Goal: Task Accomplishment & Management: Complete application form

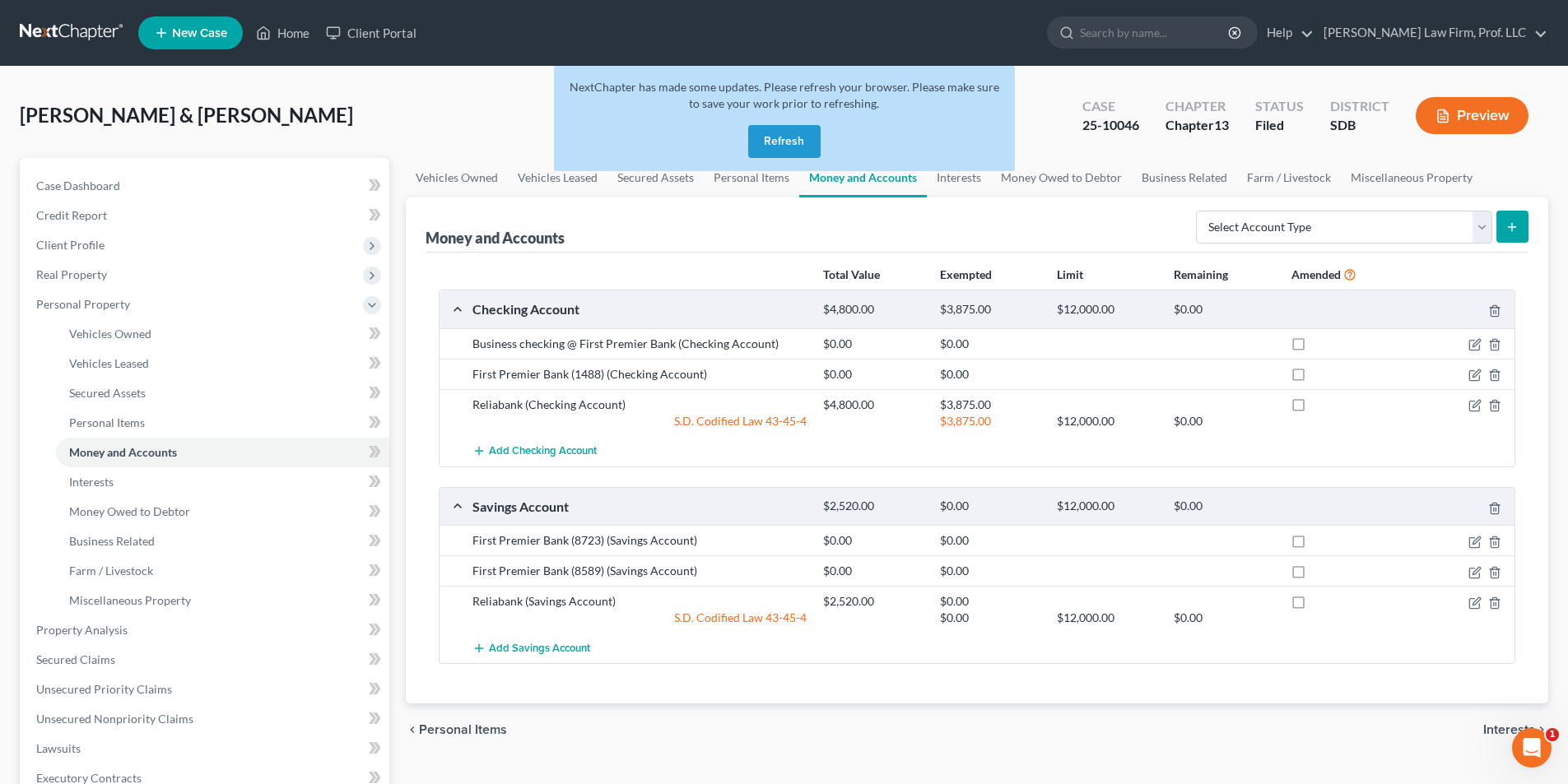
click at [801, 137] on button "Refresh" at bounding box center [784, 141] width 72 height 33
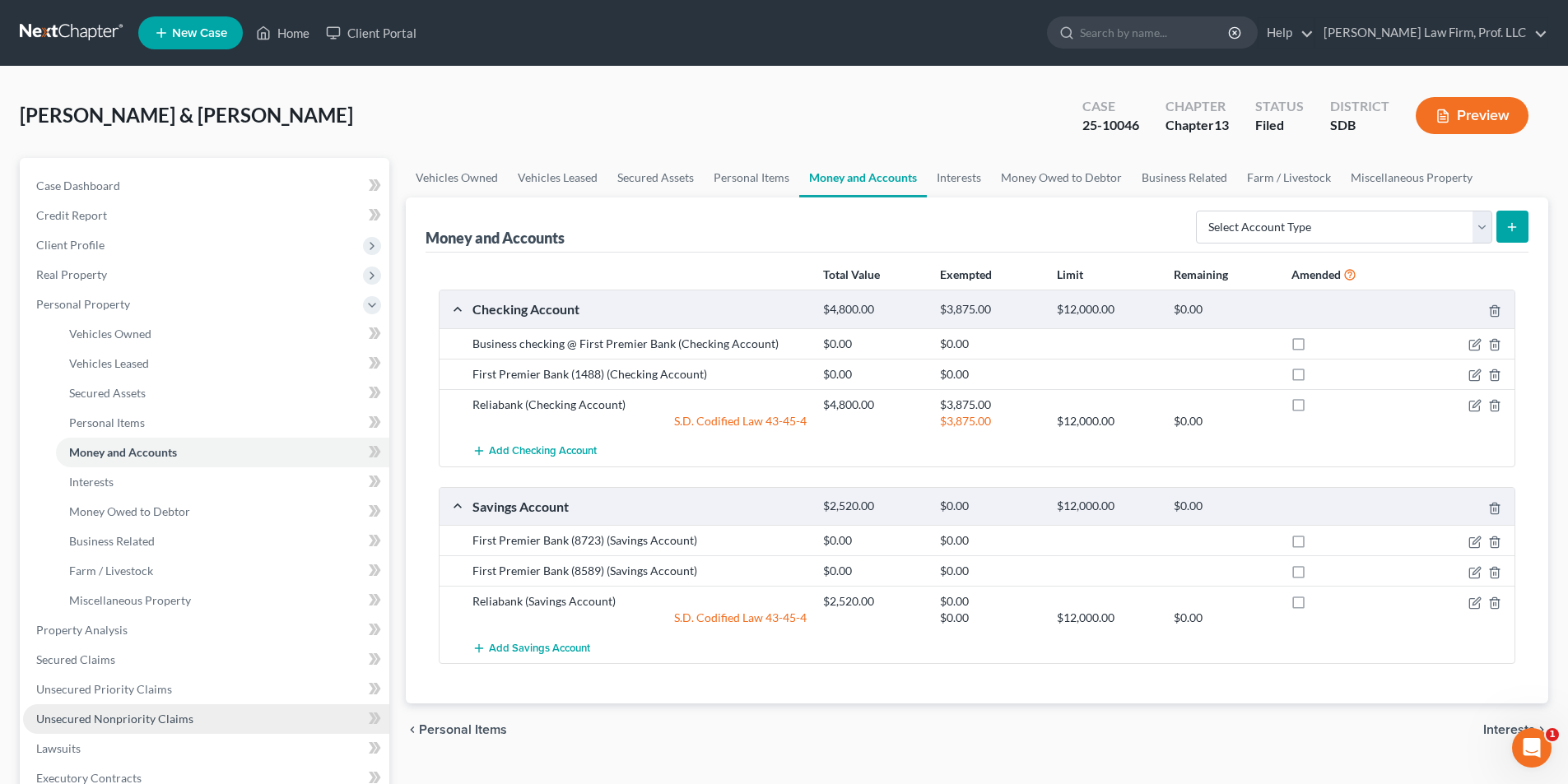
click at [128, 719] on span "Unsecured Nonpriority Claims" at bounding box center [114, 719] width 157 height 14
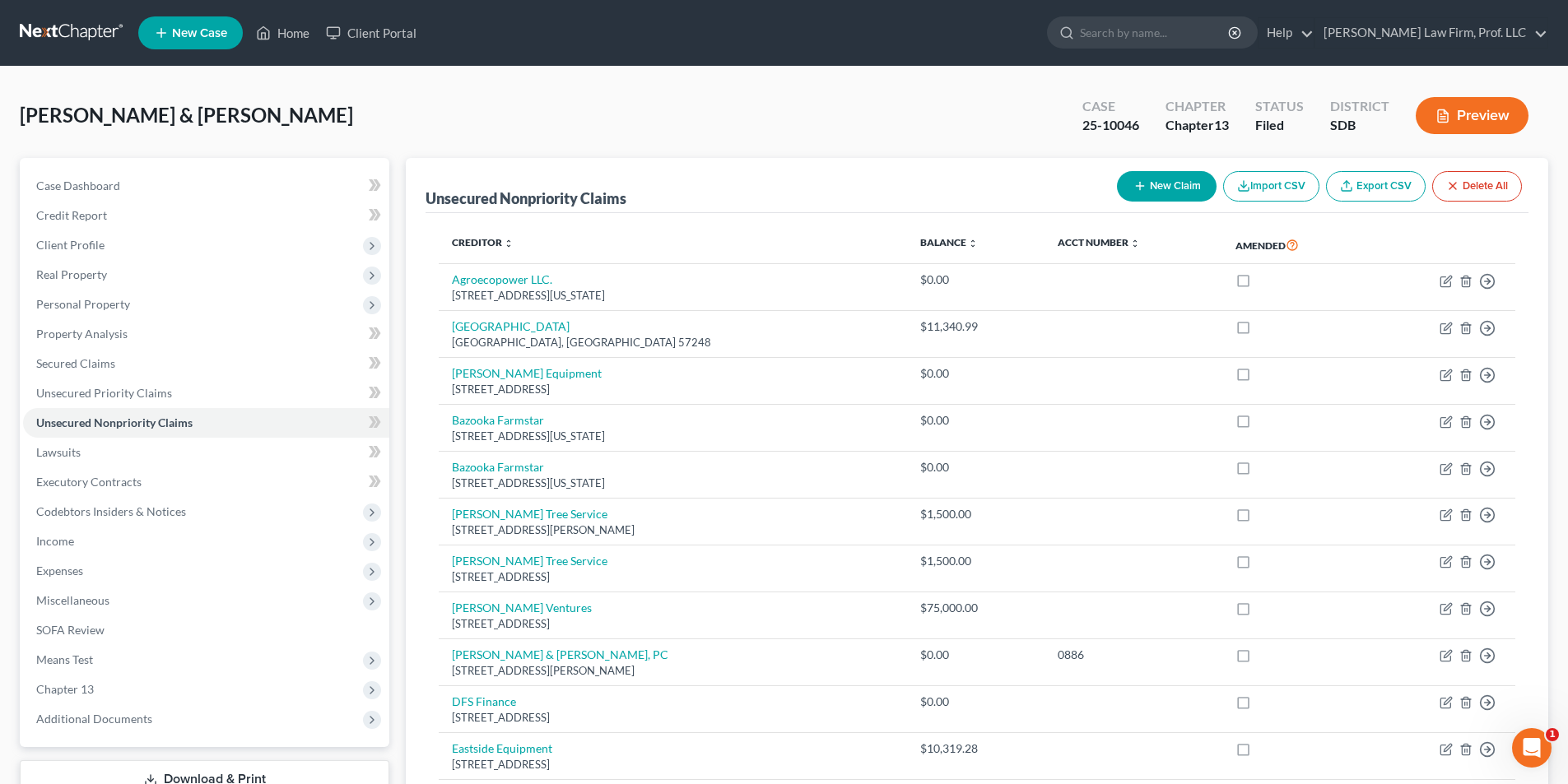
click at [1161, 189] on button "New Claim" at bounding box center [1167, 186] width 99 height 31
select select "2"
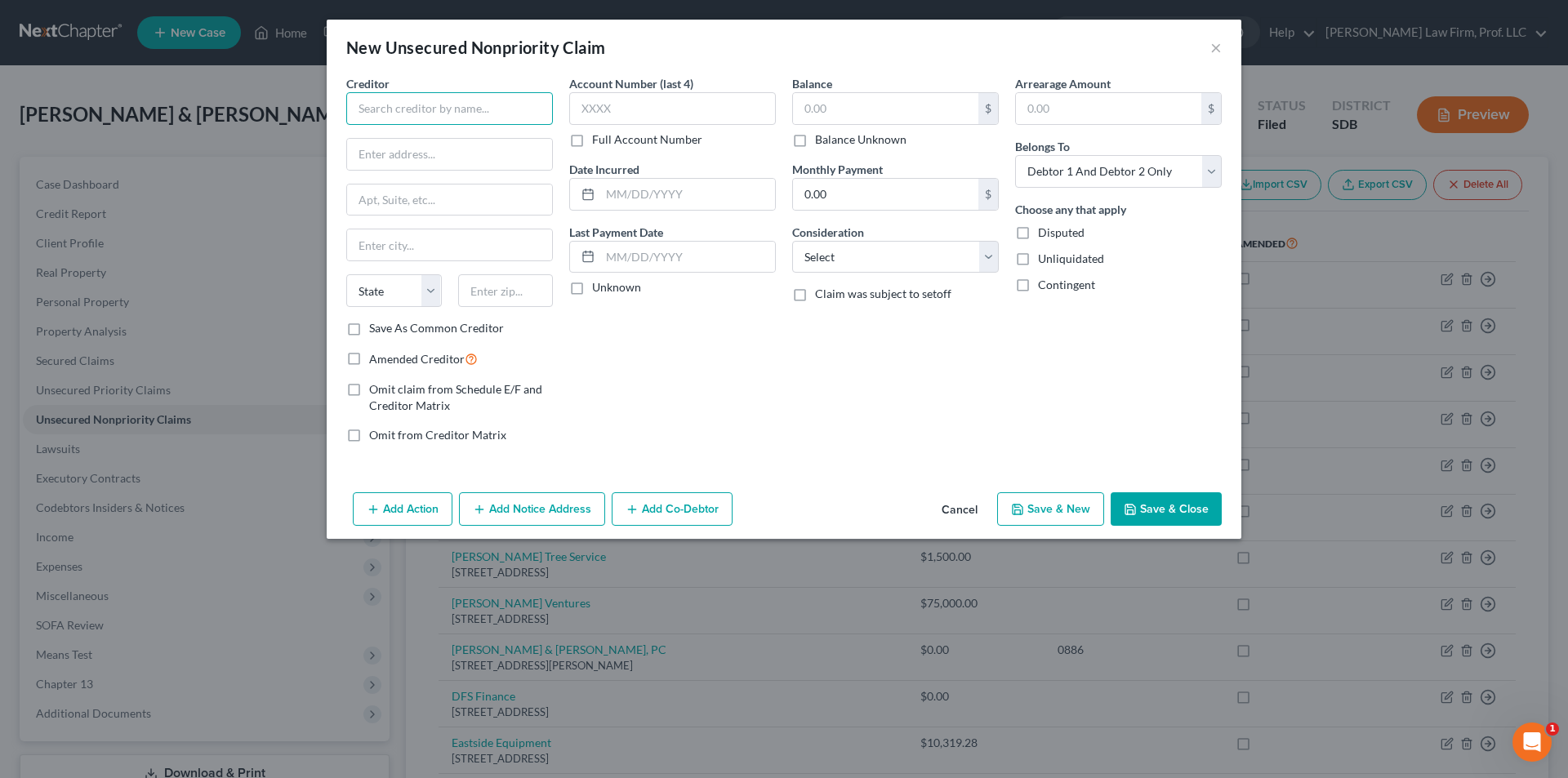
click at [513, 107] on input "text" at bounding box center [450, 108] width 207 height 32
type input "U"
type input "S"
type input "U.S. Small Business Administration"
click at [440, 159] on input "Sacramento Loan" at bounding box center [449, 155] width 205 height 32
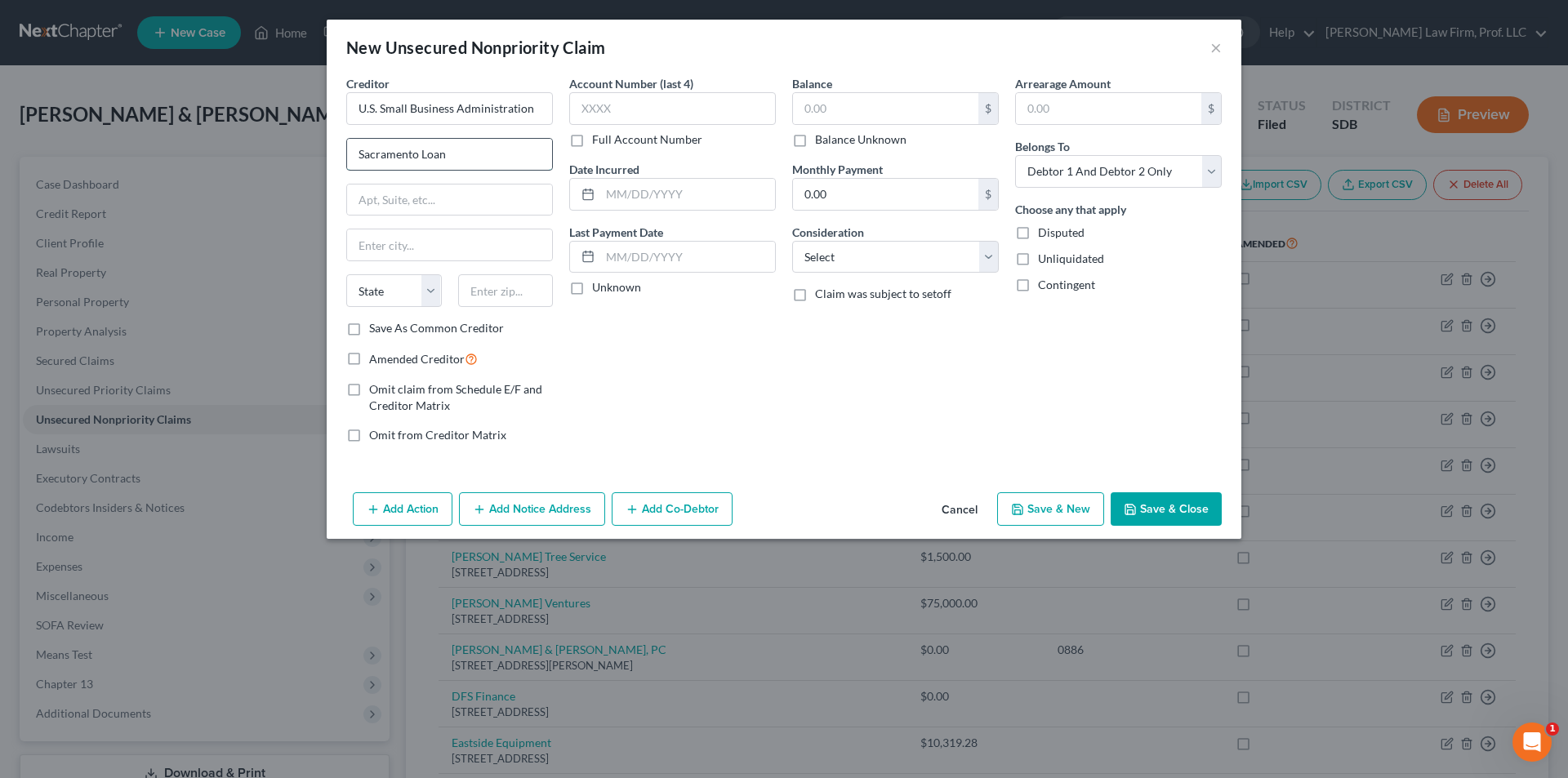
click at [452, 164] on input "Sacramento Loan" at bounding box center [449, 155] width 205 height 32
type input "Sacramento Loan Processing Center"
type input "[STREET_ADDRESS]"
type input "[GEOGRAPHIC_DATA]"
click at [382, 298] on select "State [US_STATE] AK AR AZ CA CO CT DE DC [GEOGRAPHIC_DATA] [GEOGRAPHIC_DATA] GU…" at bounding box center [394, 291] width 96 height 32
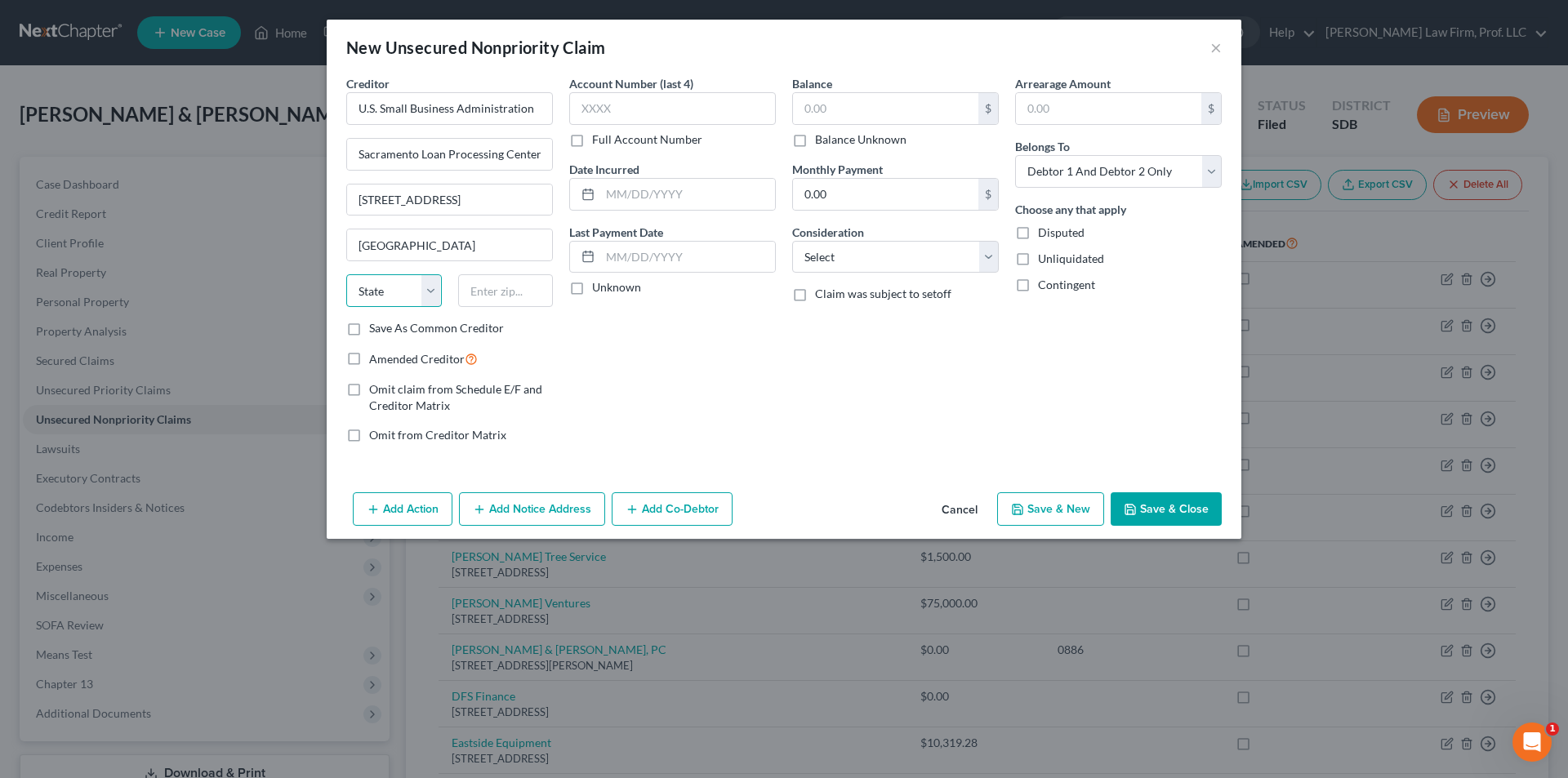
select select "4"
click at [347, 275] on select "State [US_STATE] AK AR AZ CA CO CT DE DC [GEOGRAPHIC_DATA] [GEOGRAPHIC_DATA] GU…" at bounding box center [394, 291] width 96 height 32
click at [491, 287] on input "text" at bounding box center [505, 291] width 96 height 32
type input "95610"
click at [815, 142] on label "Balance Unknown" at bounding box center [860, 139] width 92 height 17
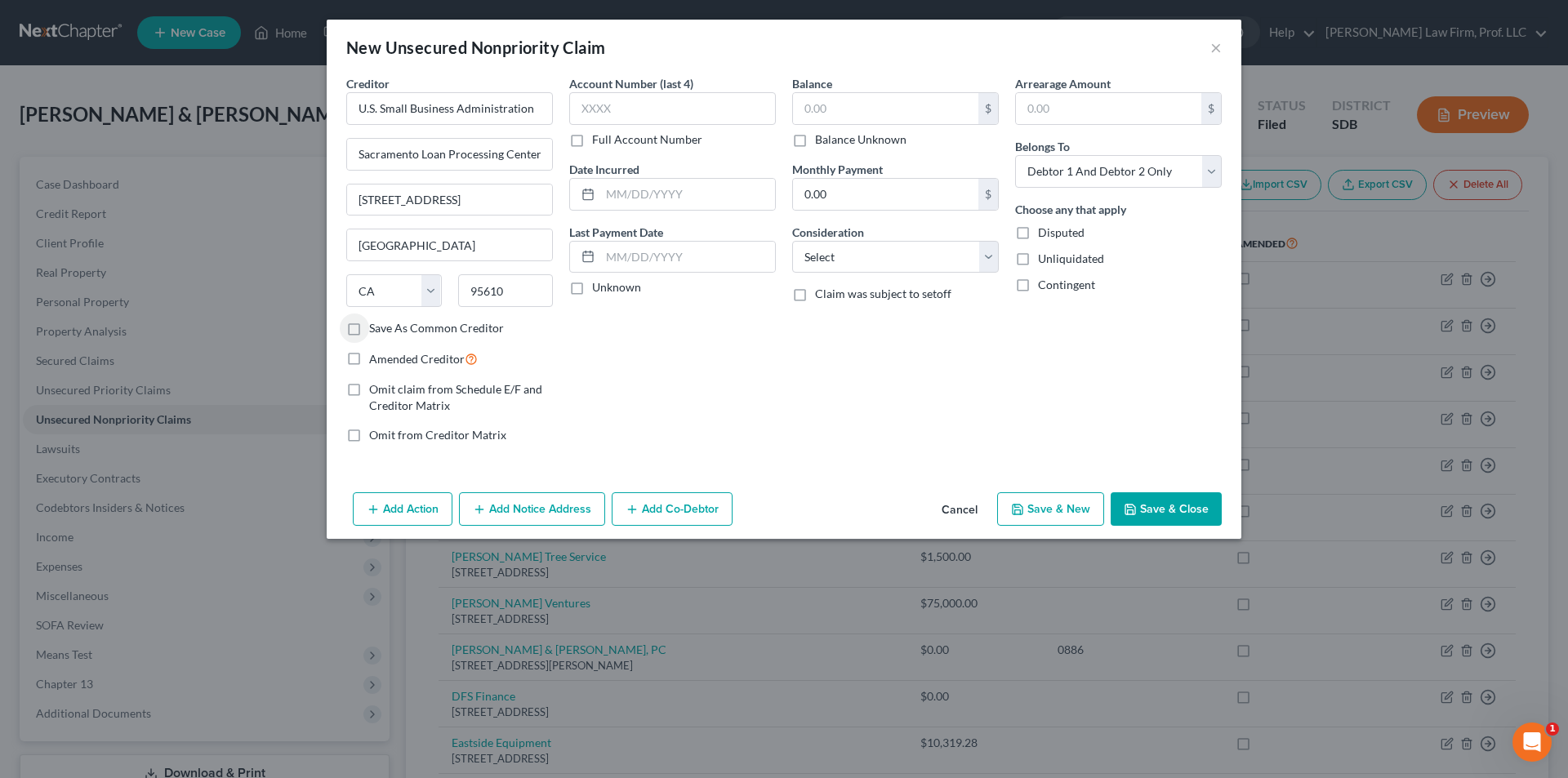
click at [821, 142] on input "Balance Unknown" at bounding box center [826, 136] width 11 height 11
checkbox input "true"
type input "0.00"
click at [924, 264] on select "Select Cable / Satellite Services Collection Agency Credit Card Debt Debt Couns…" at bounding box center [895, 257] width 207 height 32
select select "14"
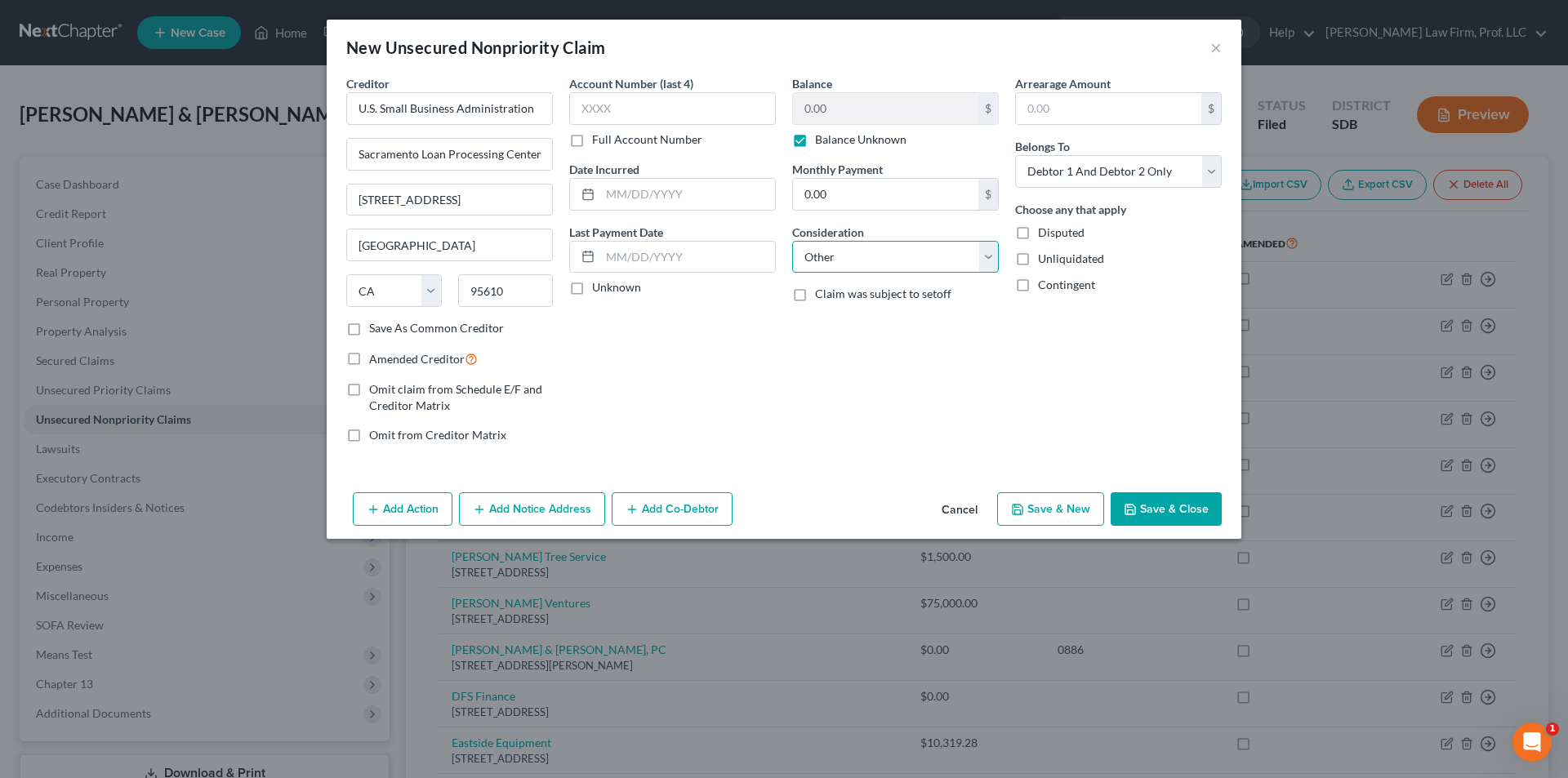
click at [792, 241] on select "Select Cable / Satellite Services Collection Agency Credit Card Debt Debt Couns…" at bounding box center [895, 257] width 207 height 32
click at [843, 305] on div "Other Consideration" at bounding box center [895, 310] width 207 height 50
click at [847, 315] on input "text" at bounding box center [895, 319] width 205 height 32
type input "Business debt"
click at [1158, 499] on button "Save & Close" at bounding box center [1166, 509] width 111 height 34
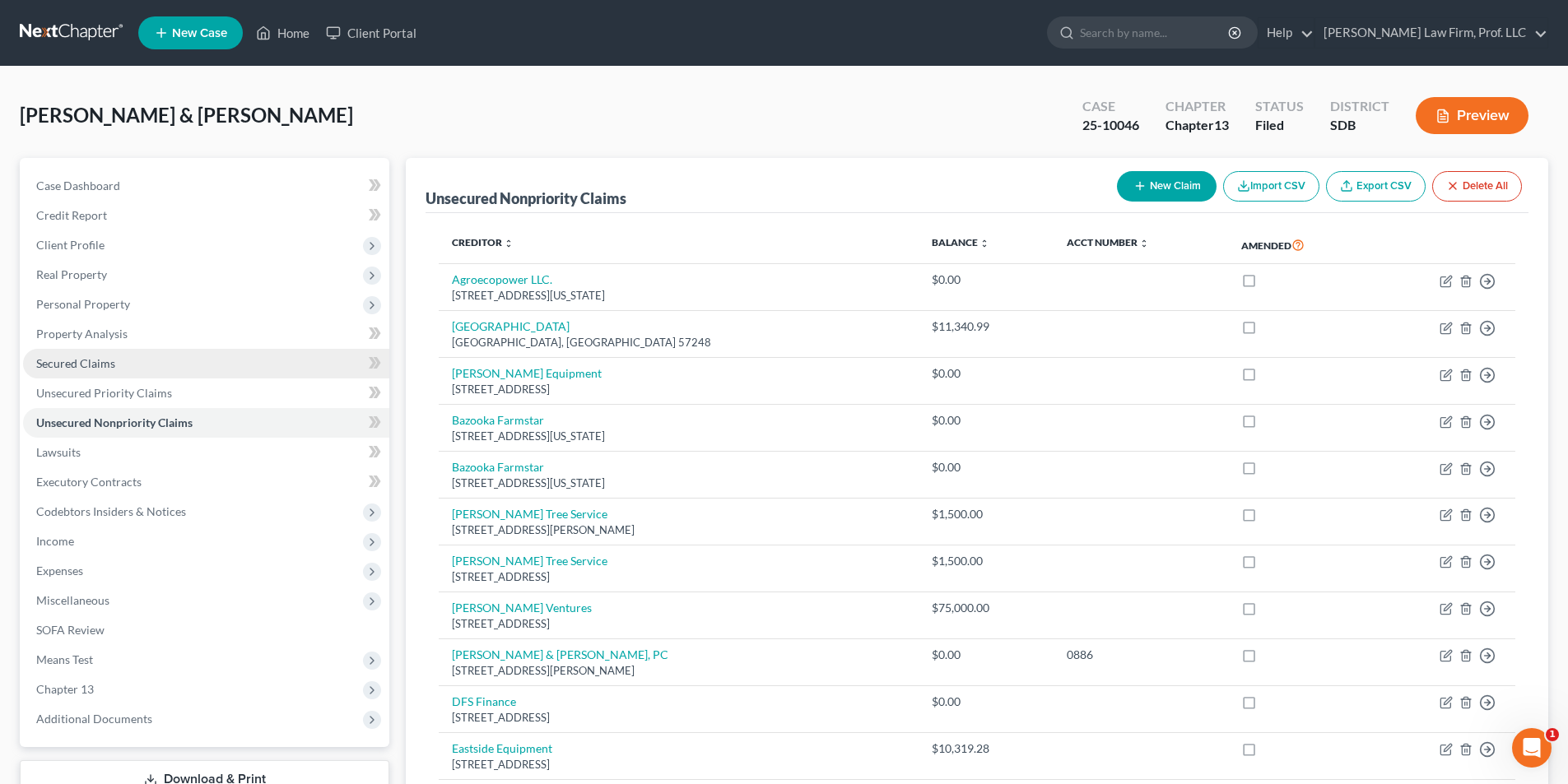
click at [68, 362] on span "Secured Claims" at bounding box center [75, 363] width 79 height 14
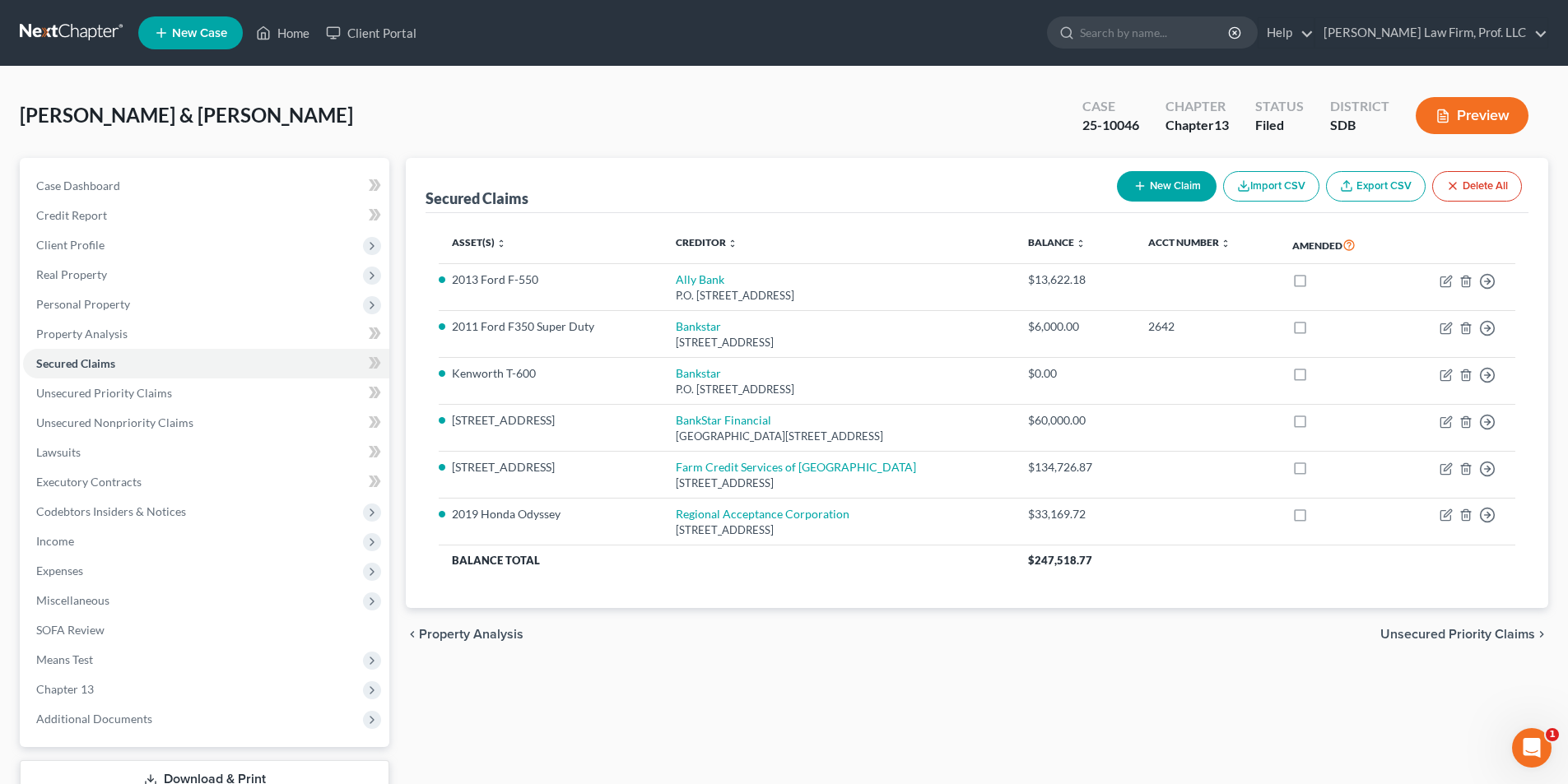
click at [705, 659] on div "chevron_left Property Analysis Unsecured Priority Claims chevron_right" at bounding box center [977, 634] width 1143 height 53
click at [749, 686] on div "Secured Claims New Claim Import CSV Export CSV Delete All Asset(s) expand_more …" at bounding box center [976, 499] width 1159 height 684
click at [752, 672] on div "Secured Claims New Claim Import CSV Export CSV Delete All Asset(s) expand_more …" at bounding box center [976, 499] width 1159 height 684
click at [89, 633] on span "SOFA Review" at bounding box center [70, 630] width 69 height 14
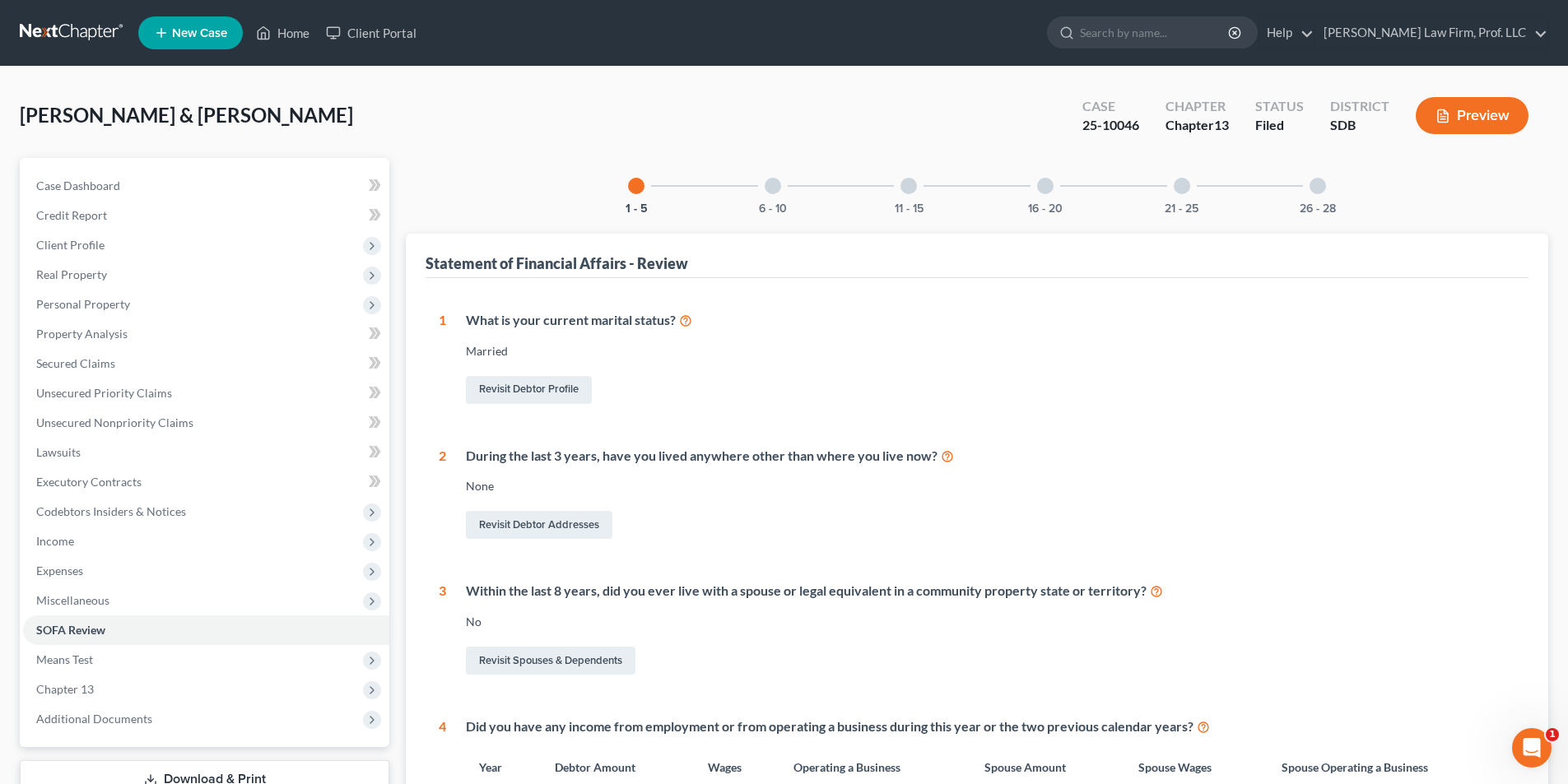
click at [1182, 188] on div at bounding box center [1182, 186] width 17 height 17
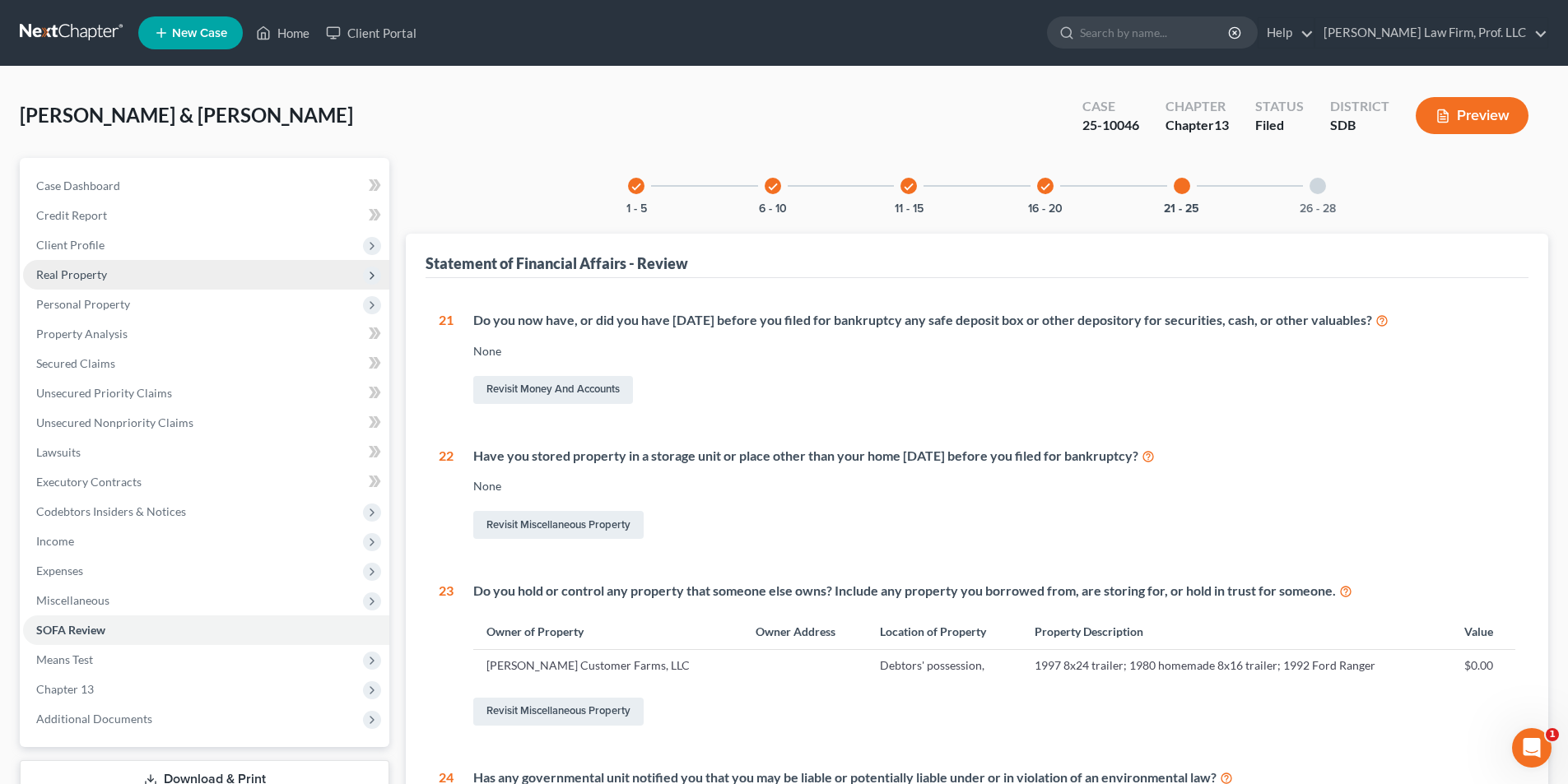
click at [78, 273] on span "Real Property" at bounding box center [71, 274] width 71 height 14
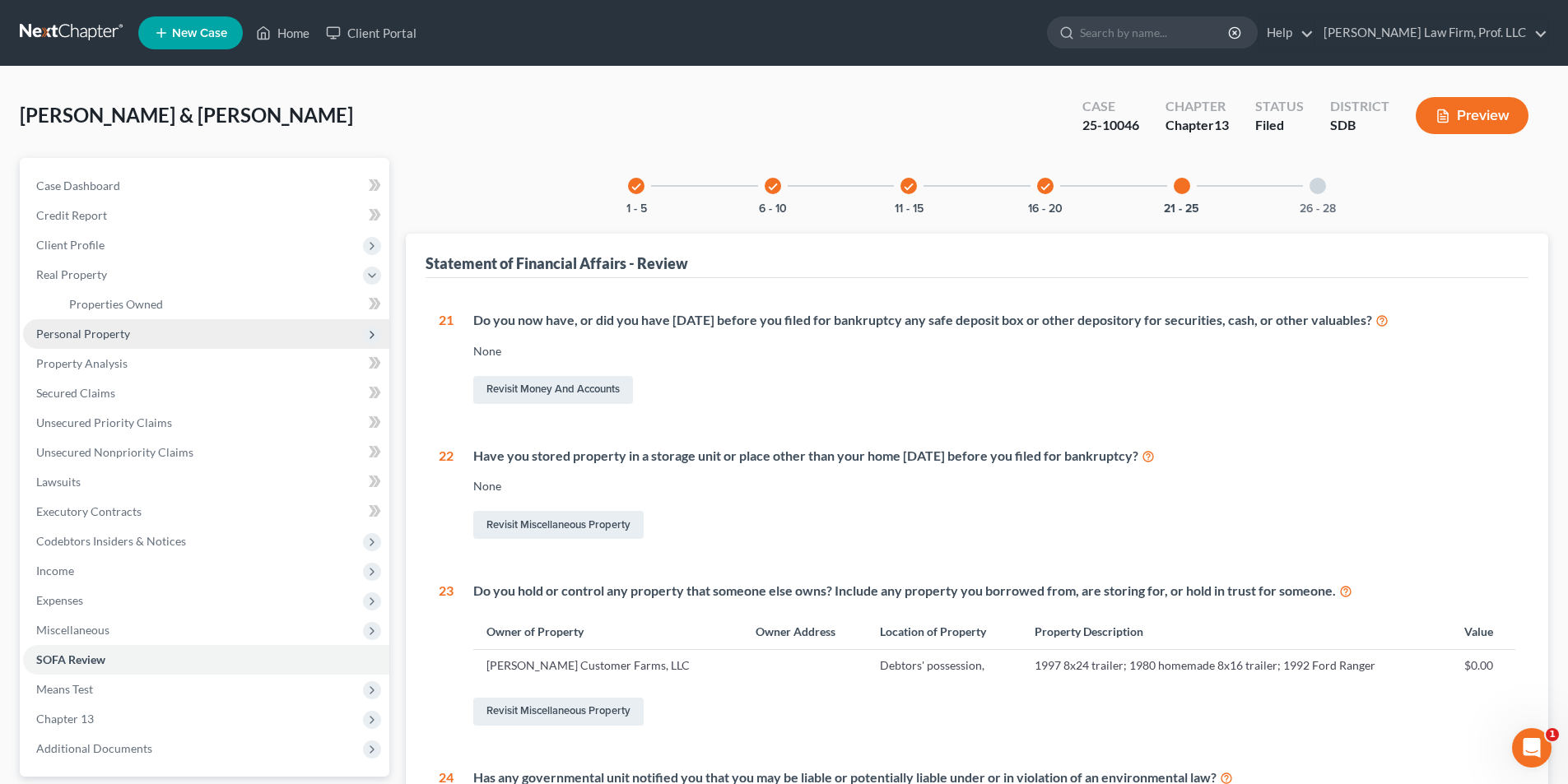
click at [89, 340] on span "Personal Property" at bounding box center [206, 334] width 366 height 30
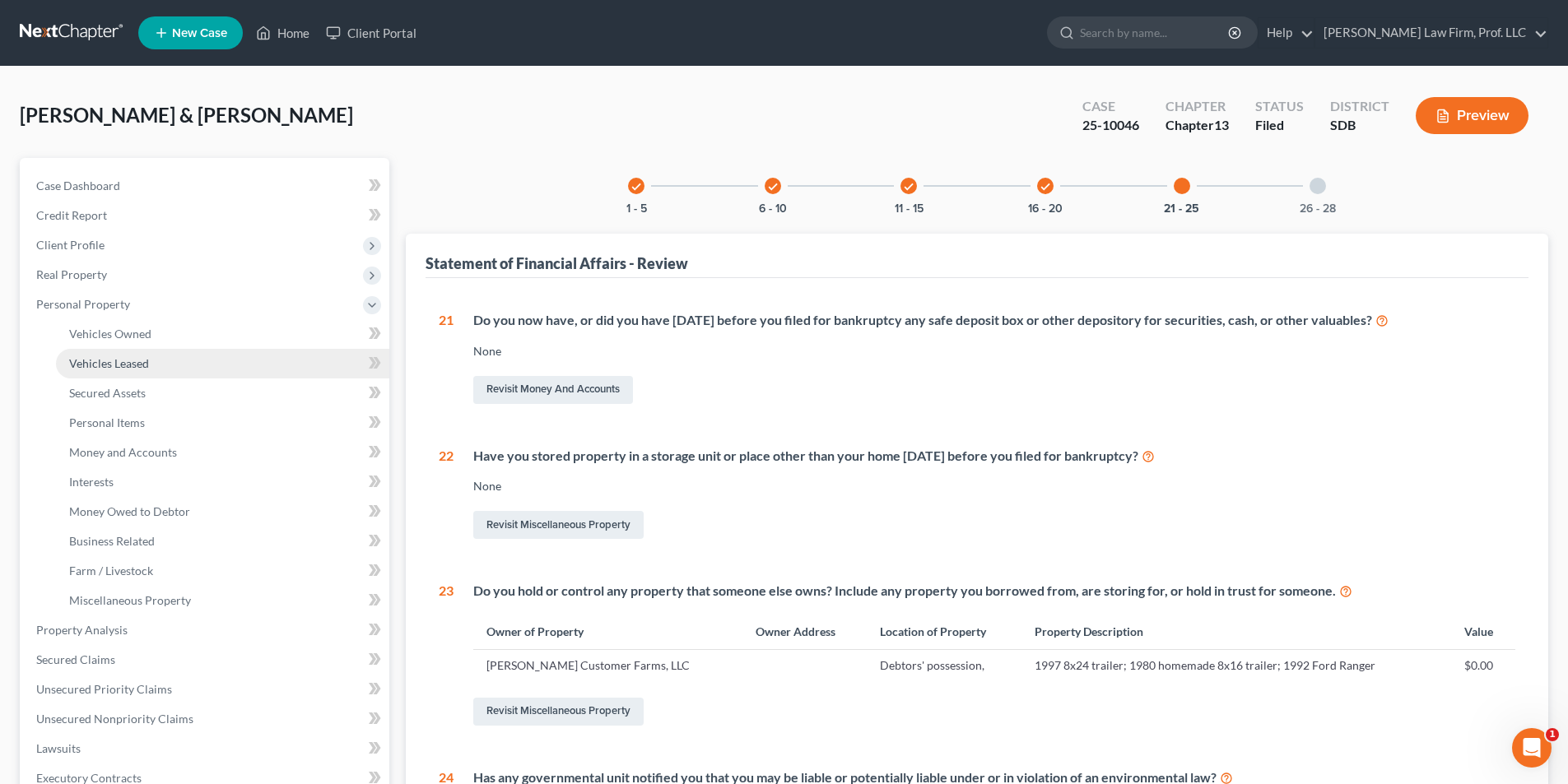
click at [122, 362] on span "Vehicles Leased" at bounding box center [109, 363] width 79 height 14
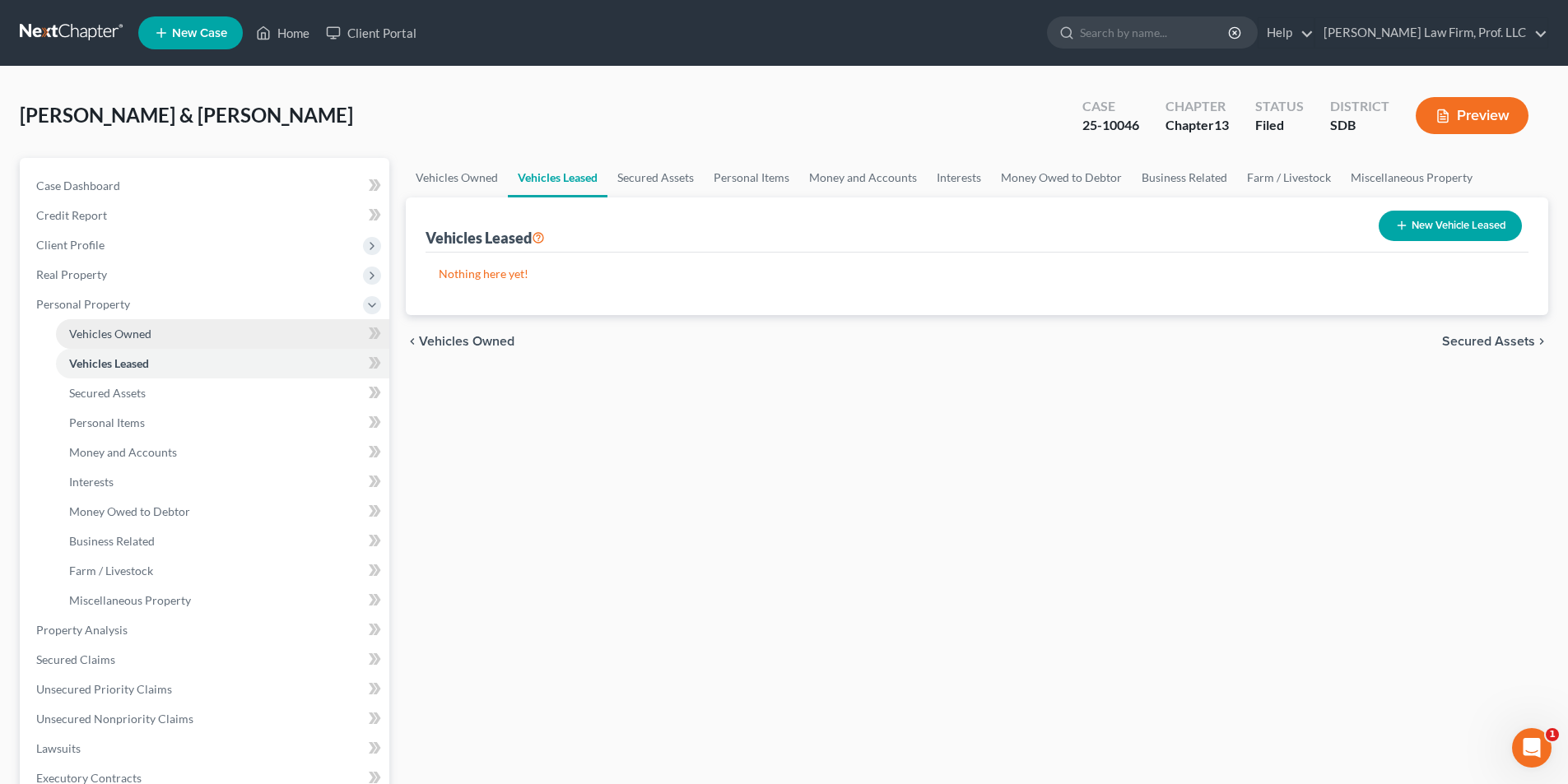
click at [119, 332] on span "Vehicles Owned" at bounding box center [110, 333] width 82 height 14
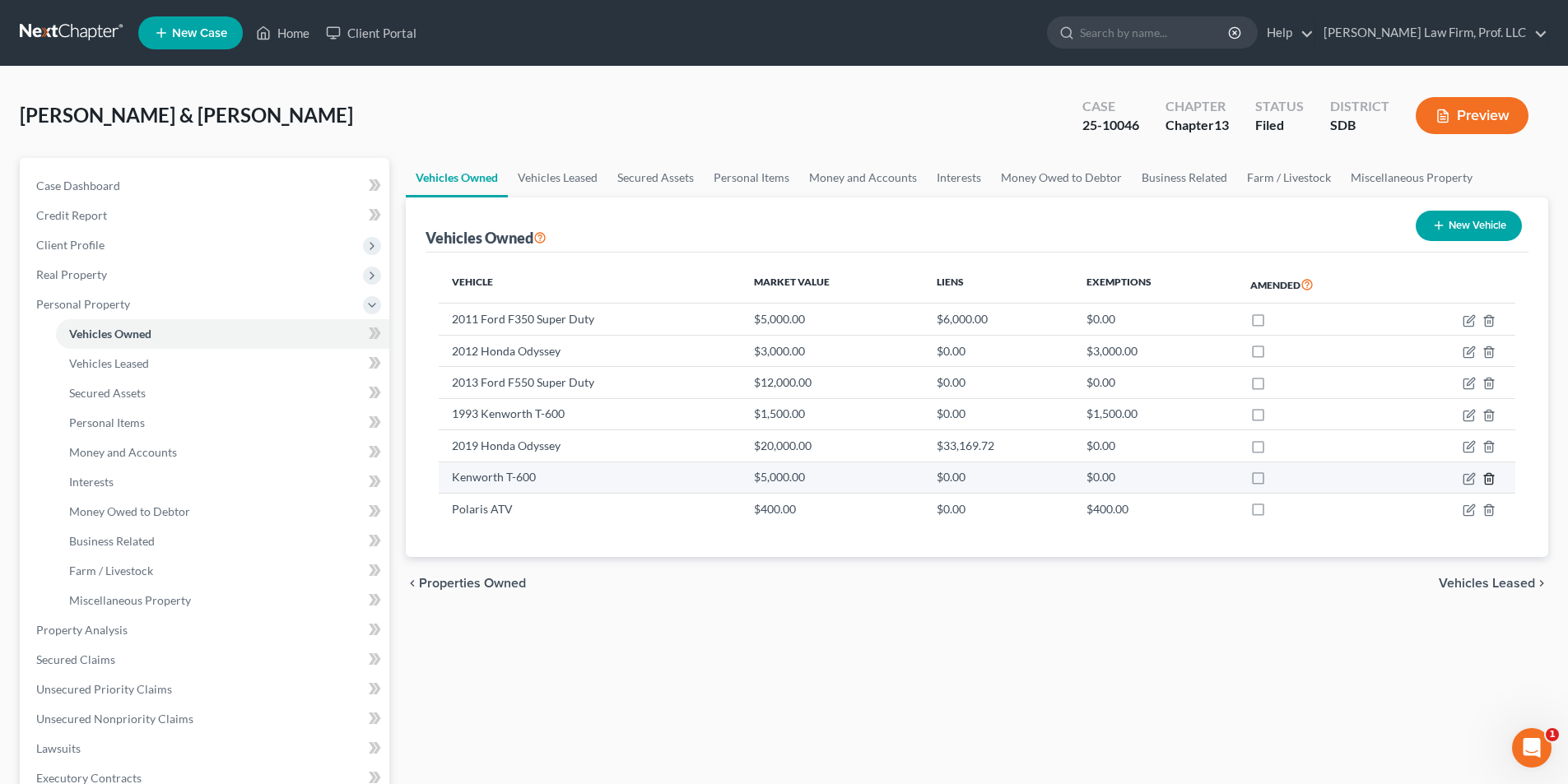
click at [1491, 477] on icon "button" at bounding box center [1489, 478] width 13 height 13
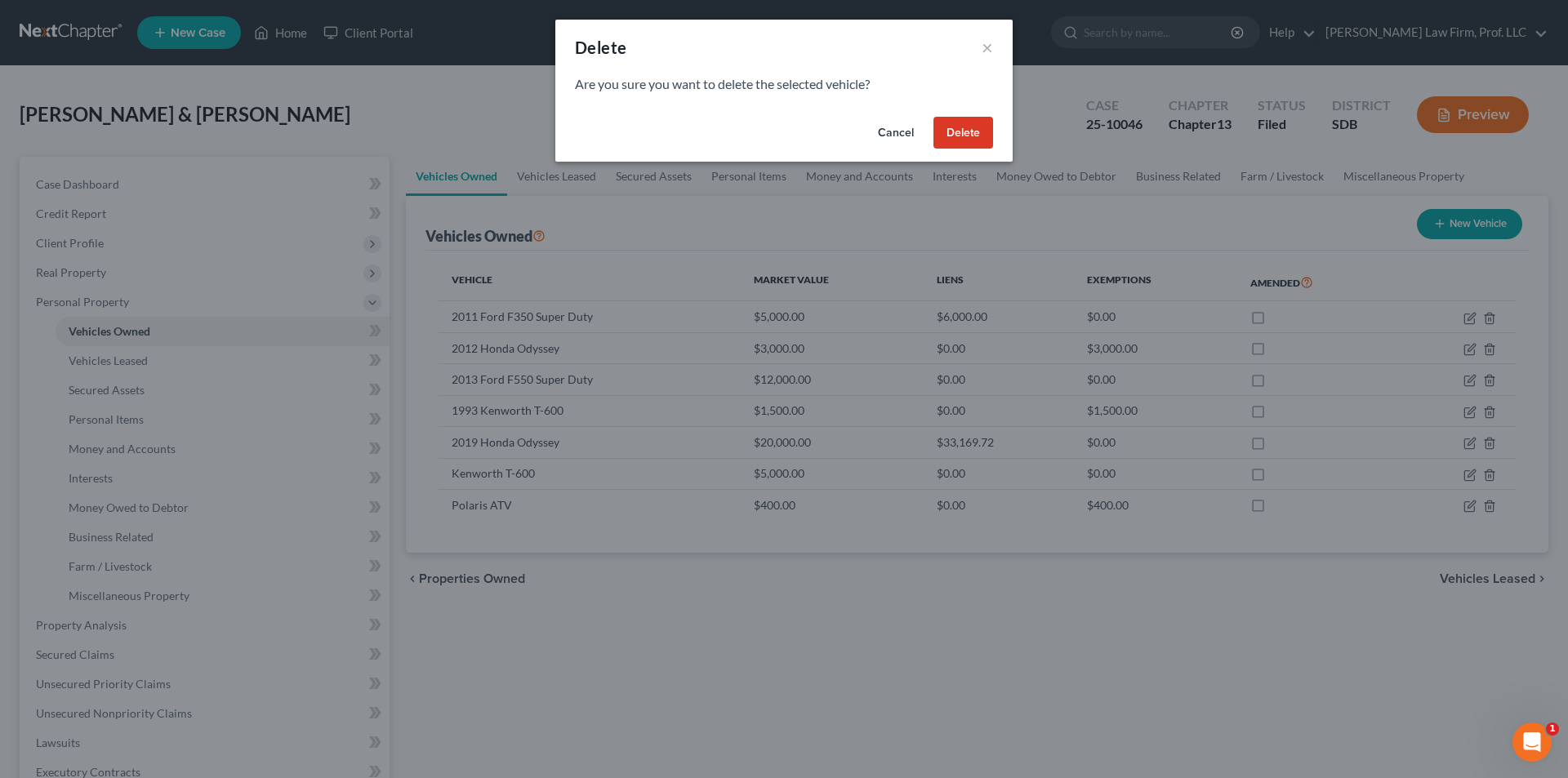
click at [967, 134] on button "Delete" at bounding box center [963, 133] width 60 height 32
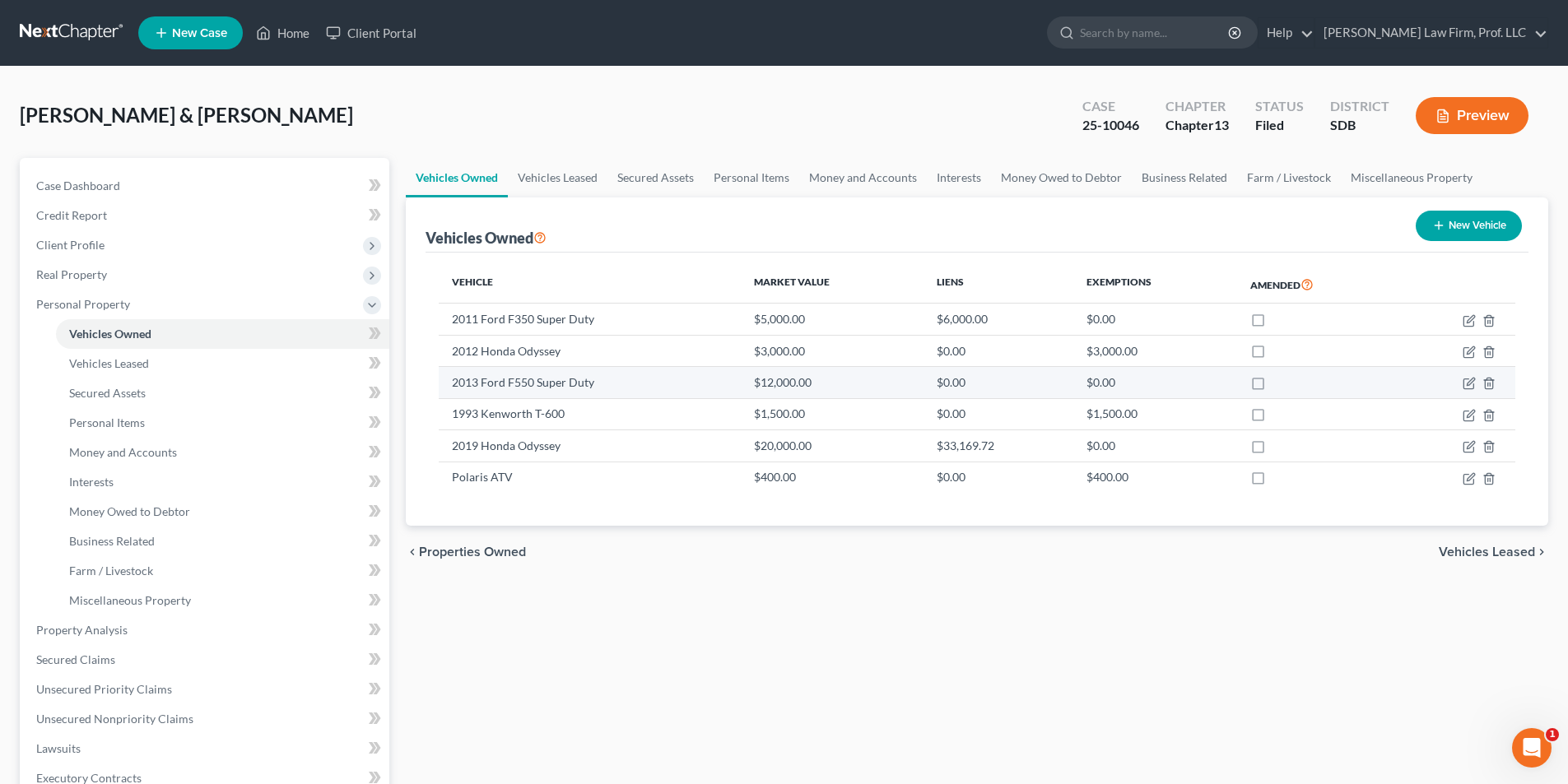
click at [564, 384] on td "2013 Ford F550 Super Duty" at bounding box center [590, 383] width 302 height 32
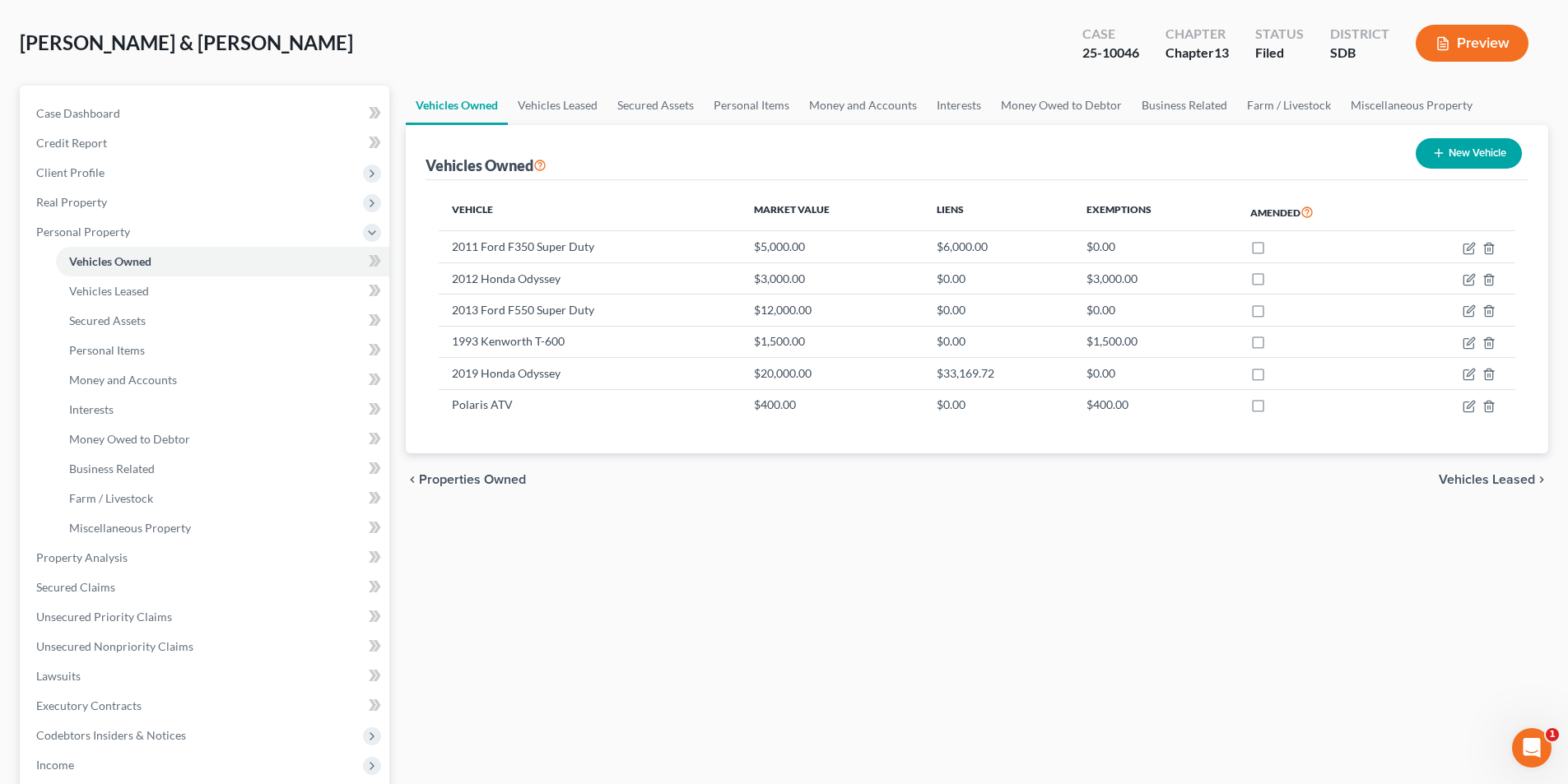
scroll to position [329, 0]
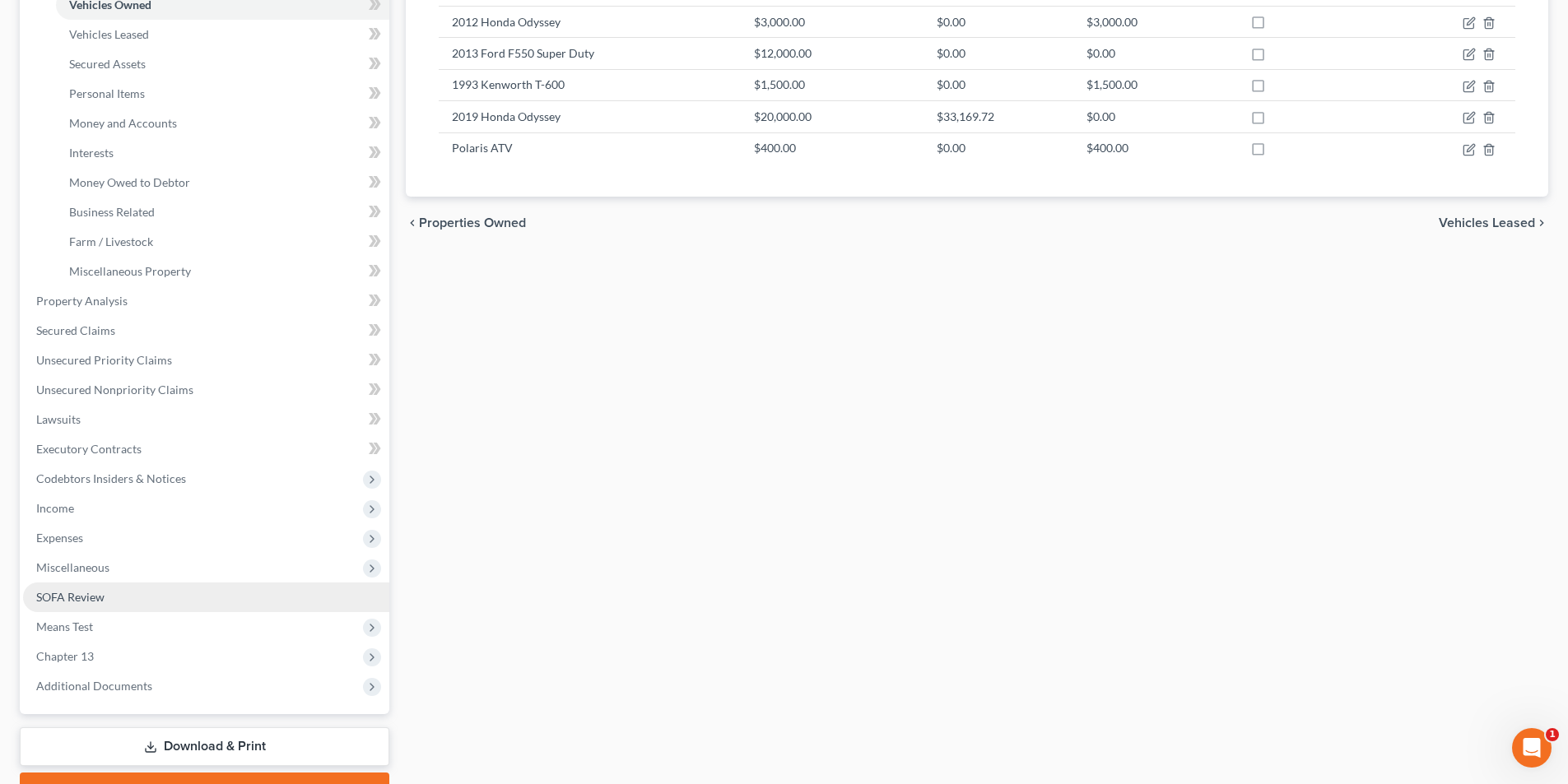
drag, startPoint x: 79, startPoint y: 598, endPoint x: 109, endPoint y: 609, distance: 32.0
click at [80, 598] on span "SOFA Review" at bounding box center [70, 596] width 69 height 14
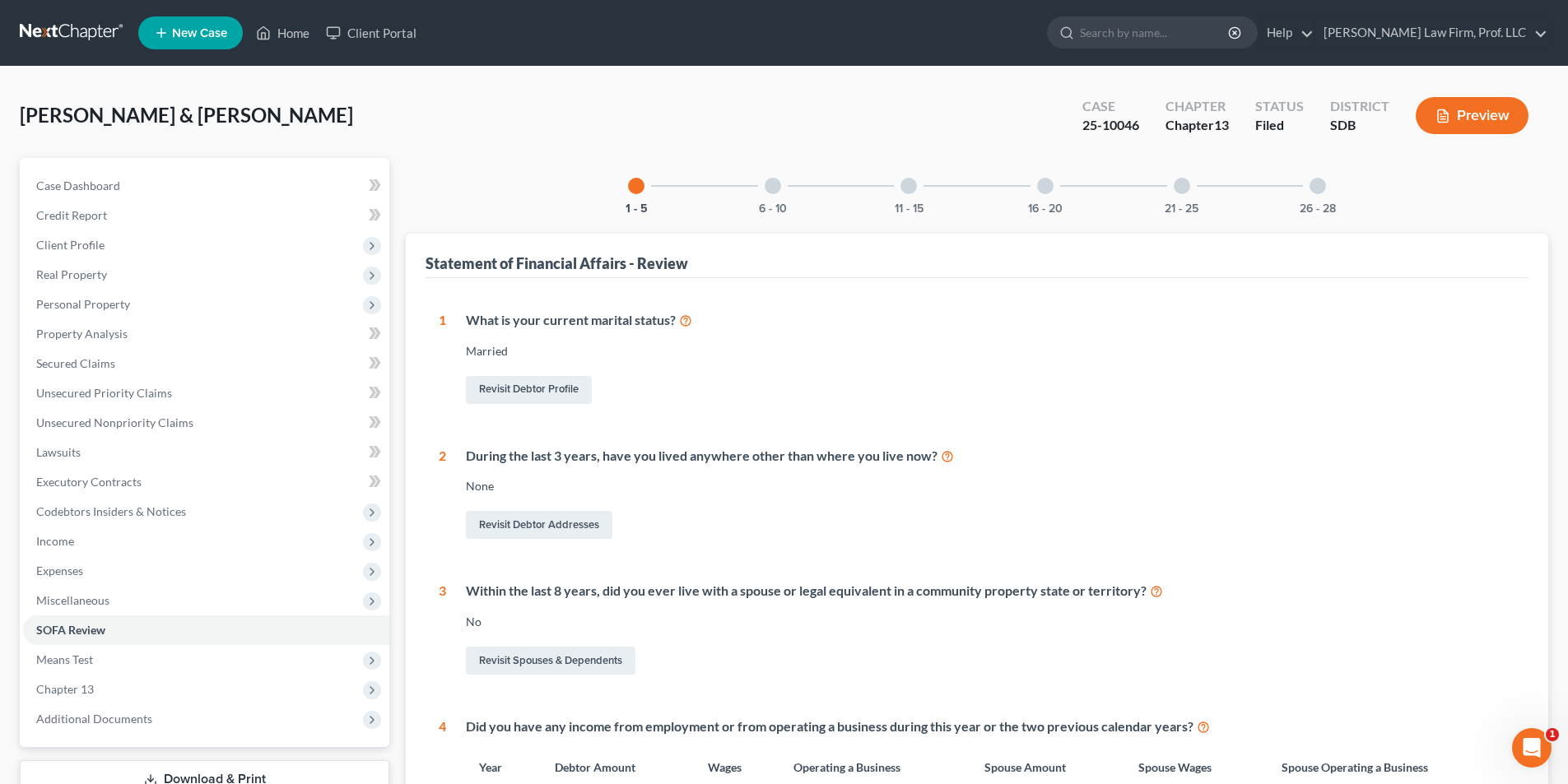
click at [1182, 191] on div at bounding box center [1182, 186] width 17 height 17
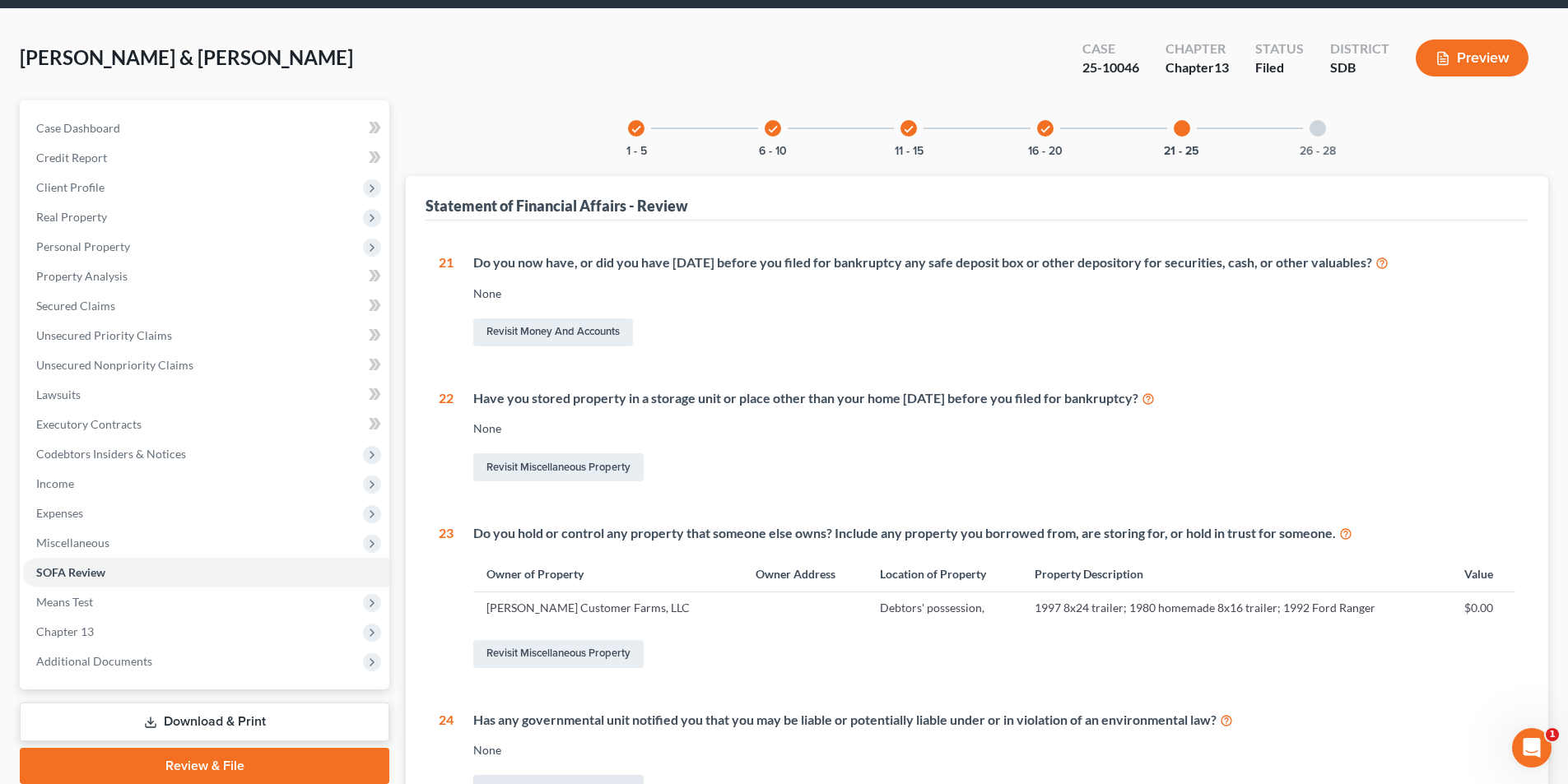
scroll to position [390, 0]
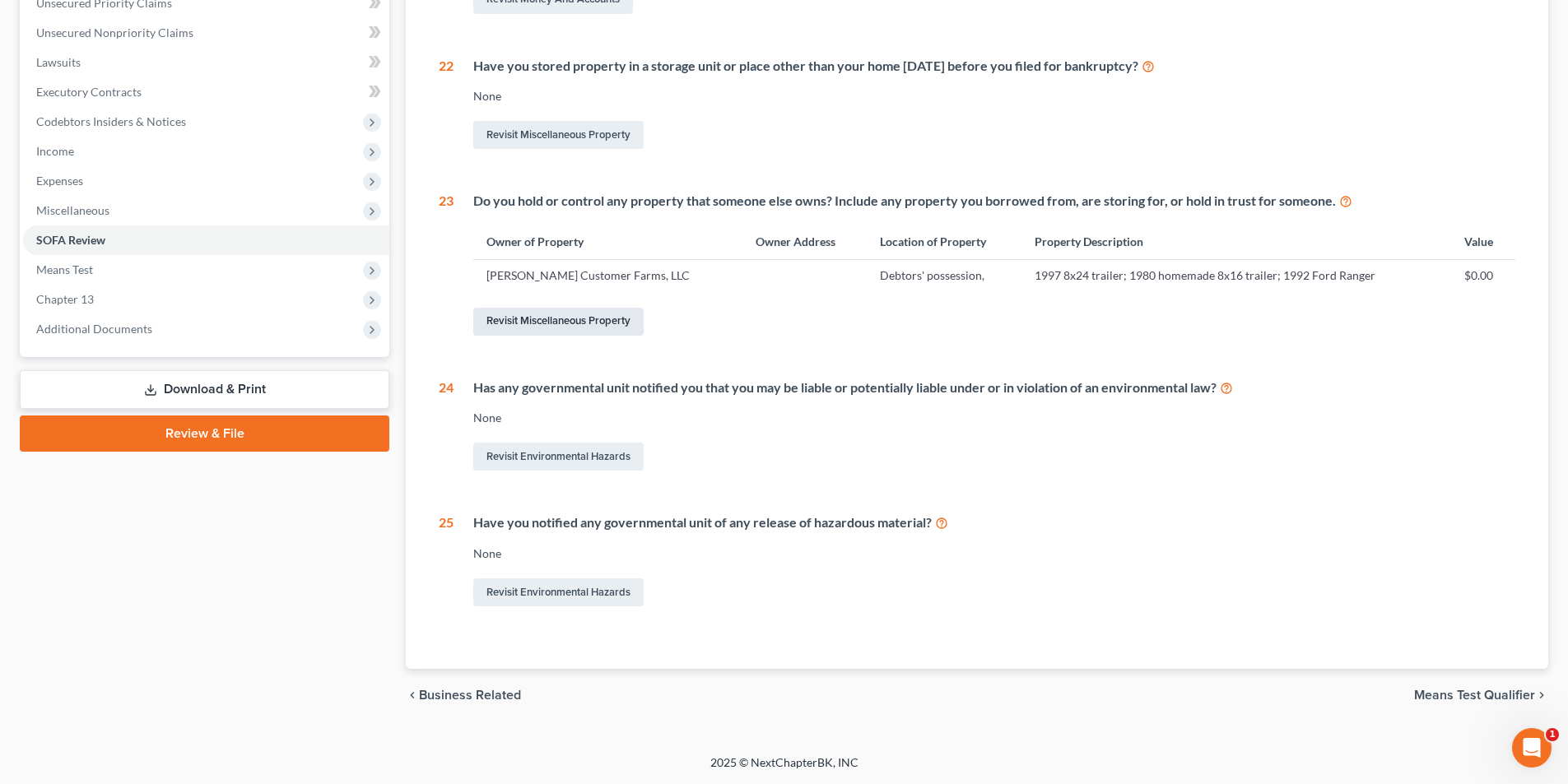
click at [563, 324] on link "Revisit Miscellaneous Property" at bounding box center [559, 322] width 171 height 28
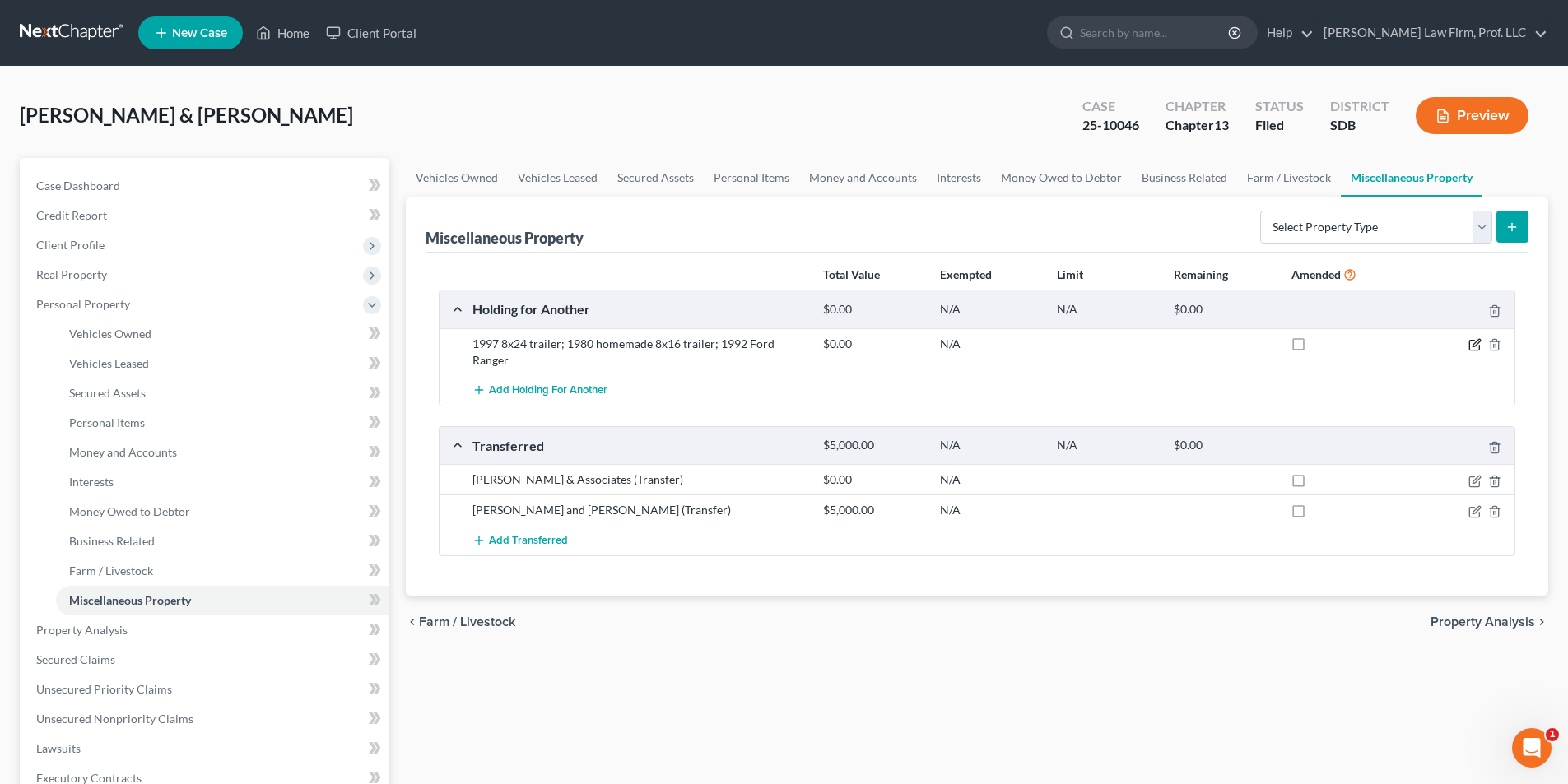
click at [1476, 344] on icon "button" at bounding box center [1475, 344] width 13 height 13
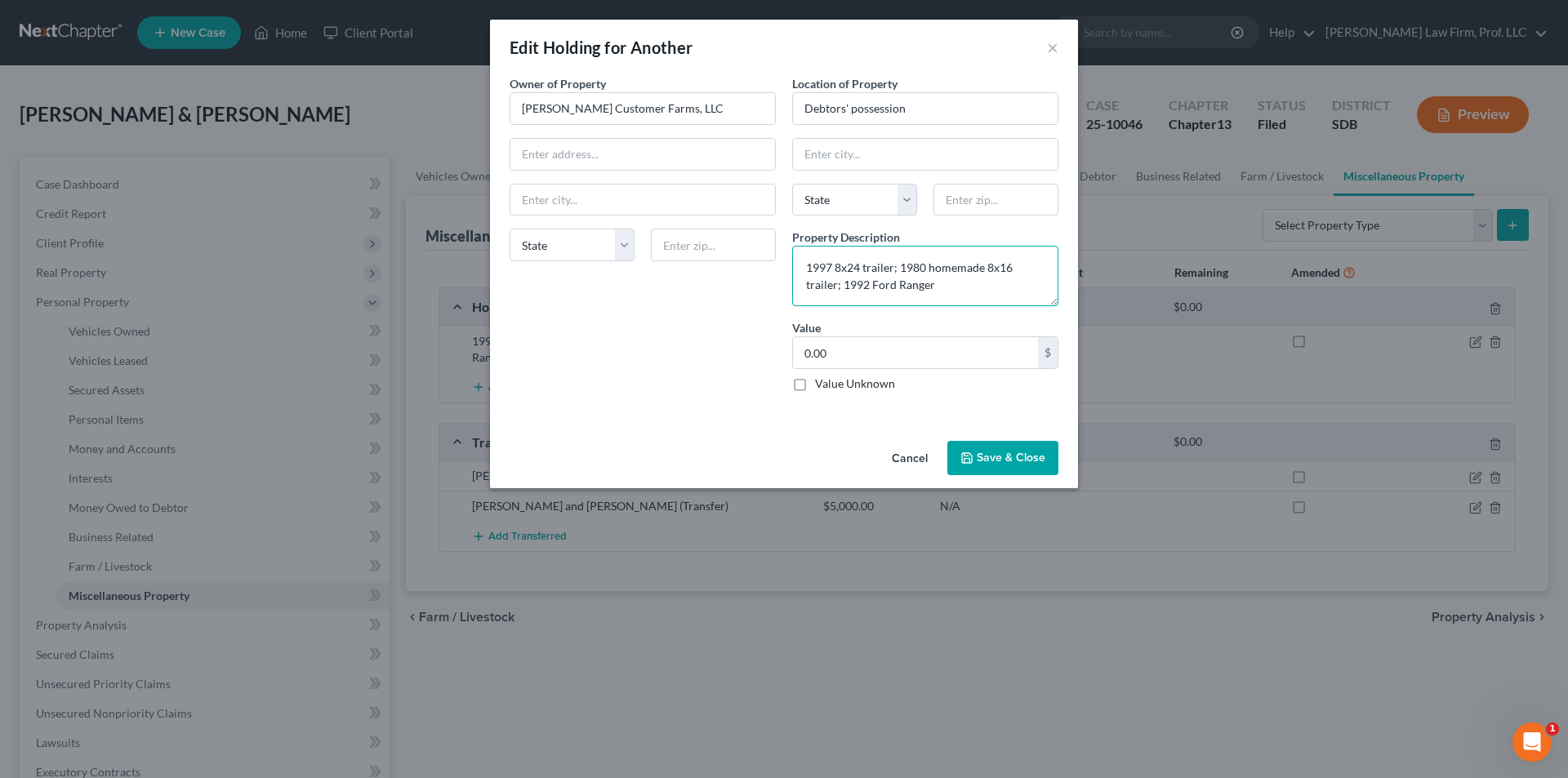
click at [958, 285] on textarea "1997 8x24 trailer; 1980 homemade 8x16 trailer; 1992 Ford Ranger" at bounding box center [925, 276] width 266 height 60
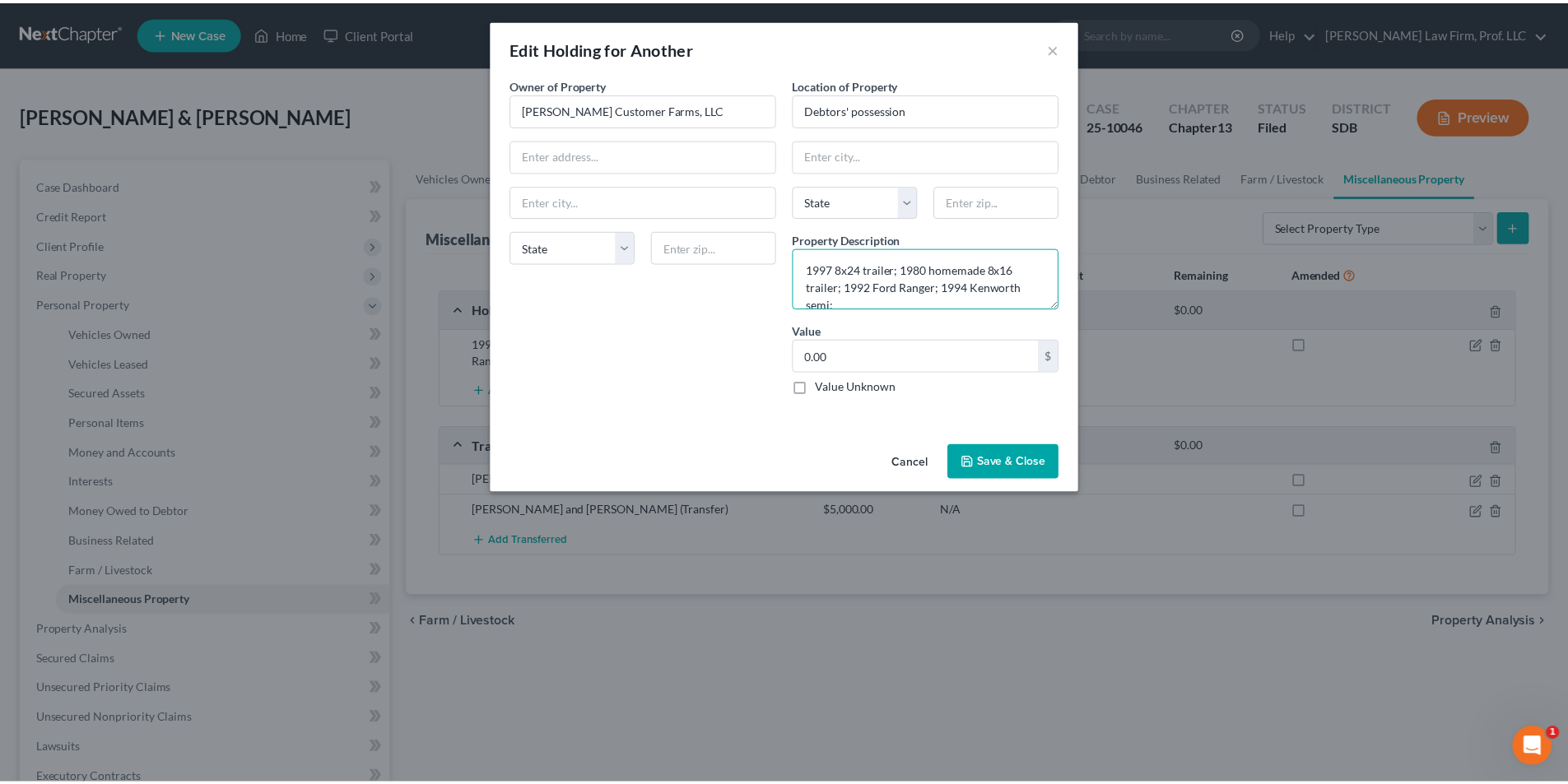
scroll to position [4, 0]
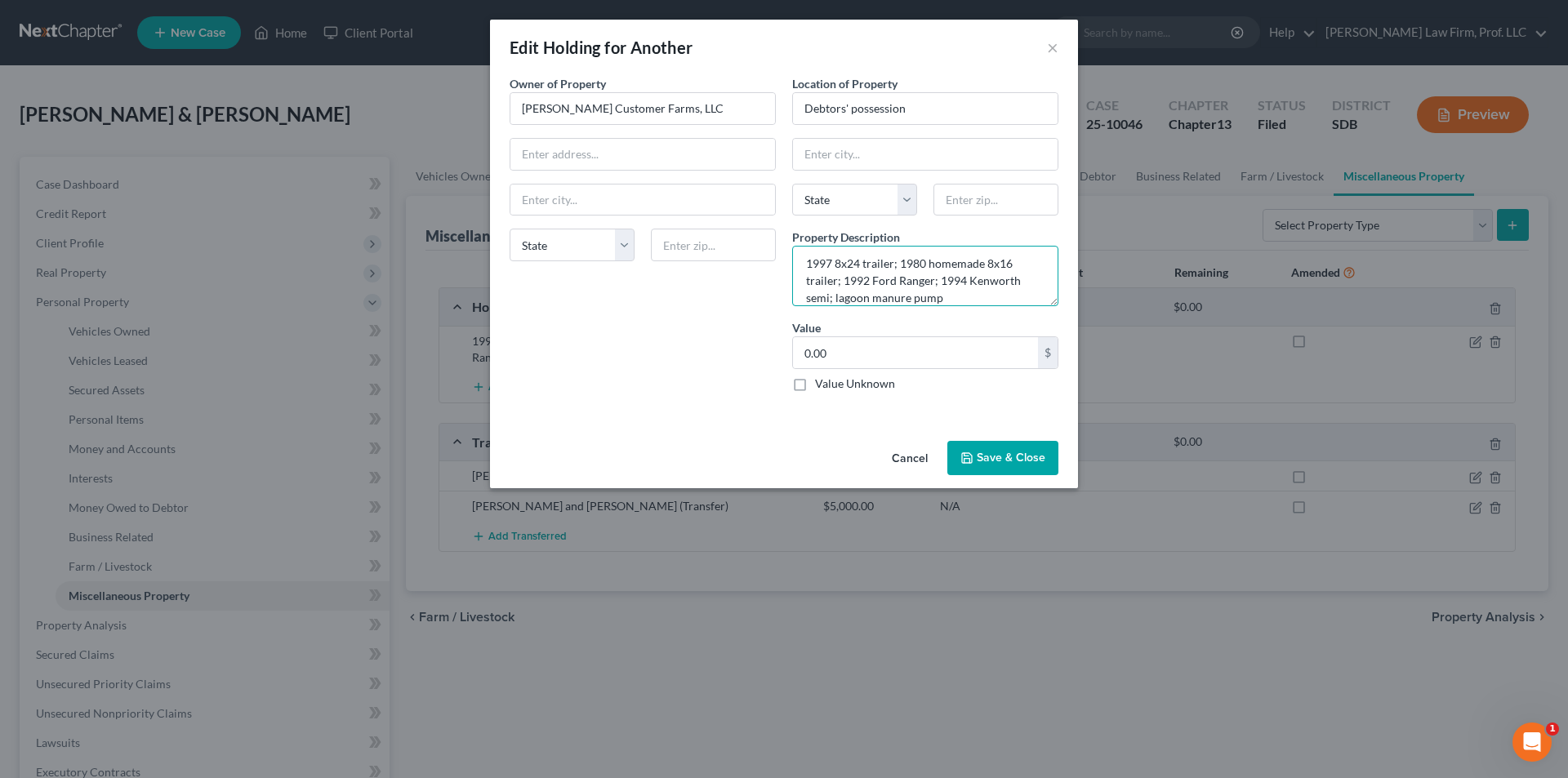
type textarea "1997 8x24 trailer; 1980 homemade 8x16 trailer; 1992 Ford Ranger; 1994 Kenworth …"
click at [1015, 470] on button "Save & Close" at bounding box center [1003, 458] width 111 height 34
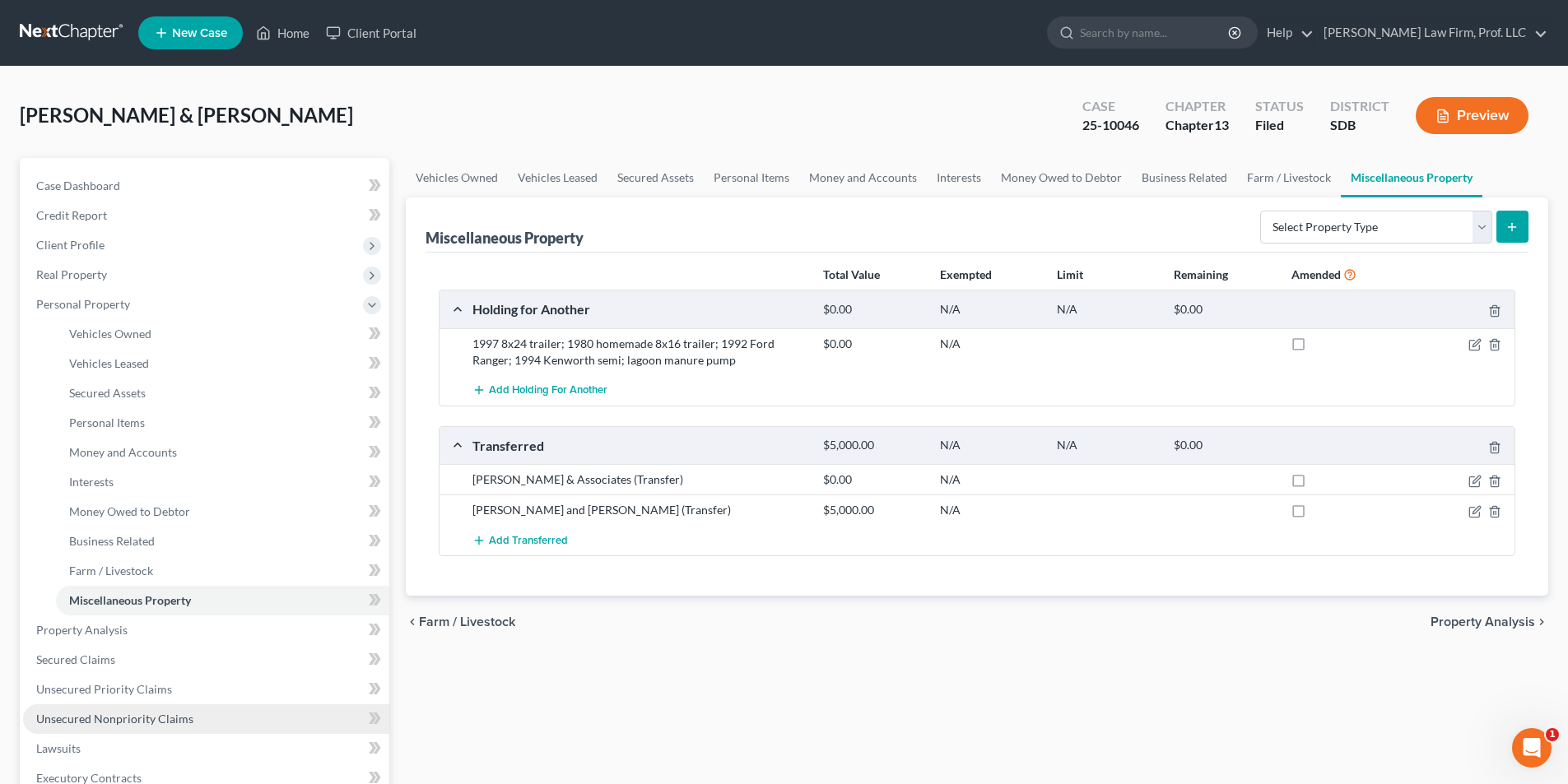
click at [152, 720] on span "Unsecured Nonpriority Claims" at bounding box center [114, 719] width 157 height 14
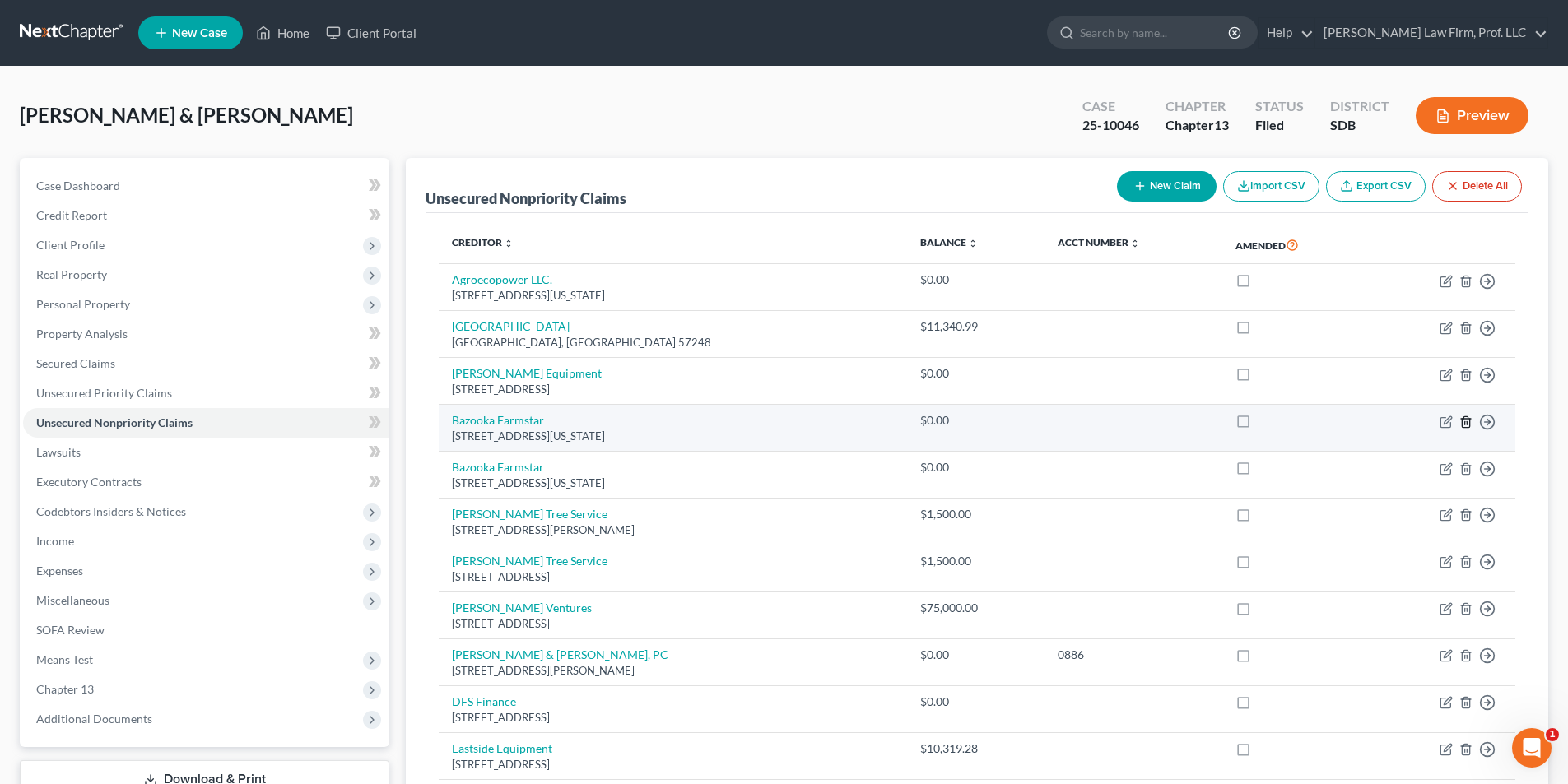
click at [1467, 423] on line "button" at bounding box center [1467, 422] width 0 height 3
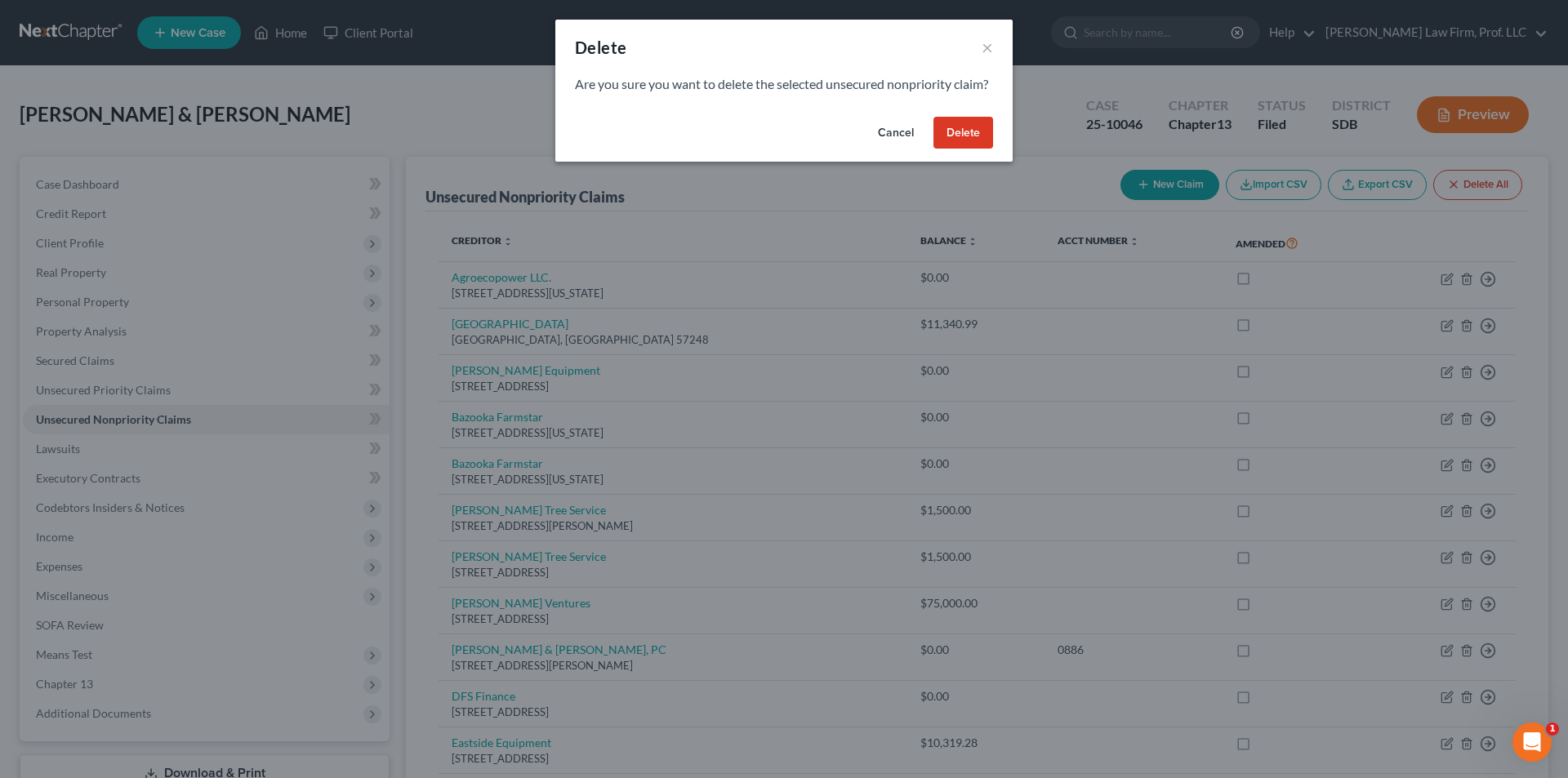
click at [967, 149] on button "Delete" at bounding box center [963, 133] width 60 height 32
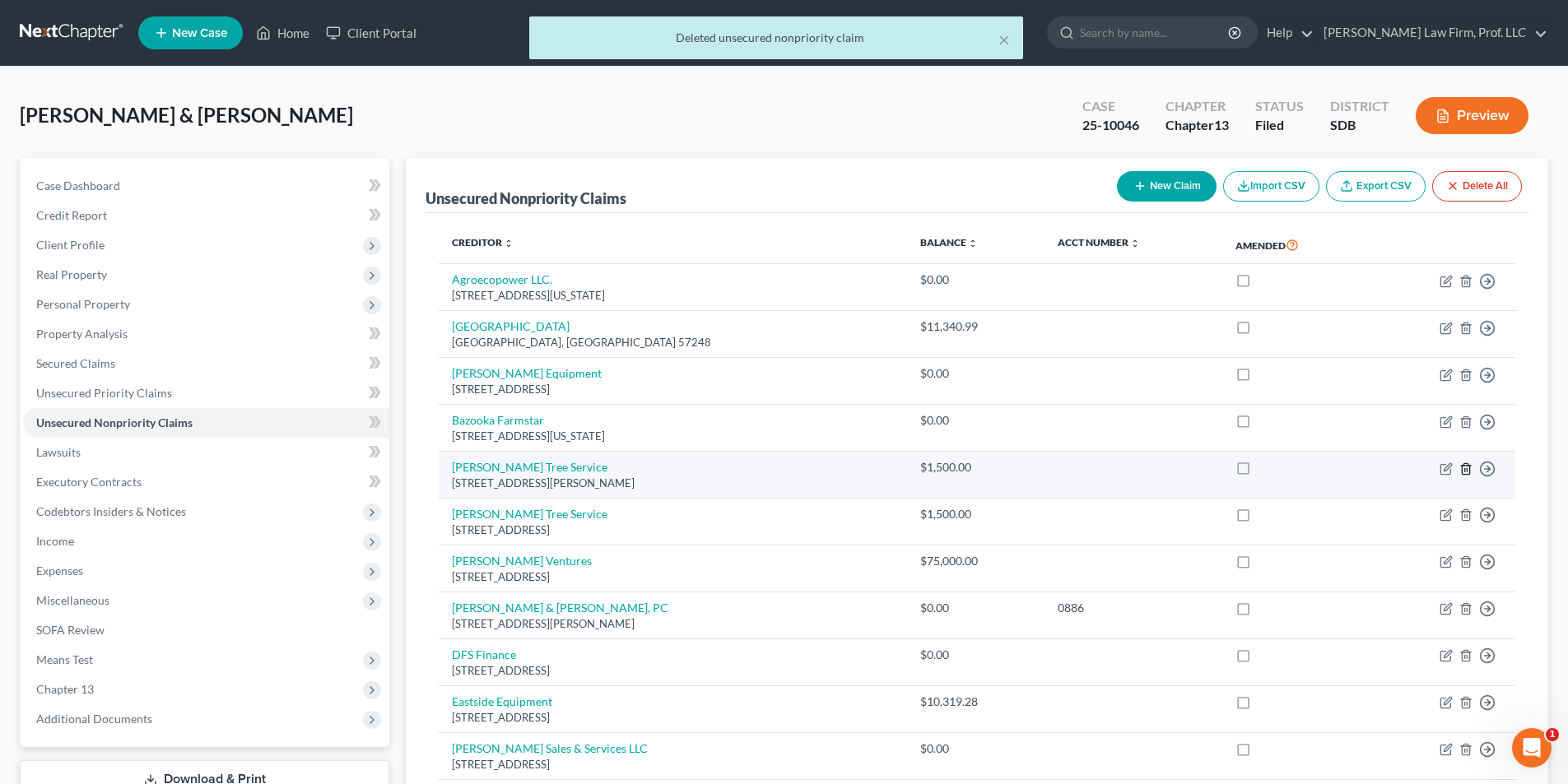
click at [1470, 469] on icon "button" at bounding box center [1465, 468] width 7 height 11
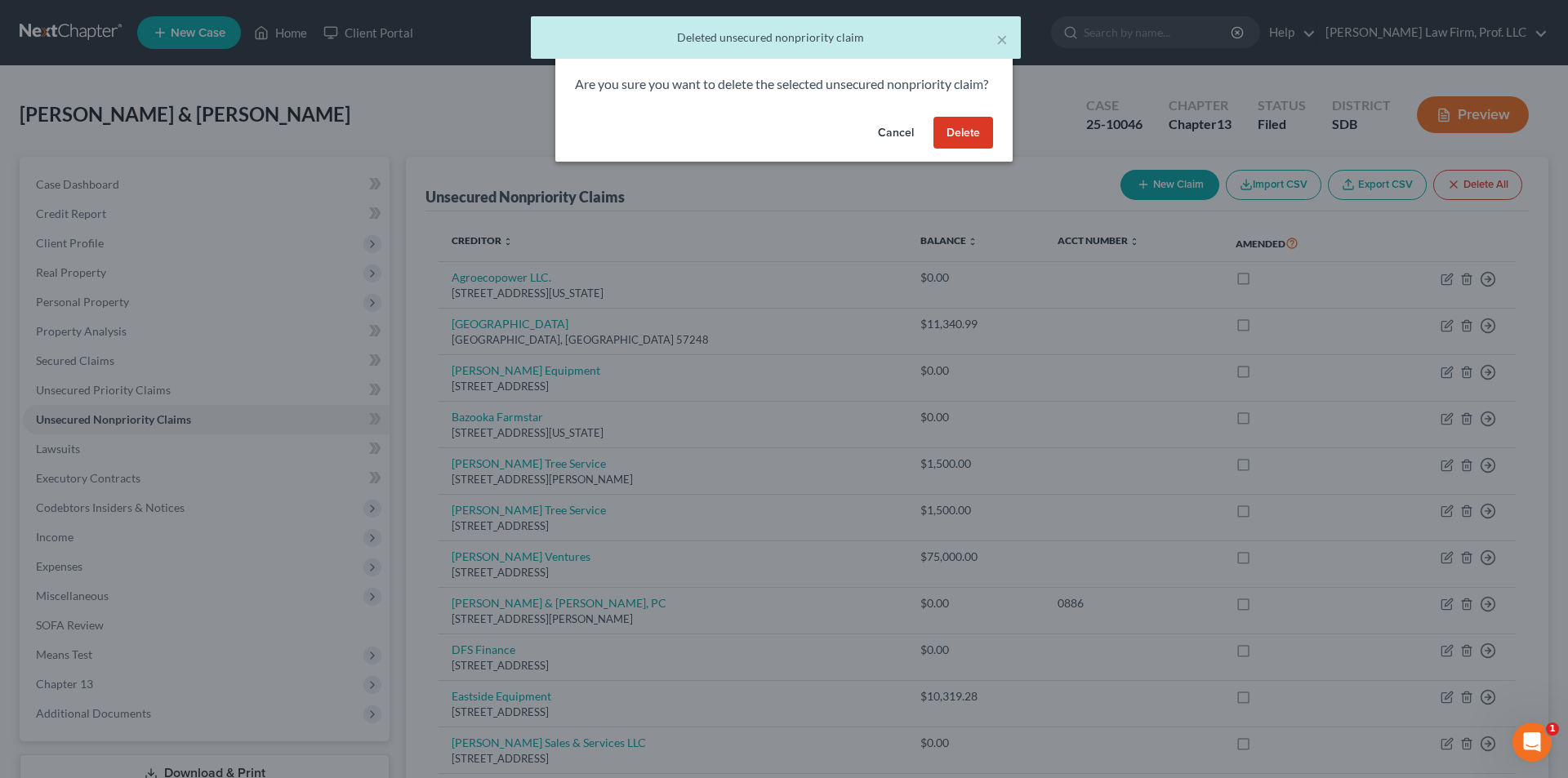
click at [963, 150] on button "Delete" at bounding box center [963, 133] width 60 height 32
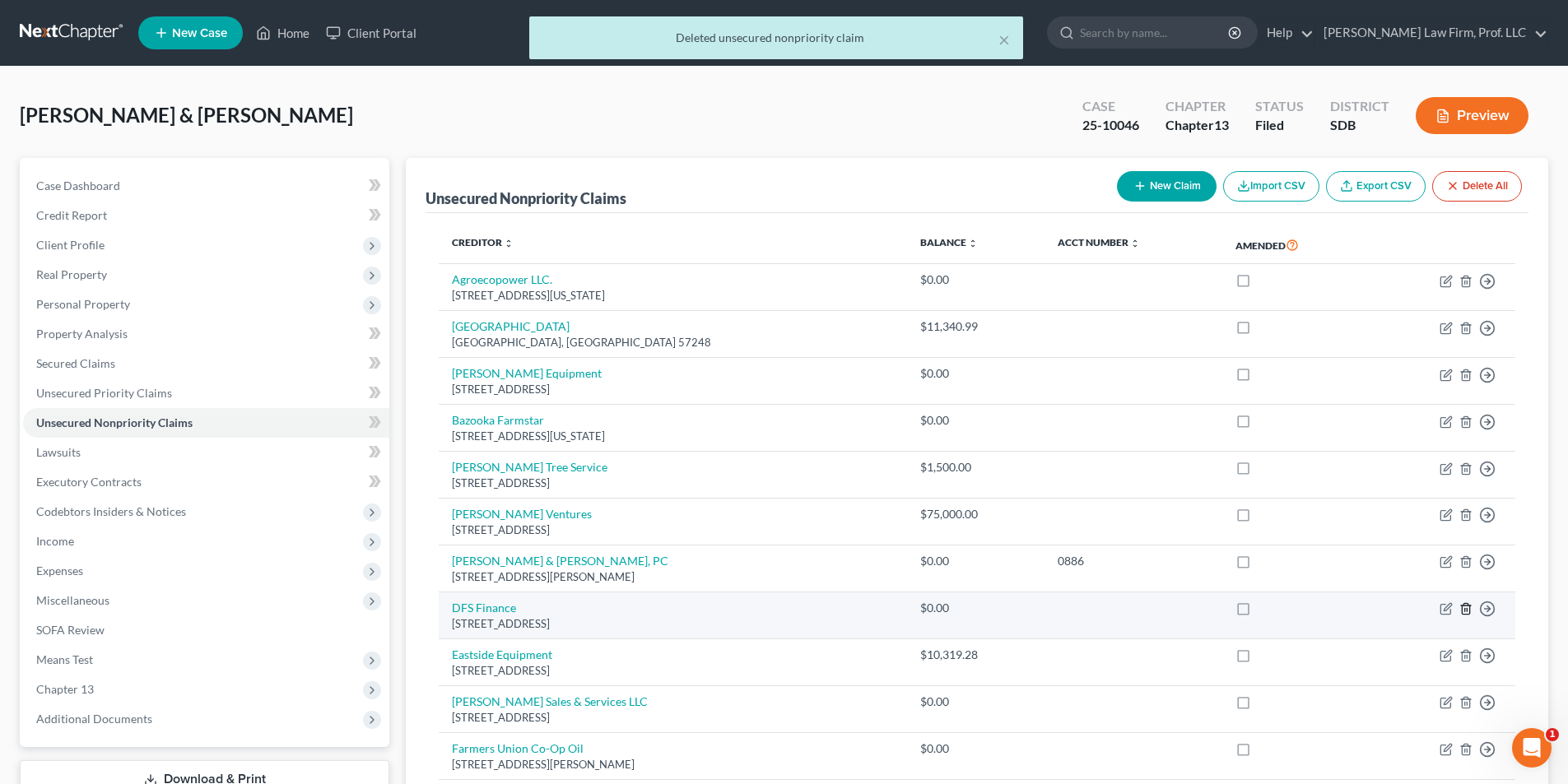
click at [1467, 608] on line "button" at bounding box center [1467, 609] width 0 height 3
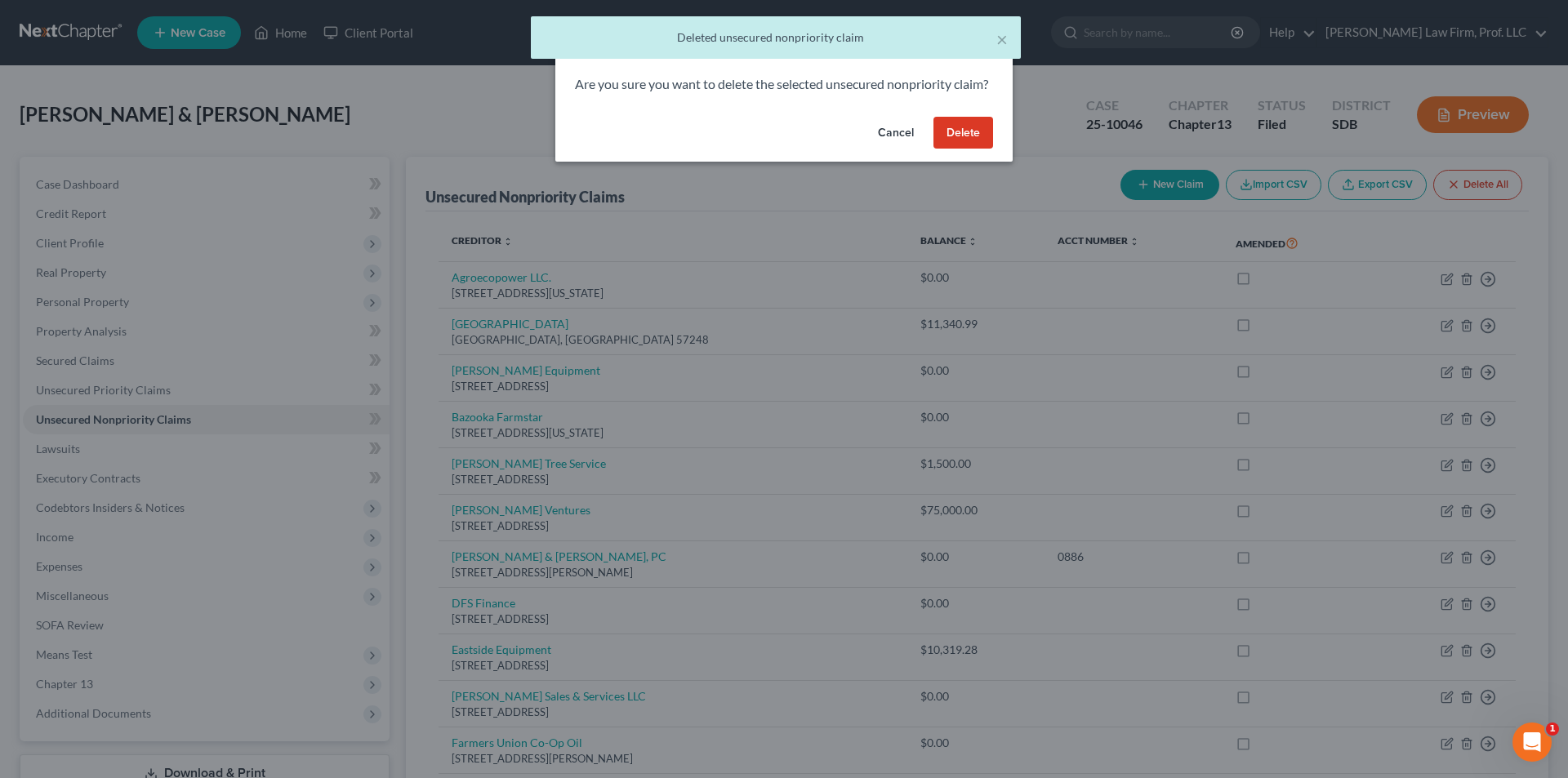
click at [964, 150] on button "Delete" at bounding box center [963, 133] width 60 height 32
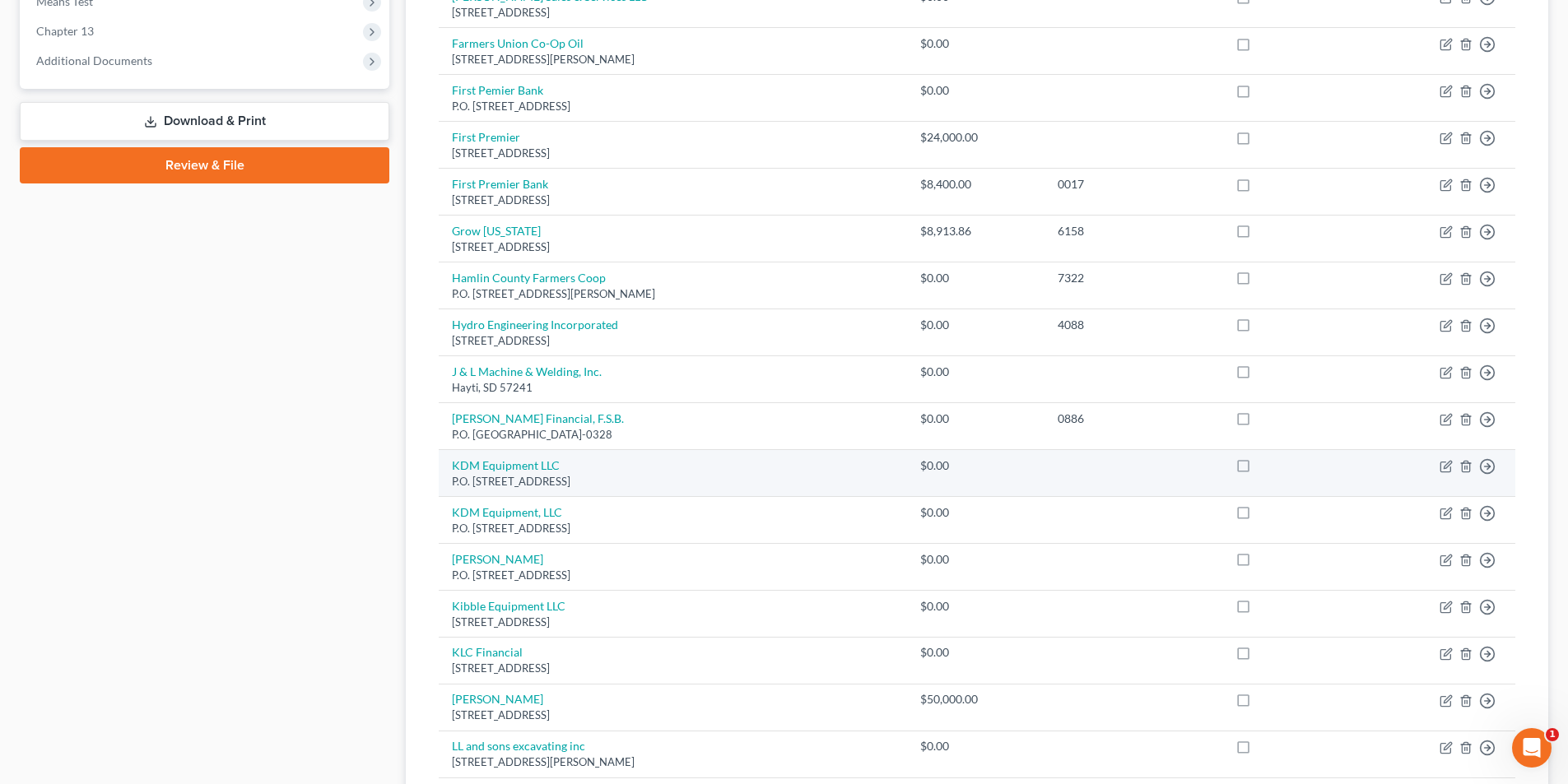
scroll to position [823, 0]
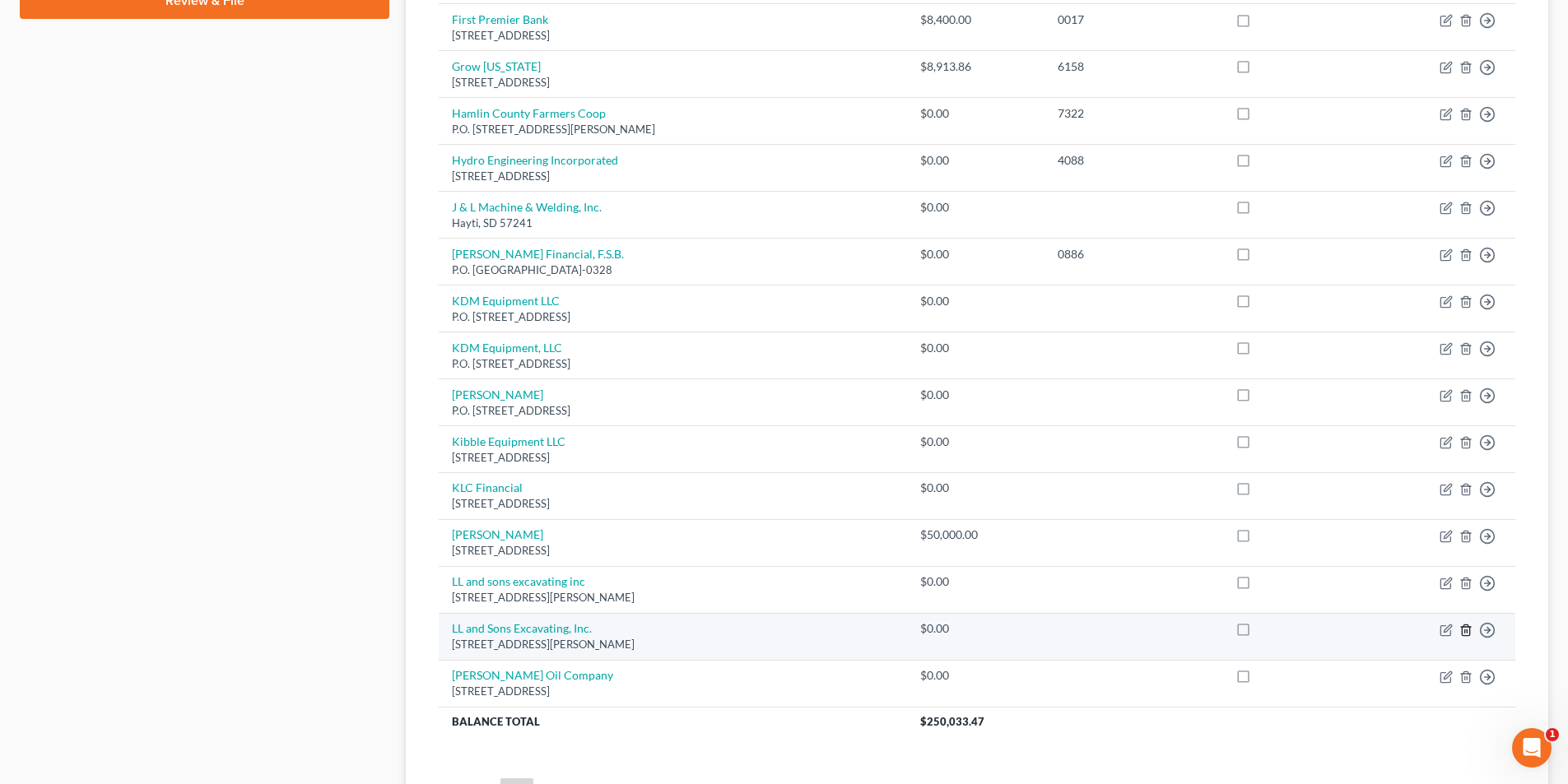
click at [1464, 630] on icon "button" at bounding box center [1466, 629] width 13 height 13
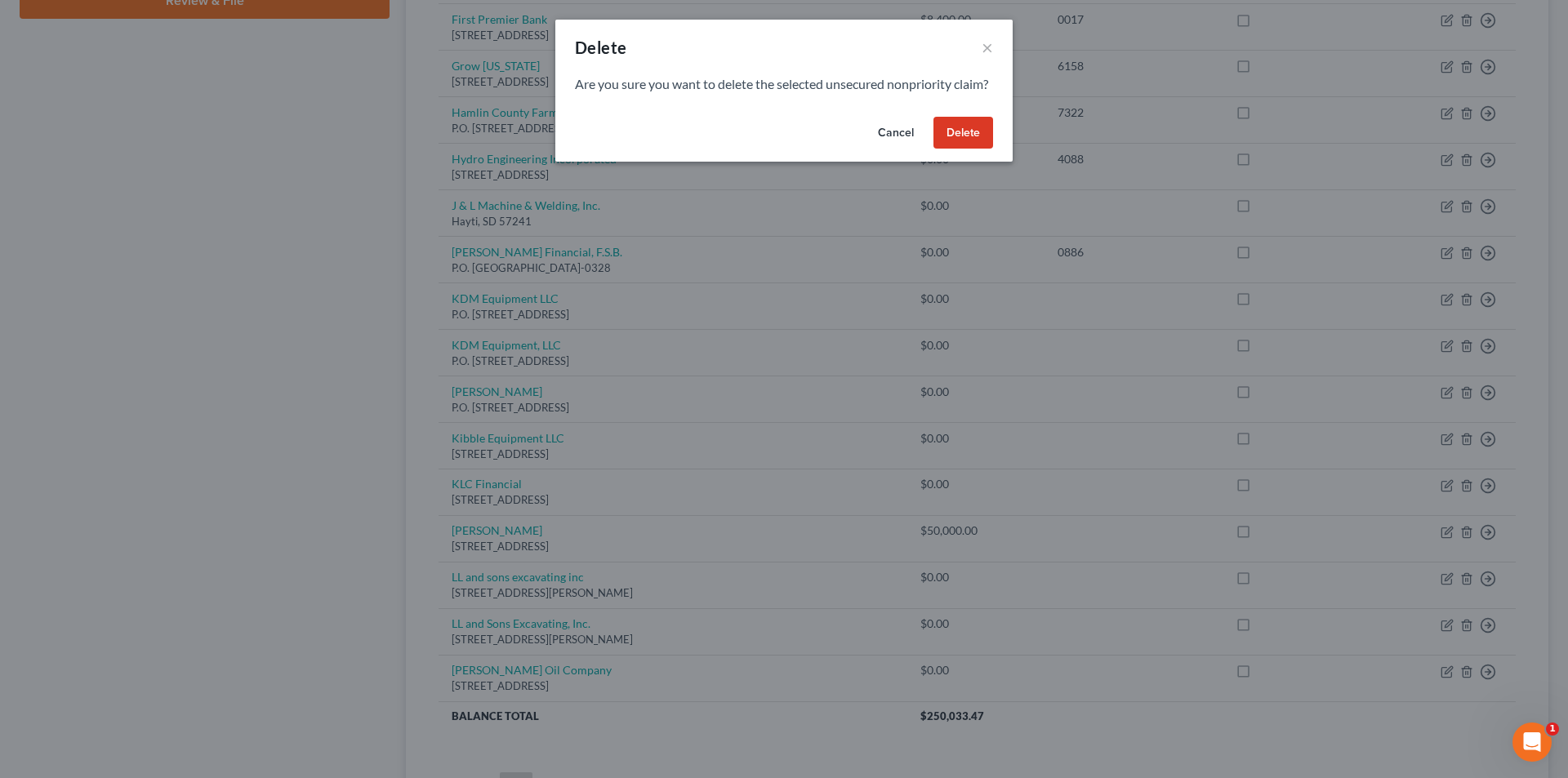
click at [969, 150] on button "Delete" at bounding box center [963, 133] width 60 height 32
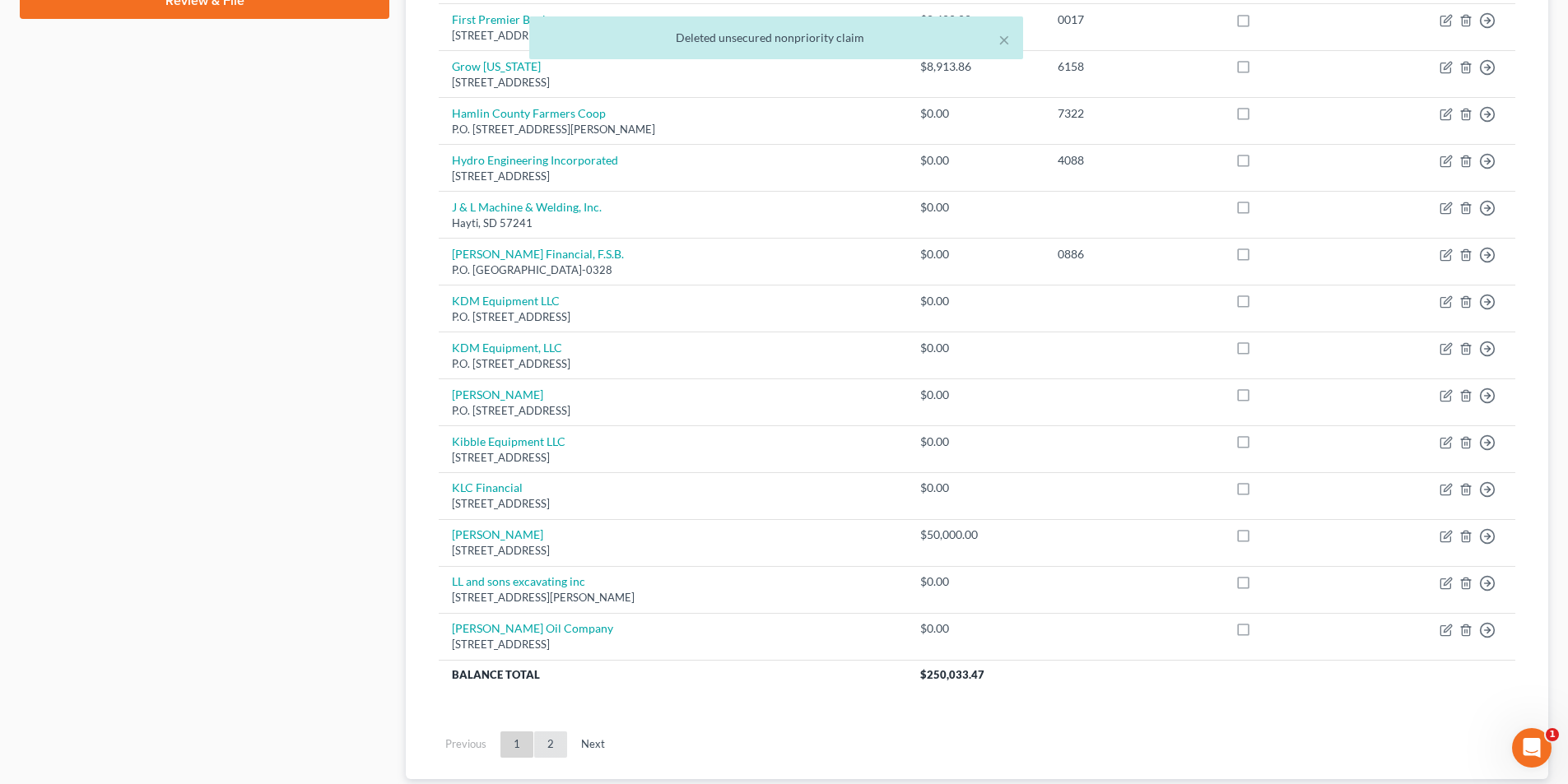
click at [544, 748] on link "2" at bounding box center [550, 744] width 33 height 27
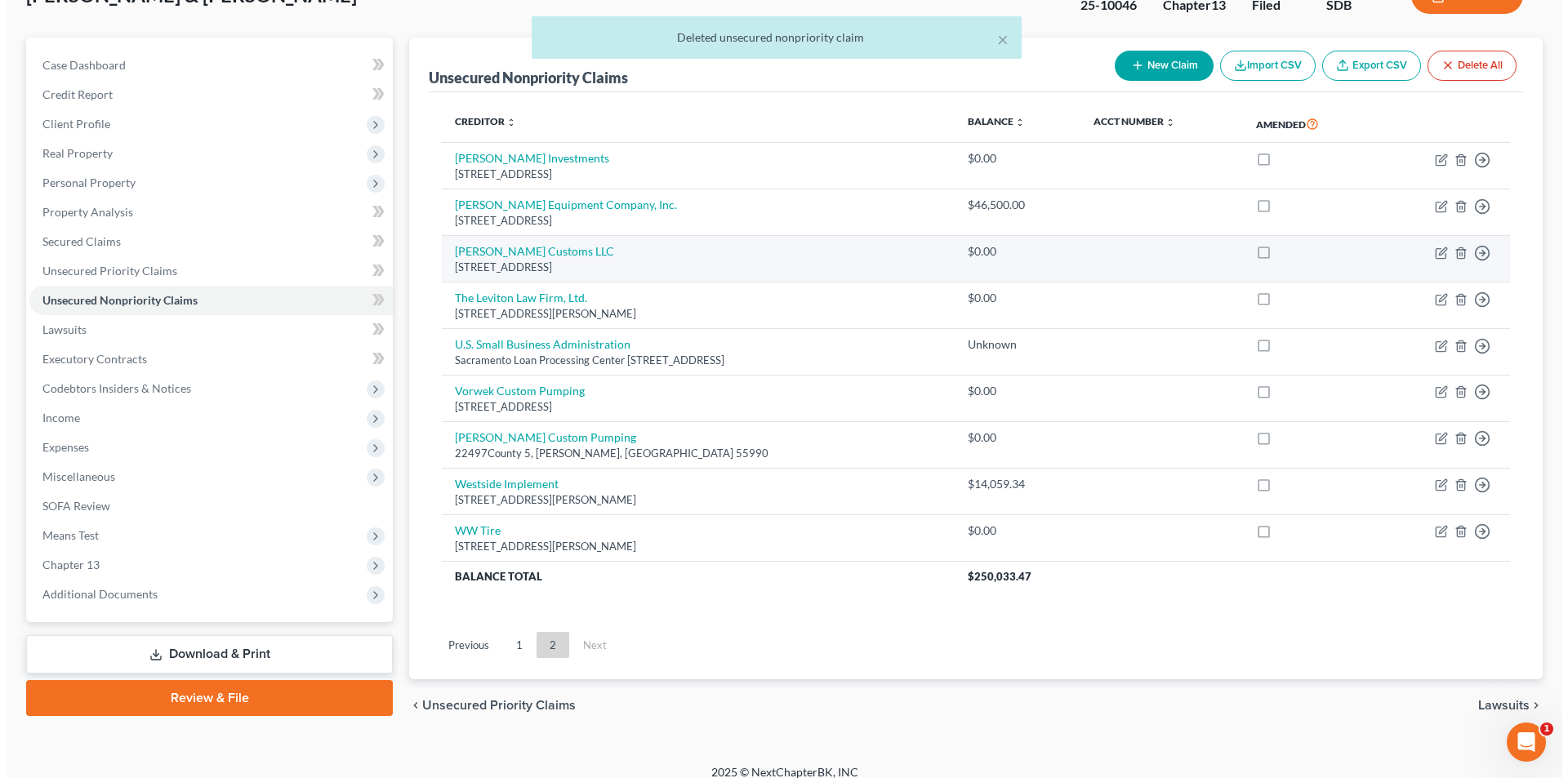
scroll to position [135, 0]
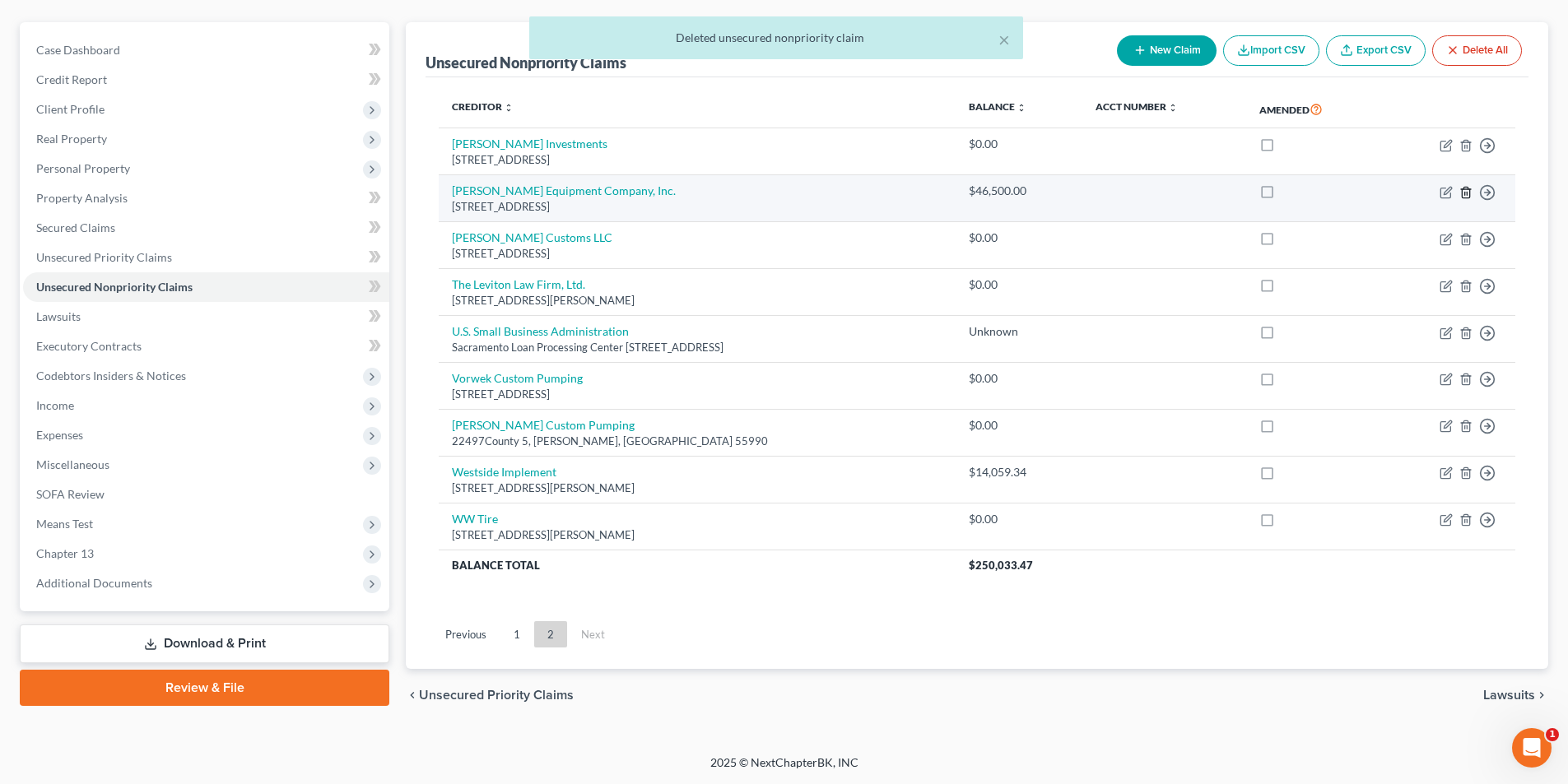
click at [1467, 193] on line "button" at bounding box center [1467, 193] width 0 height 3
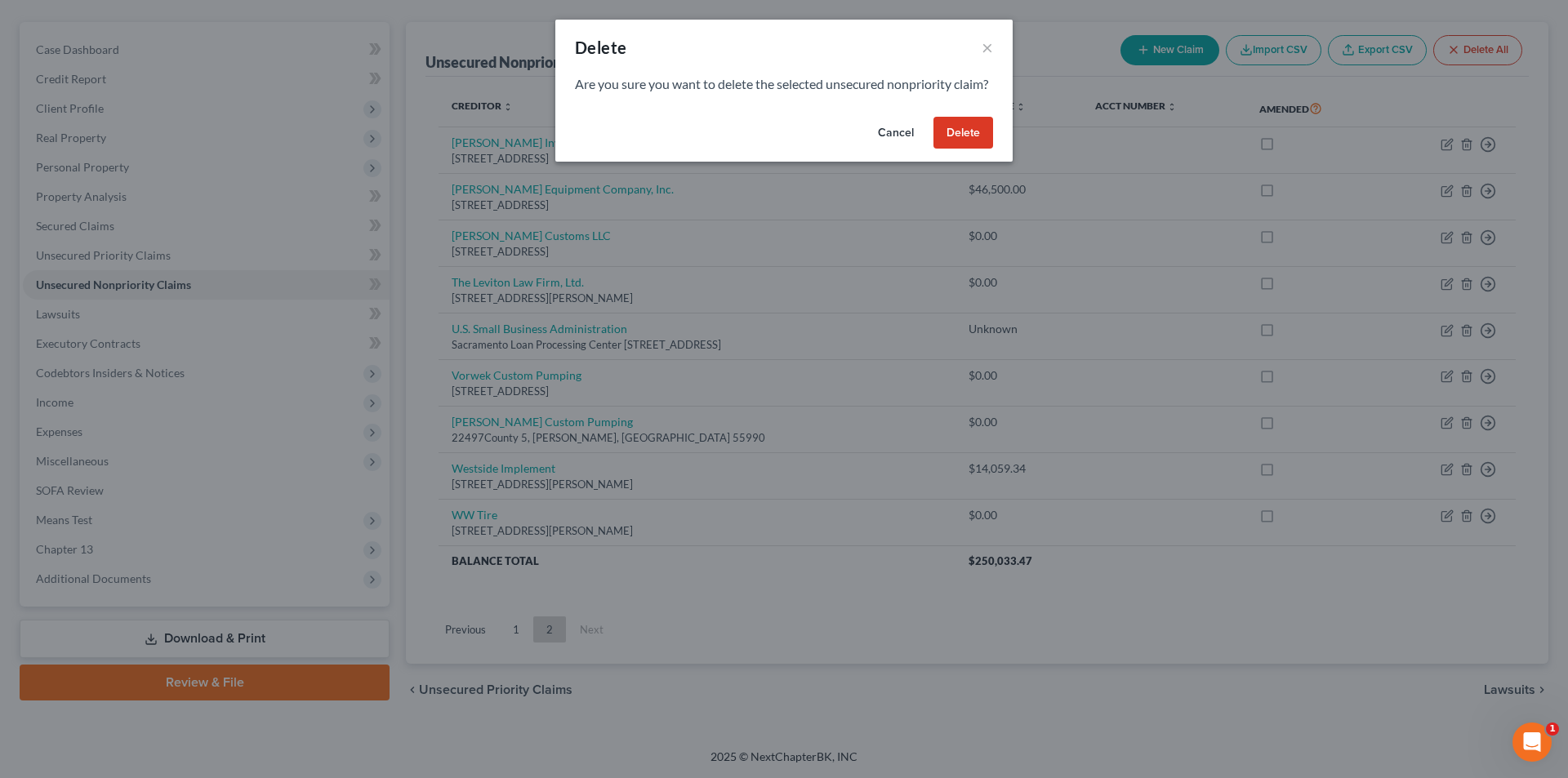
click at [985, 141] on button "Delete" at bounding box center [963, 133] width 60 height 32
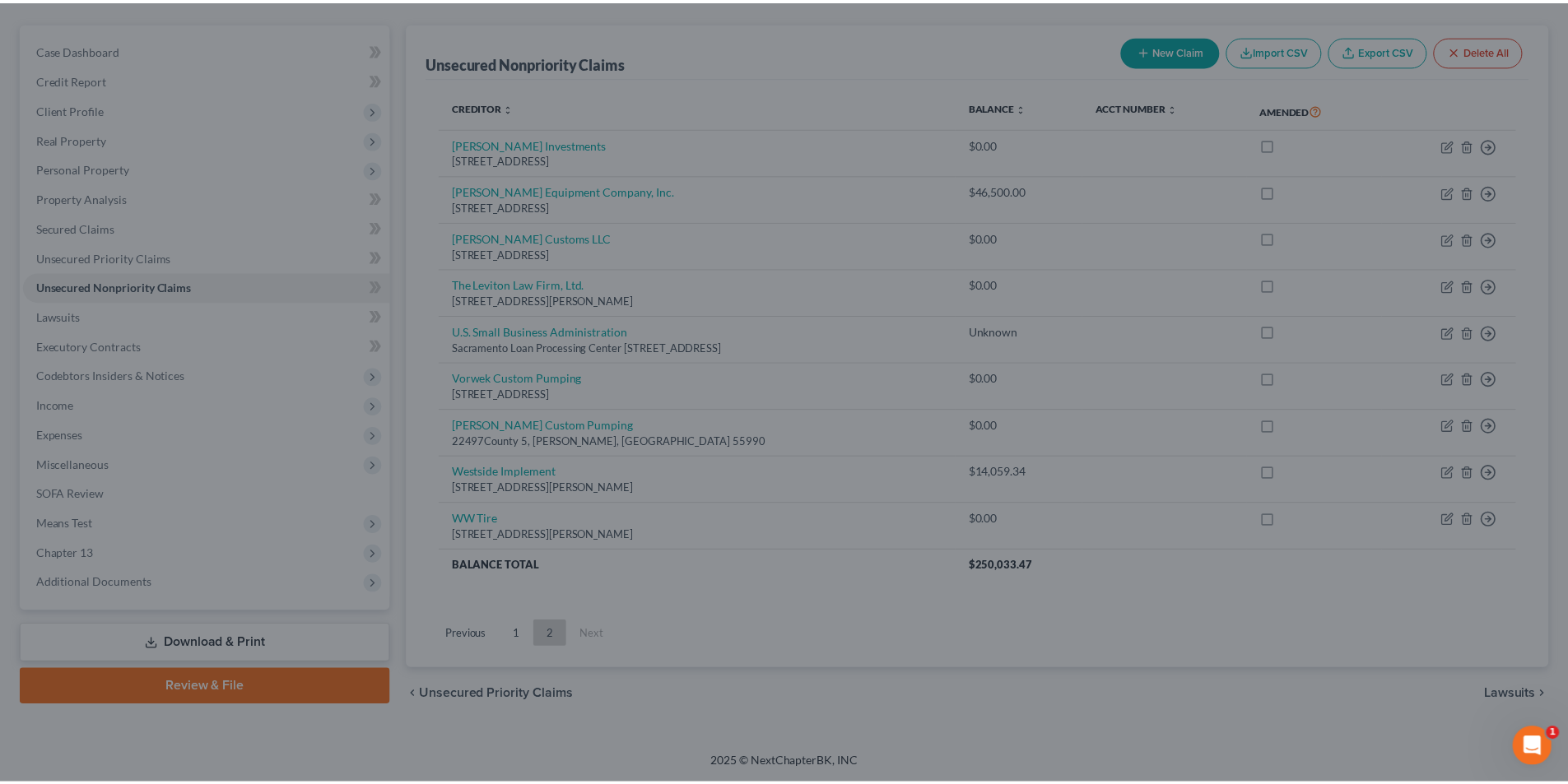
scroll to position [120, 0]
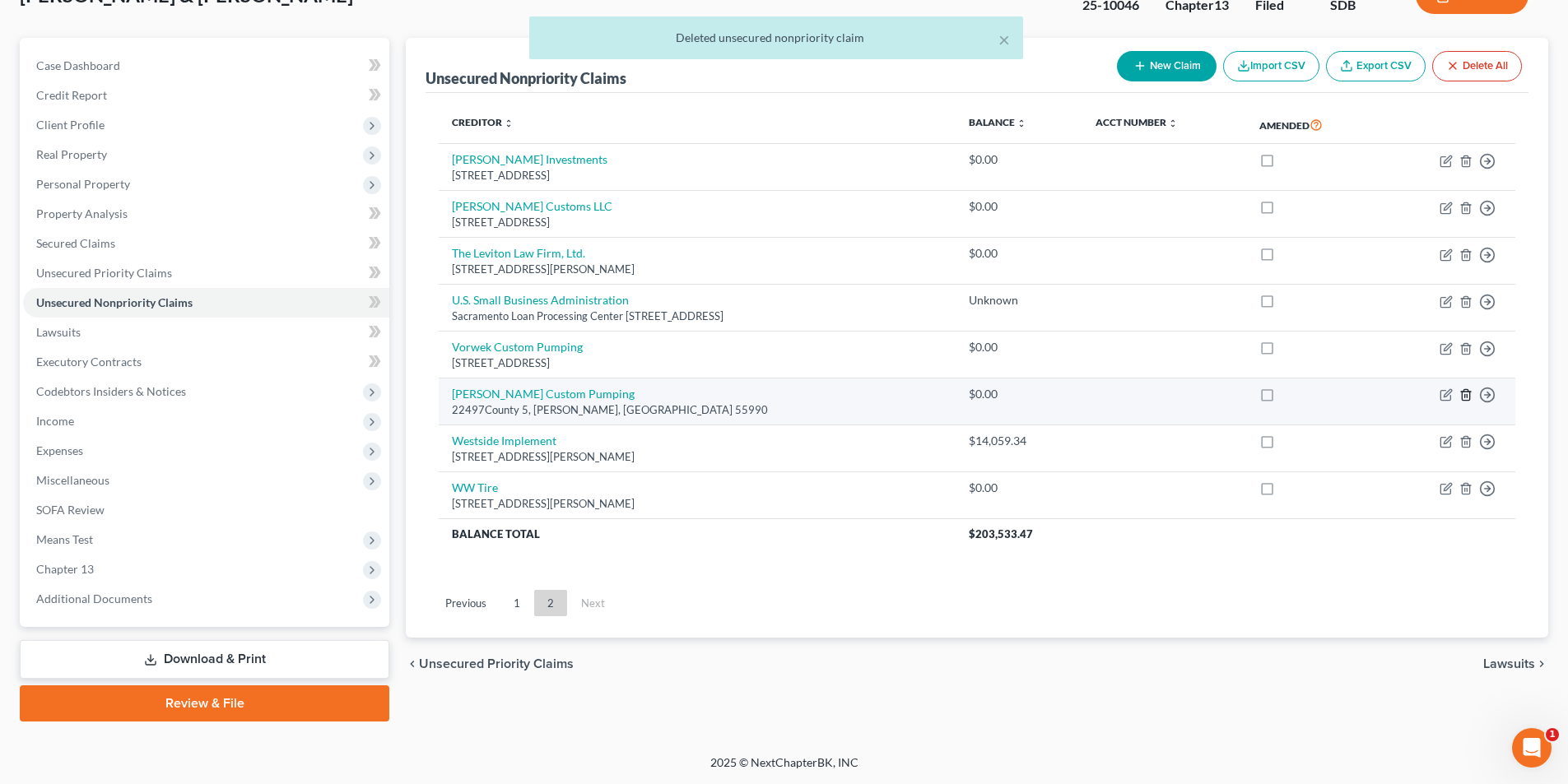
click at [1467, 395] on icon "button" at bounding box center [1466, 394] width 13 height 13
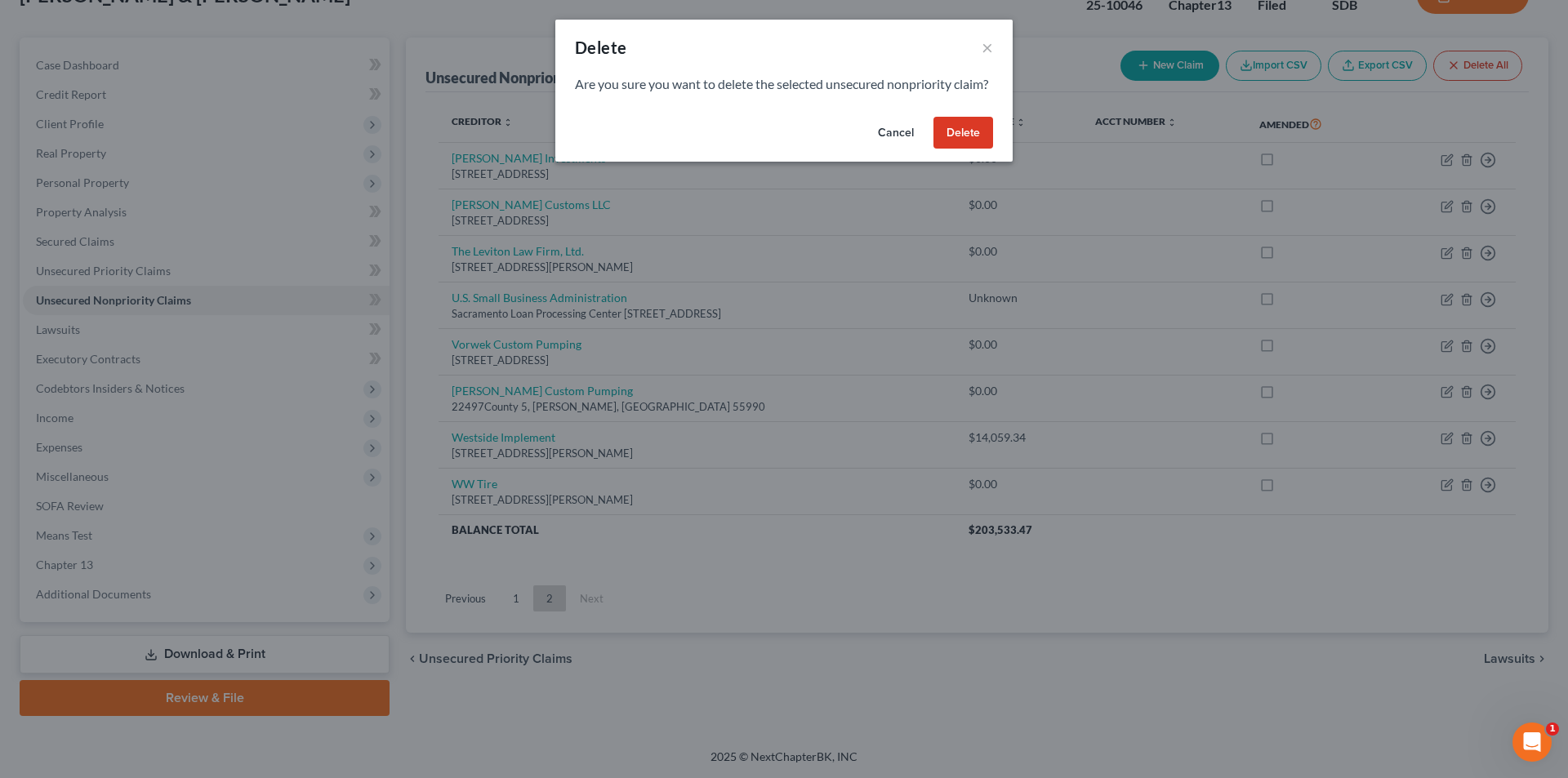
click at [957, 150] on button "Delete" at bounding box center [963, 133] width 60 height 32
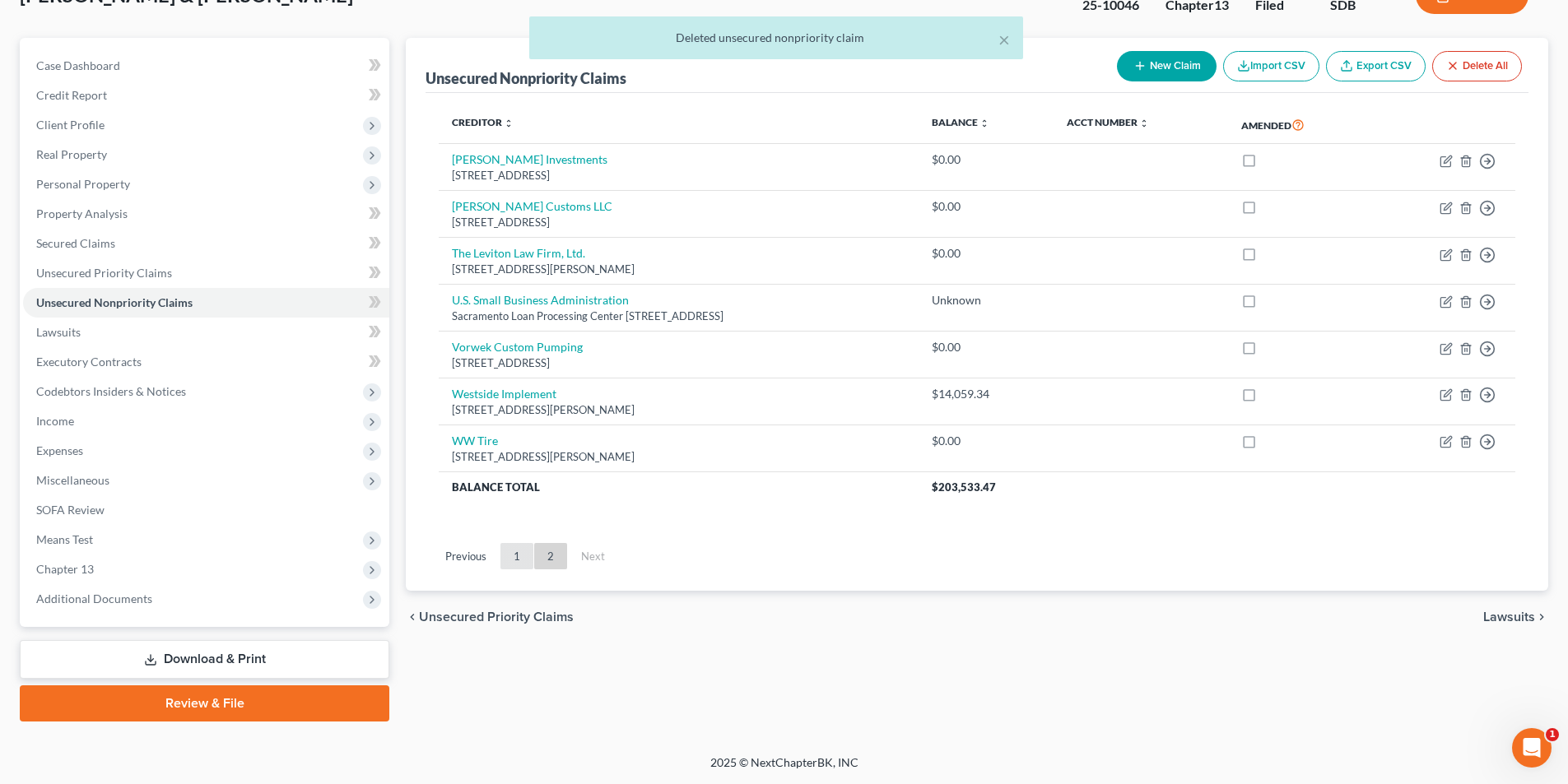
click at [519, 551] on link "1" at bounding box center [516, 556] width 33 height 27
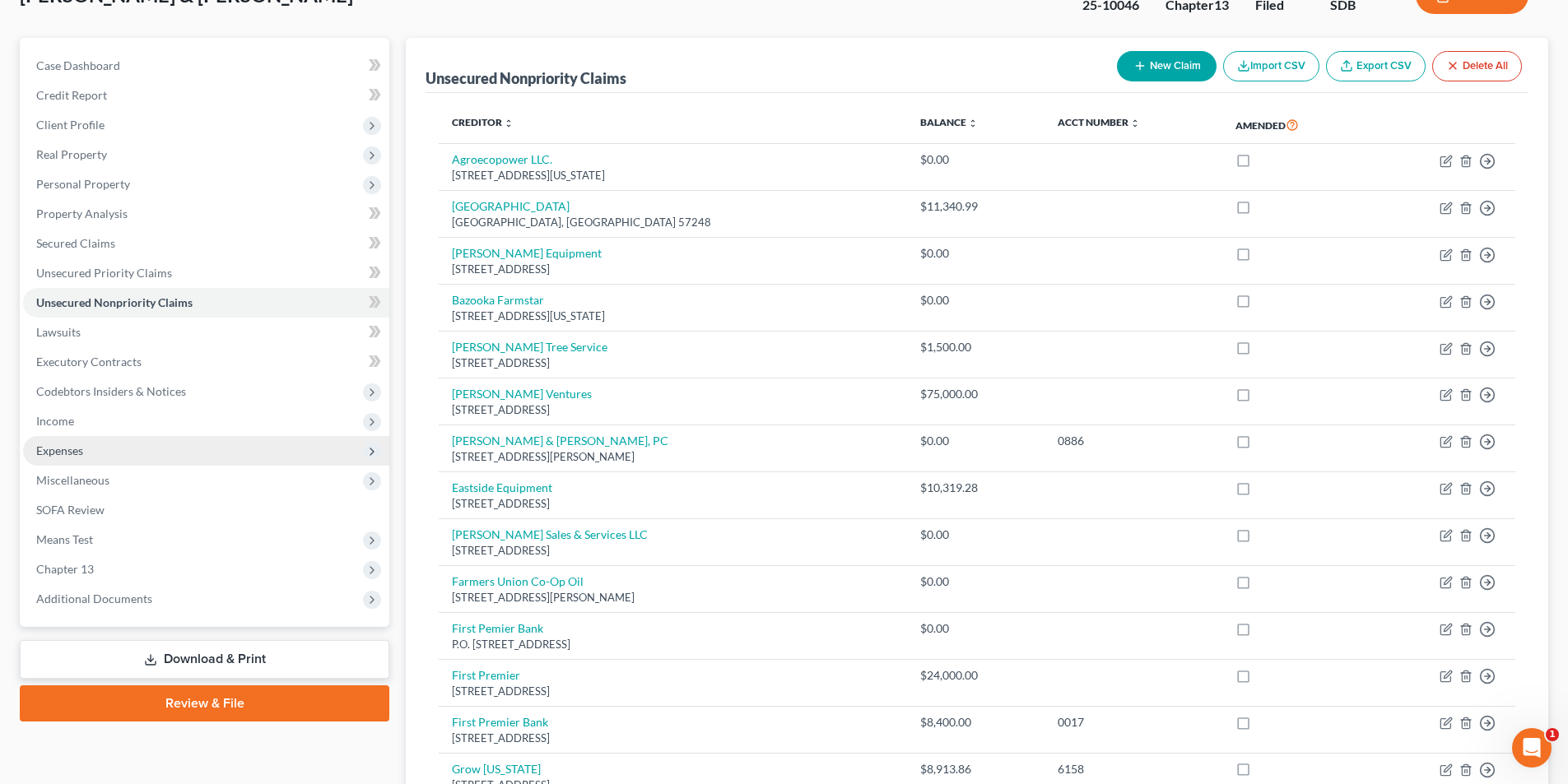
click at [71, 446] on span "Expenses" at bounding box center [59, 451] width 47 height 14
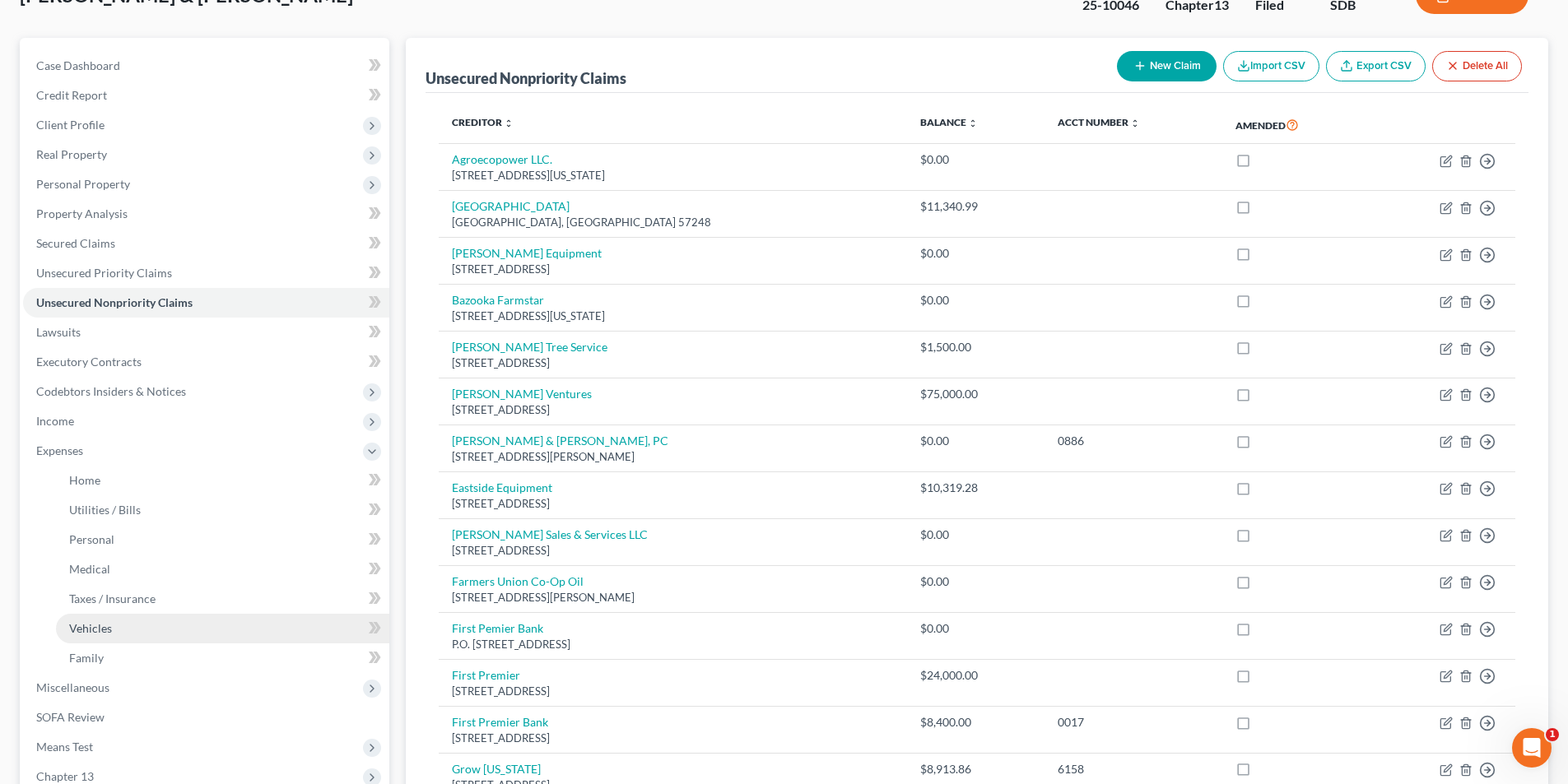
click at [89, 631] on span "Vehicles" at bounding box center [90, 628] width 43 height 14
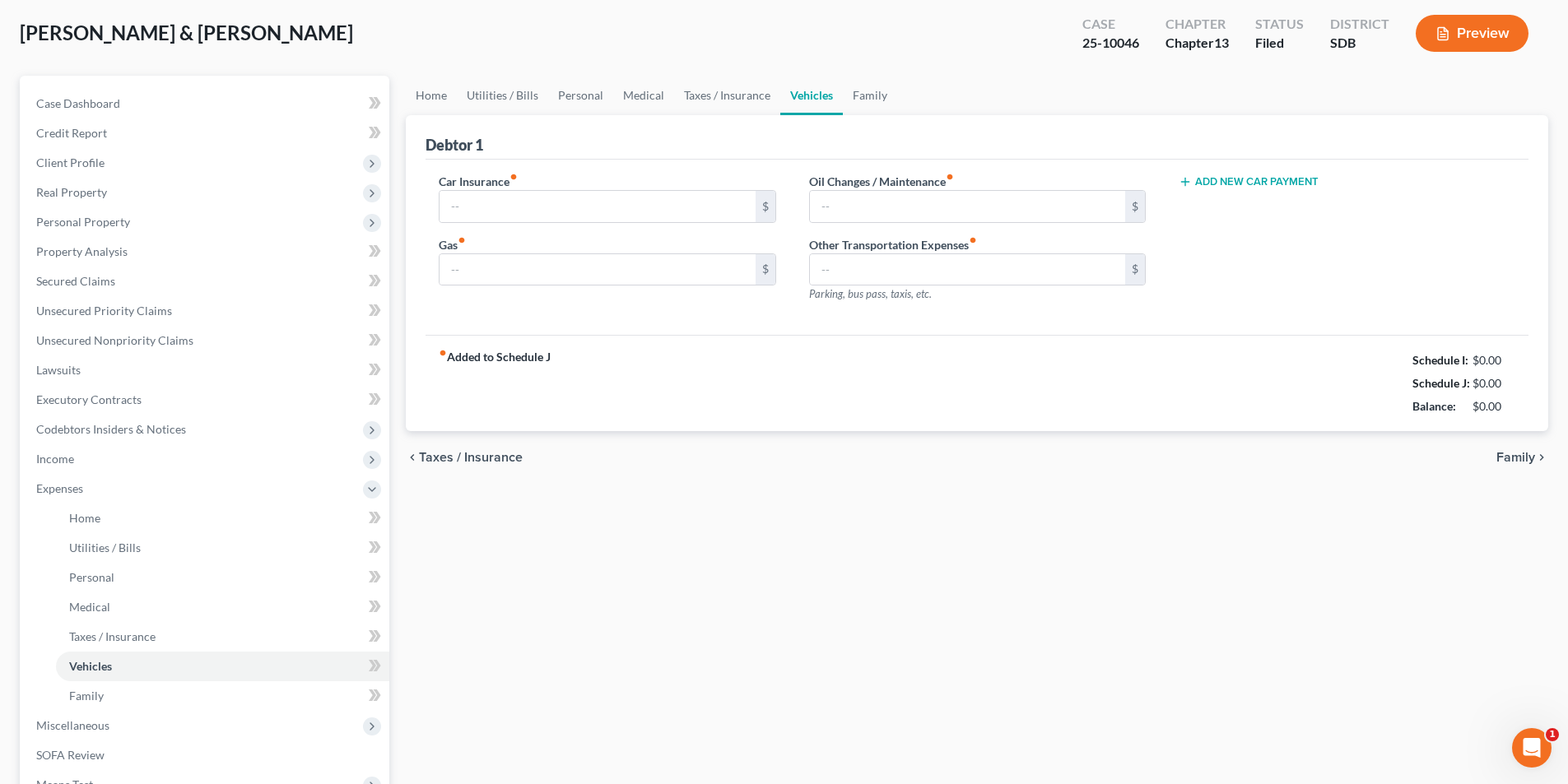
type input "353.75"
type input "600.00"
type input "0.00"
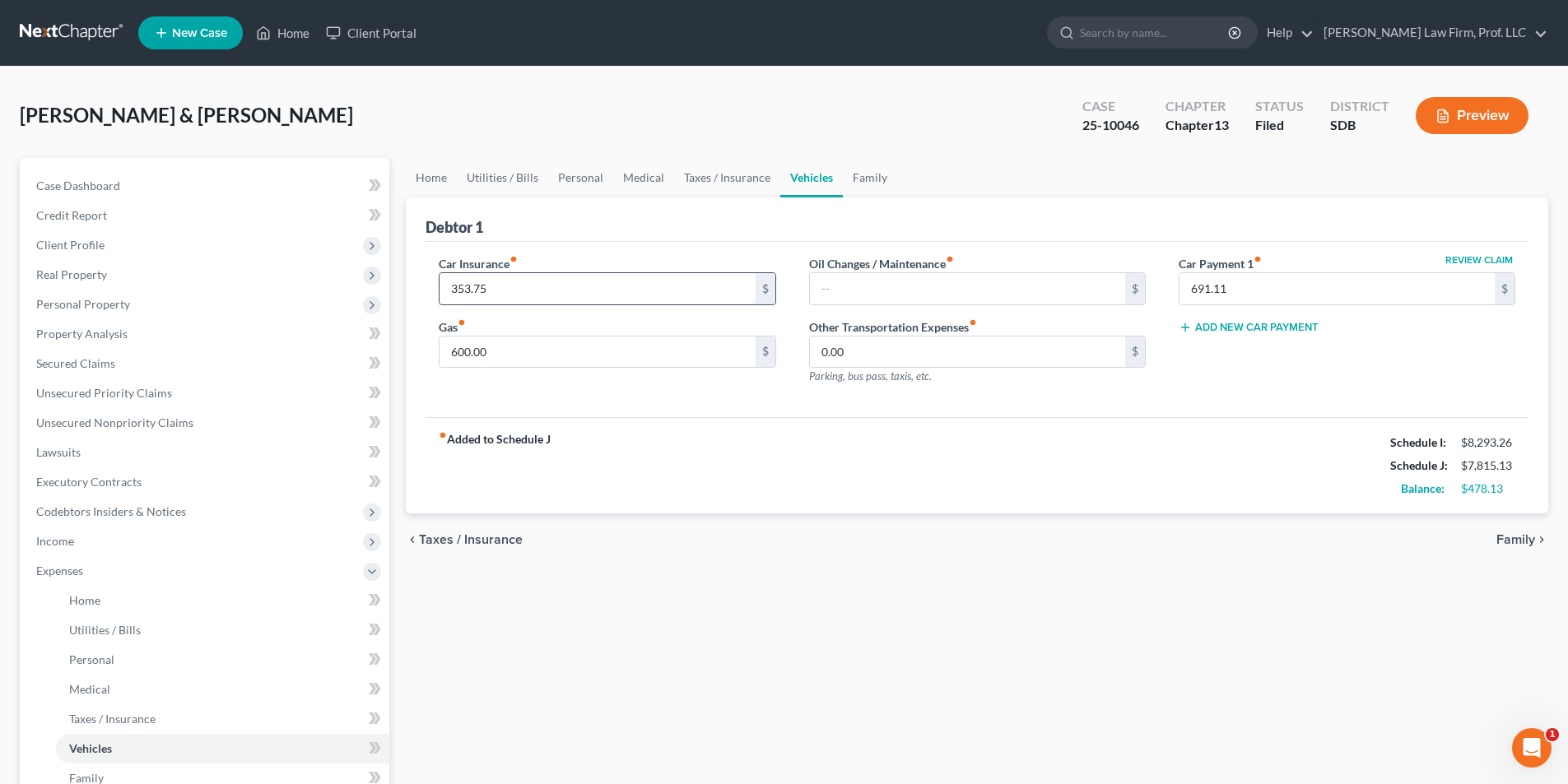
click at [534, 294] on input "353.75" at bounding box center [598, 289] width 316 height 32
type input "500.00"
drag, startPoint x: 857, startPoint y: 181, endPoint x: 870, endPoint y: 181, distance: 13.0
click at [858, 181] on link "Family" at bounding box center [870, 178] width 55 height 40
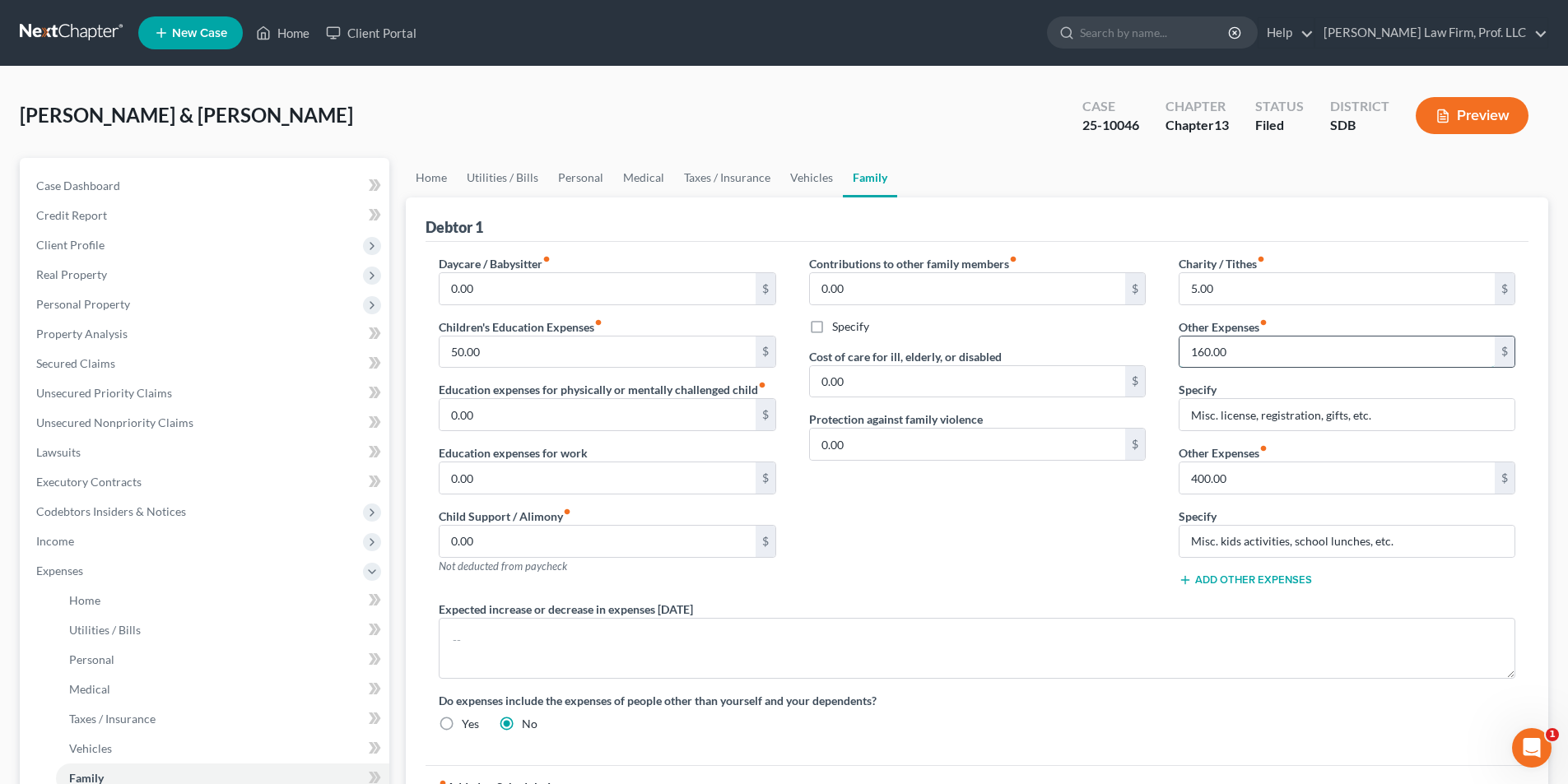
click at [1203, 353] on input "160.00" at bounding box center [1338, 352] width 316 height 32
type input "150.00"
click at [1205, 476] on input "400.00" at bounding box center [1338, 478] width 316 height 32
type input "350.00"
click at [1217, 281] on input "5.00" at bounding box center [1338, 289] width 316 height 32
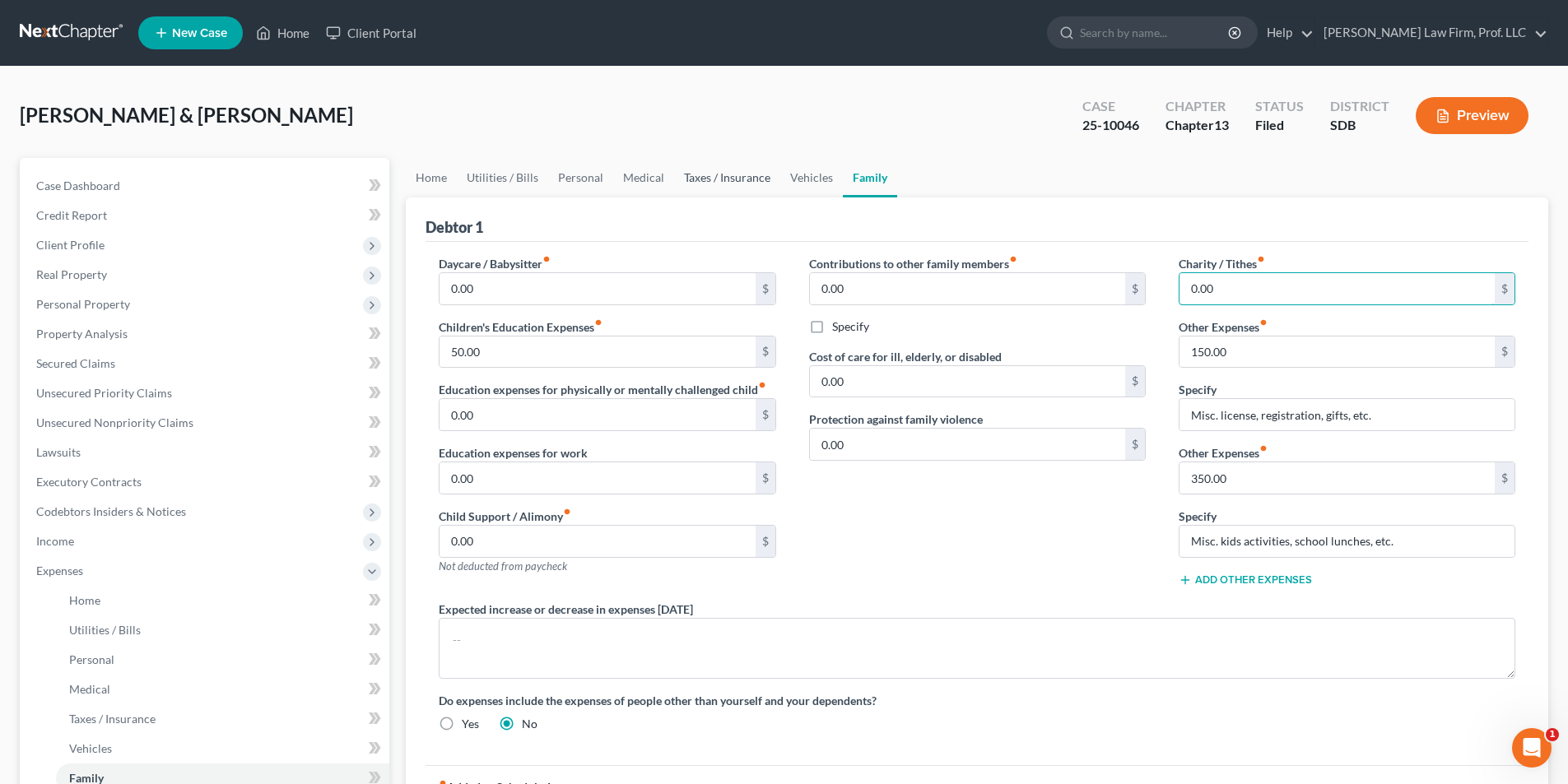
type input "0.00"
click at [730, 178] on link "Taxes / Insurance" at bounding box center [727, 178] width 106 height 40
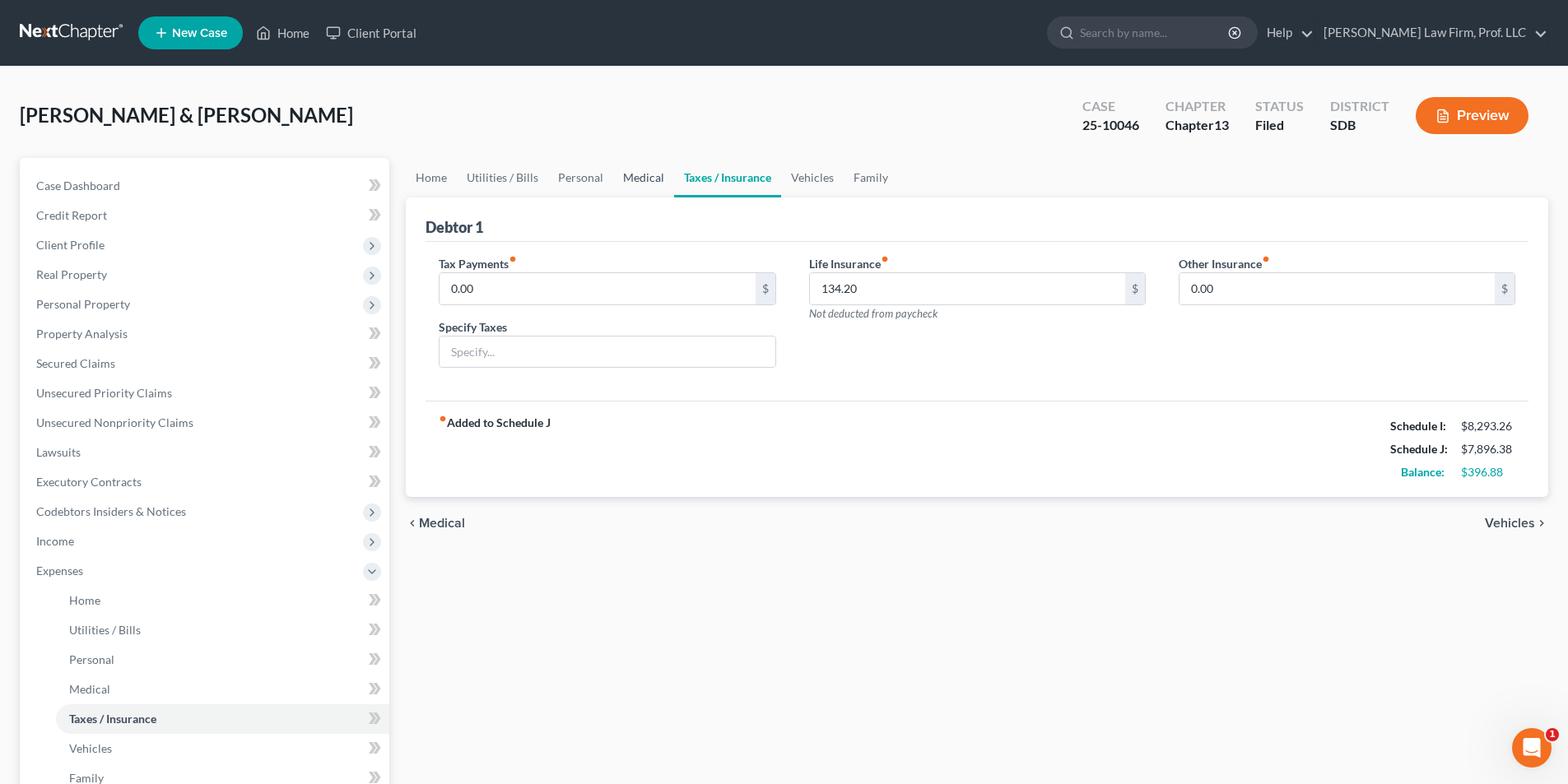
click at [629, 181] on link "Medical" at bounding box center [643, 178] width 61 height 40
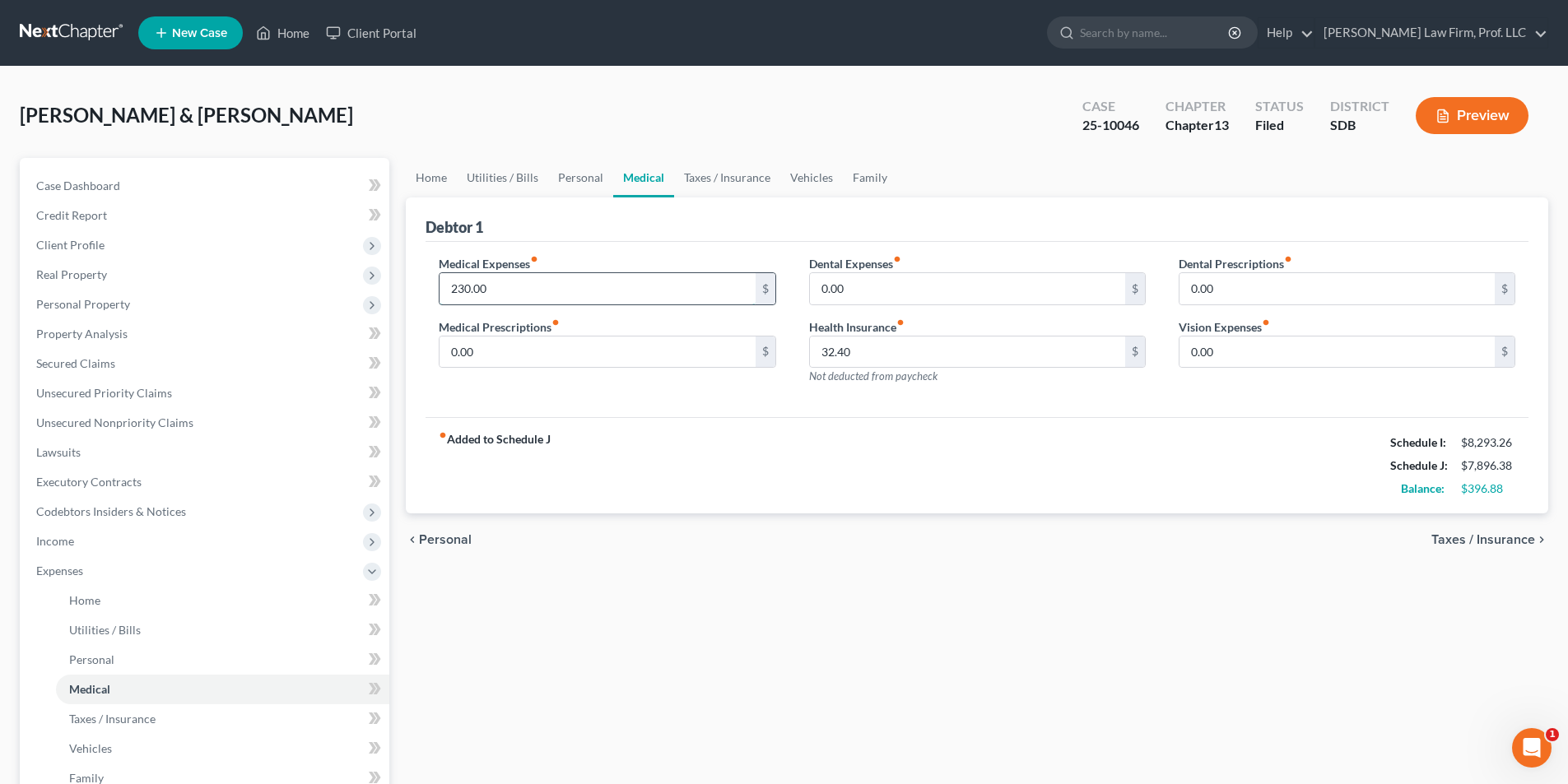
click at [460, 286] on input "230.00" at bounding box center [598, 289] width 316 height 32
click at [576, 180] on link "Personal" at bounding box center [580, 178] width 65 height 40
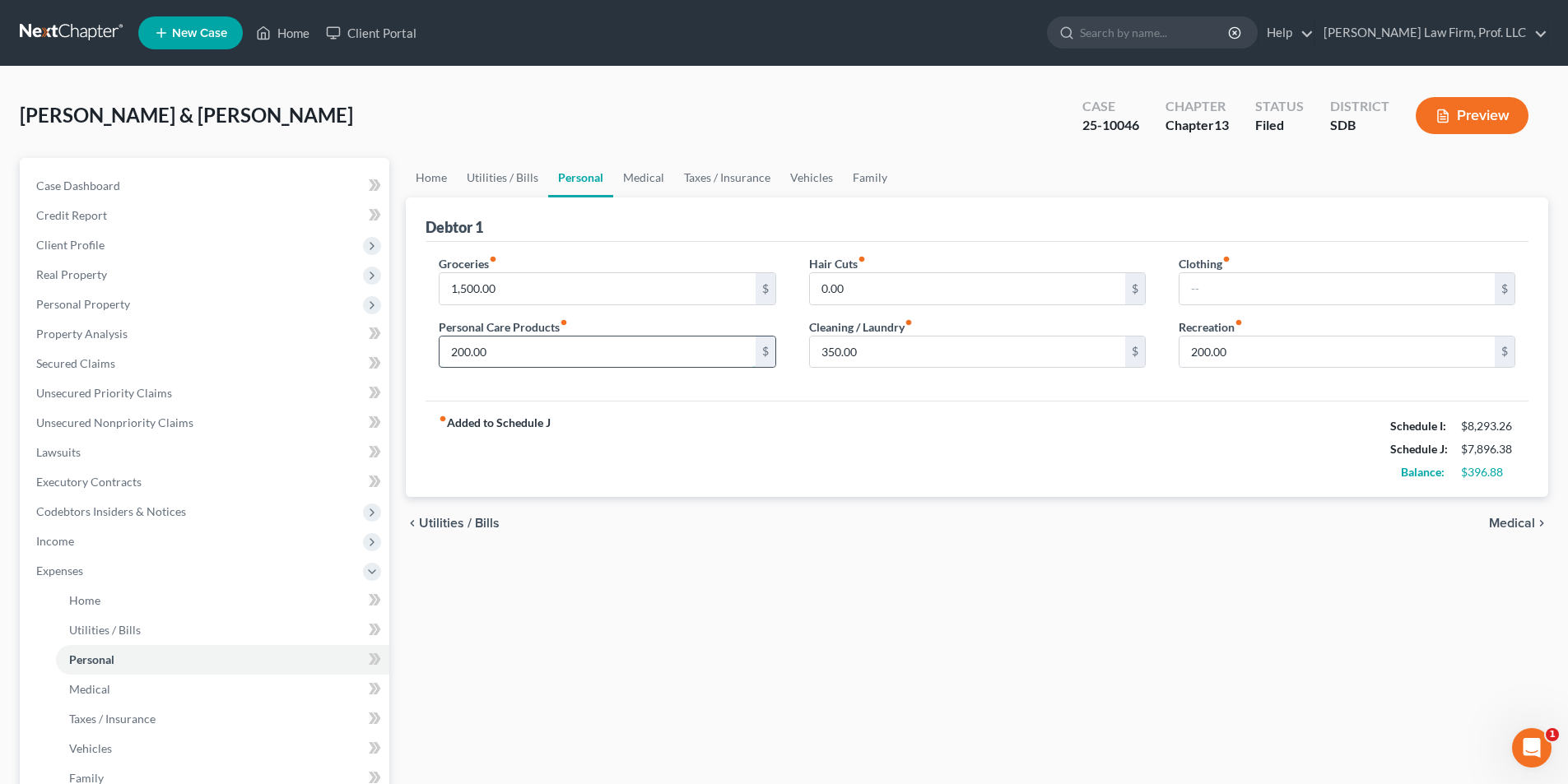
click at [455, 349] on input "200.00" at bounding box center [598, 352] width 316 height 32
type input "175.00"
click at [842, 347] on input "350.00" at bounding box center [968, 352] width 316 height 32
type input "325.00"
click at [641, 175] on link "Medical" at bounding box center [643, 178] width 61 height 40
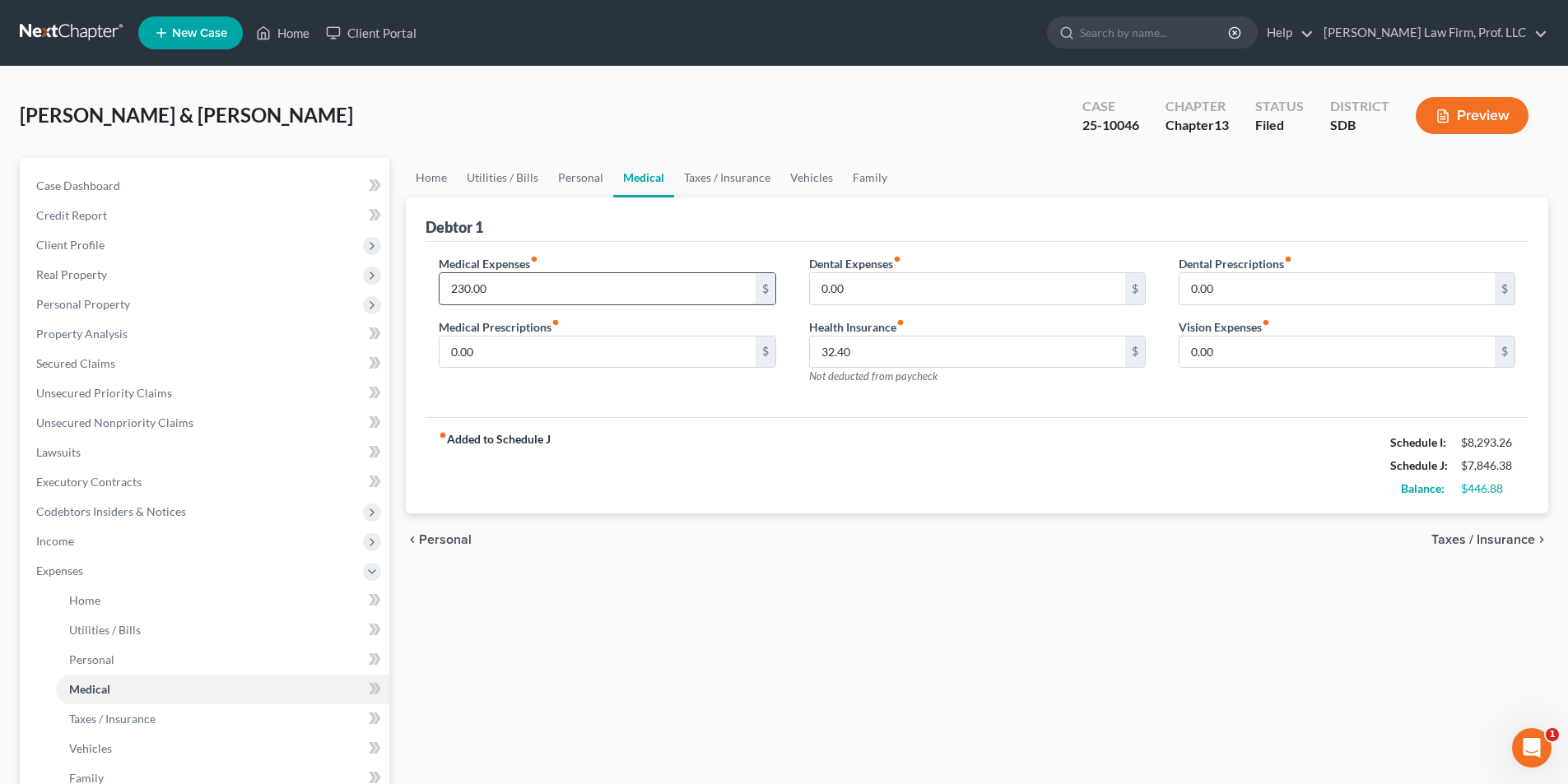
click at [465, 291] on input "230.00" at bounding box center [598, 289] width 316 height 32
type input "200.00"
click at [96, 356] on span "Secured Claims" at bounding box center [75, 363] width 79 height 14
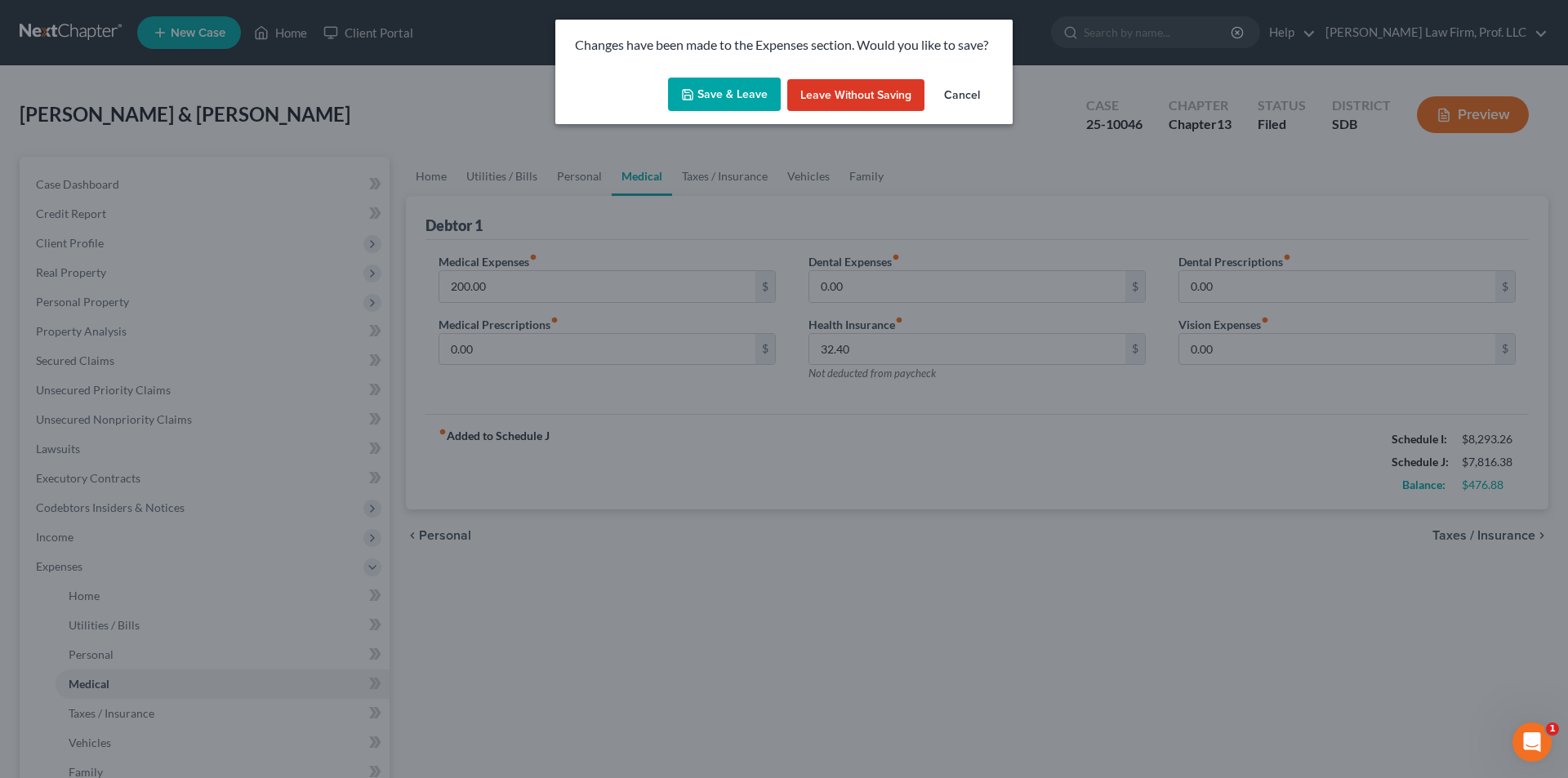
click at [752, 88] on button "Save & Leave" at bounding box center [724, 95] width 112 height 34
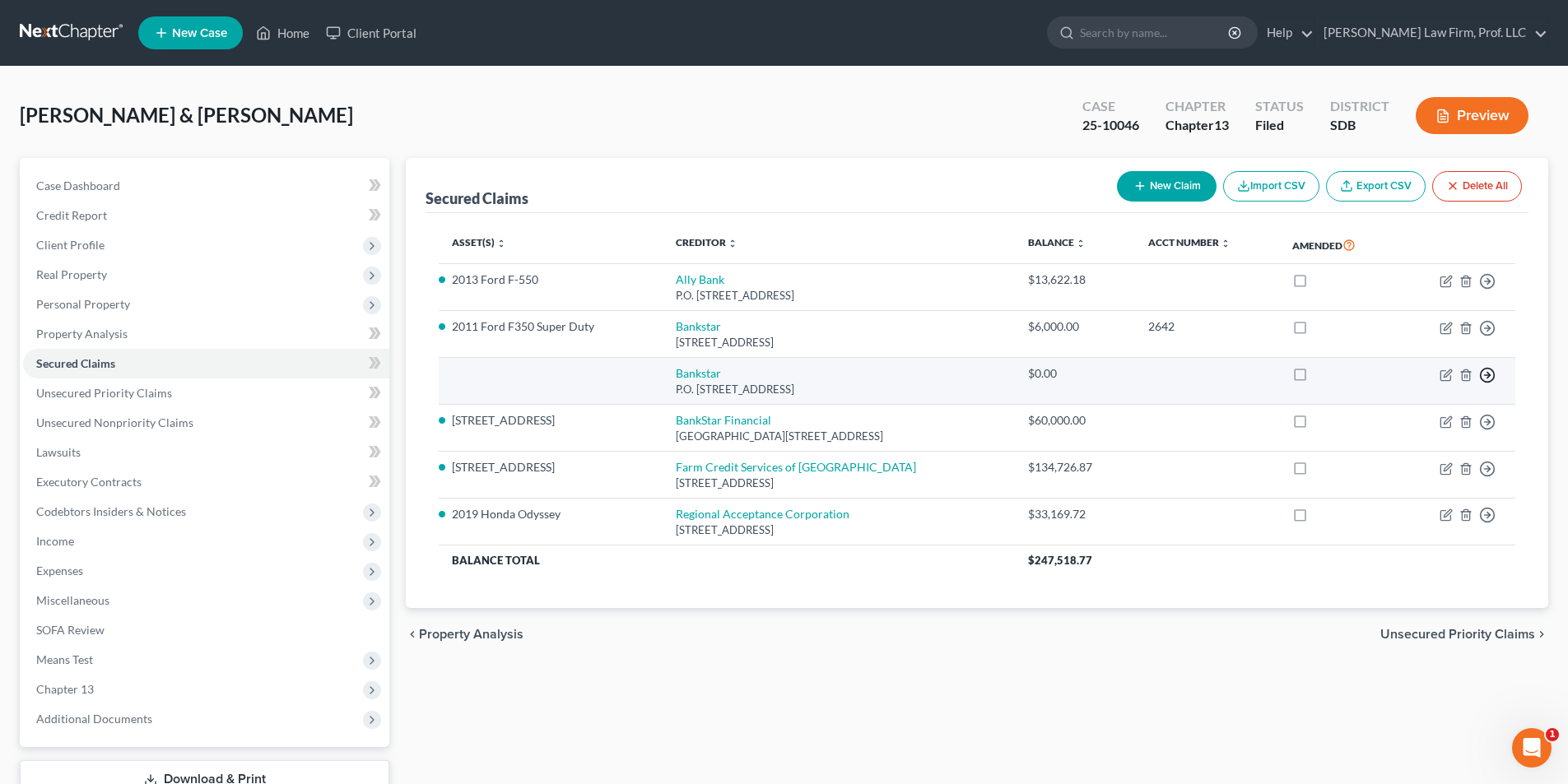
click at [1491, 290] on icon "button" at bounding box center [1488, 281] width 17 height 17
click at [1405, 391] on link "Move to E" at bounding box center [1412, 387] width 137 height 28
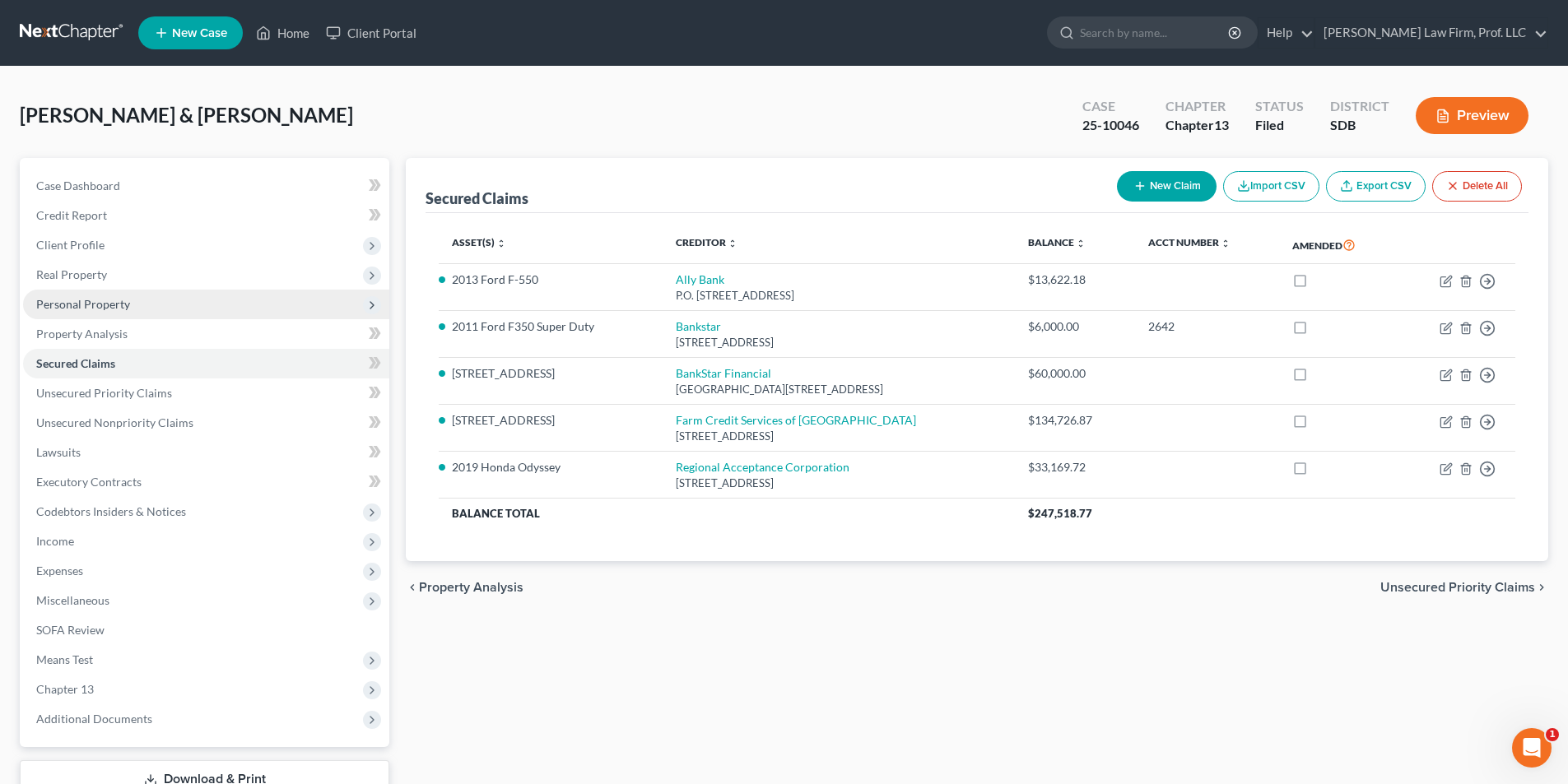
click at [90, 301] on span "Personal Property" at bounding box center [82, 304] width 94 height 14
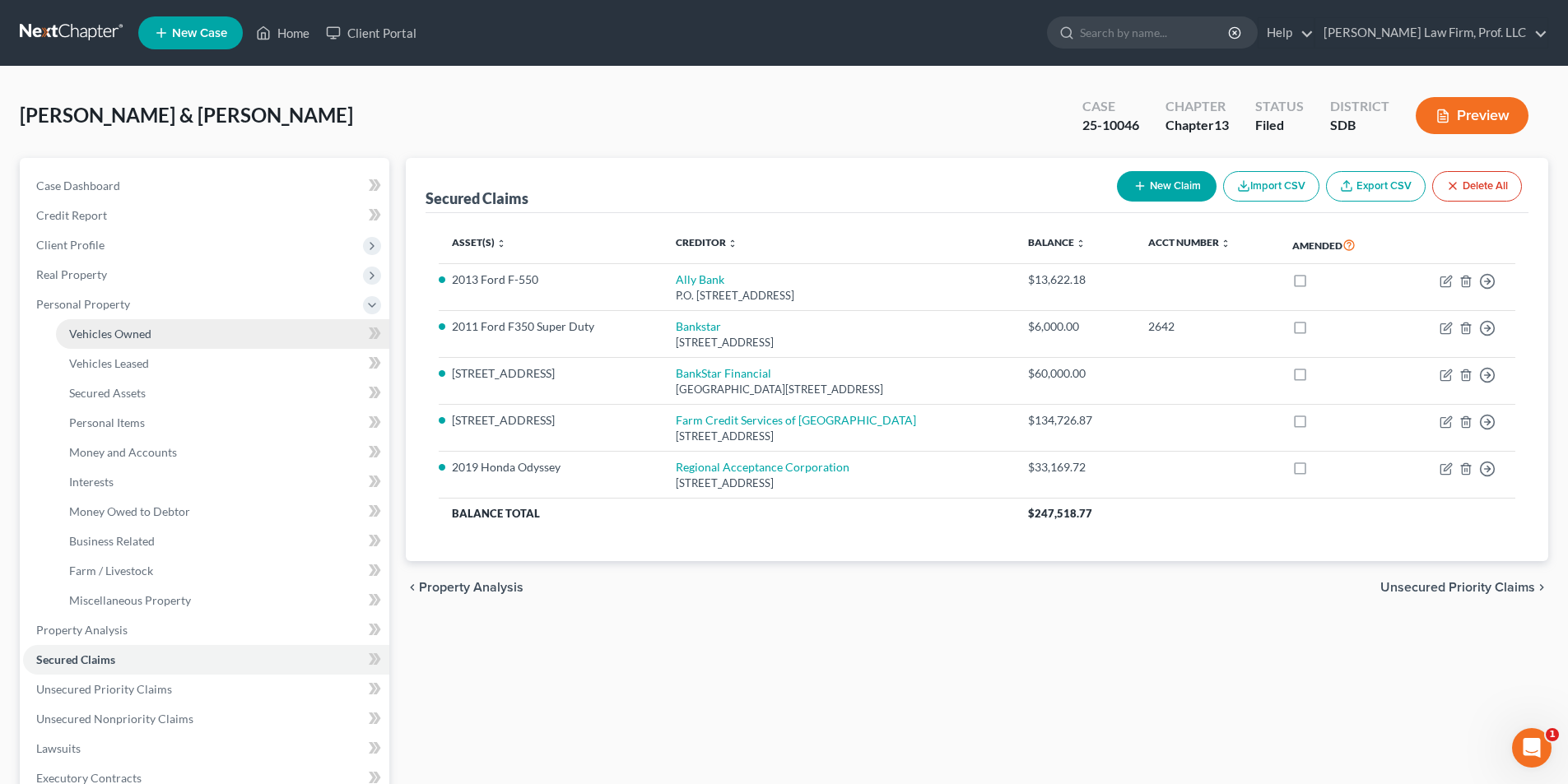
click at [136, 338] on span "Vehicles Owned" at bounding box center [110, 333] width 82 height 14
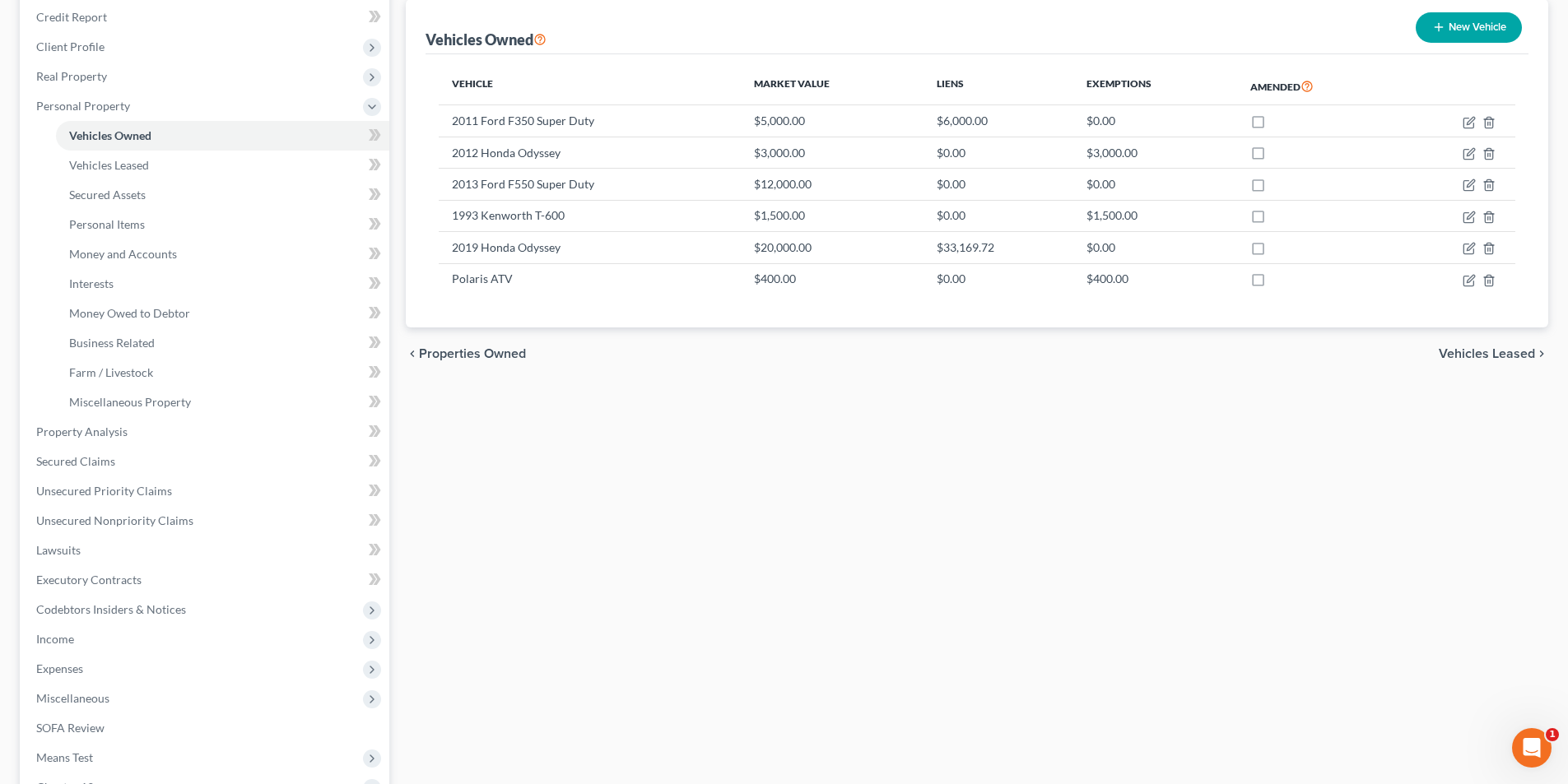
scroll to position [412, 0]
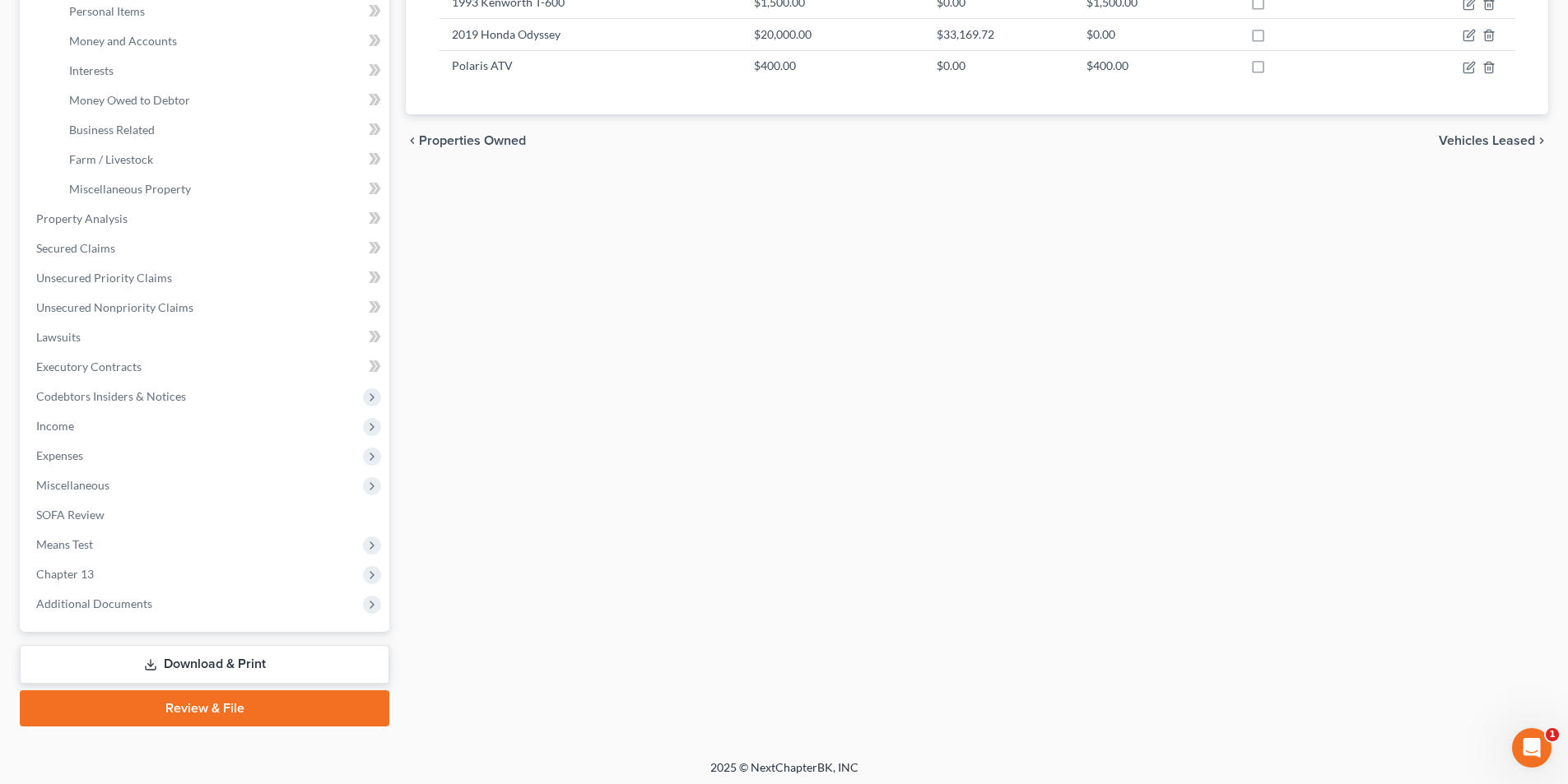
click at [214, 665] on link "Download & Print" at bounding box center [205, 664] width 369 height 39
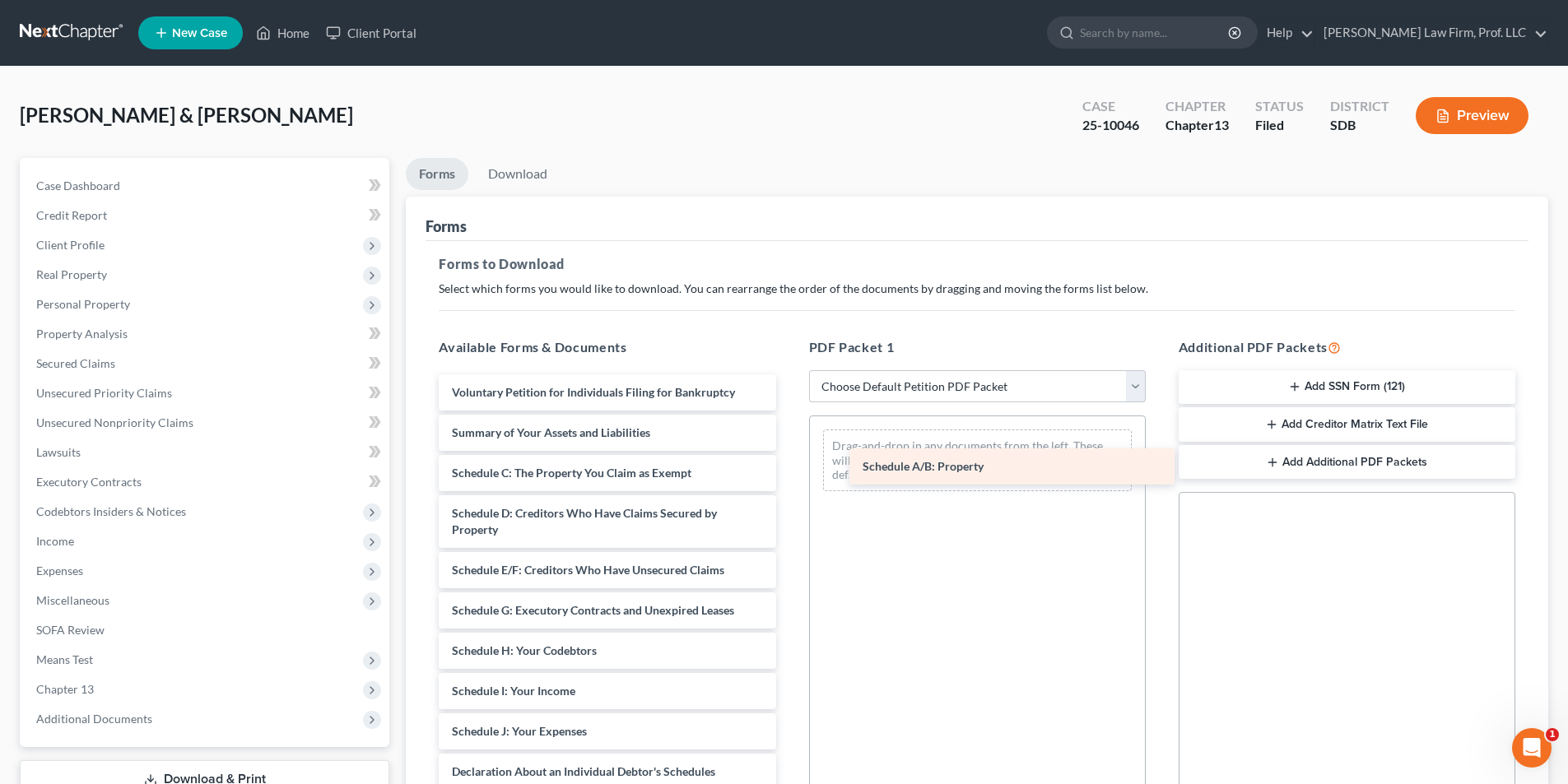
drag, startPoint x: 533, startPoint y: 470, endPoint x: 942, endPoint y: 463, distance: 409.1
click at [788, 463] on div "Schedule A/B: Property Voluntary Petition for Individuals Filing for Bankruptcy…" at bounding box center [608, 719] width 363 height 691
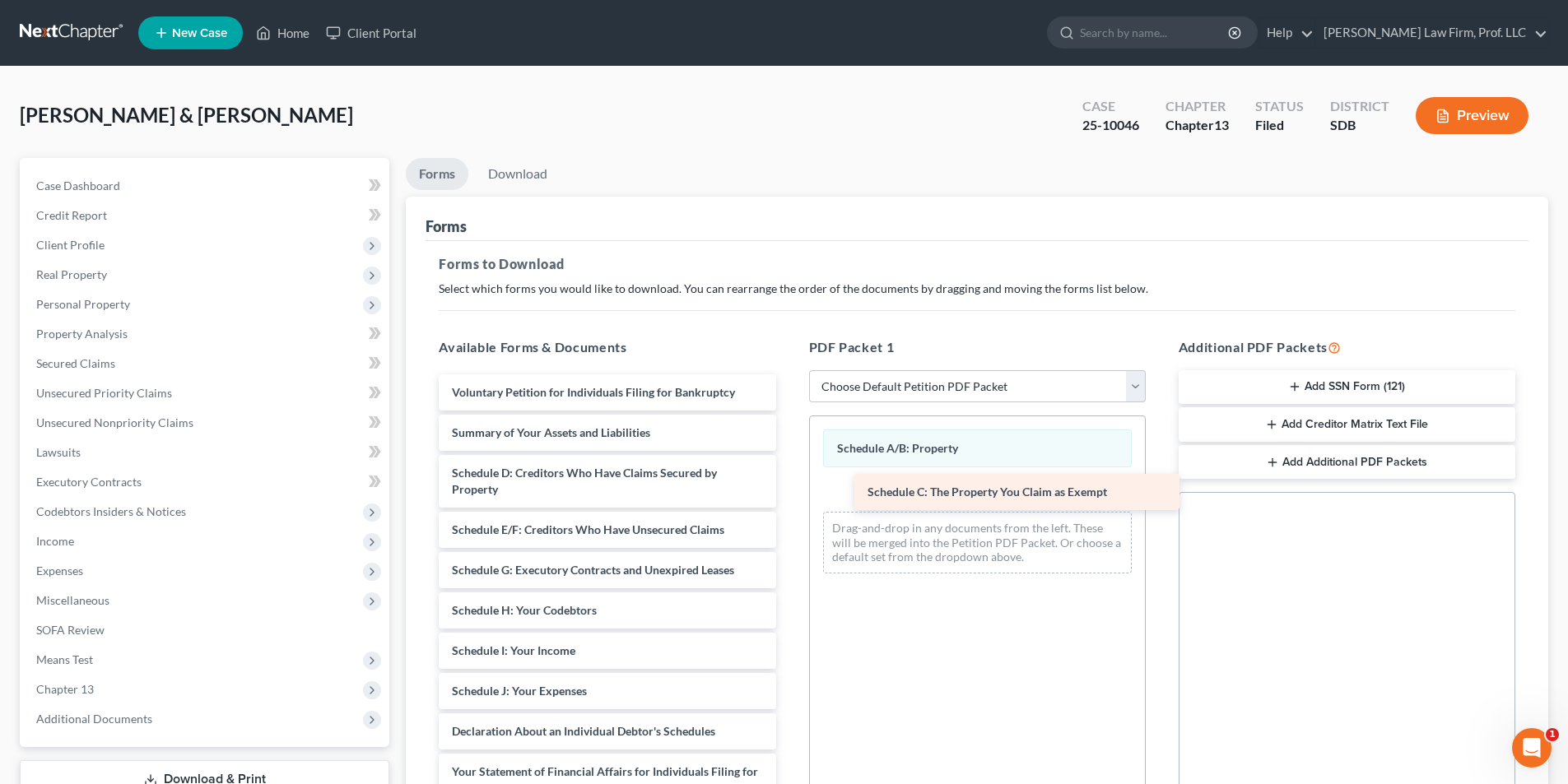
drag, startPoint x: 535, startPoint y: 471, endPoint x: 955, endPoint y: 487, distance: 420.3
click at [788, 489] on div "Schedule C: The Property You Claim as Exempt Voluntary Petition for Individuals…" at bounding box center [608, 699] width 363 height 650
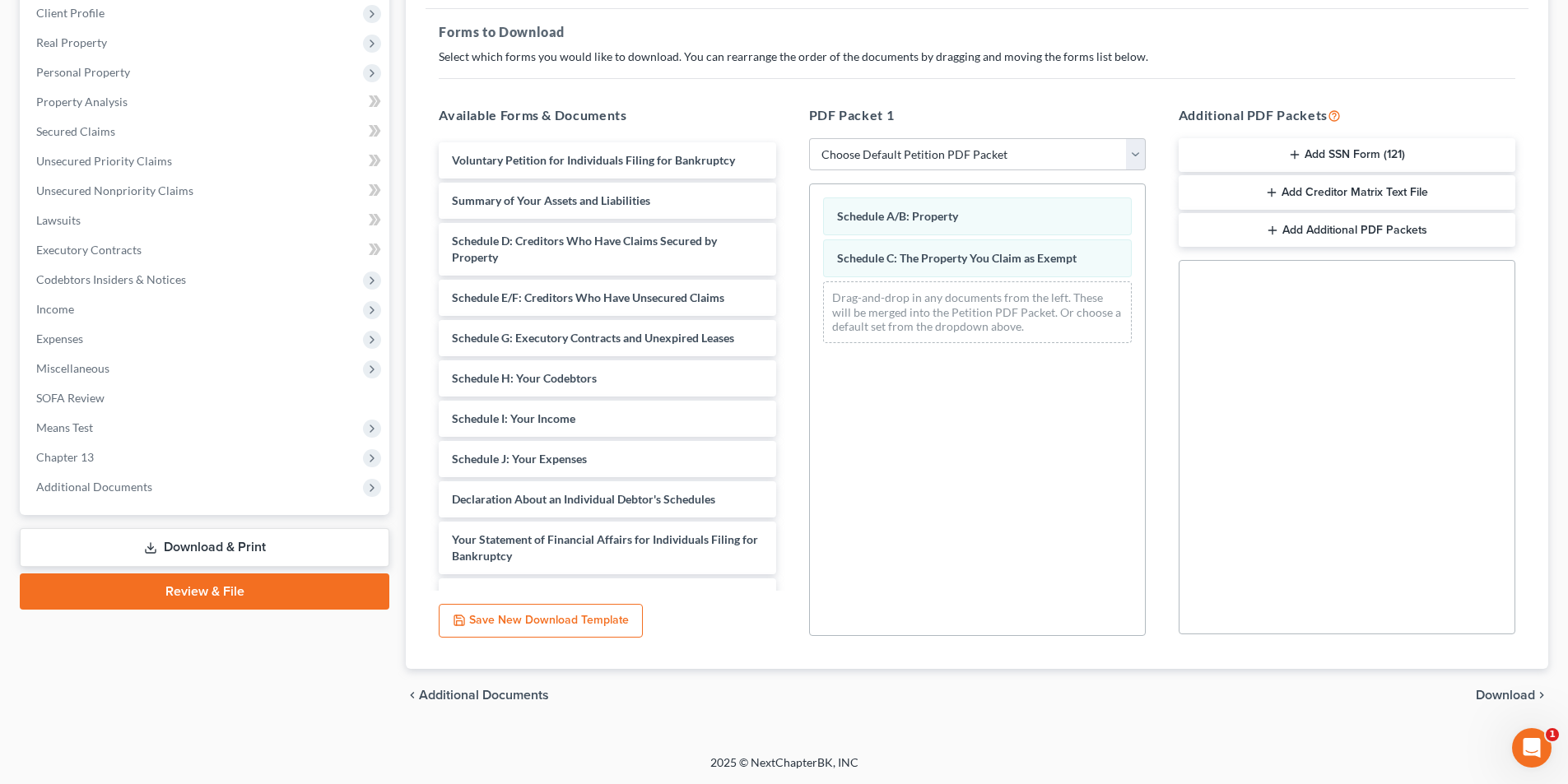
click at [1487, 695] on span "Download" at bounding box center [1505, 695] width 60 height 13
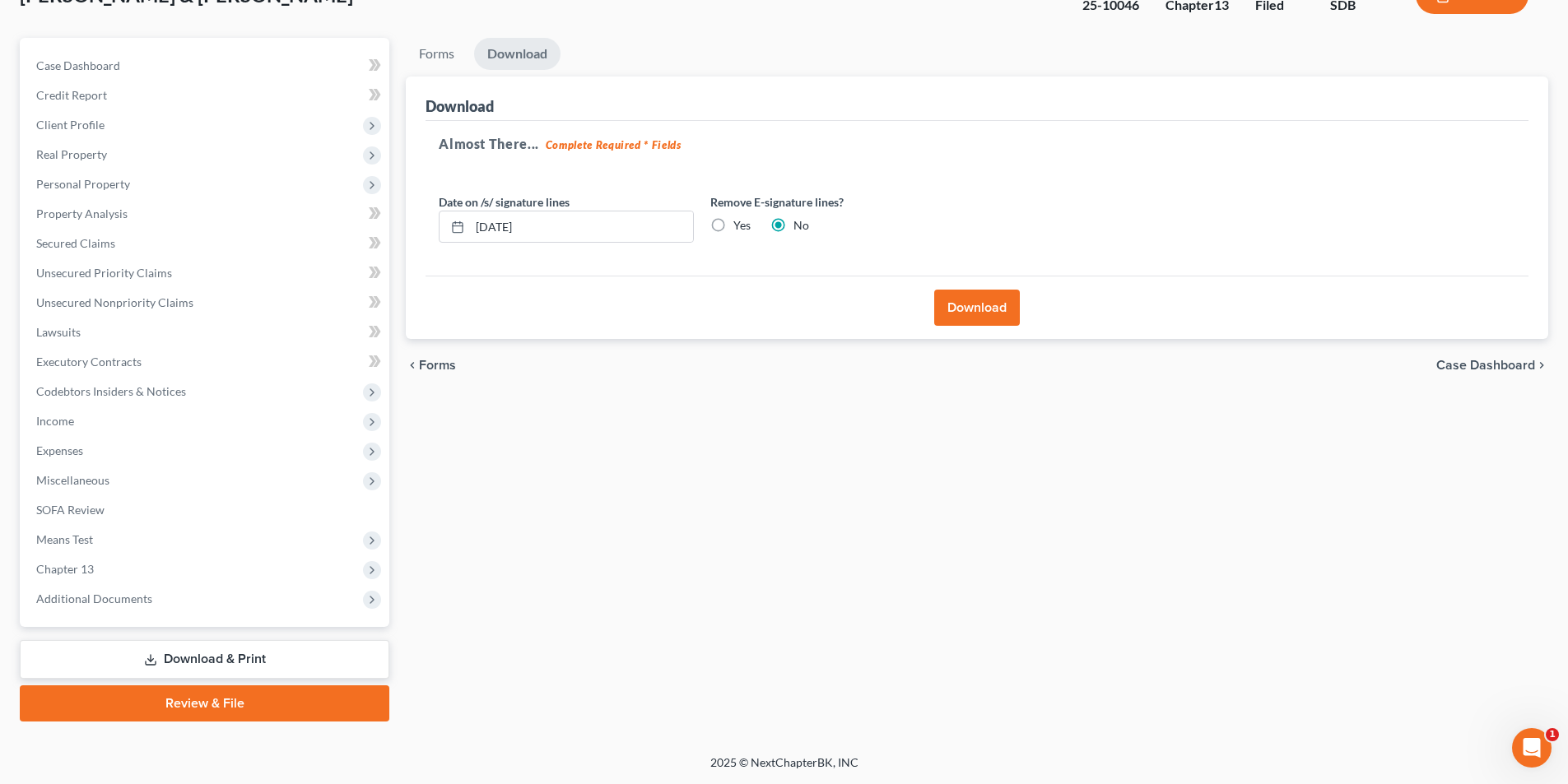
click at [958, 317] on button "Download" at bounding box center [977, 308] width 85 height 36
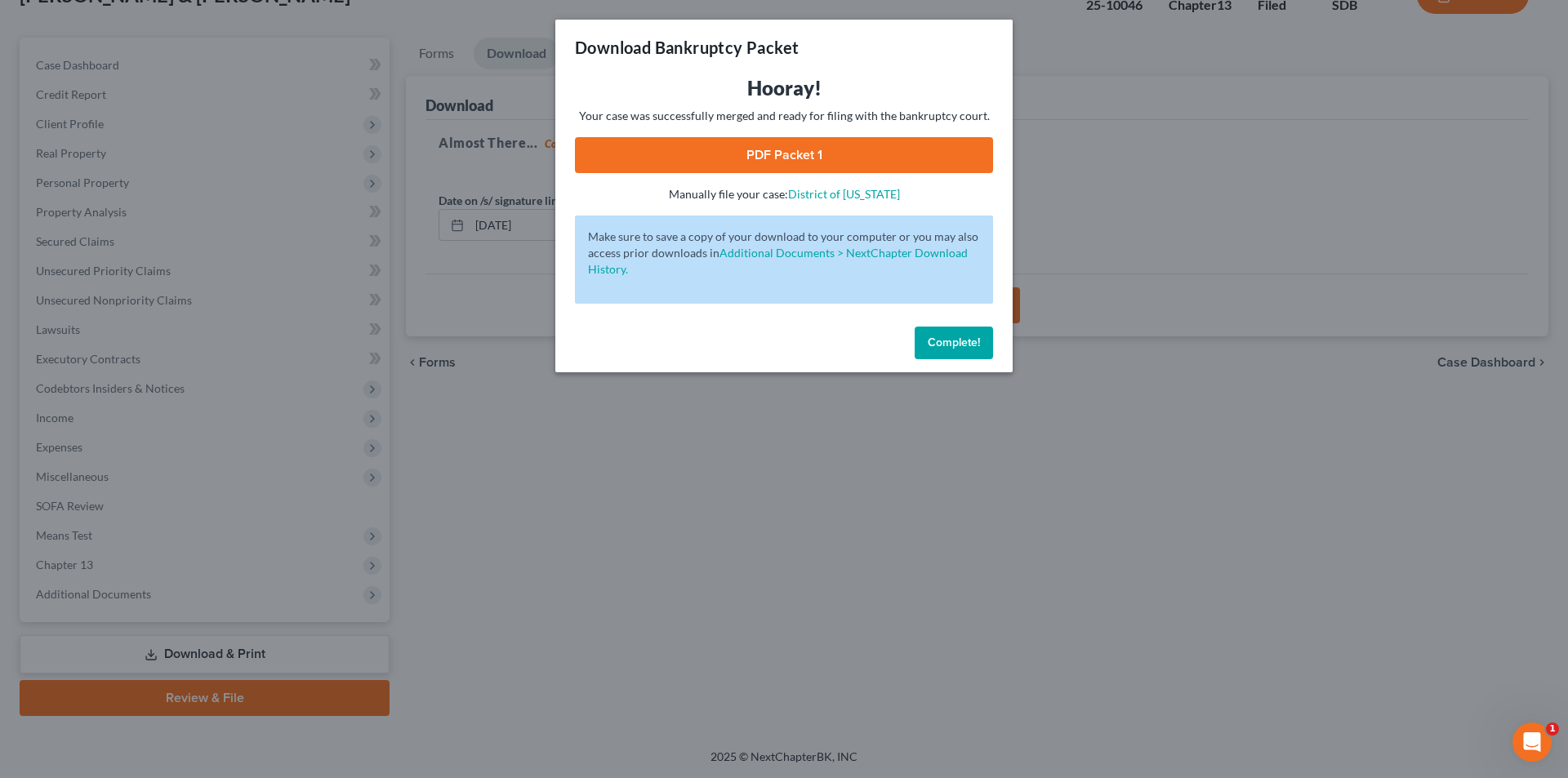
click at [807, 151] on link "PDF Packet 1" at bounding box center [784, 155] width 418 height 35
click at [947, 344] on span "Complete!" at bounding box center [953, 343] width 52 height 14
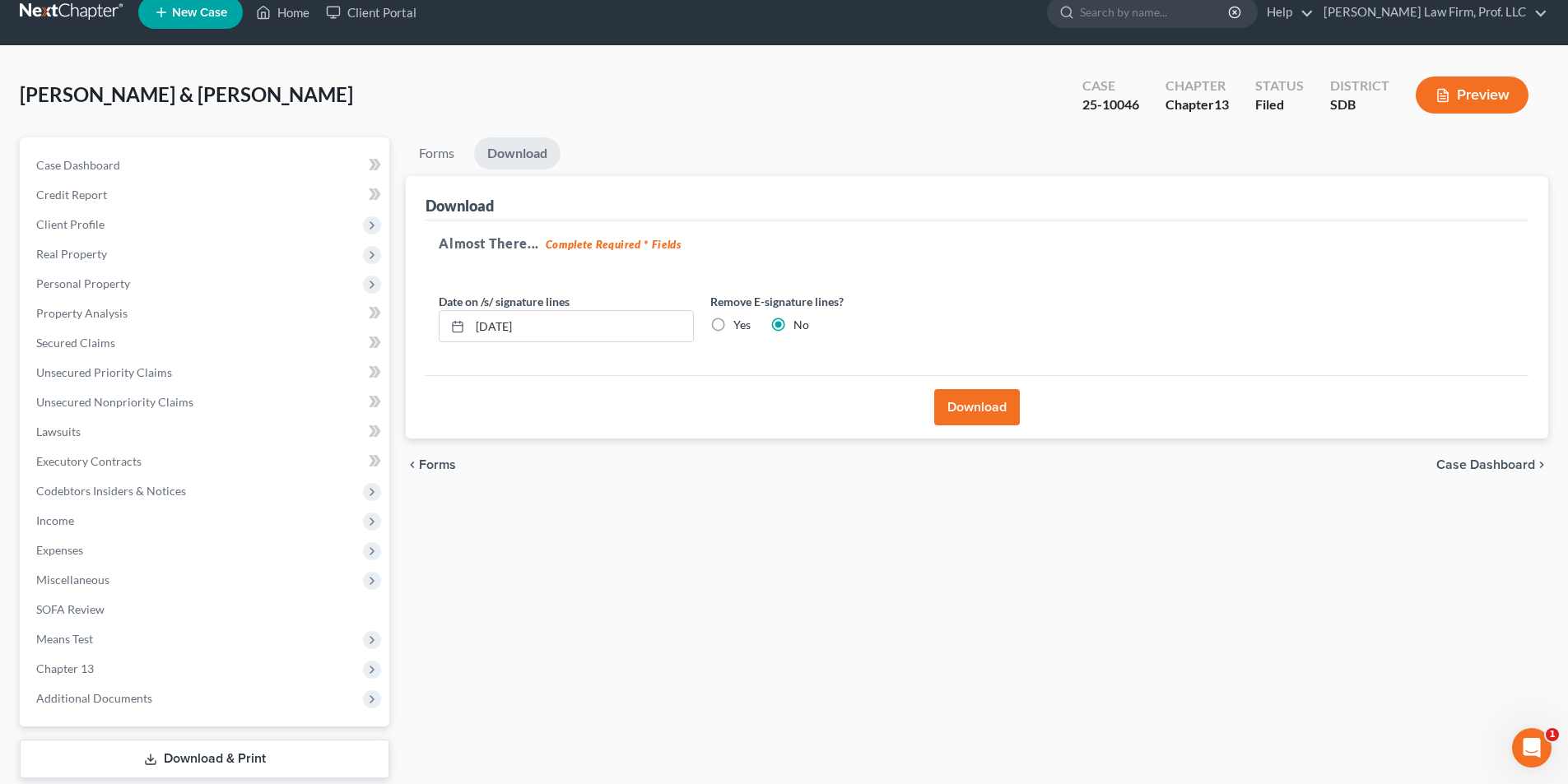
scroll to position [0, 0]
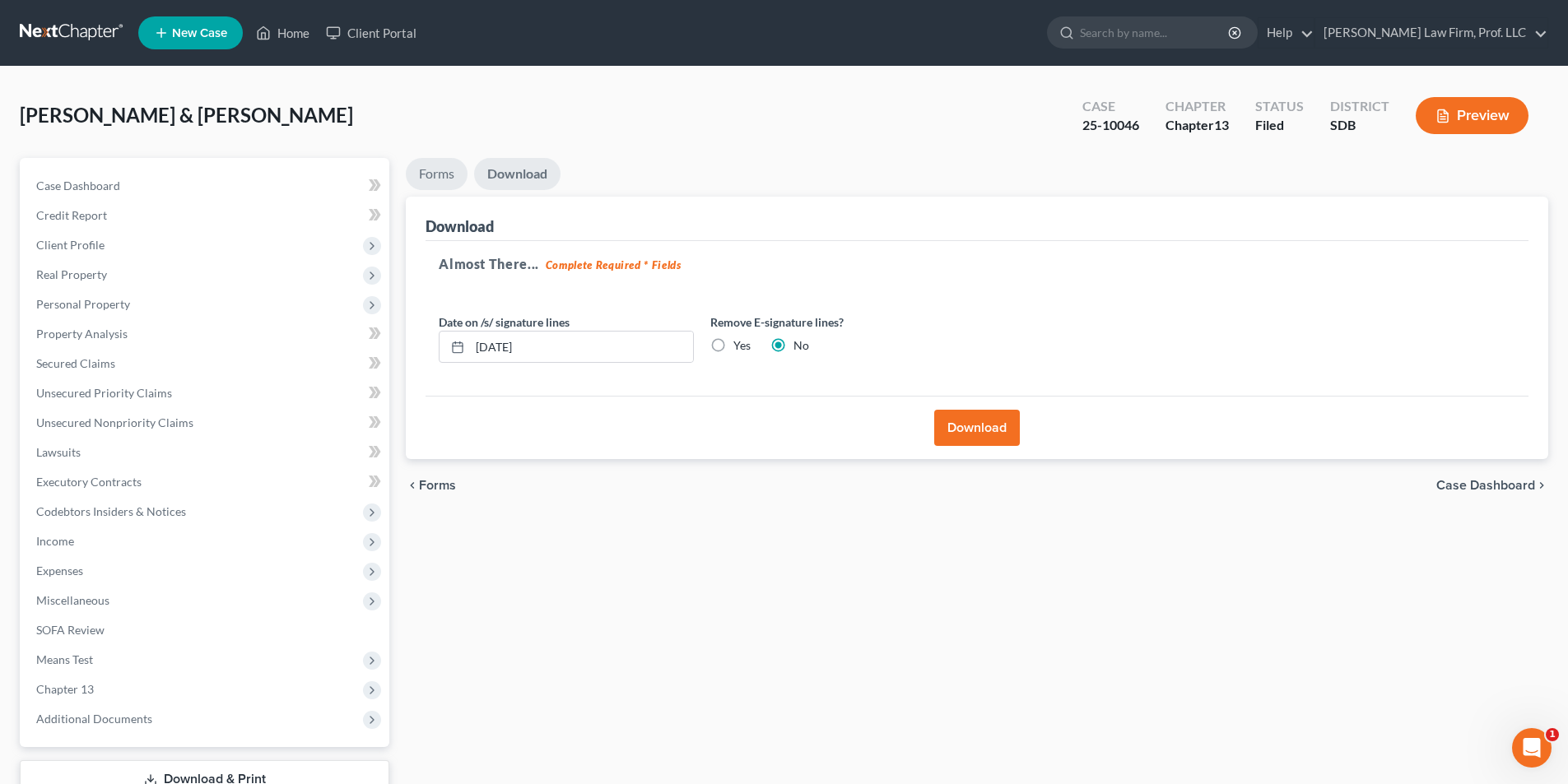
click at [431, 174] on link "Forms" at bounding box center [437, 174] width 62 height 32
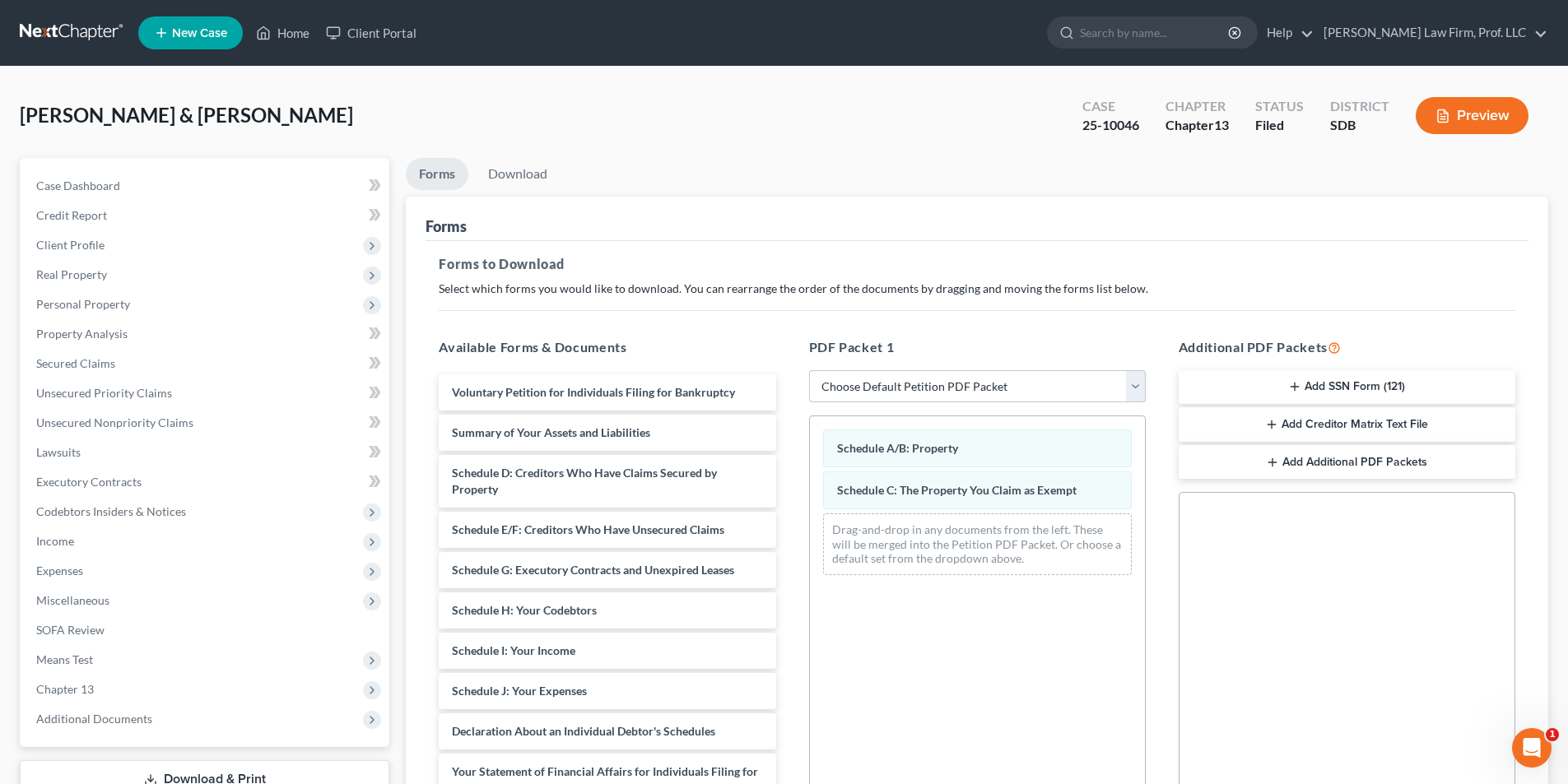
click at [881, 386] on select "Choose Default Petition PDF Packet Complete Bankruptcy Petition (all forms and …" at bounding box center [977, 386] width 337 height 33
select select "0"
click at [809, 370] on select "Choose Default Petition PDF Packet Complete Bankruptcy Petition (all forms and …" at bounding box center [977, 386] width 337 height 33
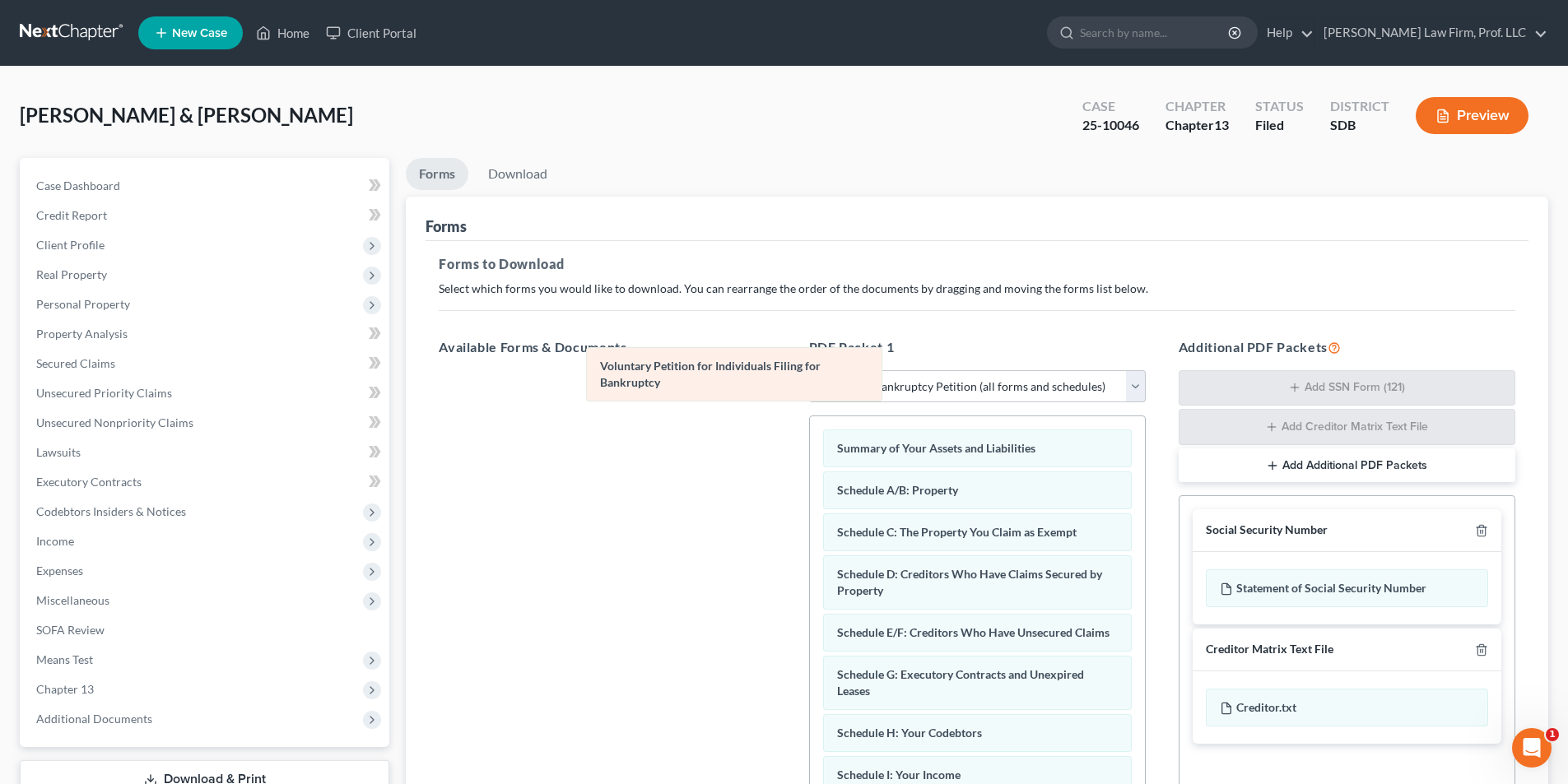
drag, startPoint x: 898, startPoint y: 448, endPoint x: 662, endPoint y: 365, distance: 250.2
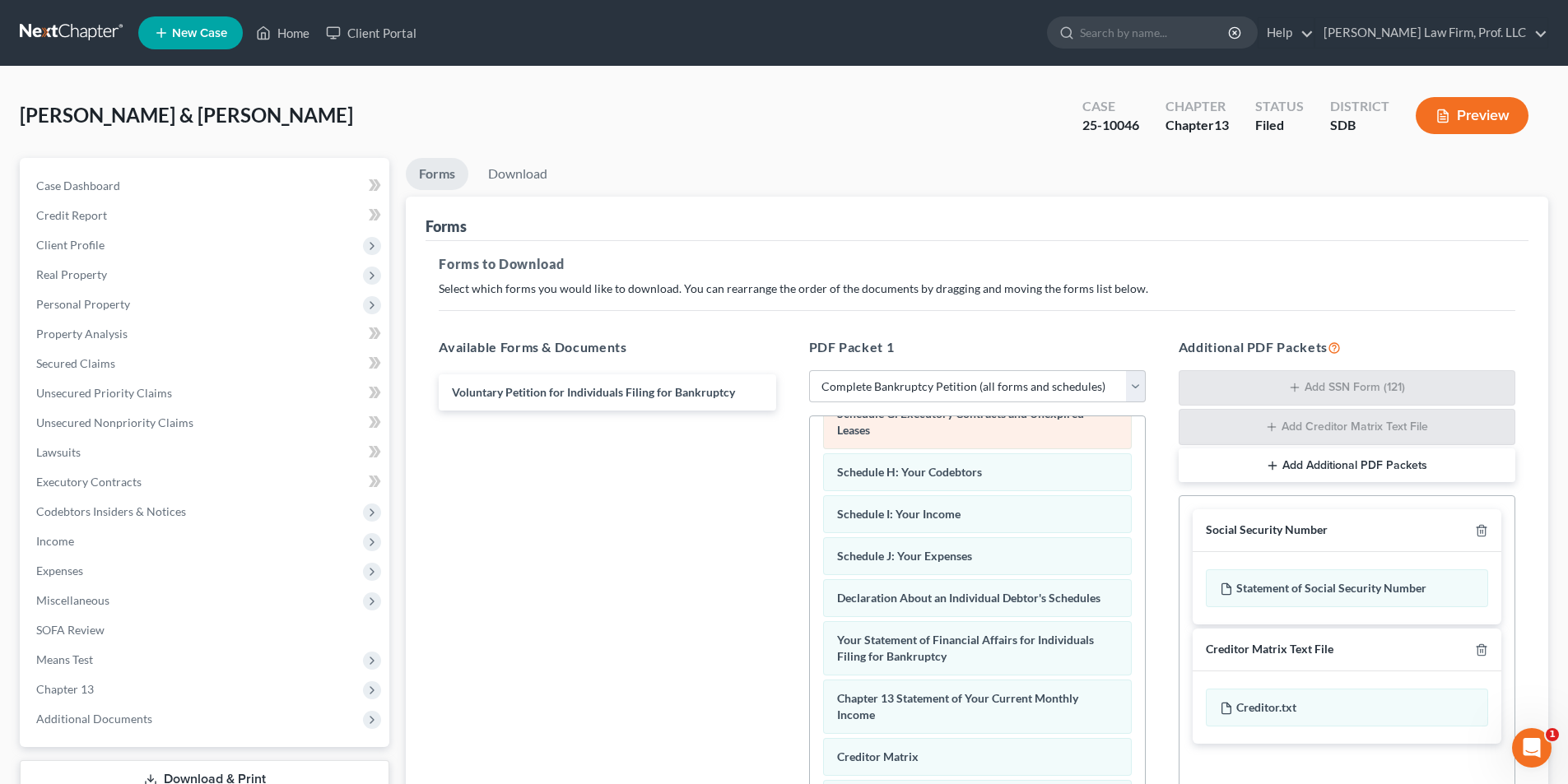
scroll to position [243, 0]
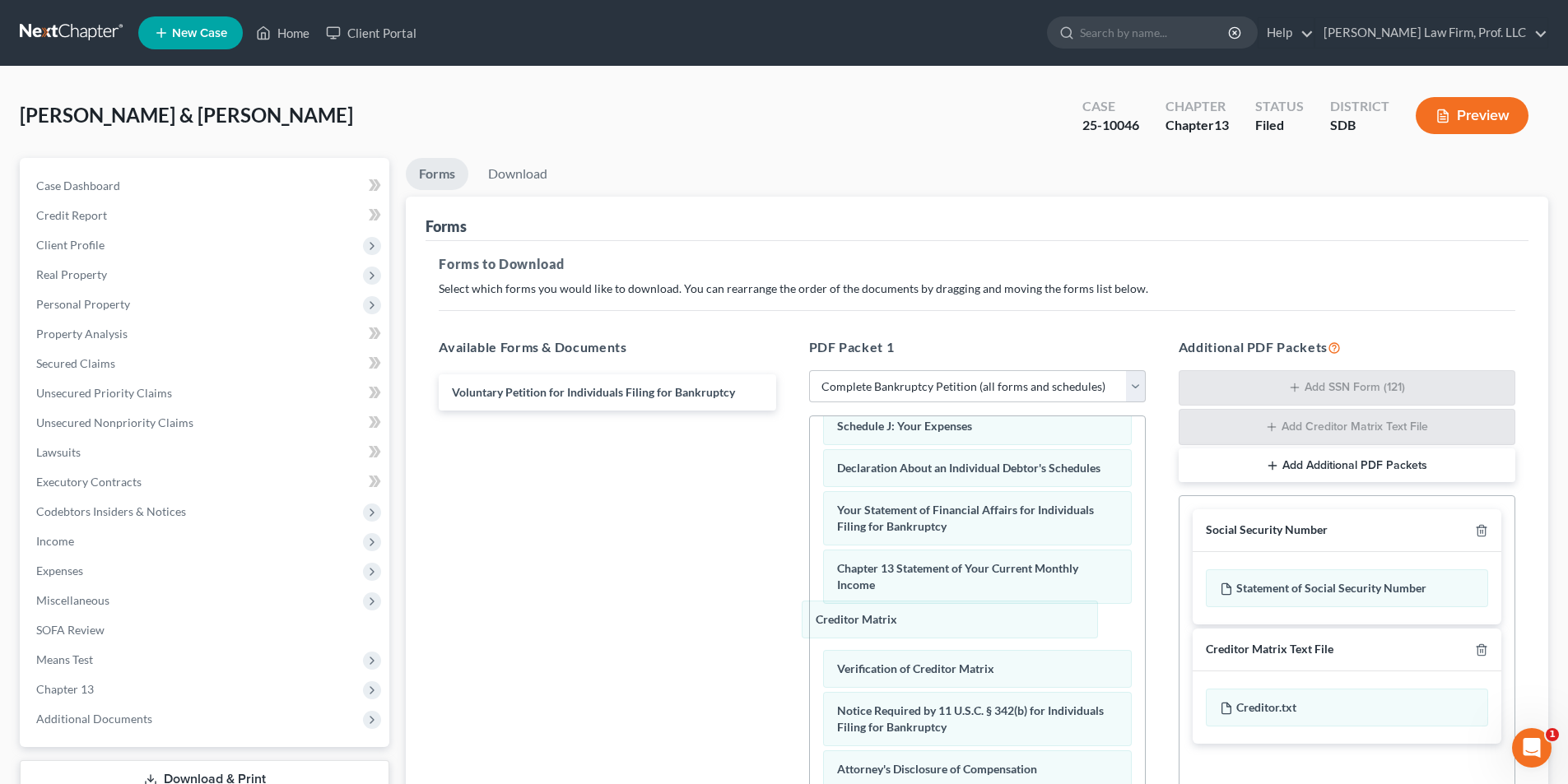
drag, startPoint x: 900, startPoint y: 632, endPoint x: 670, endPoint y: 583, distance: 235.2
click at [810, 542] on div "Creditor Matrix Summary of Your Assets and Liabilities Schedule A/B: Property S…" at bounding box center [977, 447] width 335 height 842
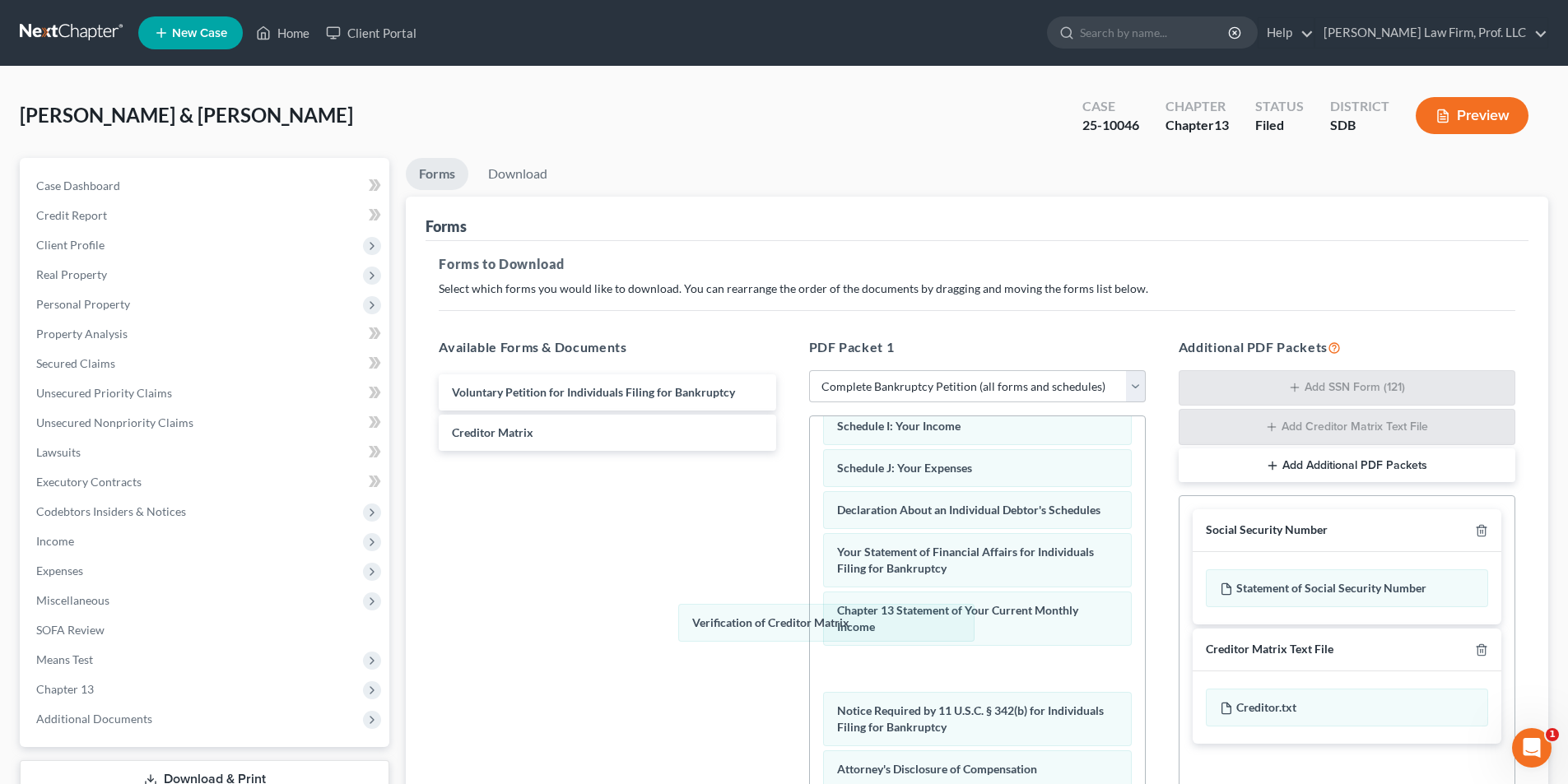
drag, startPoint x: 897, startPoint y: 669, endPoint x: 808, endPoint y: 657, distance: 89.8
click at [810, 591] on div "Verification of Creditor Matrix Summary of Your Assets and Liabilities Schedule…" at bounding box center [977, 467] width 335 height 800
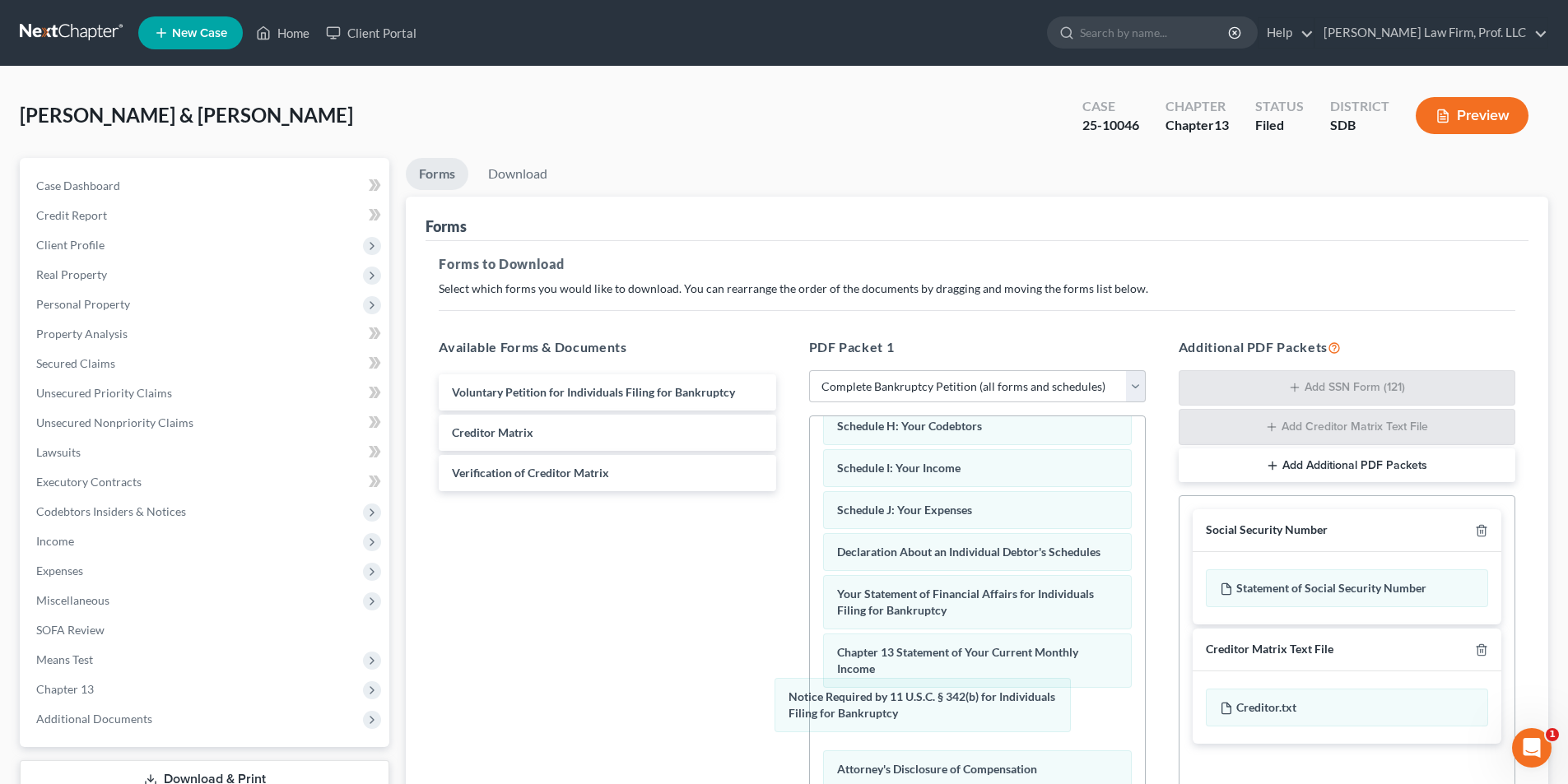
drag, startPoint x: 898, startPoint y: 719, endPoint x: 653, endPoint y: 620, distance: 264.2
click at [810, 608] on div "Notice Required by 11 U.S.C. § 342(b) for Individuals Filing for Bankruptcy Sum…" at bounding box center [977, 488] width 335 height 758
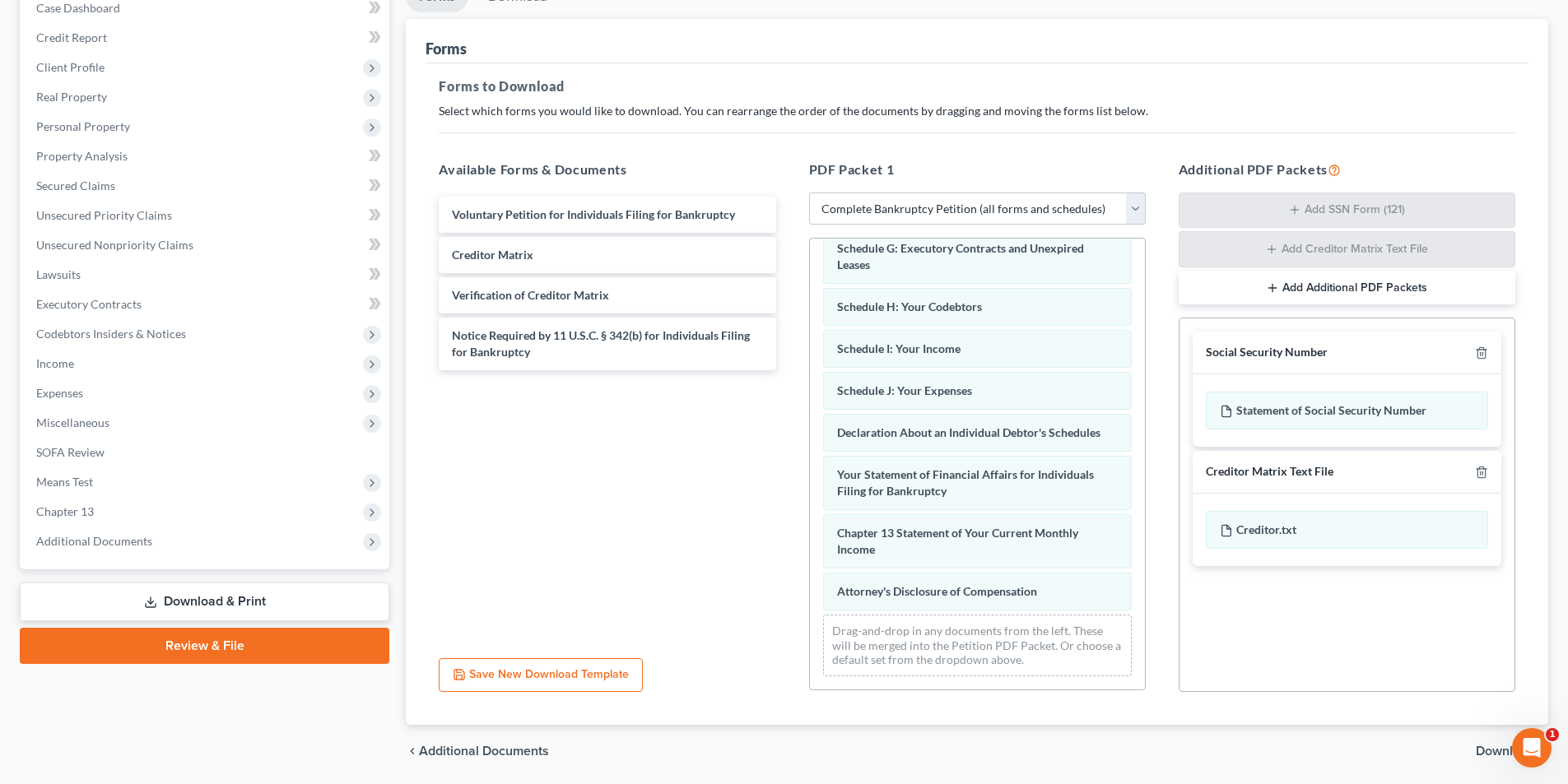
scroll to position [233, 0]
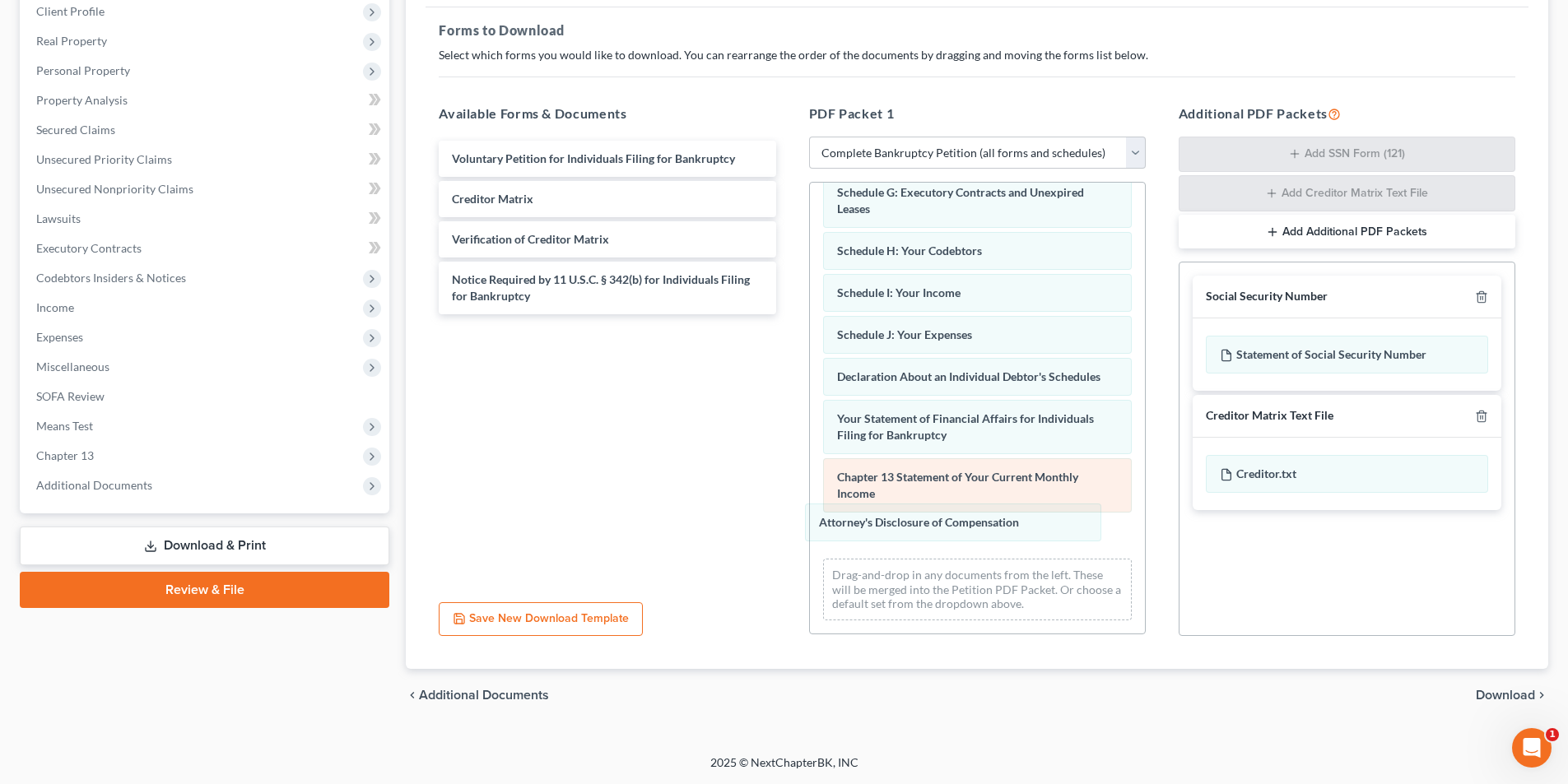
drag, startPoint x: 874, startPoint y: 537, endPoint x: 836, endPoint y: 509, distance: 47.2
click at [810, 462] on div "Attorney's Disclosure of Compensation Summary of Your Assets and Liabilities Sc…" at bounding box center [977, 284] width 335 height 700
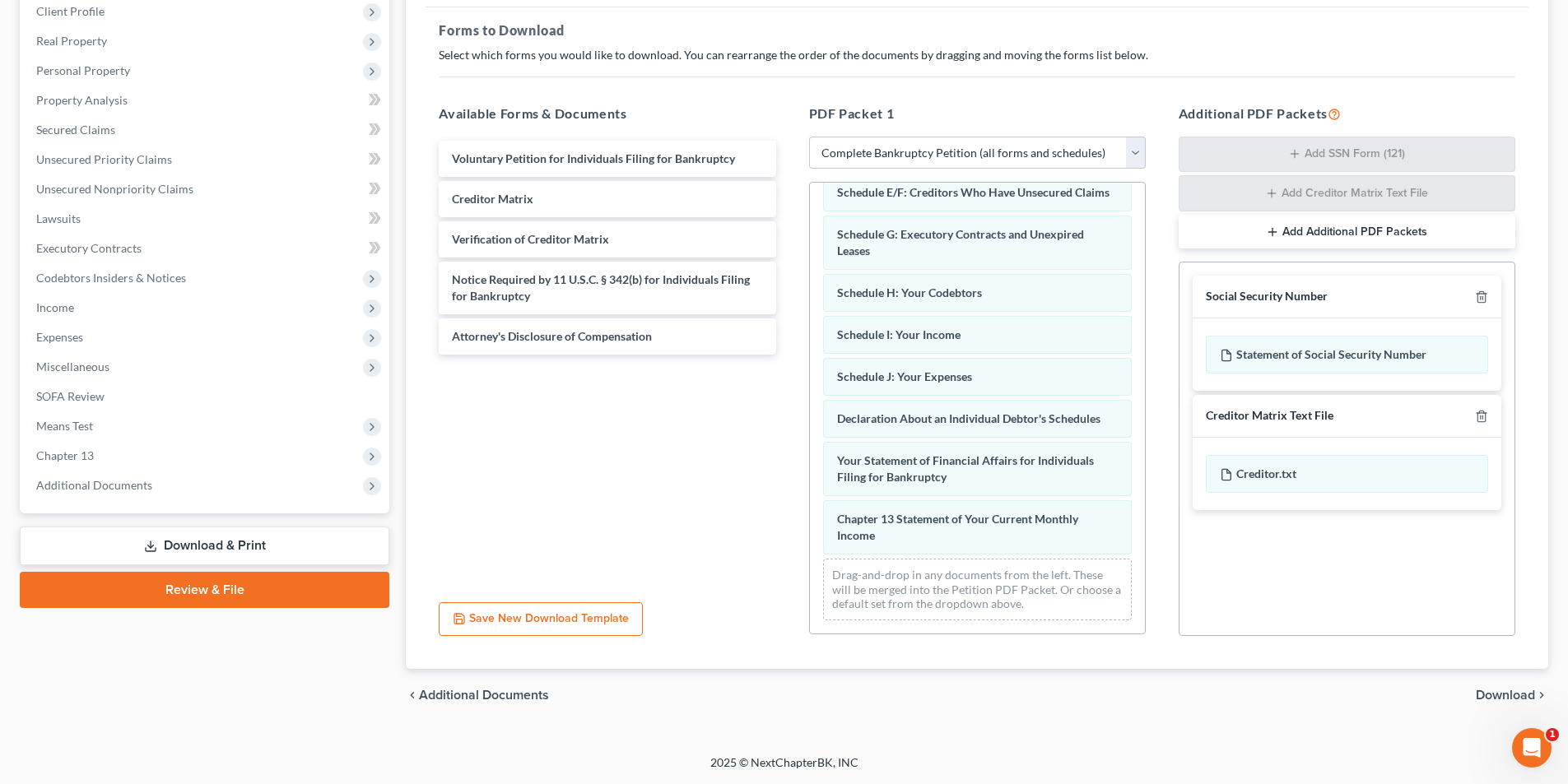
click at [1496, 700] on span "Download" at bounding box center [1505, 695] width 60 height 13
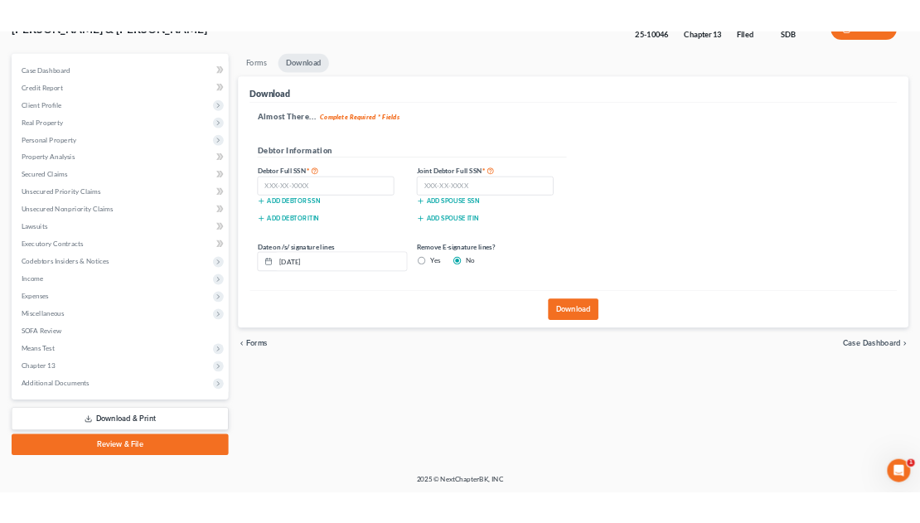
scroll to position [121, 0]
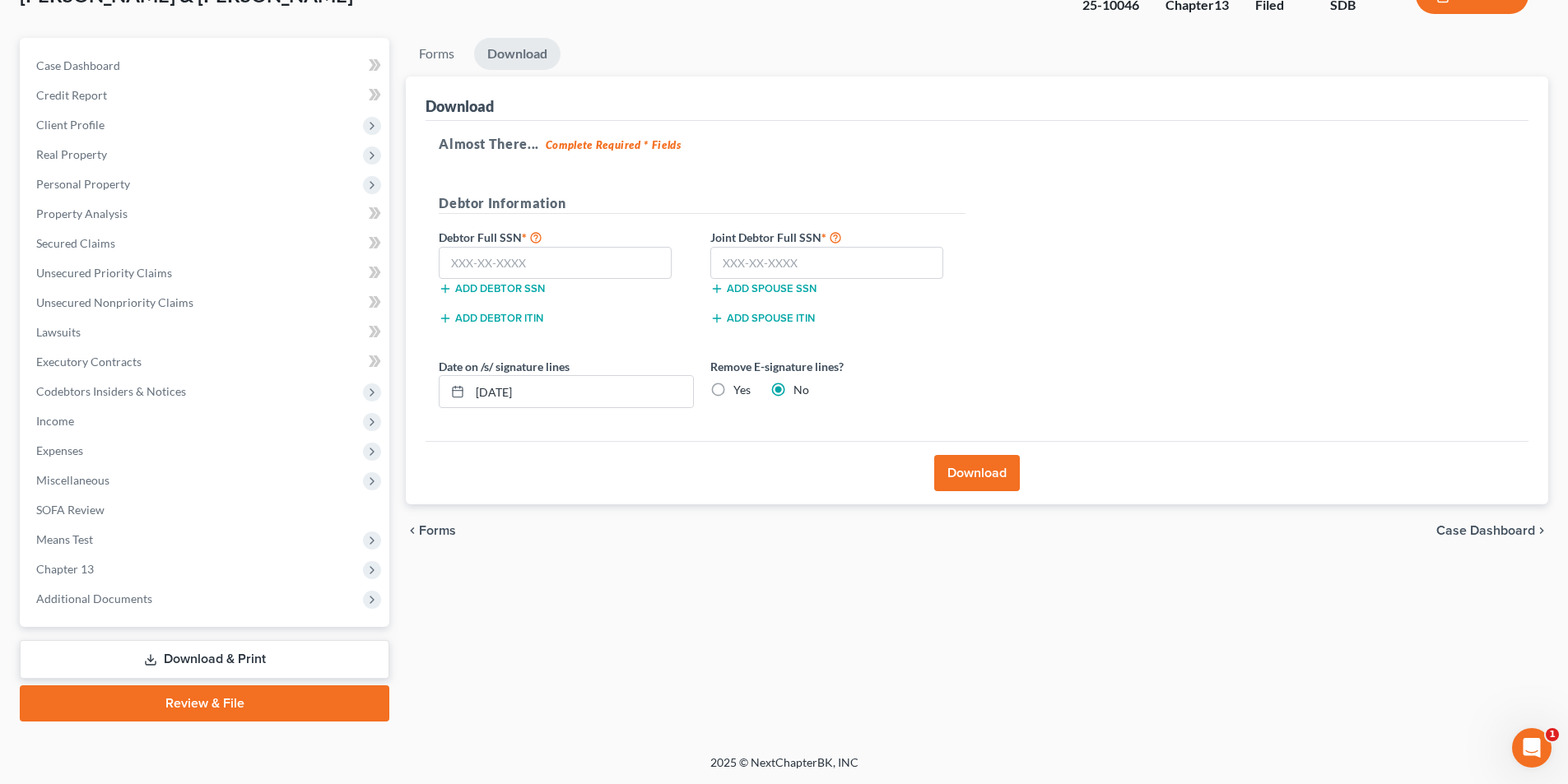
click at [986, 475] on button "Download" at bounding box center [977, 472] width 85 height 36
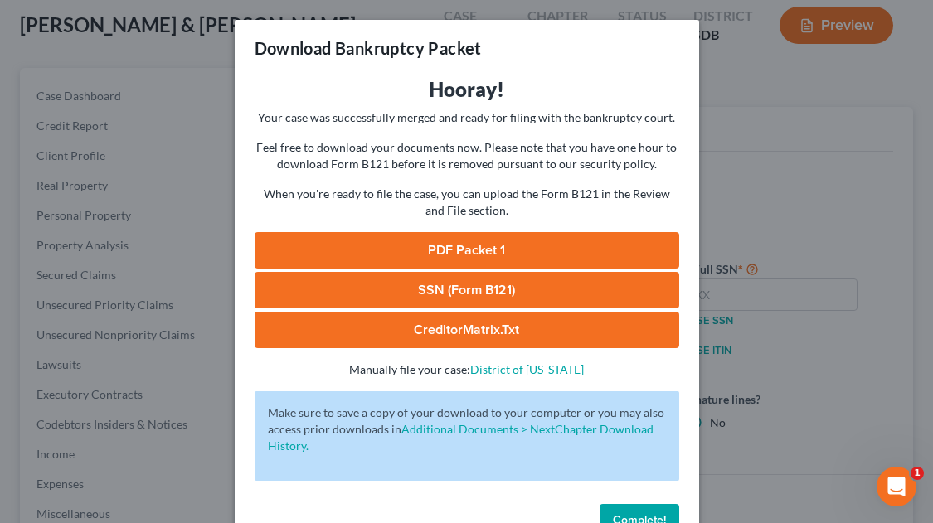
click at [447, 248] on link "PDF Packet 1" at bounding box center [467, 250] width 424 height 36
click at [634, 513] on span "Complete!" at bounding box center [639, 520] width 53 height 14
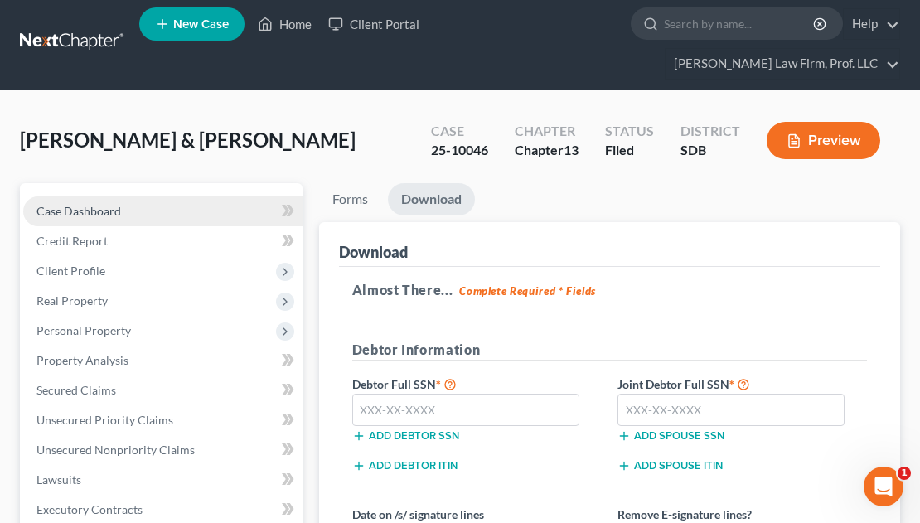
scroll to position [0, 0]
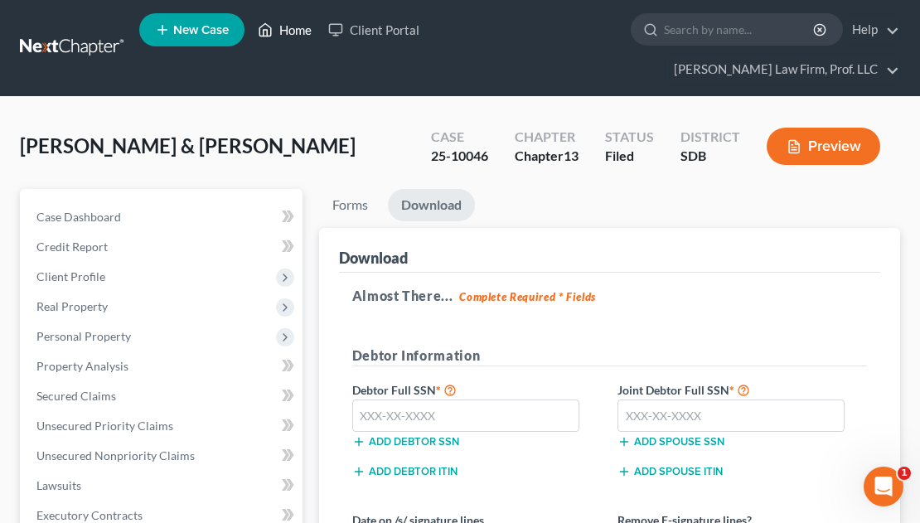
click at [284, 34] on link "Home" at bounding box center [285, 30] width 70 height 30
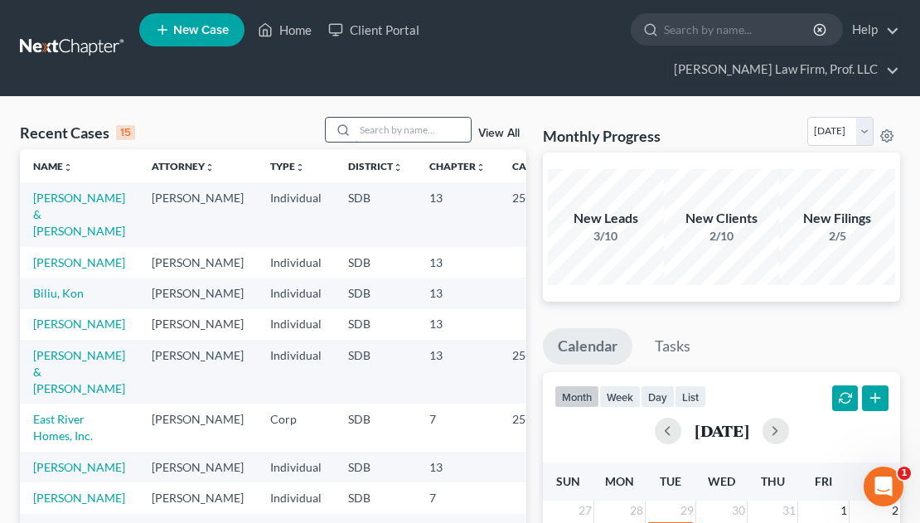
click at [400, 118] on input "search" at bounding box center [413, 130] width 116 height 24
type input "[PERSON_NAME]"
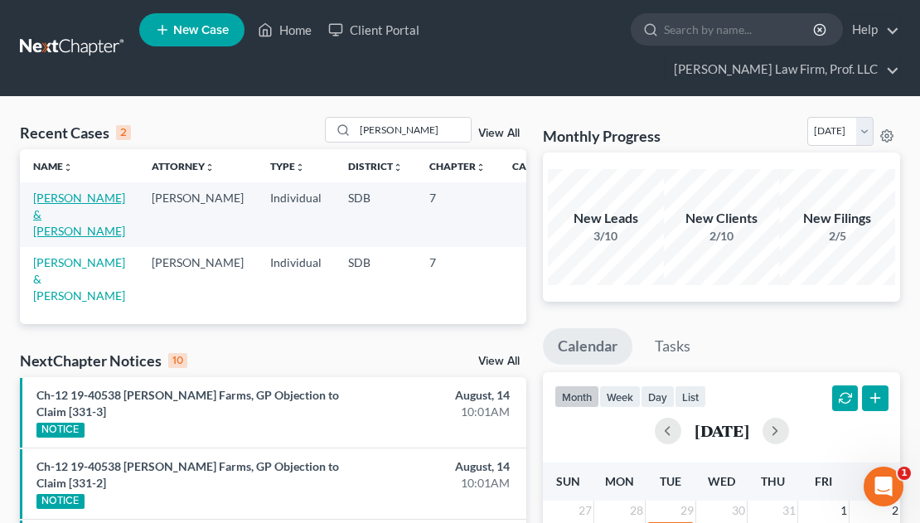
click at [60, 191] on link "[PERSON_NAME] & [PERSON_NAME]" at bounding box center [79, 214] width 92 height 47
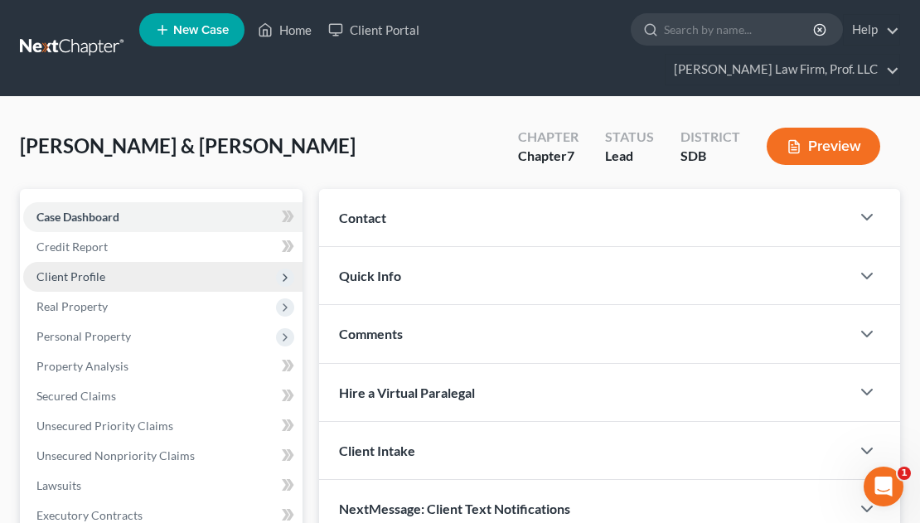
click at [92, 269] on span "Client Profile" at bounding box center [70, 276] width 69 height 14
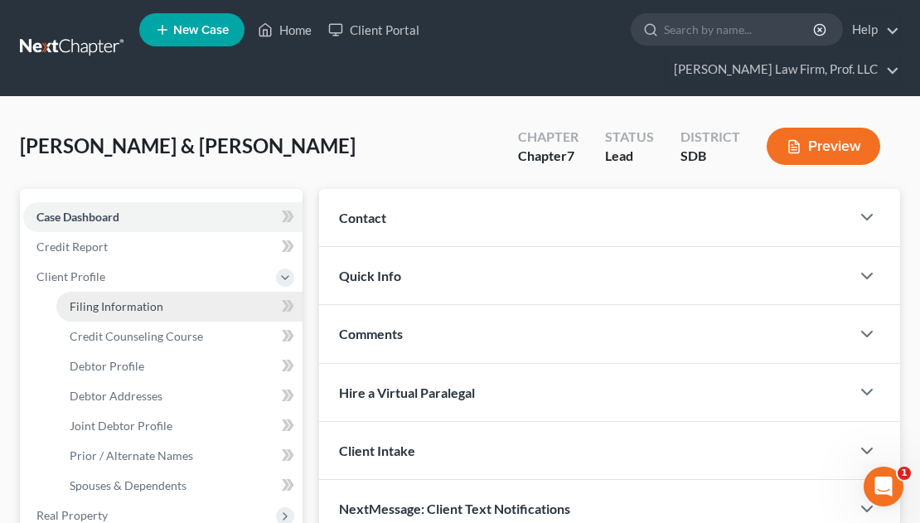
click at [94, 299] on span "Filing Information" at bounding box center [117, 306] width 94 height 14
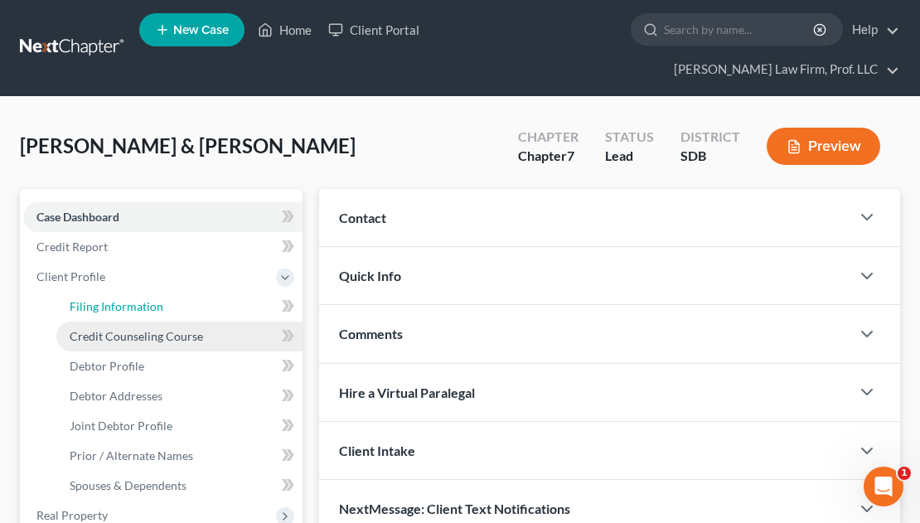
select select "1"
select select "0"
select select "43"
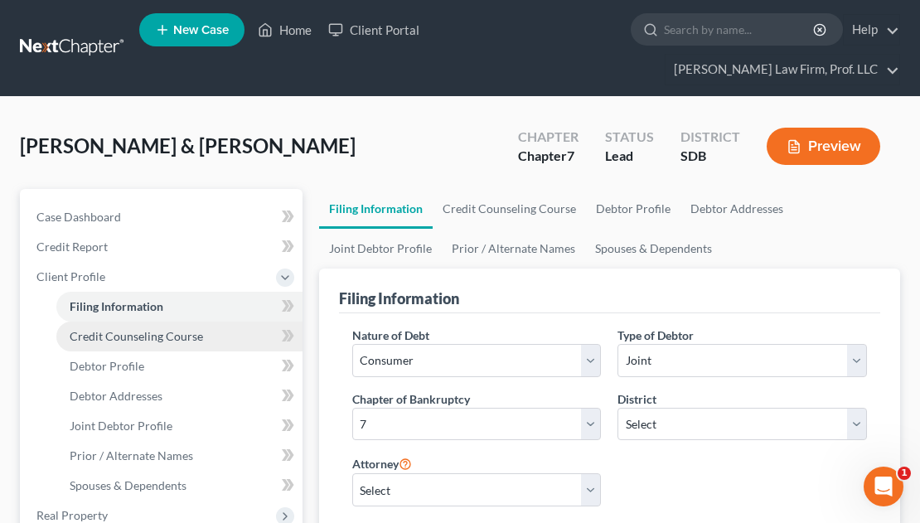
click at [109, 322] on link "Credit Counseling Course" at bounding box center [179, 337] width 246 height 30
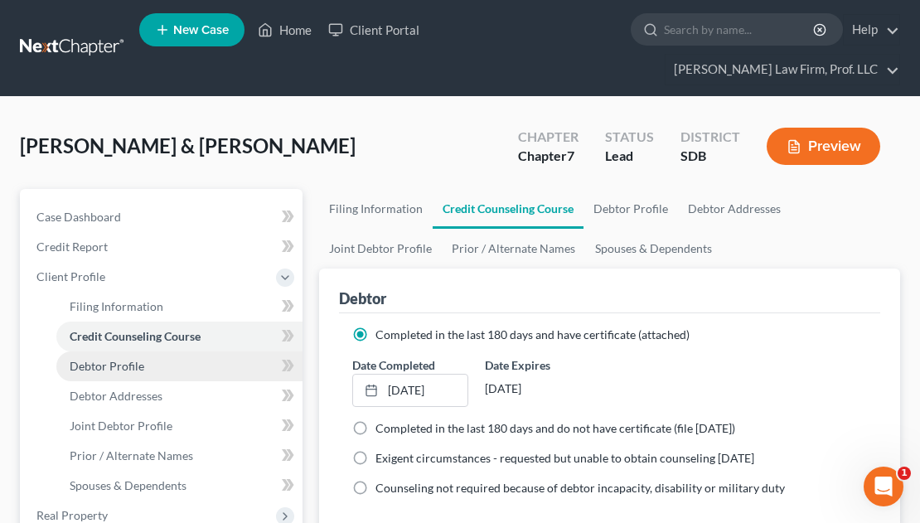
scroll to position [332, 0]
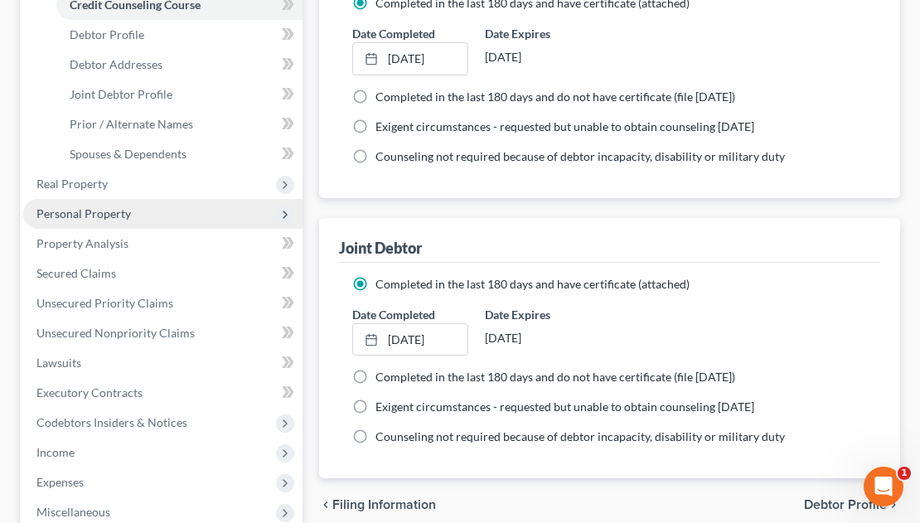
click at [74, 206] on span "Personal Property" at bounding box center [83, 213] width 95 height 14
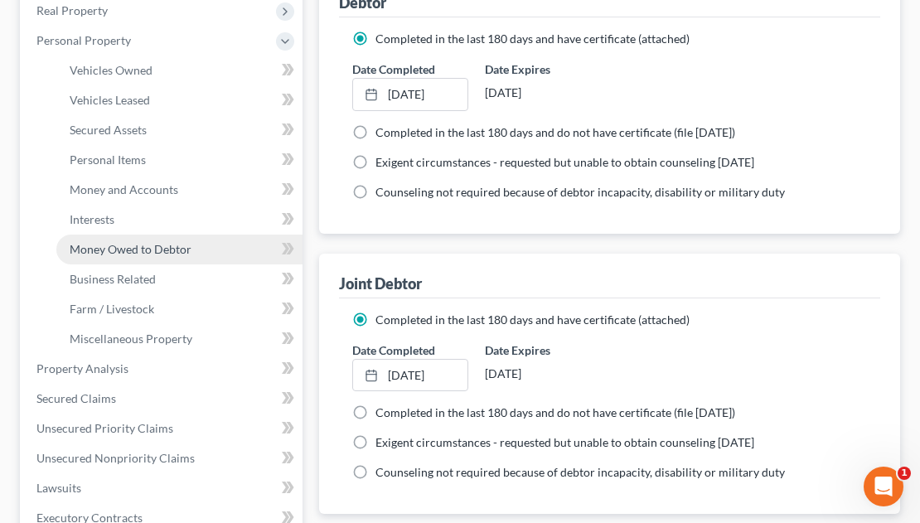
scroll to position [83, 0]
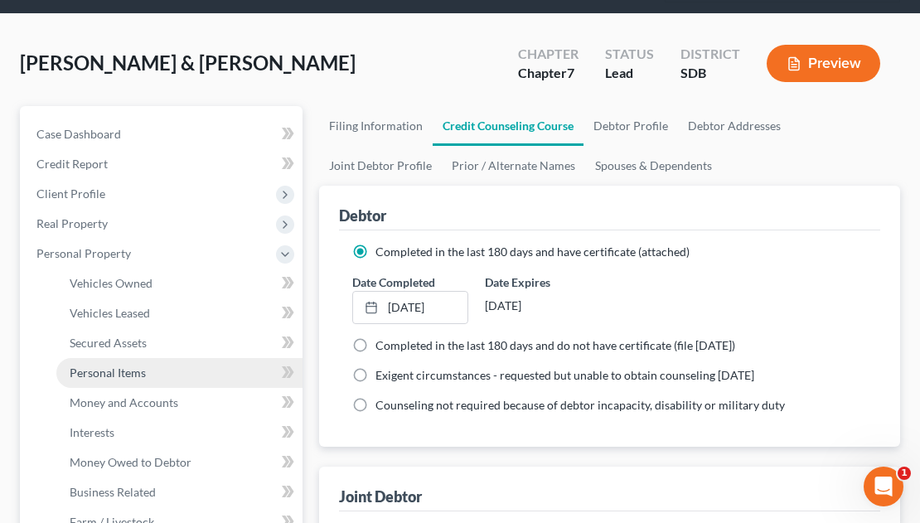
click at [114, 366] on span "Personal Items" at bounding box center [108, 373] width 76 height 14
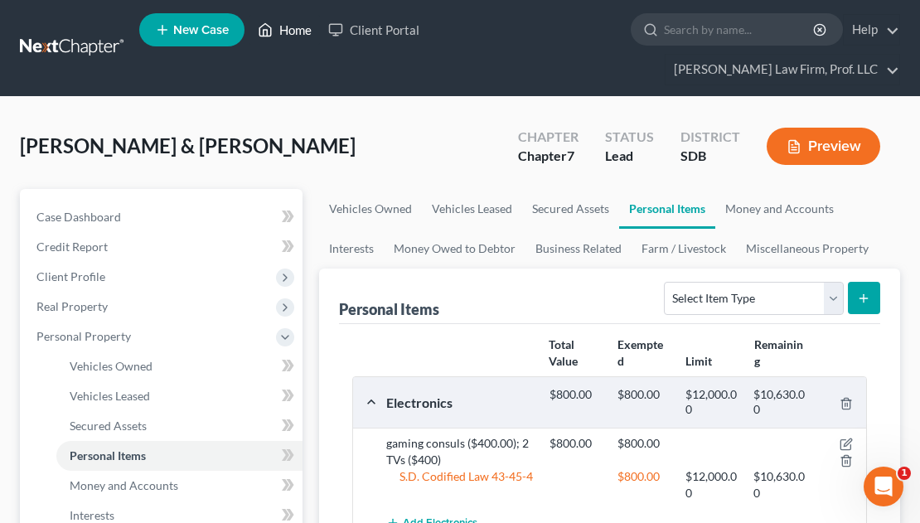
click at [300, 36] on link "Home" at bounding box center [285, 30] width 70 height 30
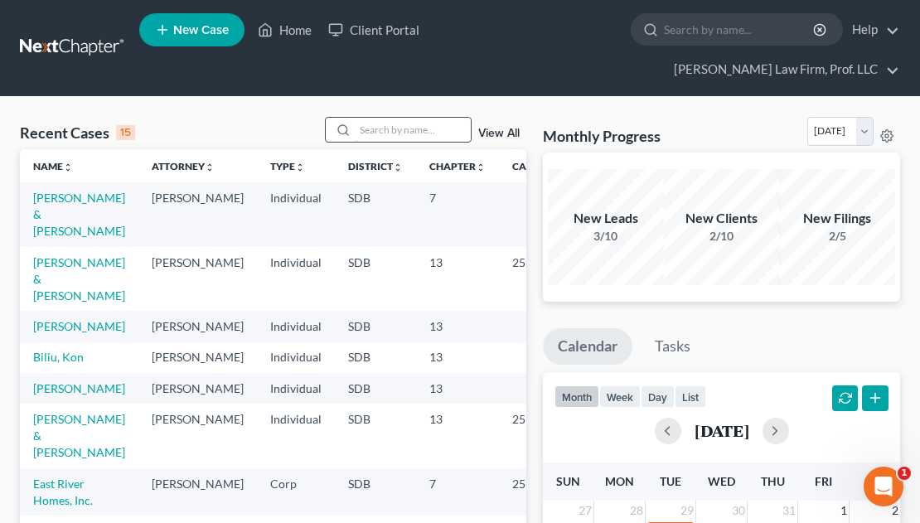
click at [362, 118] on input "search" at bounding box center [413, 130] width 116 height 24
type input "[PERSON_NAME]"
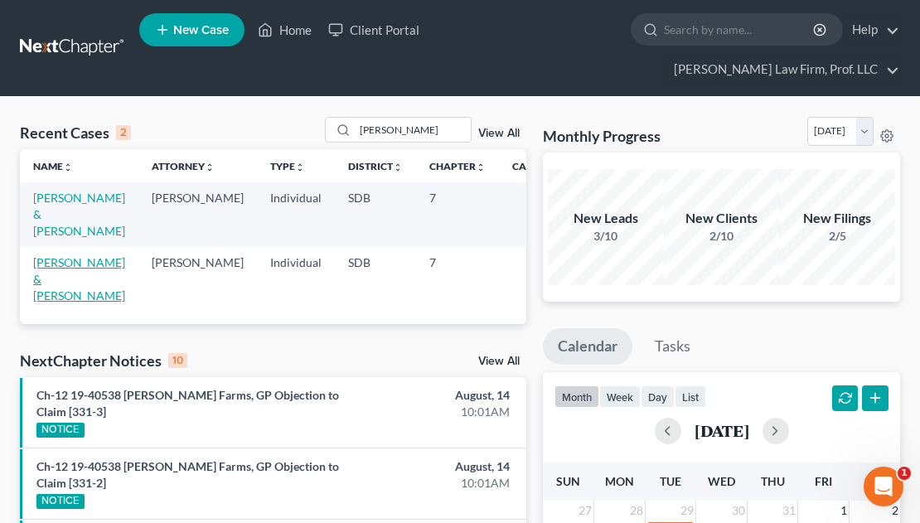
click at [56, 255] on link "[PERSON_NAME] & [PERSON_NAME]" at bounding box center [79, 278] width 92 height 47
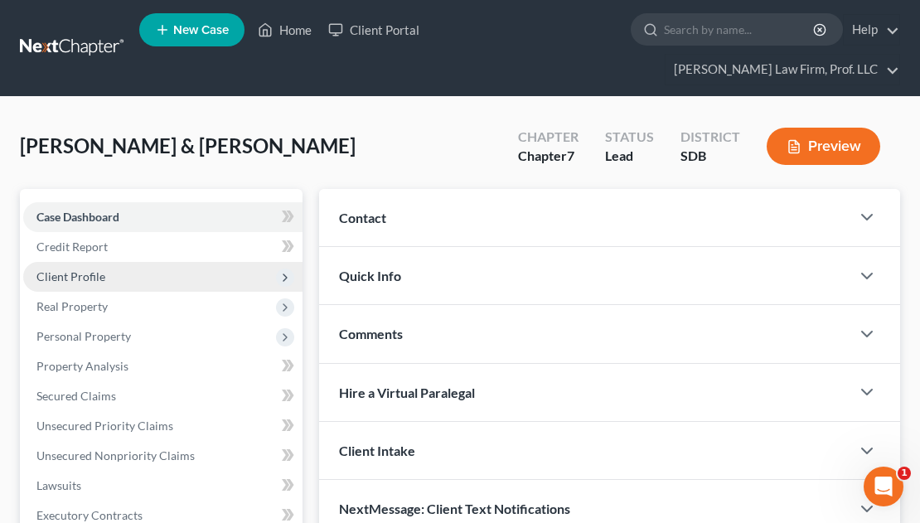
click at [84, 269] on span "Client Profile" at bounding box center [70, 276] width 69 height 14
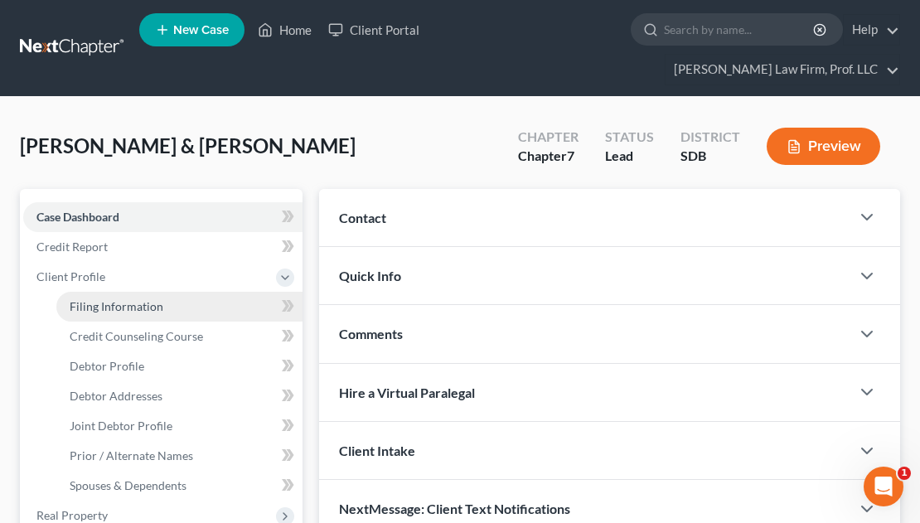
click at [102, 299] on span "Filing Information" at bounding box center [117, 306] width 94 height 14
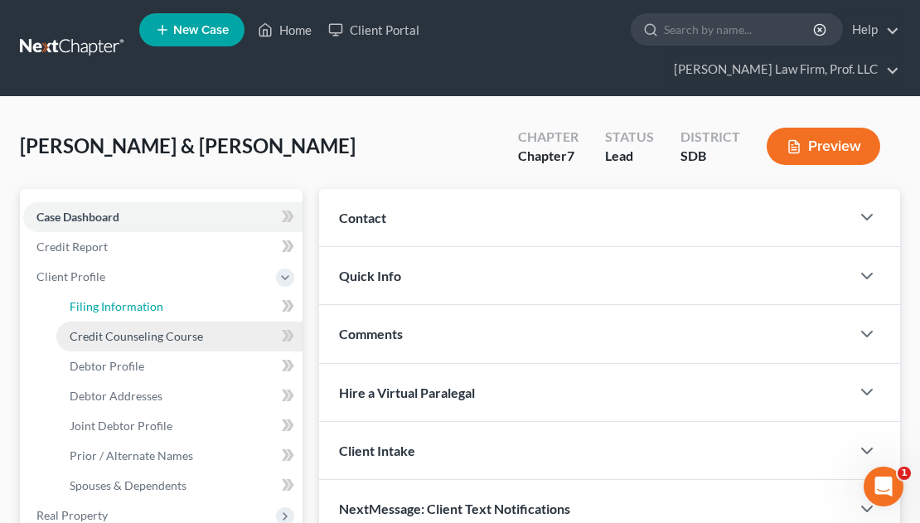
select select "1"
select select "0"
select select "73"
select select "0"
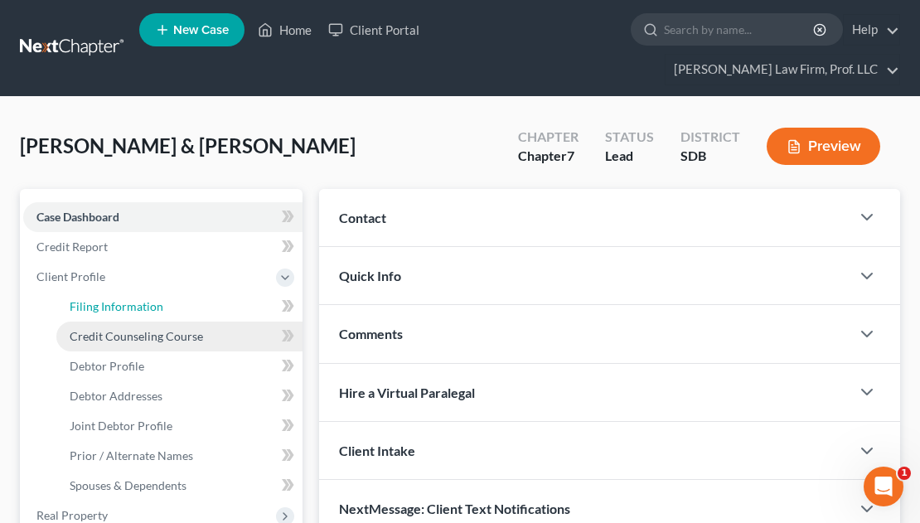
select select "43"
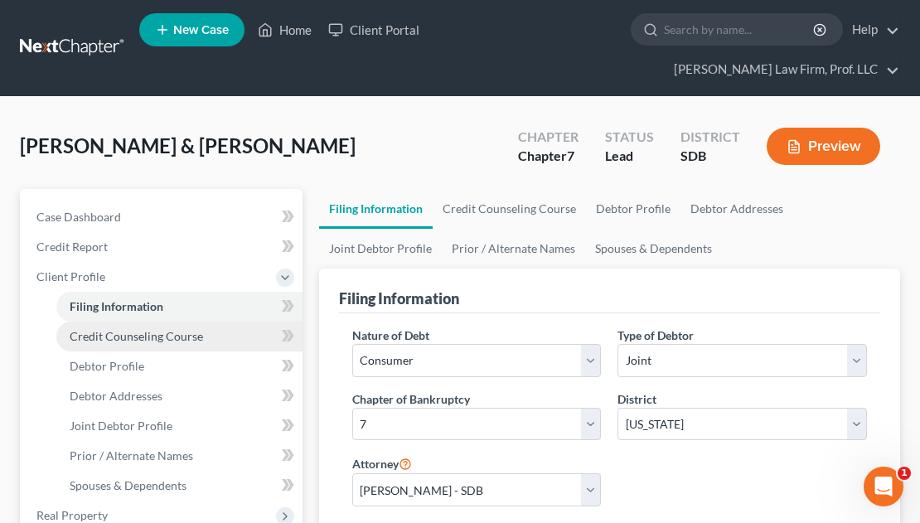
click at [114, 329] on span "Credit Counseling Course" at bounding box center [136, 336] width 133 height 14
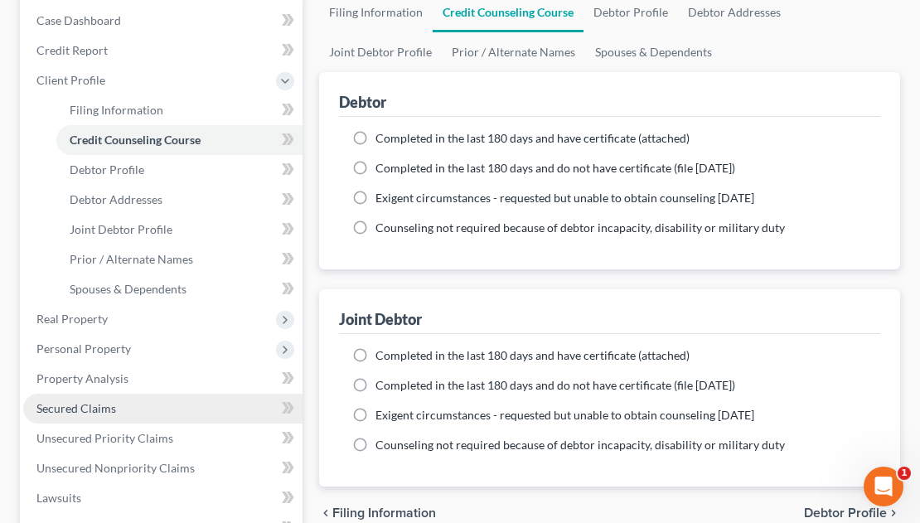
scroll to position [249, 0]
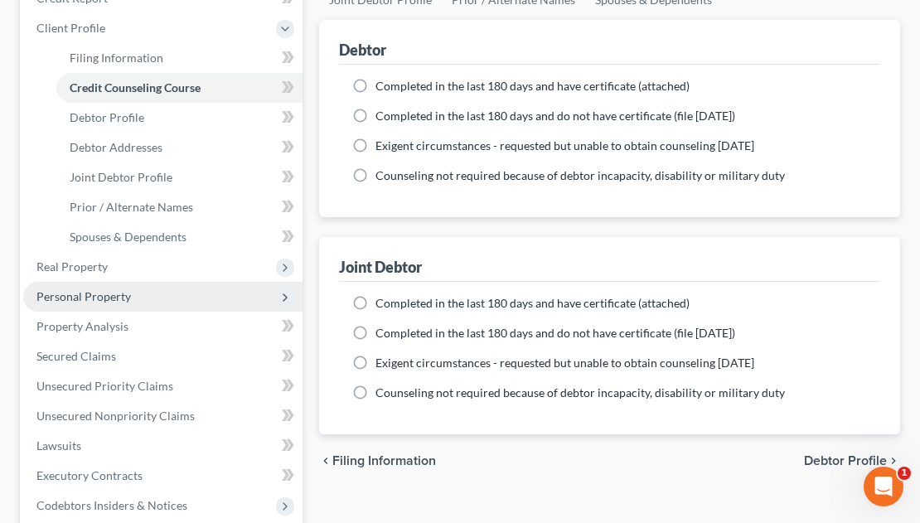
click at [79, 289] on span "Personal Property" at bounding box center [83, 296] width 95 height 14
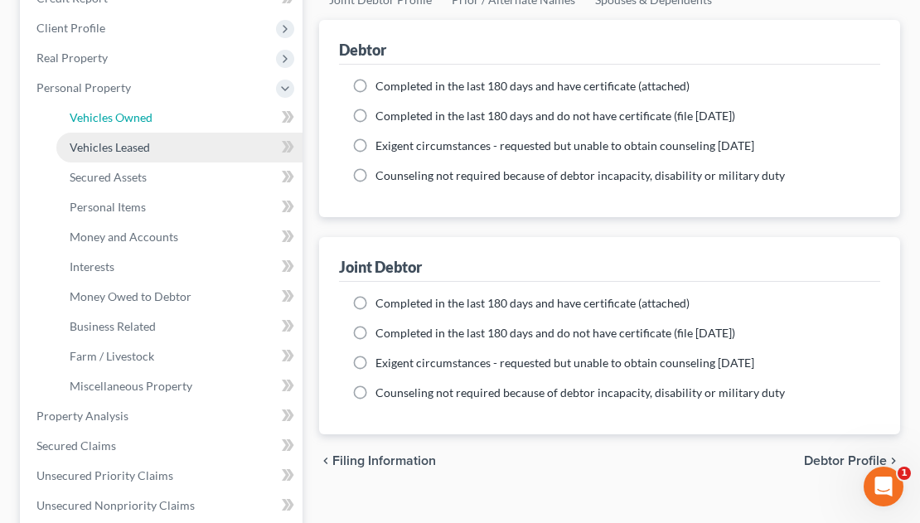
click at [104, 110] on span "Vehicles Owned" at bounding box center [111, 117] width 83 height 14
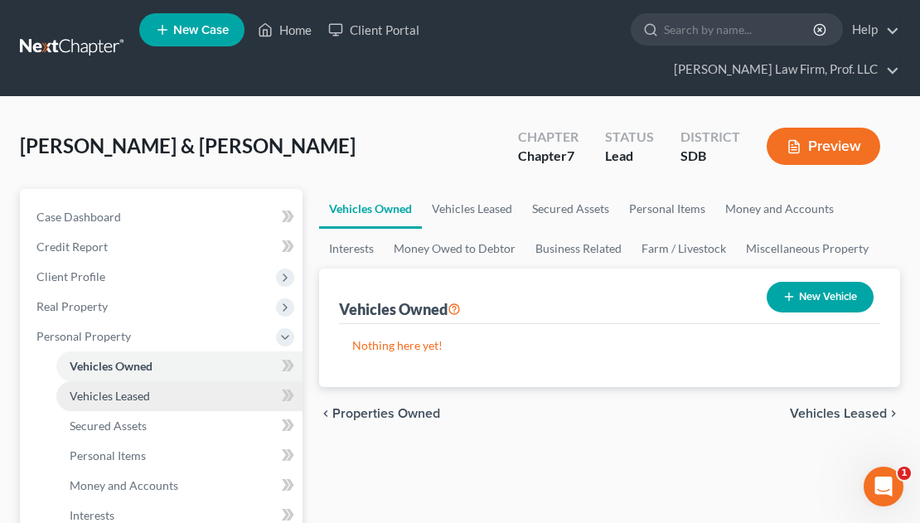
click at [115, 381] on link "Vehicles Leased" at bounding box center [179, 396] width 246 height 30
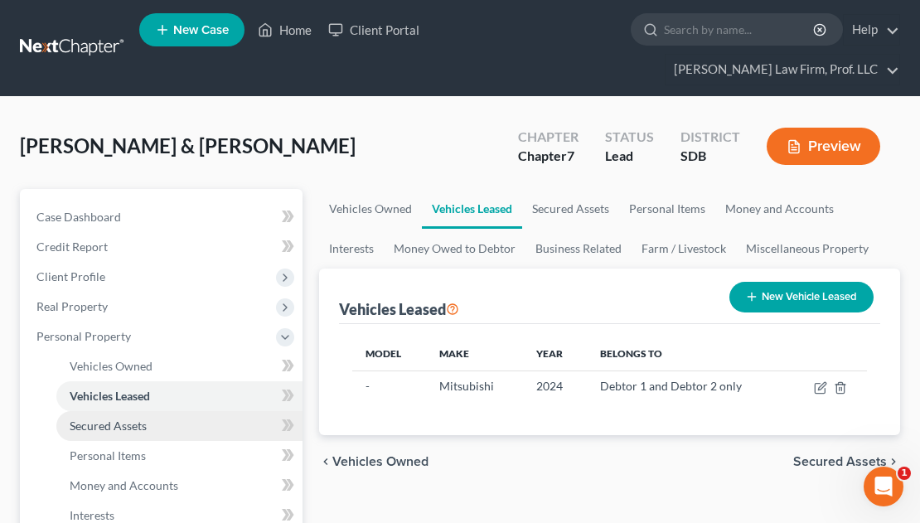
click at [118, 411] on link "Secured Assets" at bounding box center [179, 426] width 246 height 30
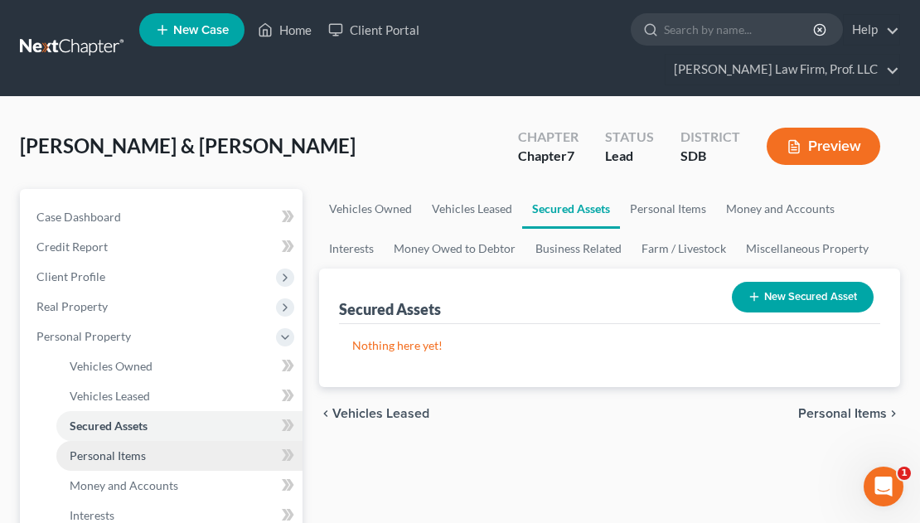
click at [119, 441] on link "Personal Items" at bounding box center [179, 456] width 246 height 30
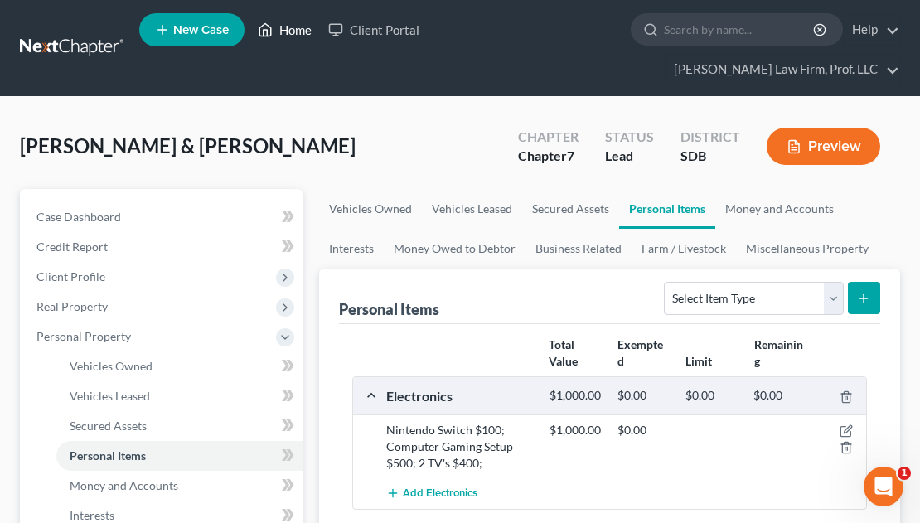
click at [284, 34] on link "Home" at bounding box center [285, 30] width 70 height 30
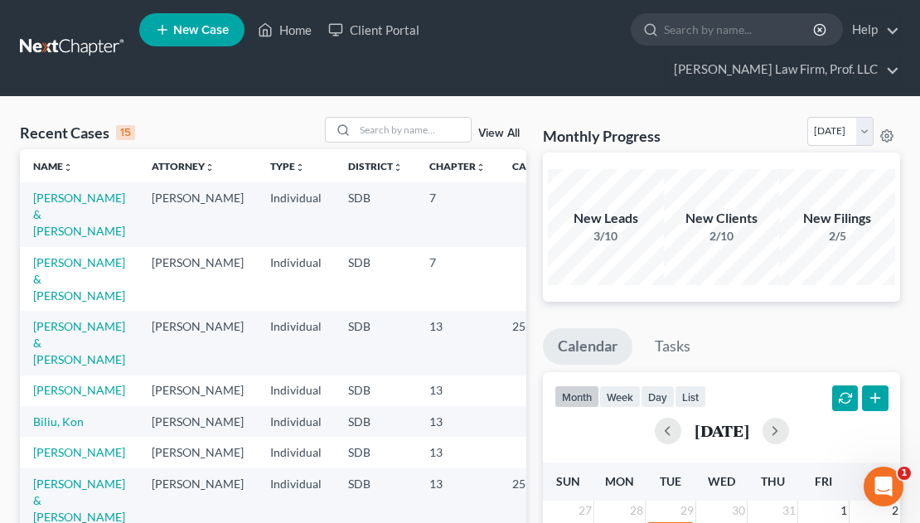
drag, startPoint x: 42, startPoint y: 245, endPoint x: 460, endPoint y: 235, distance: 418.0
click at [445, 247] on td "7" at bounding box center [457, 279] width 83 height 64
click at [503, 128] on link "View All" at bounding box center [498, 134] width 41 height 12
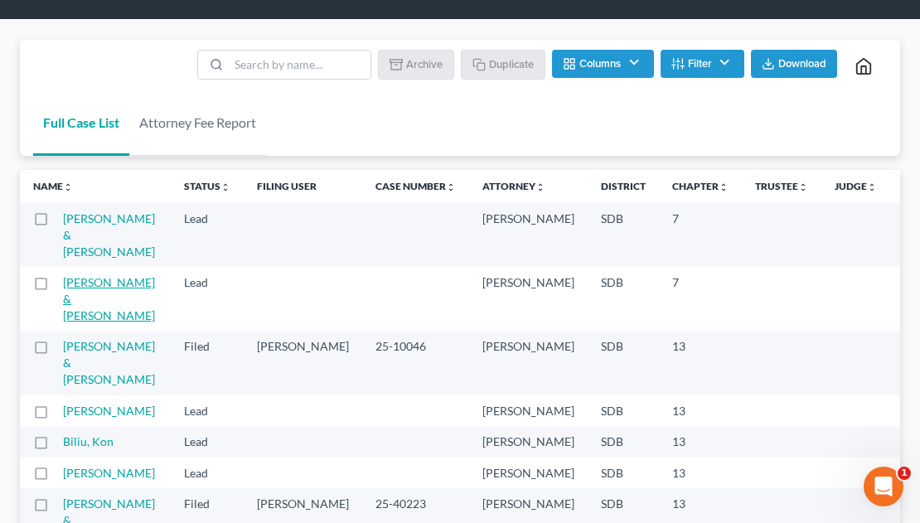
scroll to position [83, 0]
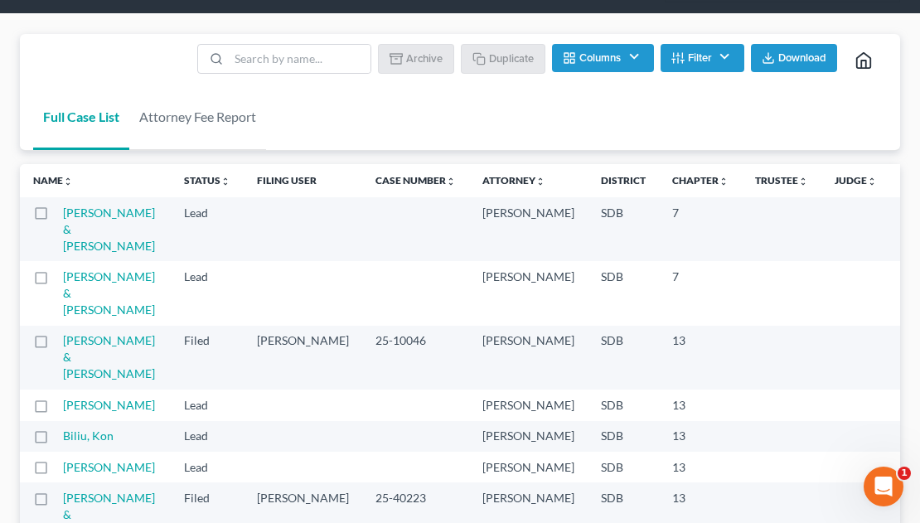
click at [56, 281] on label at bounding box center [56, 281] width 0 height 0
click at [63, 279] on input "checkbox" at bounding box center [68, 274] width 11 height 11
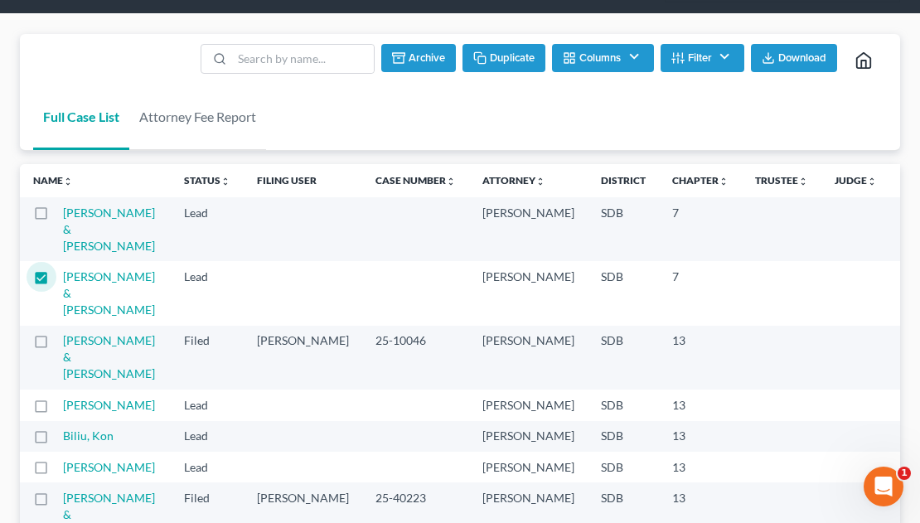
click at [429, 44] on button "Archive" at bounding box center [418, 58] width 75 height 28
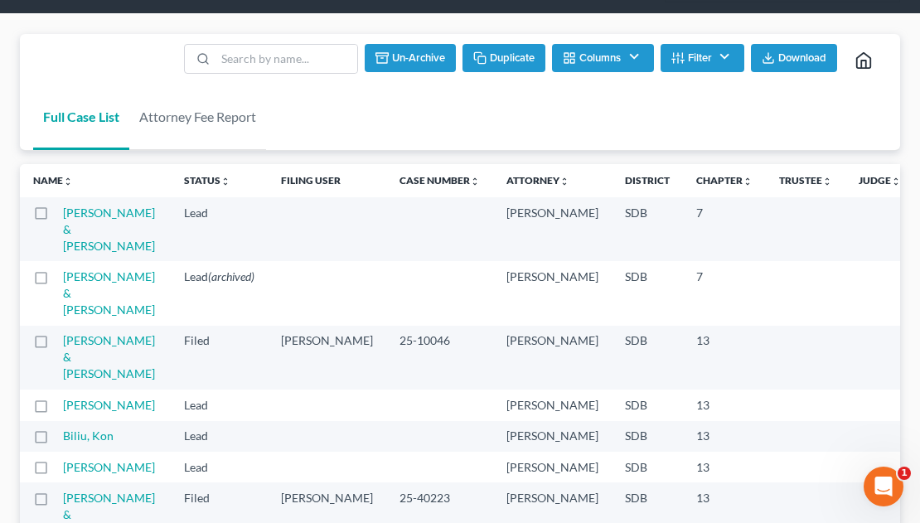
checkbox input "false"
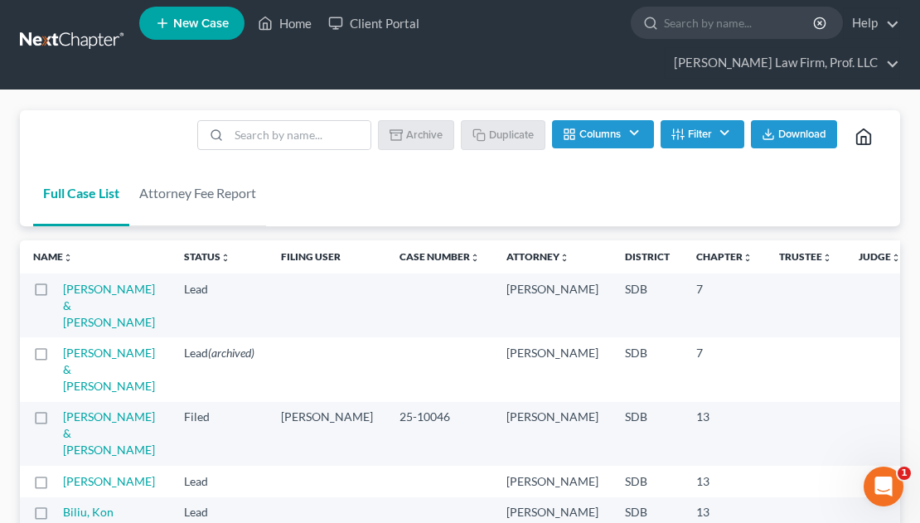
scroll to position [0, 0]
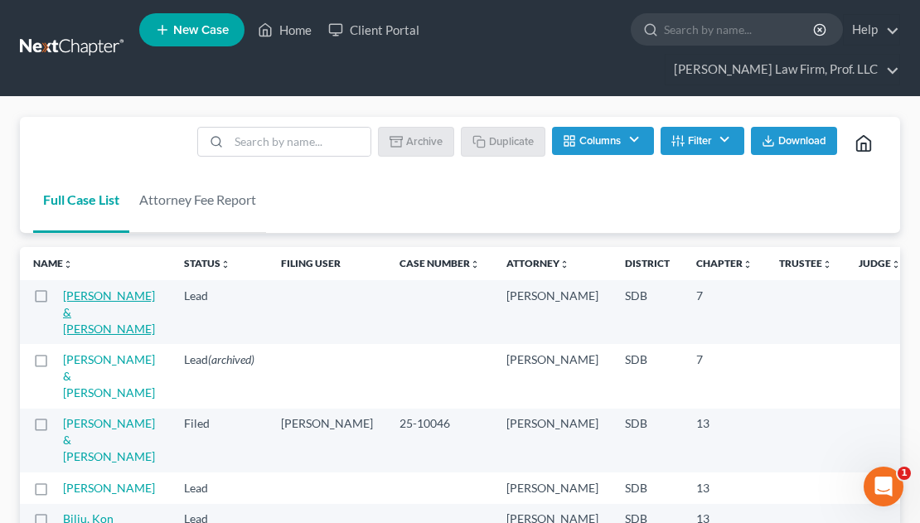
click at [91, 289] on link "[PERSON_NAME] & [PERSON_NAME]" at bounding box center [109, 312] width 92 height 47
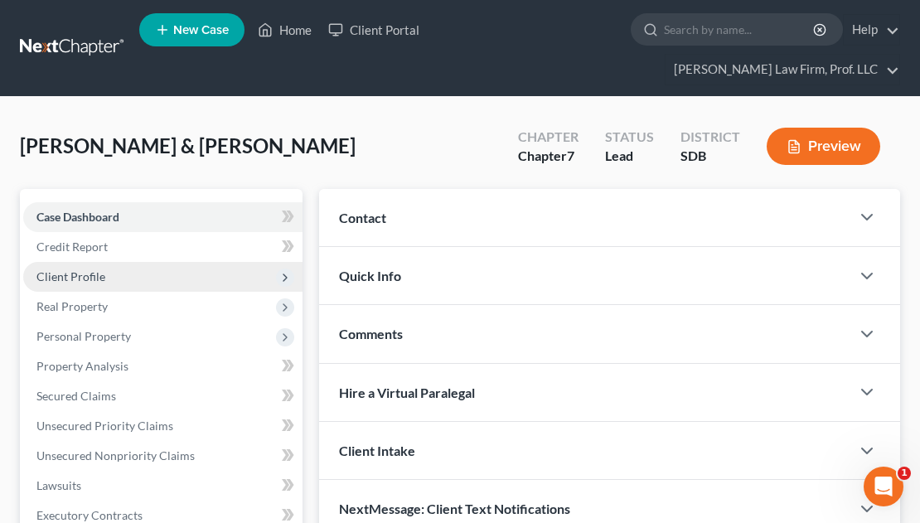
click at [90, 269] on span "Client Profile" at bounding box center [70, 276] width 69 height 14
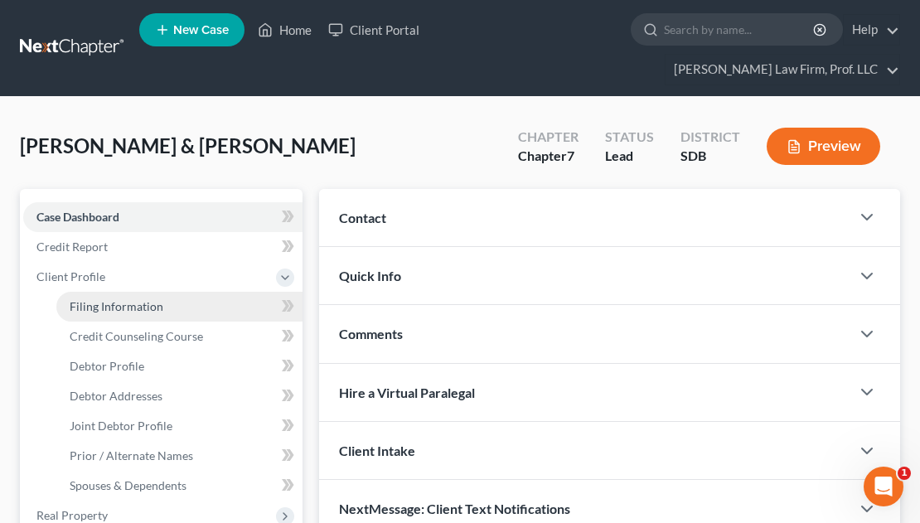
click at [124, 299] on span "Filing Information" at bounding box center [117, 306] width 94 height 14
select select "1"
select select "0"
select select "73"
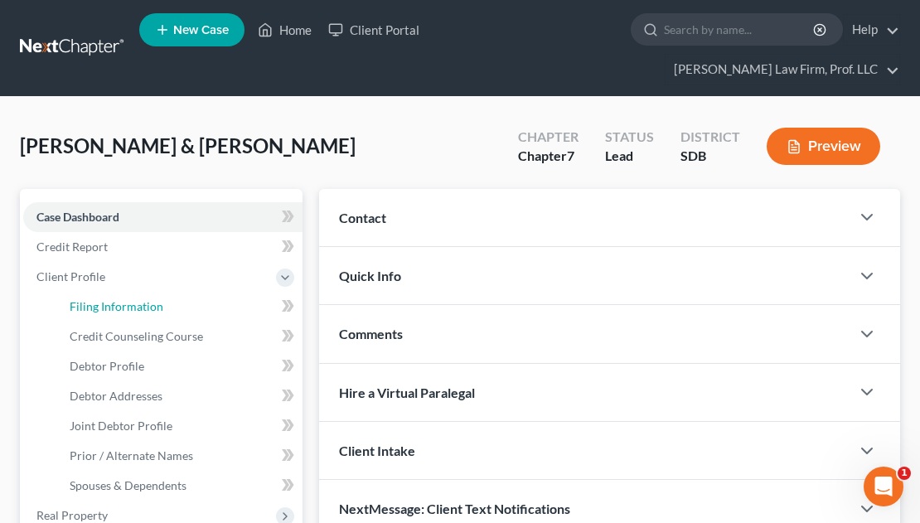
select select "0"
select select "43"
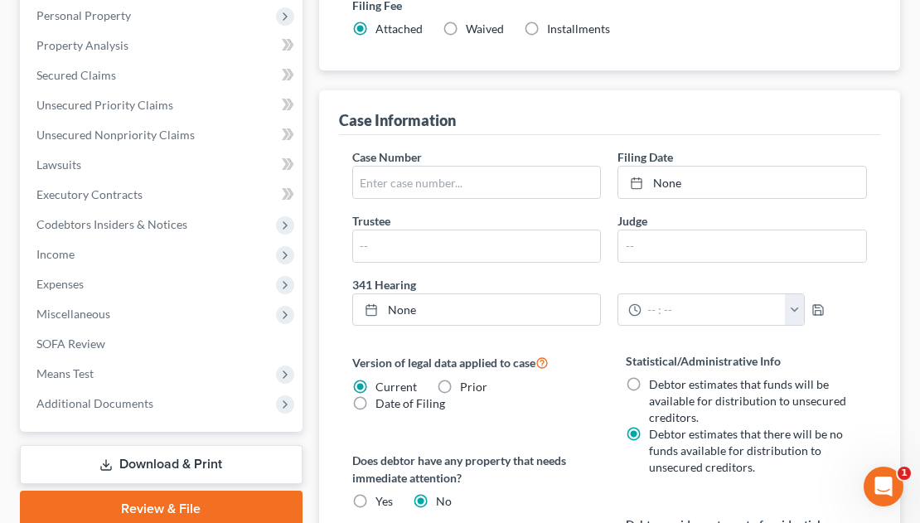
scroll to position [663, 0]
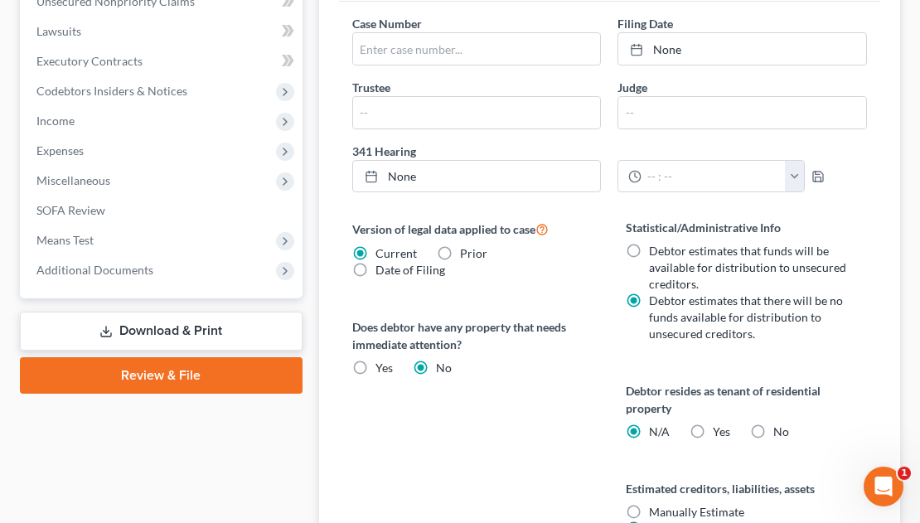
click at [713, 424] on label "Yes Yes" at bounding box center [721, 432] width 17 height 17
click at [720, 424] on input "Yes Yes" at bounding box center [725, 429] width 11 height 11
radio input "true"
radio input "false"
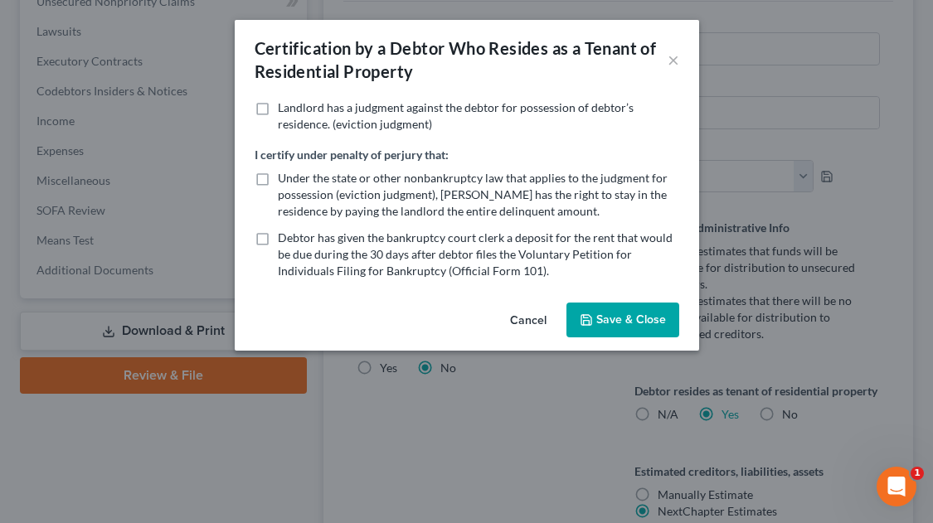
click at [609, 316] on button "Save & Close" at bounding box center [622, 320] width 113 height 35
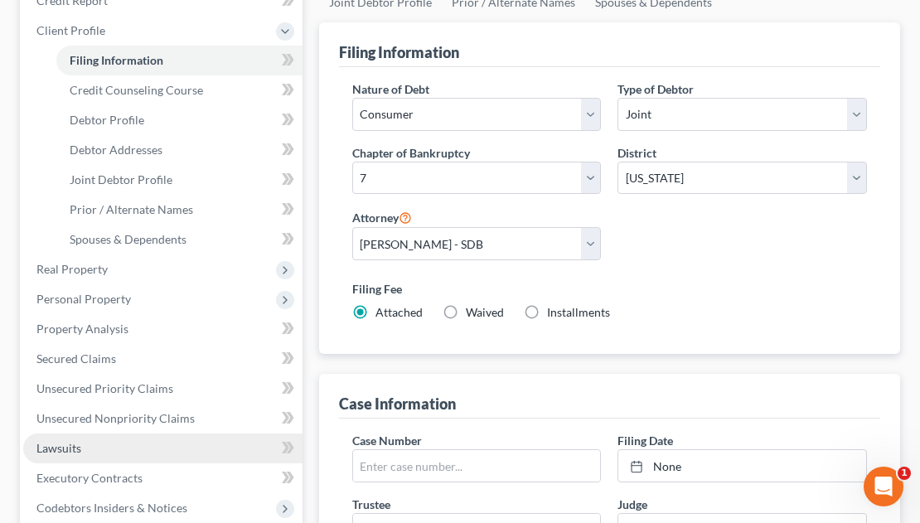
scroll to position [282, 0]
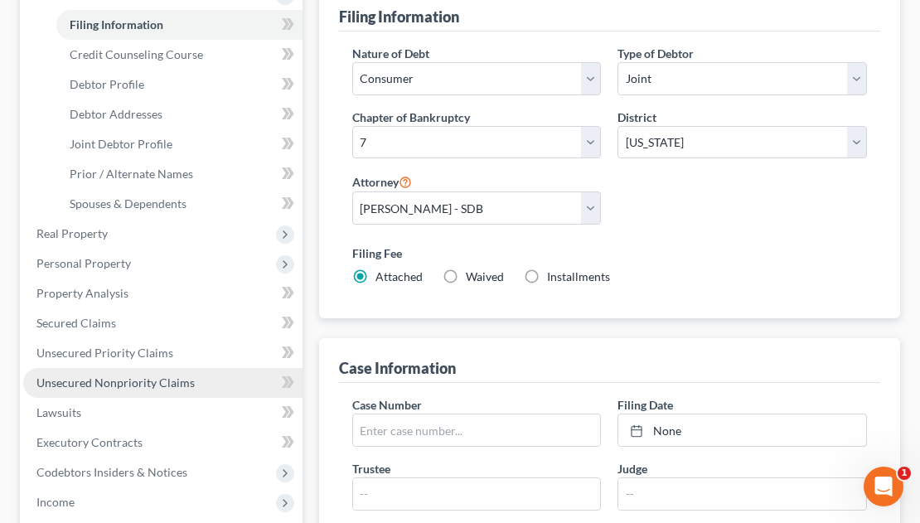
click at [100, 376] on span "Unsecured Nonpriority Claims" at bounding box center [115, 383] width 158 height 14
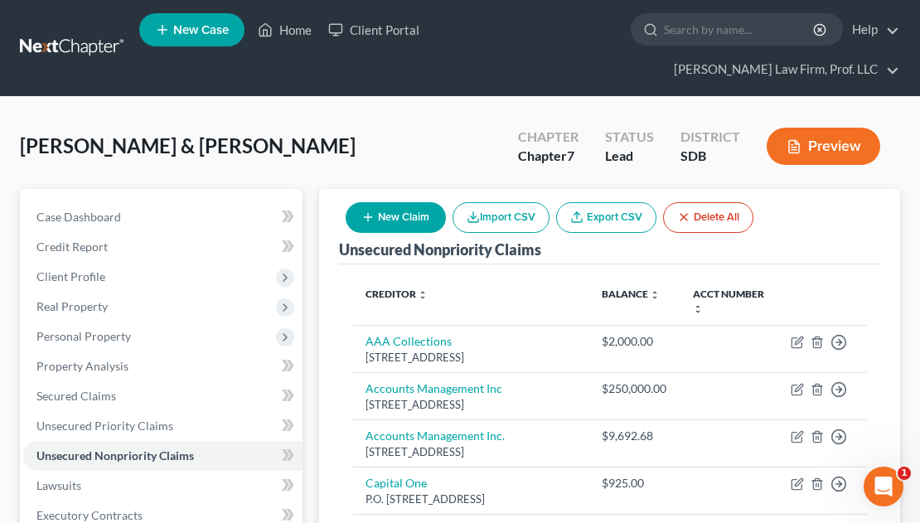
click at [407, 202] on button "New Claim" at bounding box center [396, 217] width 100 height 31
select select "2"
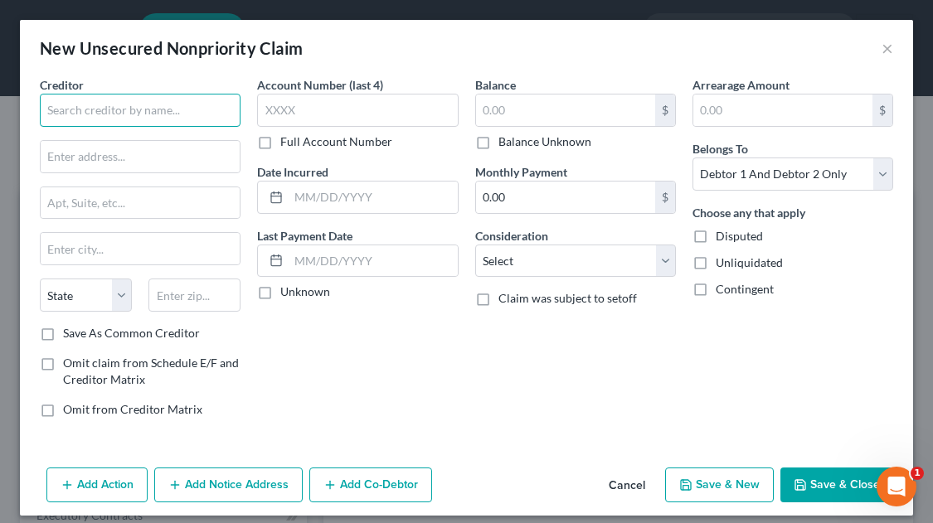
click at [160, 109] on input "text" at bounding box center [140, 110] width 201 height 33
type input "Velocity Investments, LLC"
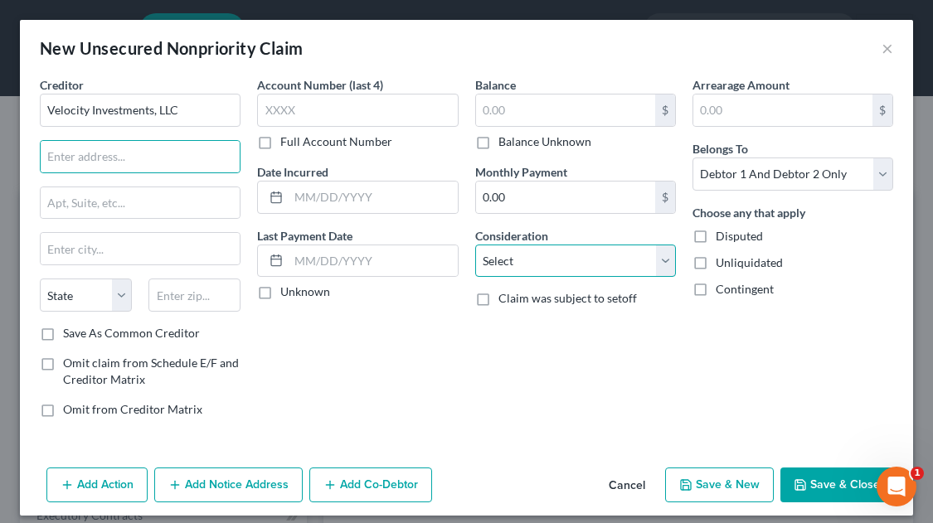
drag, startPoint x: 530, startPoint y: 262, endPoint x: 531, endPoint y: 275, distance: 13.4
click at [530, 262] on select "Select Cable / Satellite Services Collection Agency Credit Card Debt Debt Couns…" at bounding box center [575, 261] width 201 height 33
select select "14"
click at [475, 245] on select "Select Cable / Satellite Services Collection Agency Credit Card Debt Debt Couns…" at bounding box center [575, 261] width 201 height 33
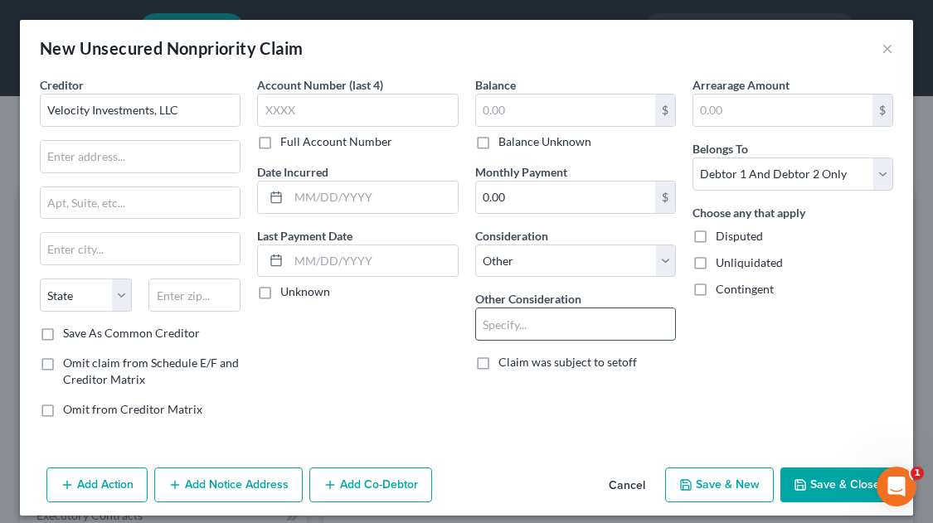
click at [527, 316] on input "text" at bounding box center [575, 324] width 199 height 32
drag, startPoint x: 546, startPoint y: 323, endPoint x: 559, endPoint y: 323, distance: 12.4
click at [546, 323] on input "Collector" at bounding box center [575, 324] width 199 height 32
click at [581, 323] on input "Collector" at bounding box center [575, 324] width 199 height 32
type input "Collector"
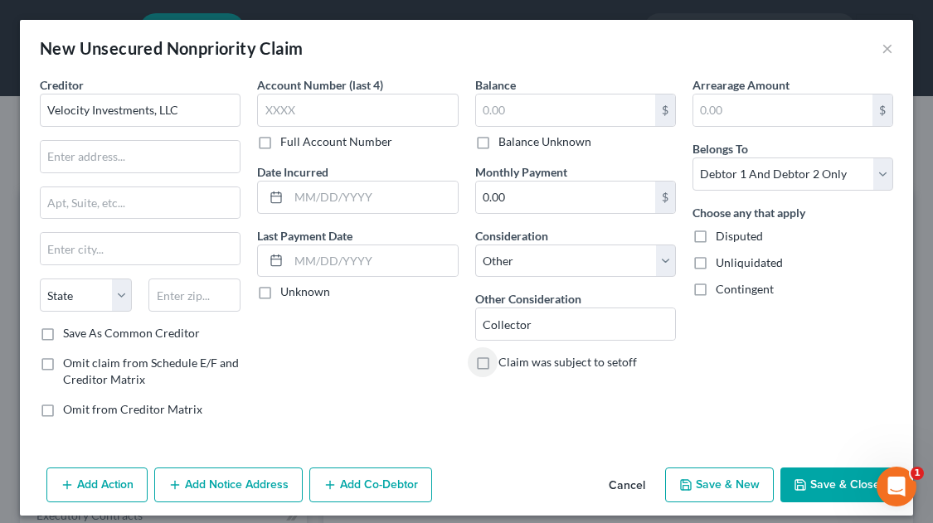
click at [797, 478] on button "Save & Close" at bounding box center [836, 485] width 113 height 35
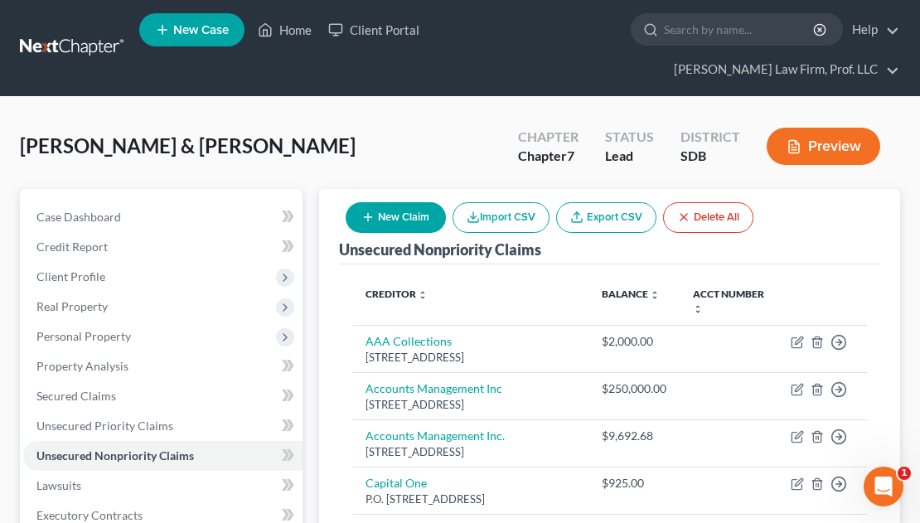
click at [424, 202] on button "New Claim" at bounding box center [396, 217] width 100 height 31
select select "2"
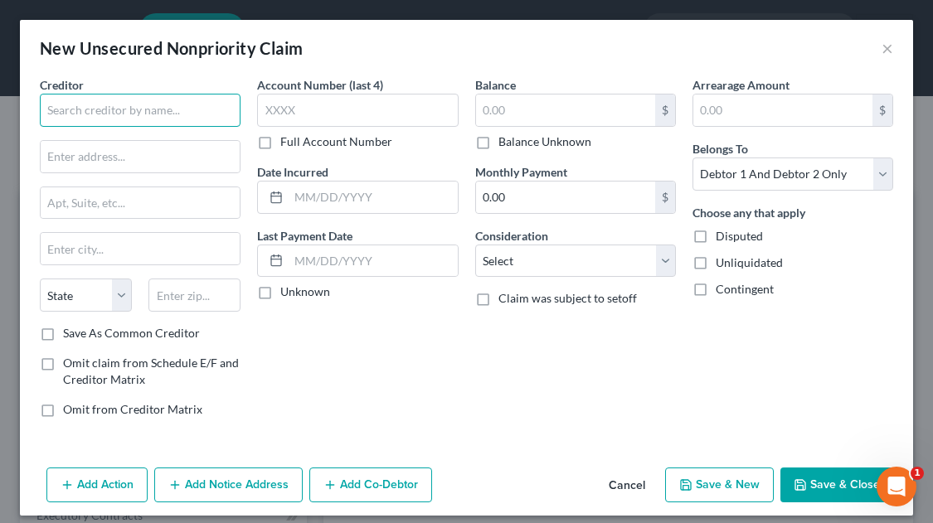
click at [137, 107] on input "text" at bounding box center [140, 110] width 201 height 33
type input "[PERSON_NAME] & [PERSON_NAME], P.C."
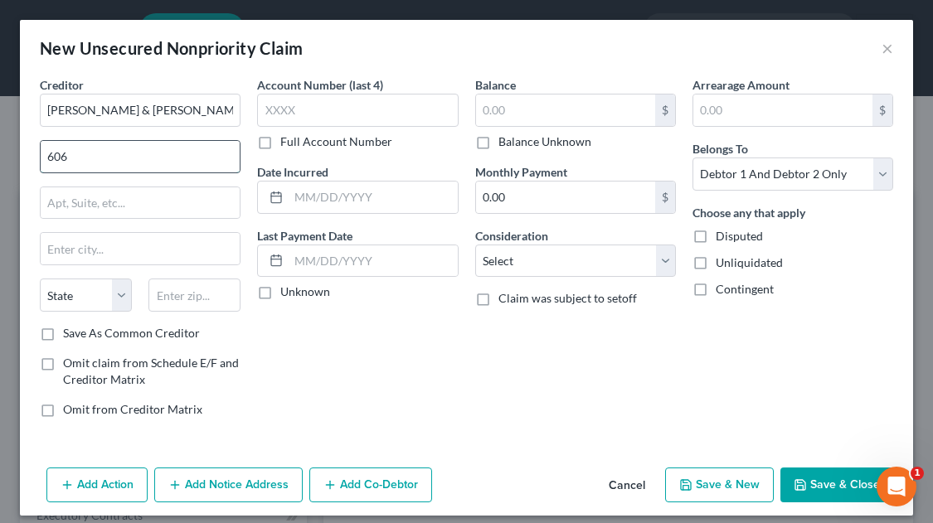
type input "[STREET_ADDRESS][PERSON_NAME]"
drag, startPoint x: 125, startPoint y: 241, endPoint x: 163, endPoint y: 228, distance: 40.4
click at [125, 241] on input "text" at bounding box center [140, 249] width 199 height 32
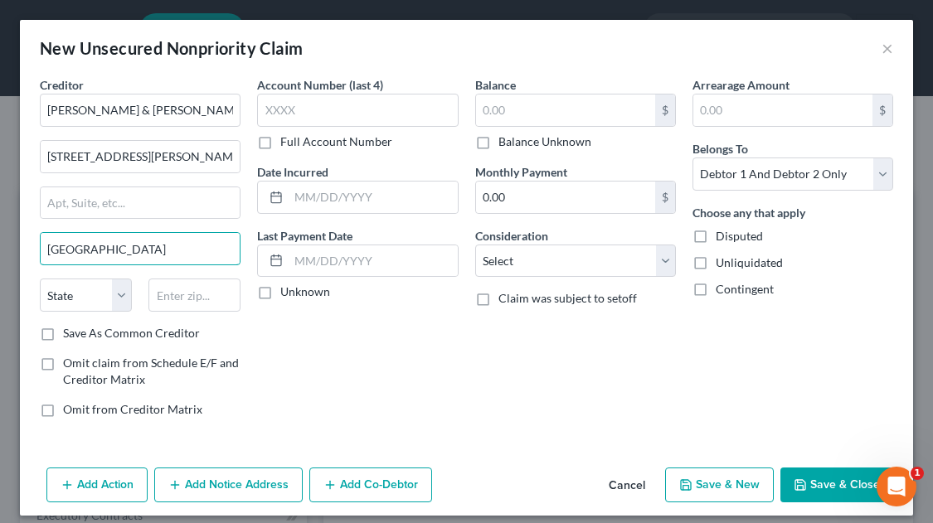
type input "[GEOGRAPHIC_DATA]"
select select "43"
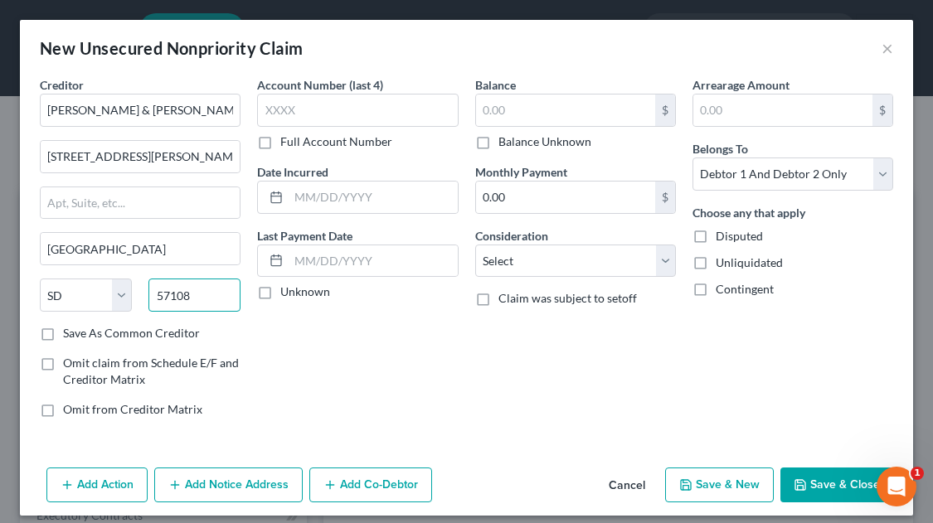
type input "57108"
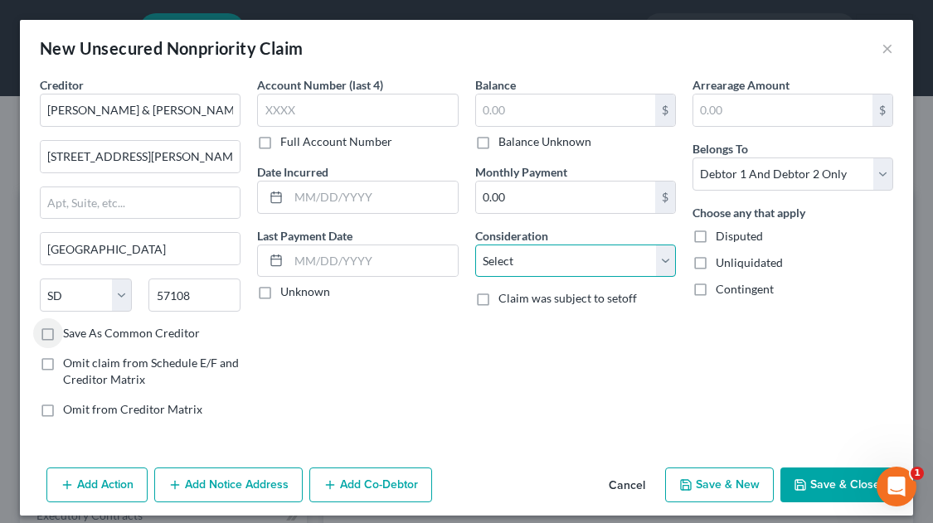
drag, startPoint x: 534, startPoint y: 263, endPoint x: 534, endPoint y: 276, distance: 13.3
click at [534, 263] on select "Select Cable / Satellite Services Collection Agency Credit Card Debt Debt Couns…" at bounding box center [575, 261] width 201 height 33
select select "14"
click at [475, 245] on select "Select Cable / Satellite Services Collection Agency Credit Card Debt Debt Couns…" at bounding box center [575, 261] width 201 height 33
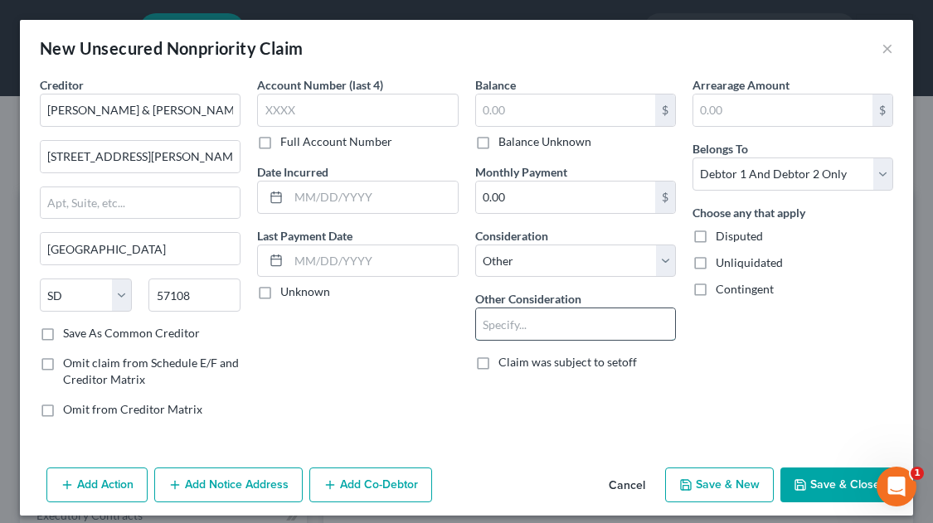
click at [520, 332] on input "text" at bounding box center [575, 324] width 199 height 32
type input "Attorney for Velocity Investments"
click at [806, 487] on button "Save & Close" at bounding box center [836, 485] width 113 height 35
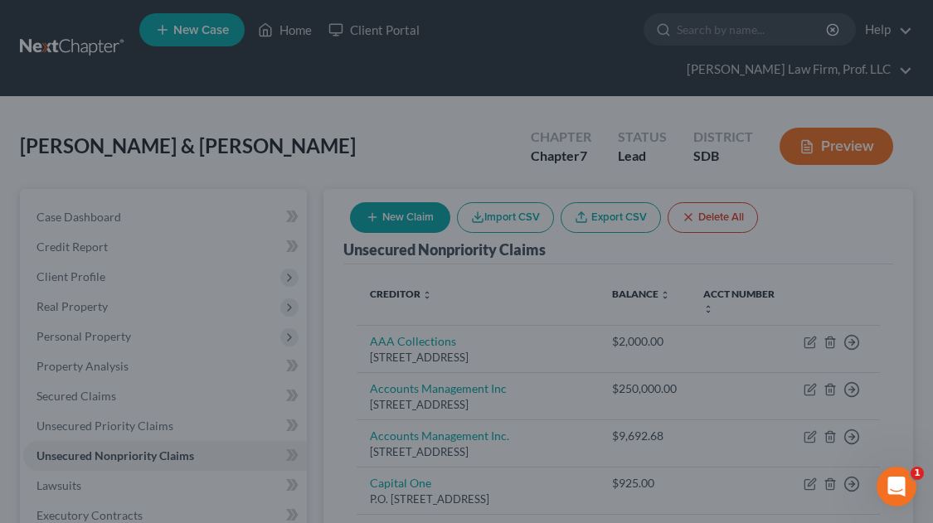
type input "0.00"
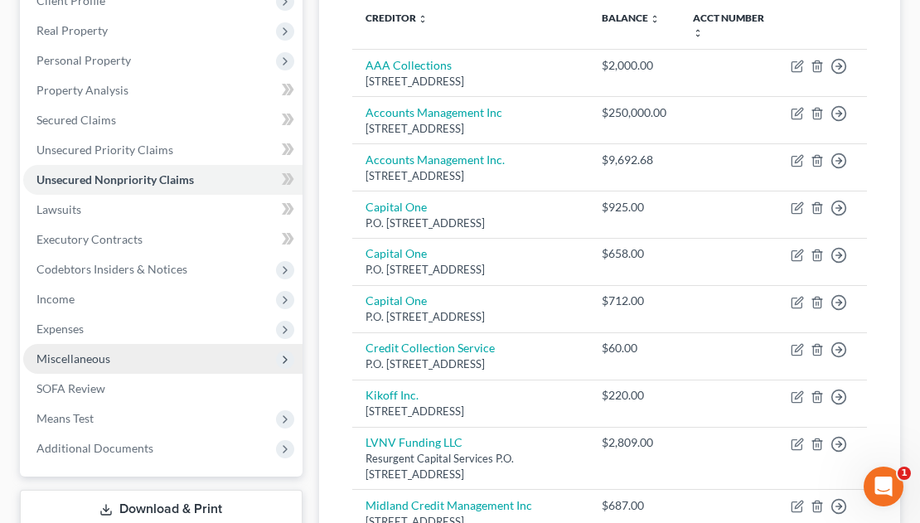
scroll to position [332, 0]
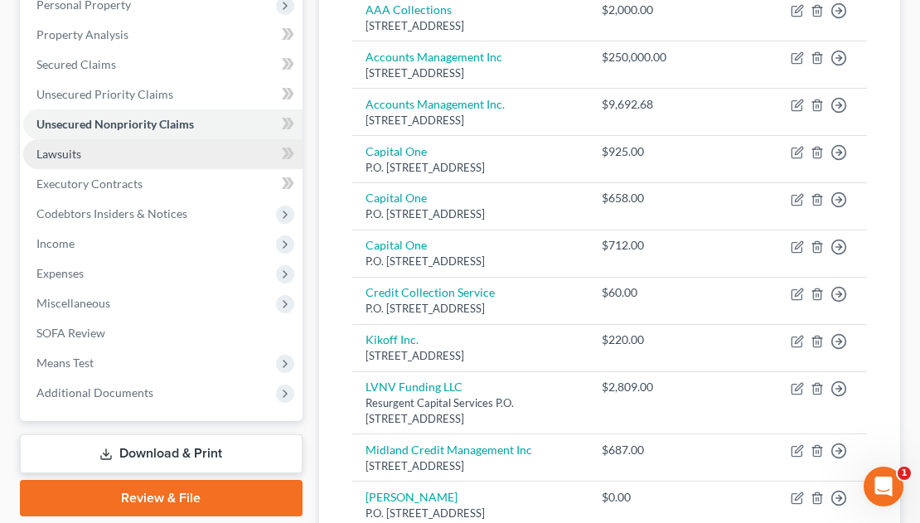
click at [56, 147] on span "Lawsuits" at bounding box center [58, 154] width 45 height 14
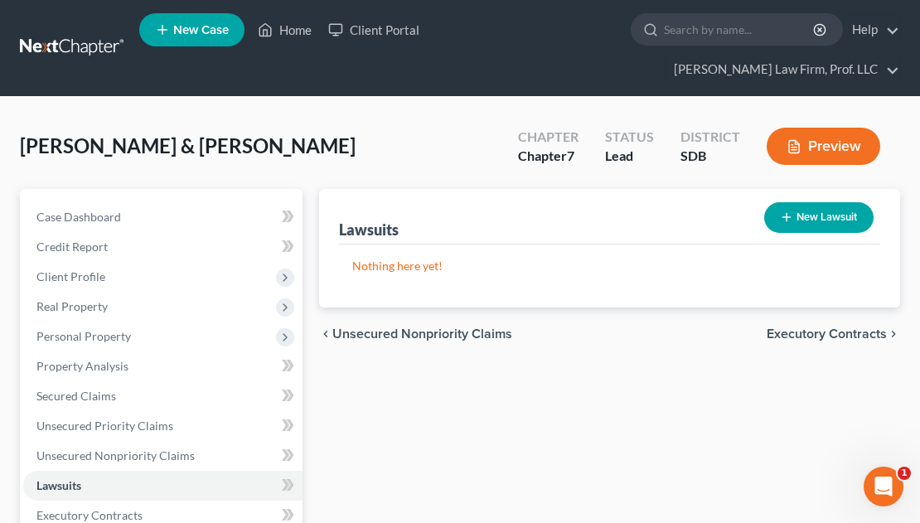
click at [804, 202] on button "New Lawsuit" at bounding box center [818, 217] width 109 height 31
select select "0"
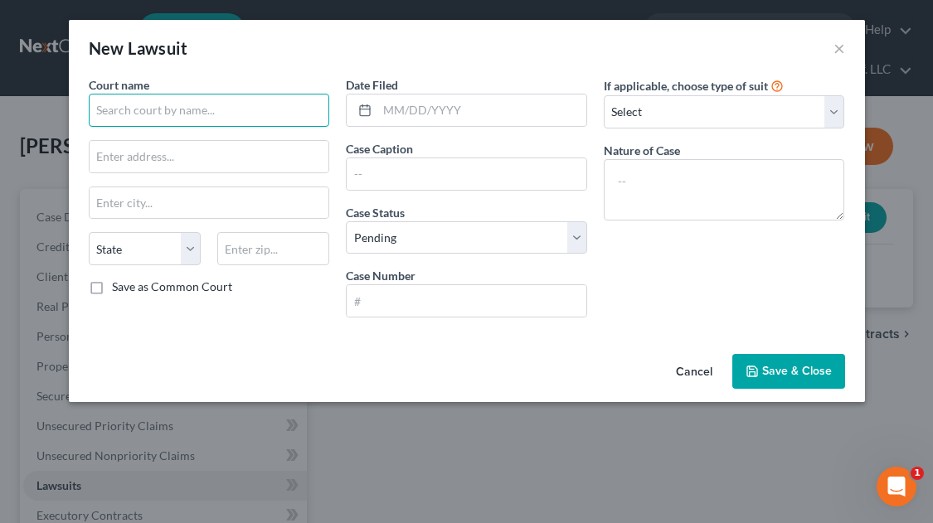
click at [167, 113] on input "text" at bounding box center [209, 110] width 241 height 33
type input "Circuit Court, [GEOGRAPHIC_DATA], [GEOGRAPHIC_DATA], [GEOGRAPHIC_DATA]"
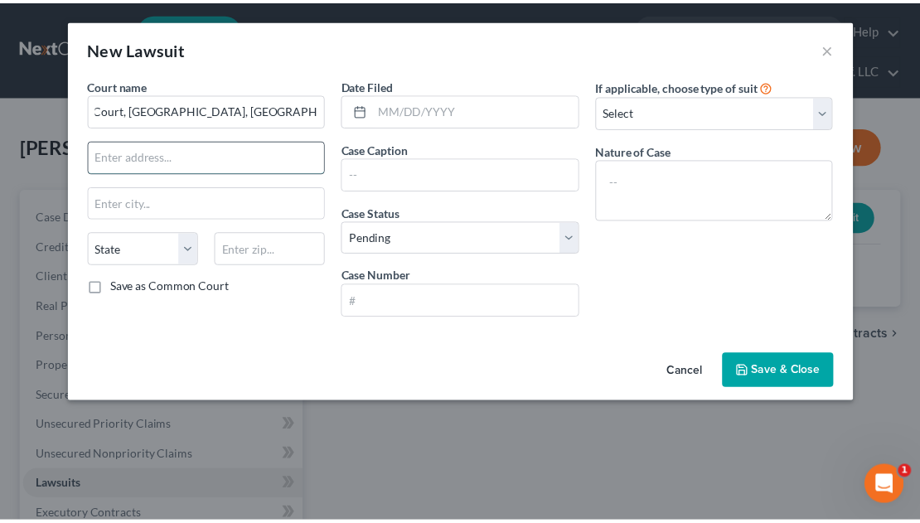
scroll to position [0, 0]
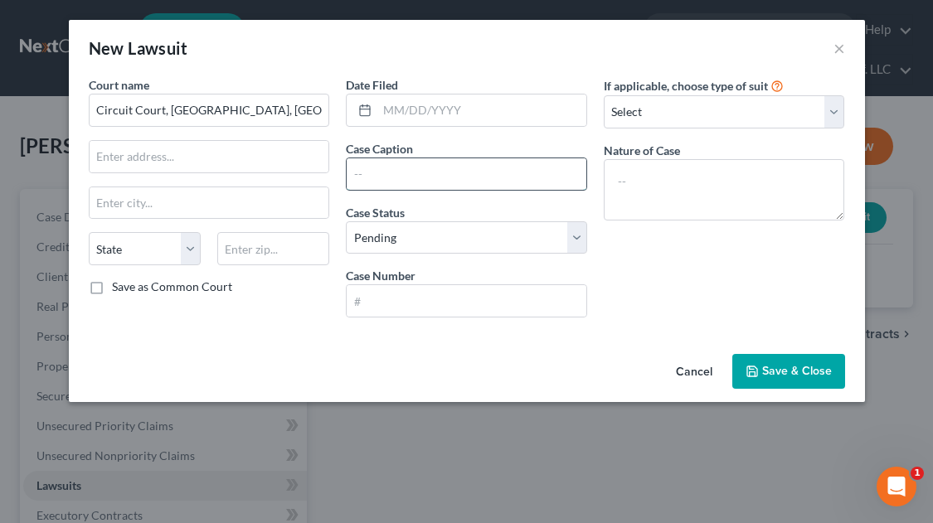
click at [391, 163] on input "text" at bounding box center [467, 174] width 240 height 32
type input "Velocity Investments, LLC vs. Debtor"
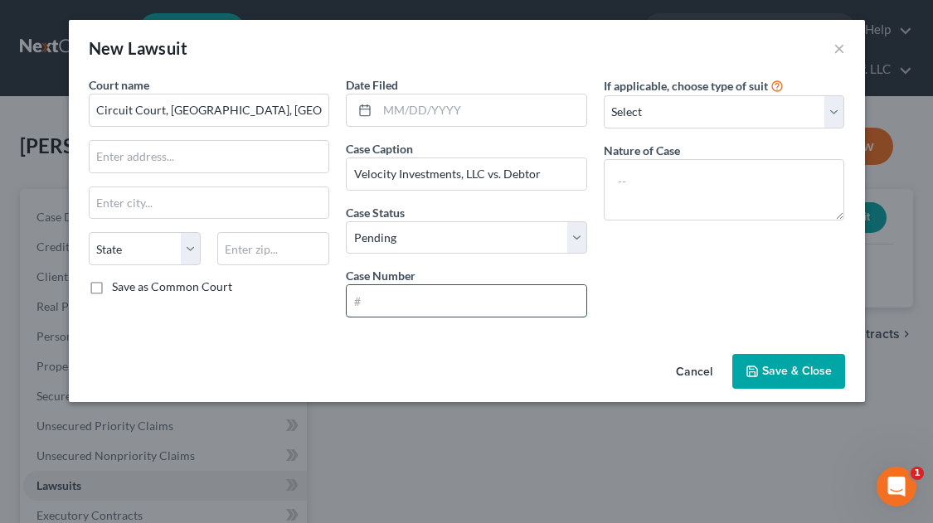
click at [366, 308] on input "text" at bounding box center [467, 301] width 240 height 32
type input "49CIV25-001476"
click at [672, 112] on select "Select Repossession Garnishment Foreclosure Attached, Seized, Or Levied Other" at bounding box center [724, 111] width 241 height 33
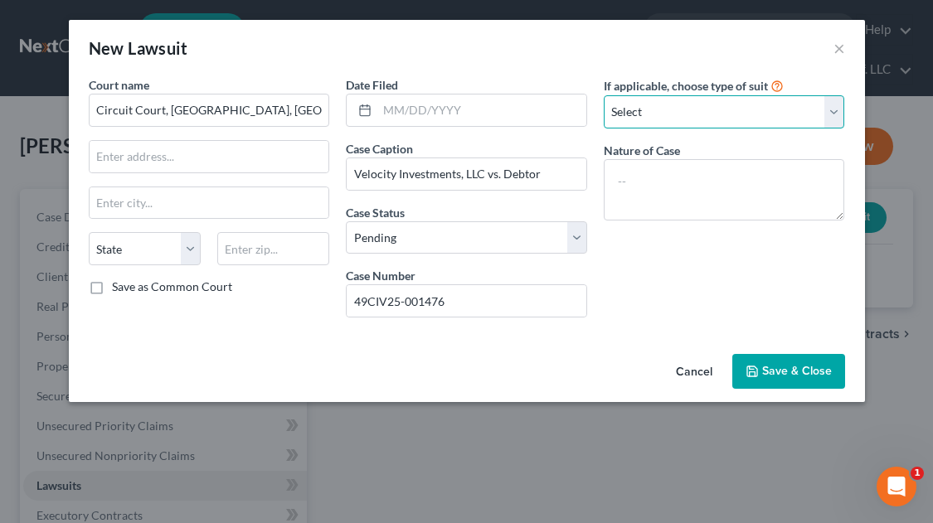
drag, startPoint x: 672, startPoint y: 112, endPoint x: 665, endPoint y: 139, distance: 28.2
click at [672, 112] on select "Select Repossession Garnishment Foreclosure Attached, Seized, Or Levied Other" at bounding box center [724, 111] width 241 height 33
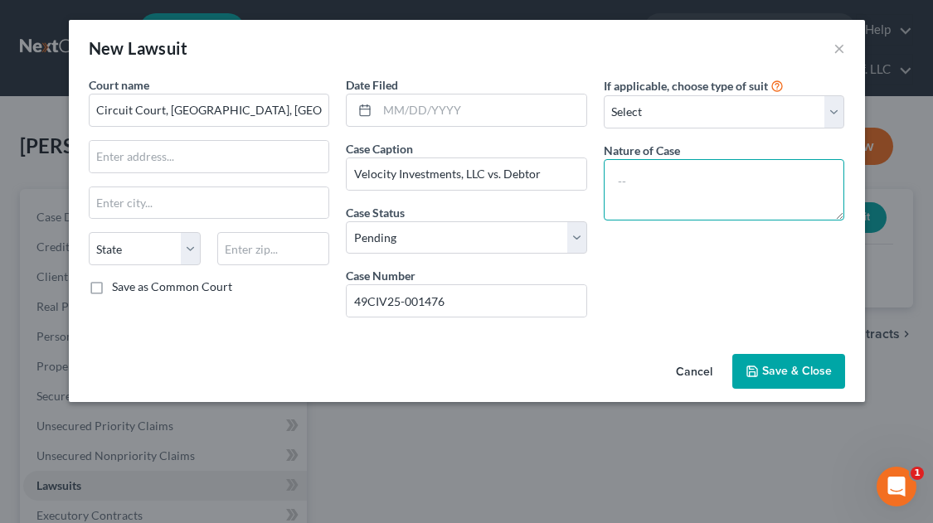
click at [668, 182] on textarea at bounding box center [724, 189] width 241 height 61
type textarea "P"
type textarea "Collection"
click at [774, 367] on span "Save & Close" at bounding box center [797, 371] width 70 height 14
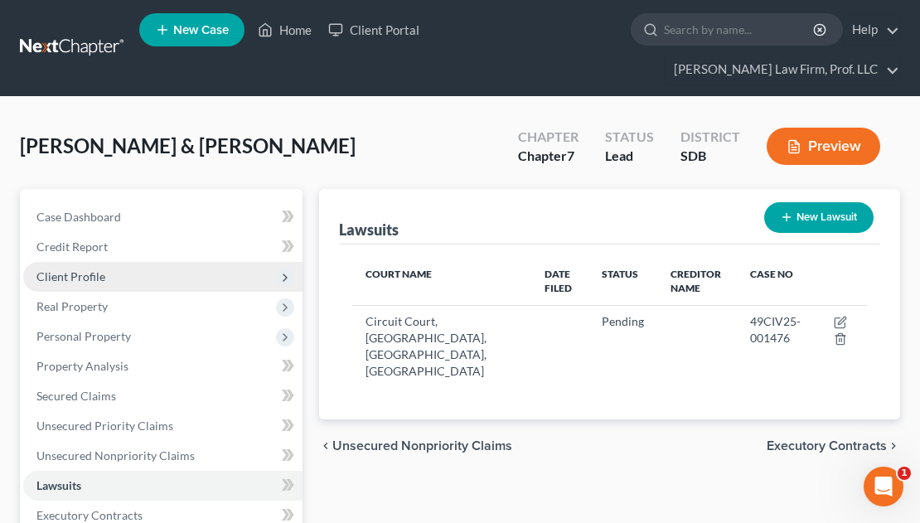
click at [91, 269] on span "Client Profile" at bounding box center [70, 276] width 69 height 14
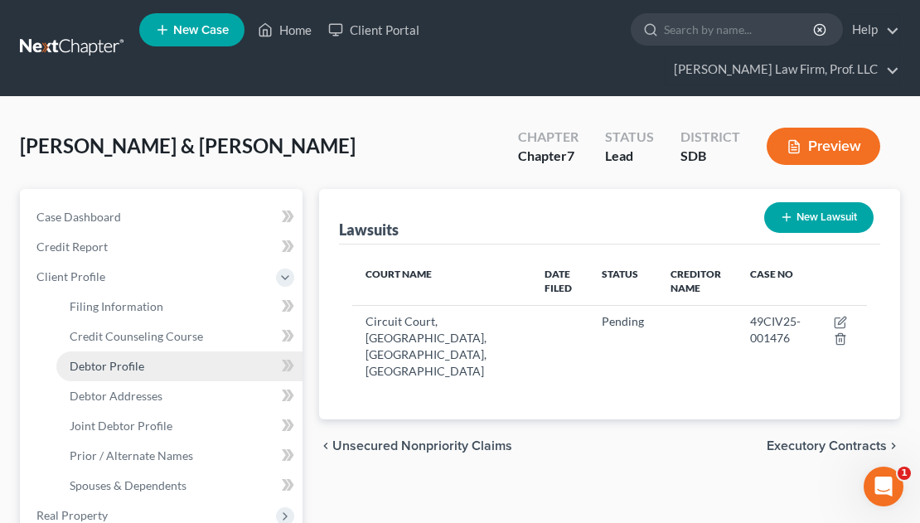
click at [130, 359] on span "Debtor Profile" at bounding box center [107, 366] width 75 height 14
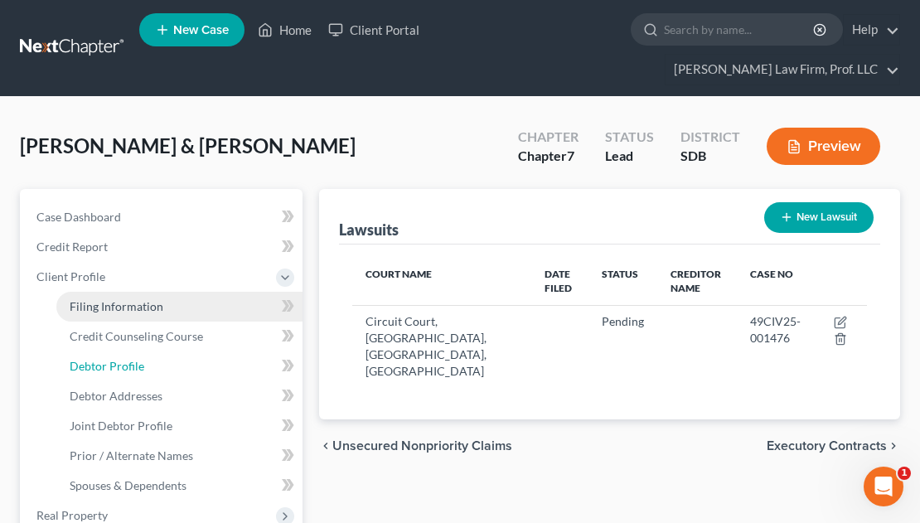
select select "1"
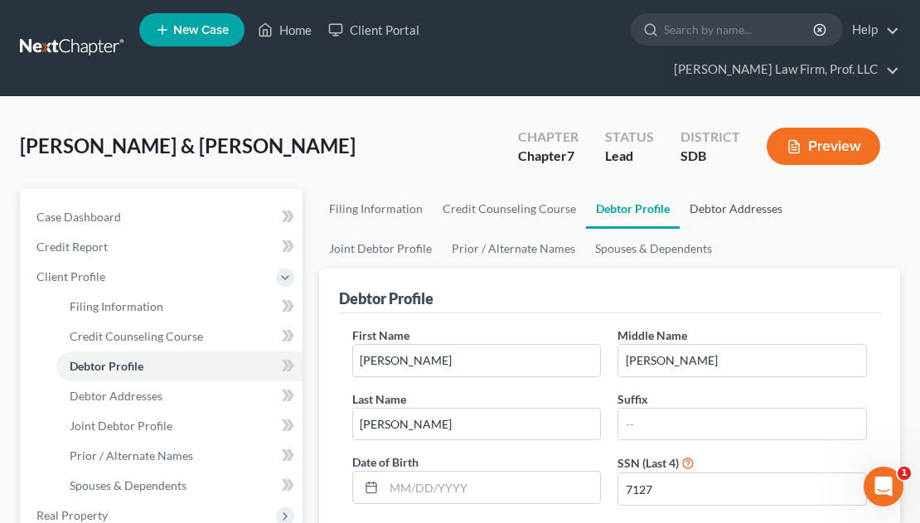
click at [720, 189] on link "Debtor Addresses" at bounding box center [736, 209] width 113 height 40
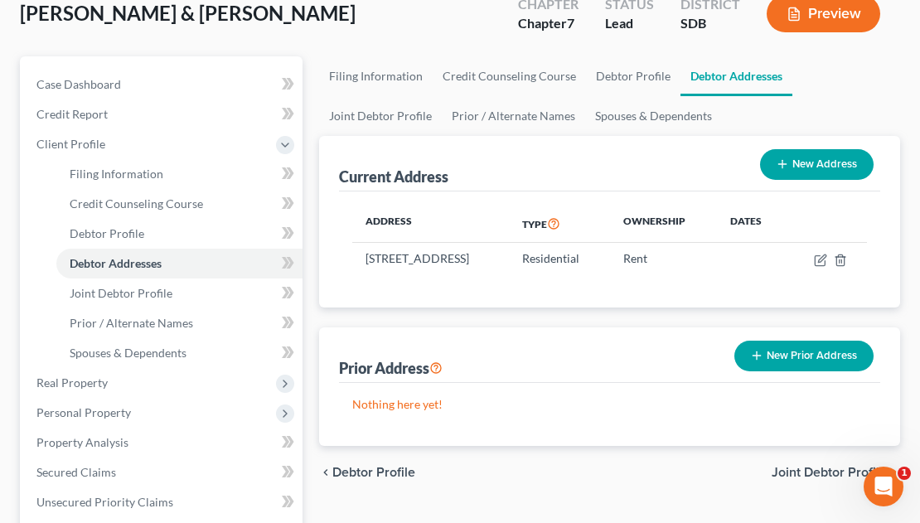
scroll to position [166, 0]
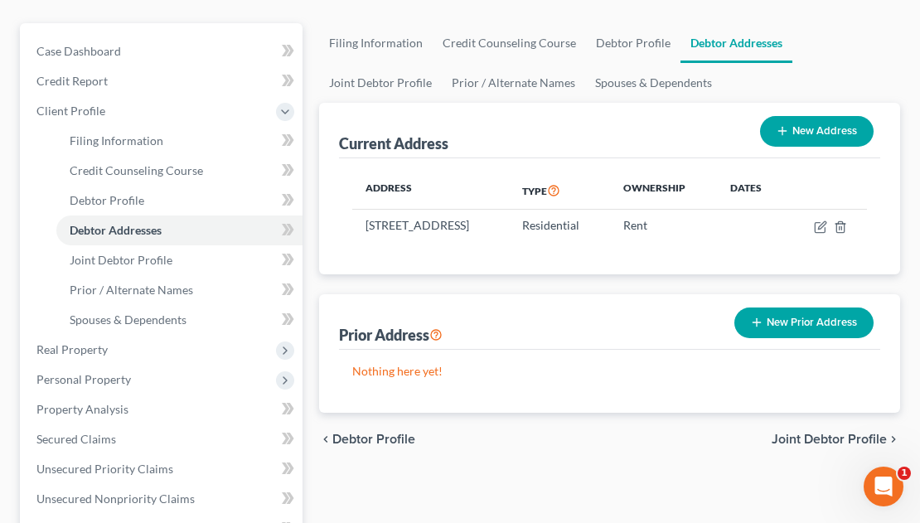
click at [796, 308] on button "New Prior Address" at bounding box center [804, 323] width 139 height 31
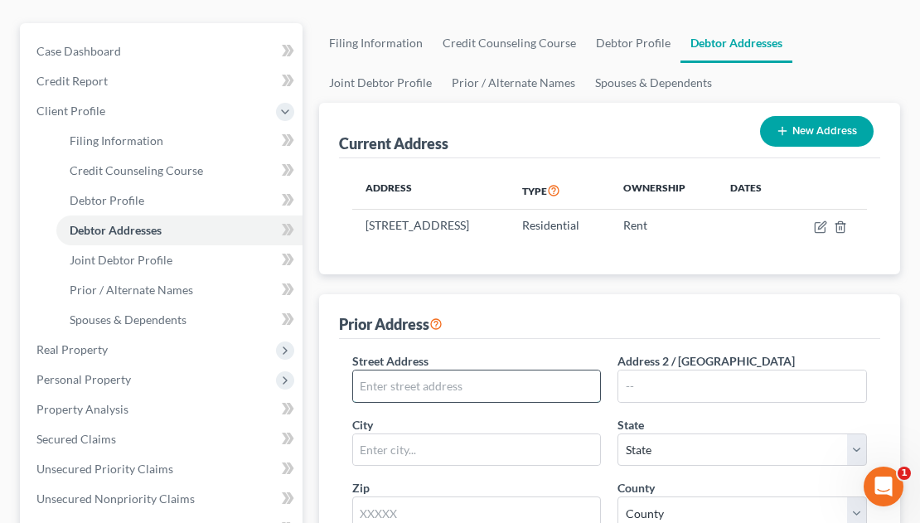
click at [430, 373] on input "text" at bounding box center [477, 387] width 248 height 32
type input "[STREET_ADDRESS] Driver"
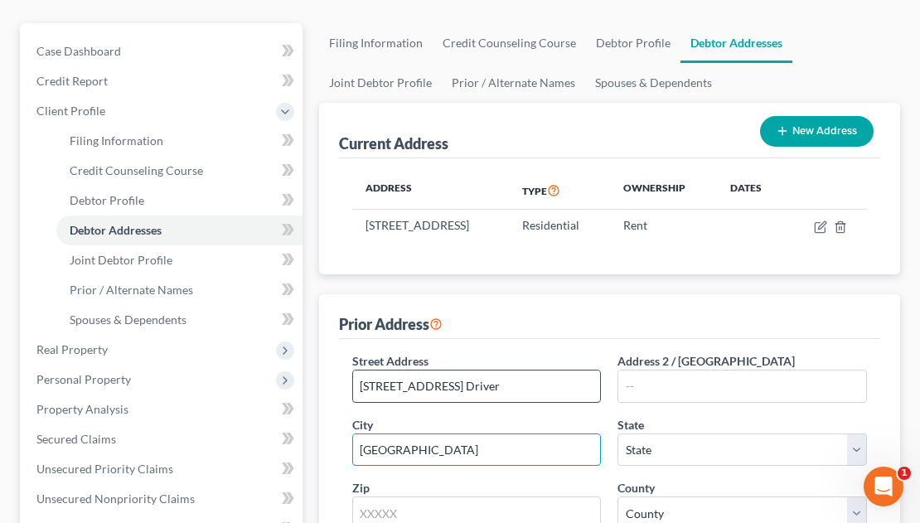
type input "[GEOGRAPHIC_DATA]"
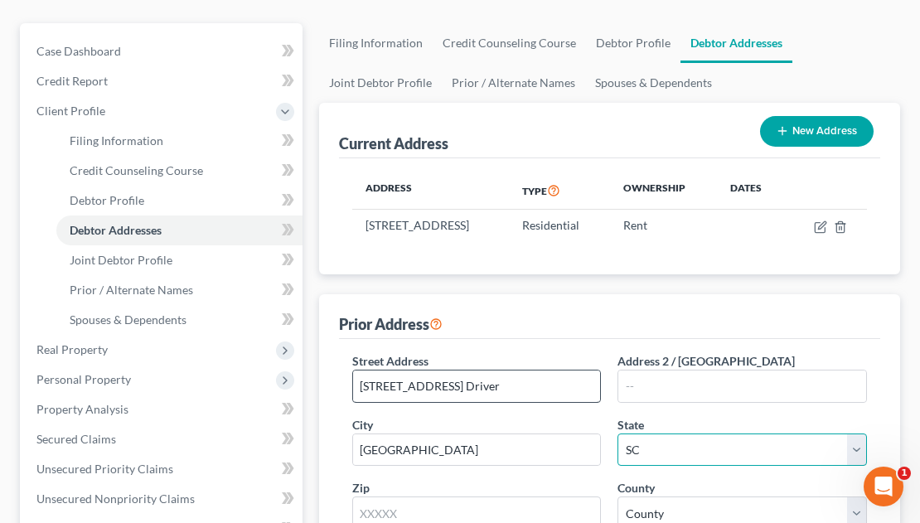
select select "43"
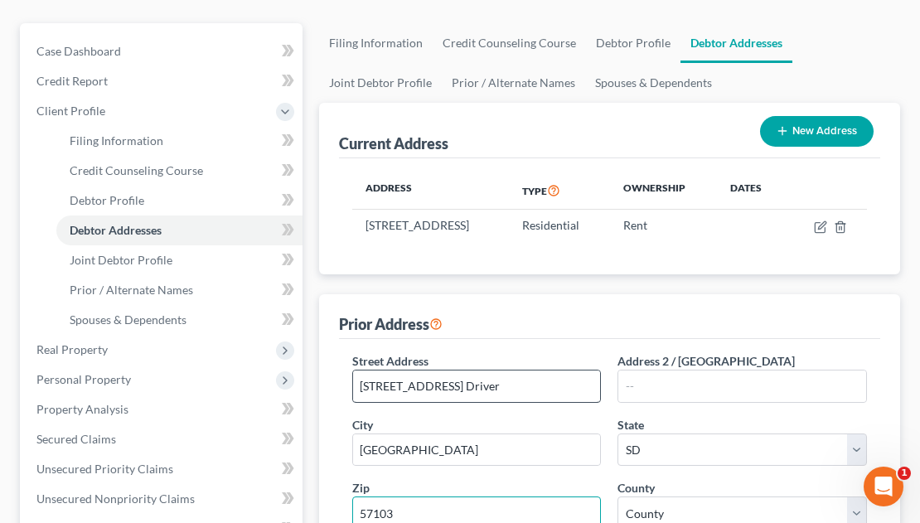
type input "57103"
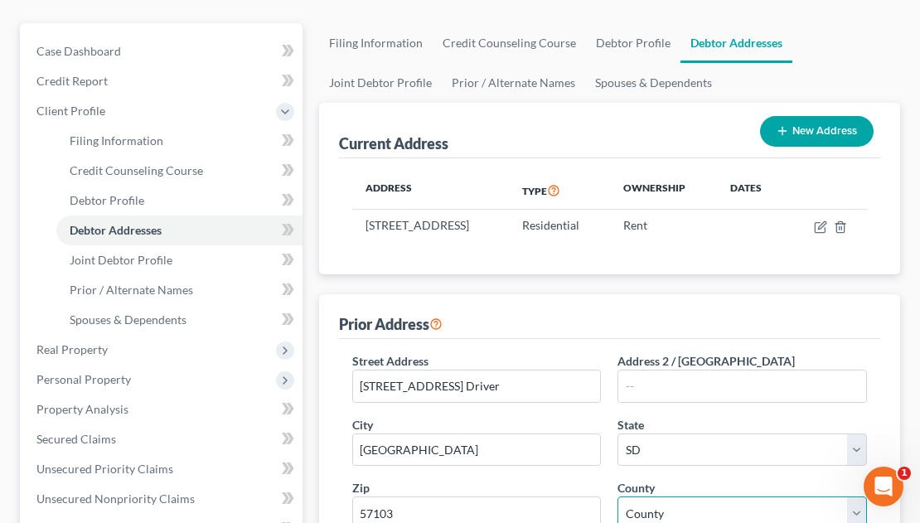
click at [678, 500] on select "County [GEOGRAPHIC_DATA] [GEOGRAPHIC_DATA] [GEOGRAPHIC_DATA] [GEOGRAPHIC_DATA] …" at bounding box center [743, 513] width 250 height 33
select select "48"
click at [618, 497] on select "County [GEOGRAPHIC_DATA] [GEOGRAPHIC_DATA] [GEOGRAPHIC_DATA] [GEOGRAPHIC_DATA] …" at bounding box center [743, 513] width 250 height 33
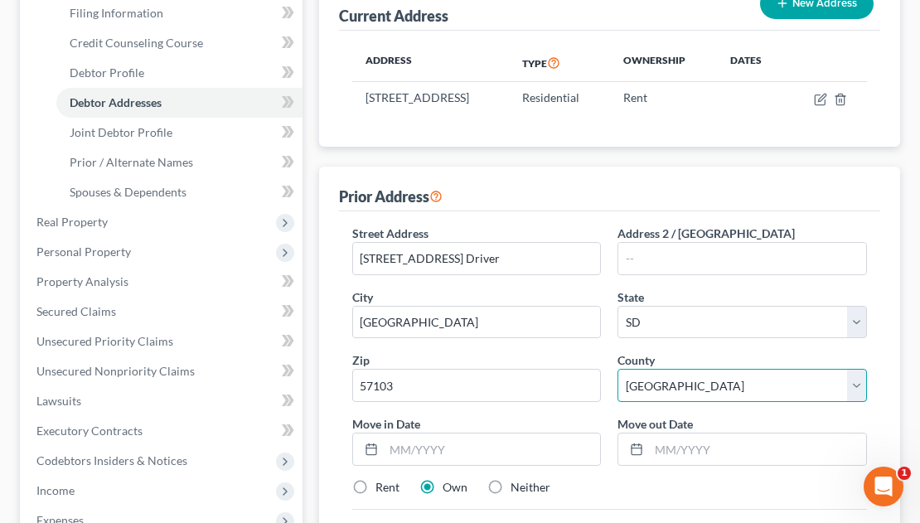
scroll to position [332, 0]
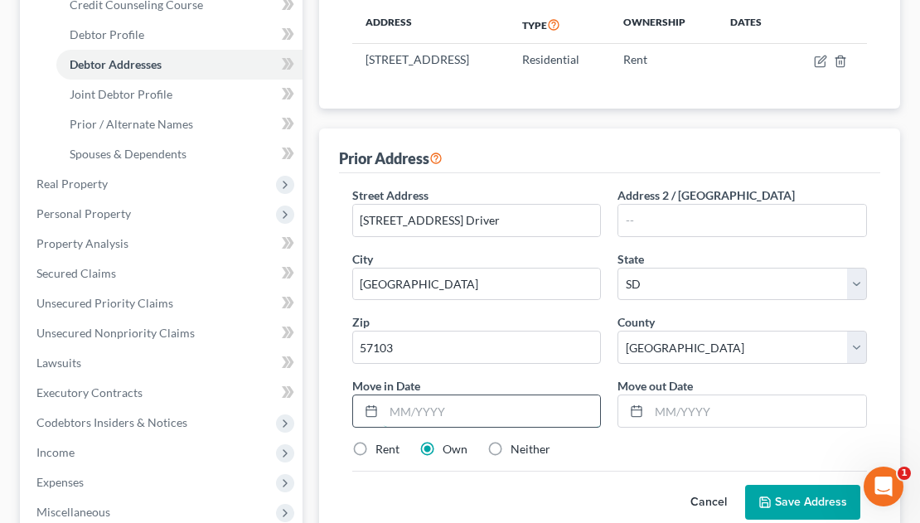
drag, startPoint x: 506, startPoint y: 399, endPoint x: 517, endPoint y: 399, distance: 11.6
click at [506, 399] on input "text" at bounding box center [492, 411] width 217 height 32
type input "01/01/"
type input "[DATE]"
click at [446, 395] on input "01/01/" at bounding box center [492, 411] width 217 height 32
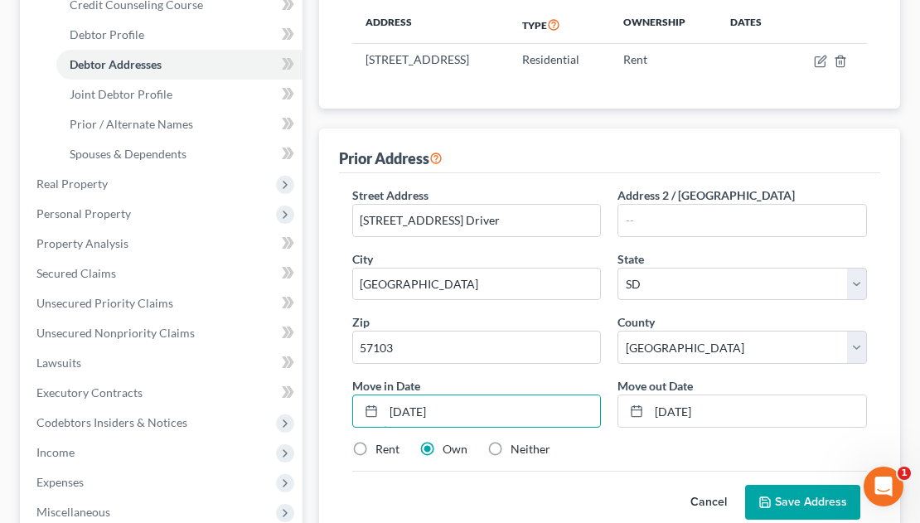
type input "[DATE]"
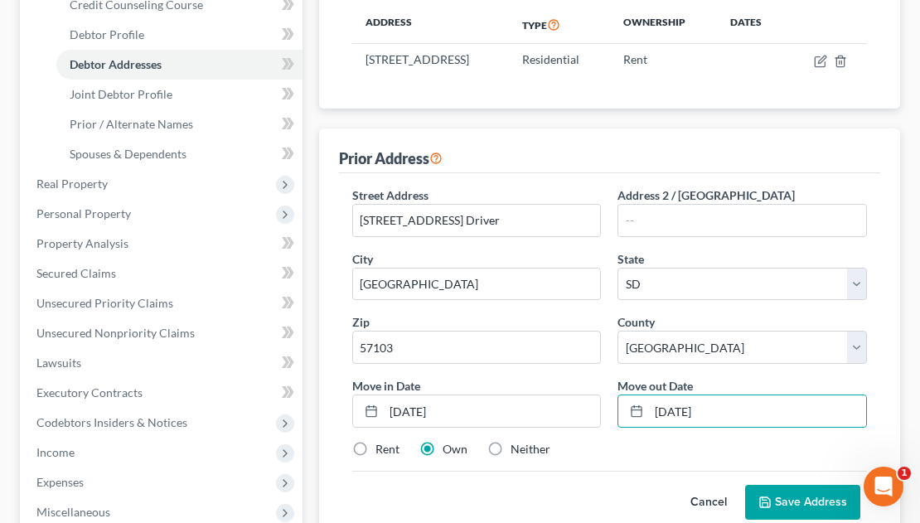
click at [376, 441] on label "Rent" at bounding box center [388, 449] width 24 height 17
click at [382, 441] on input "Rent" at bounding box center [387, 446] width 11 height 11
radio input "true"
drag, startPoint x: 797, startPoint y: 483, endPoint x: 757, endPoint y: 445, distance: 55.1
click at [798, 485] on button "Save Address" at bounding box center [802, 502] width 115 height 35
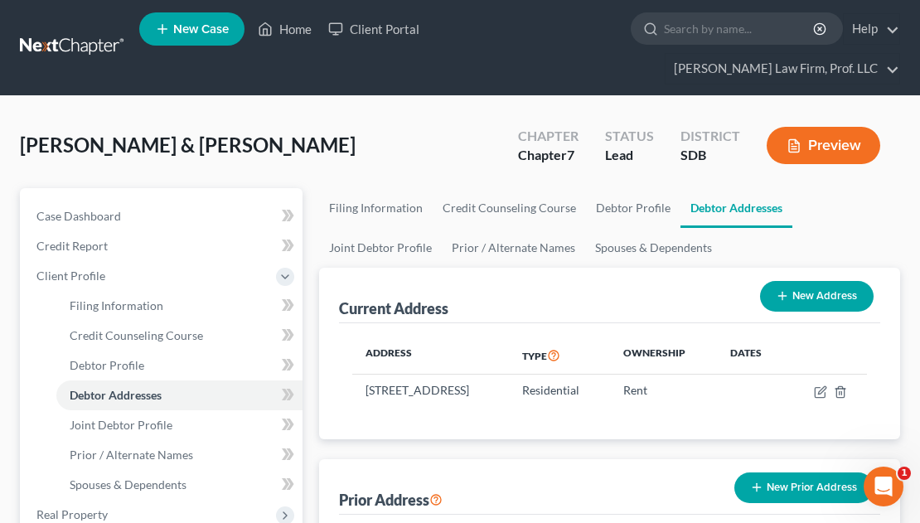
scroll to position [0, 0]
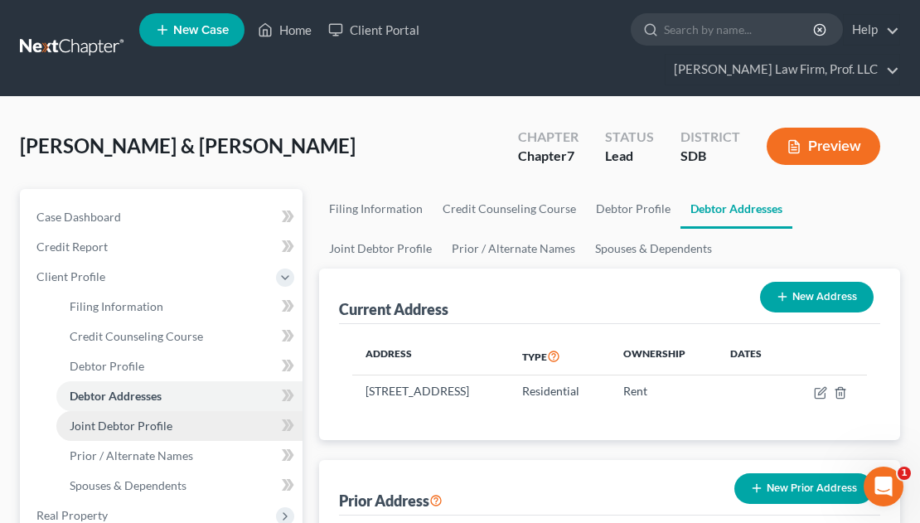
click at [154, 419] on span "Joint Debtor Profile" at bounding box center [121, 426] width 103 height 14
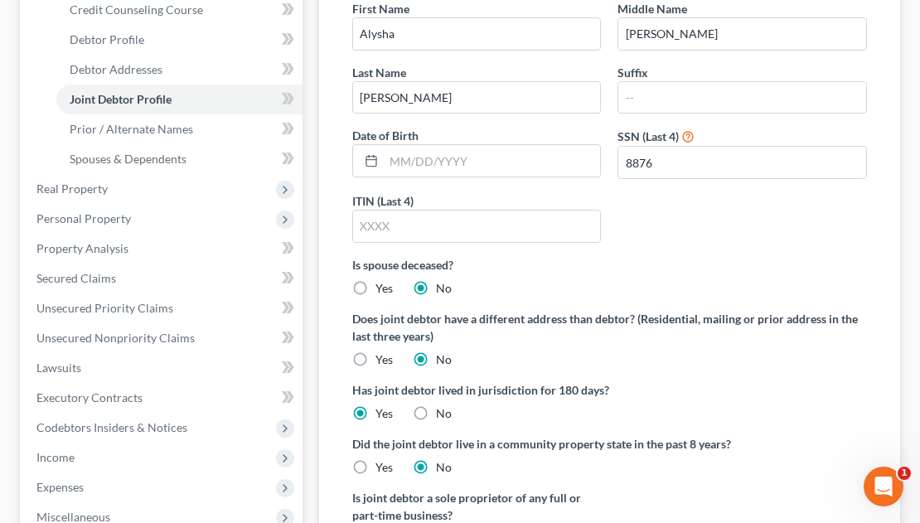
scroll to position [332, 0]
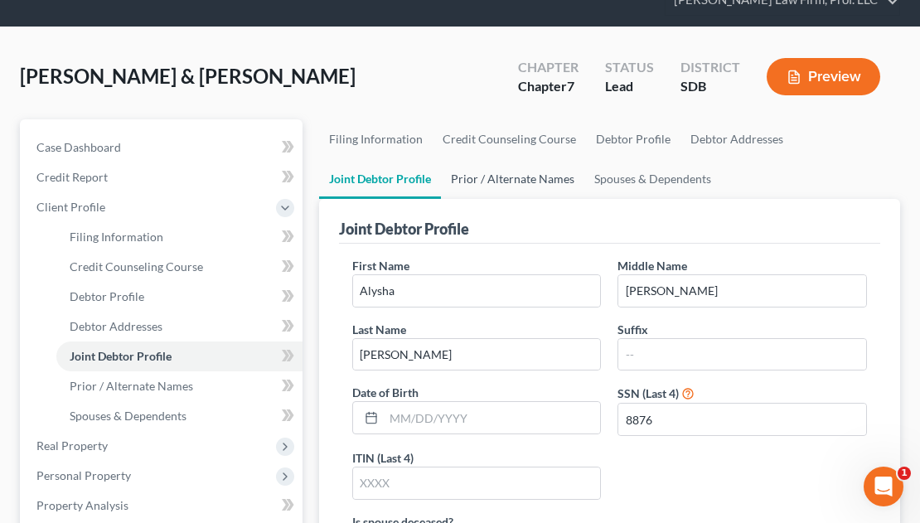
click at [504, 159] on link "Prior / Alternate Names" at bounding box center [512, 179] width 143 height 40
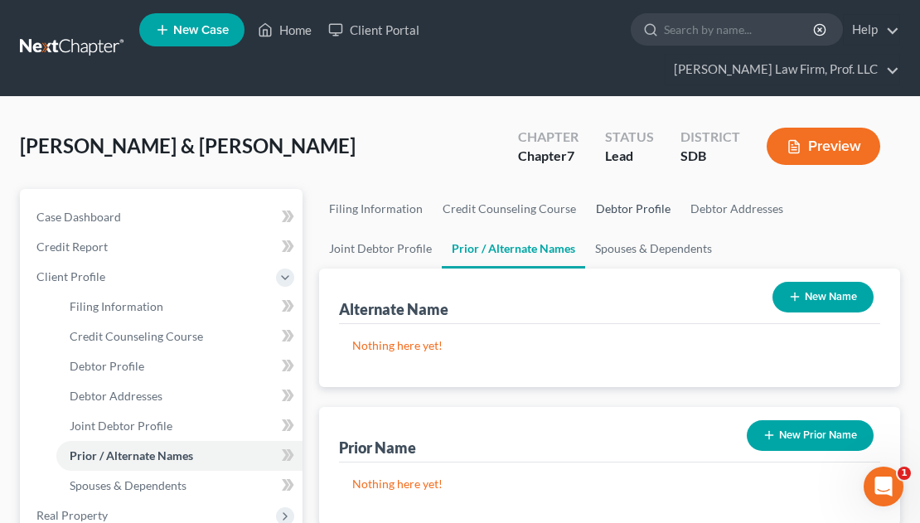
click at [630, 189] on link "Debtor Profile" at bounding box center [633, 209] width 95 height 40
select select "1"
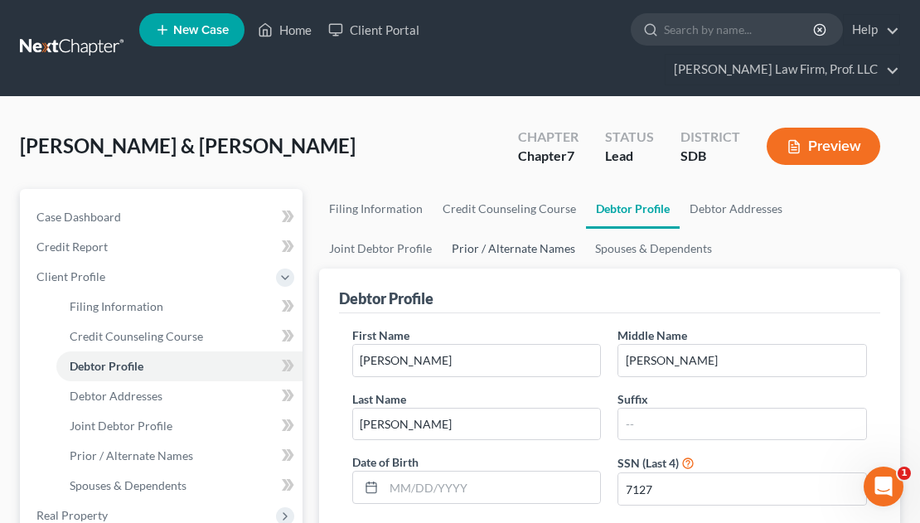
click at [498, 229] on link "Prior / Alternate Names" at bounding box center [513, 249] width 143 height 40
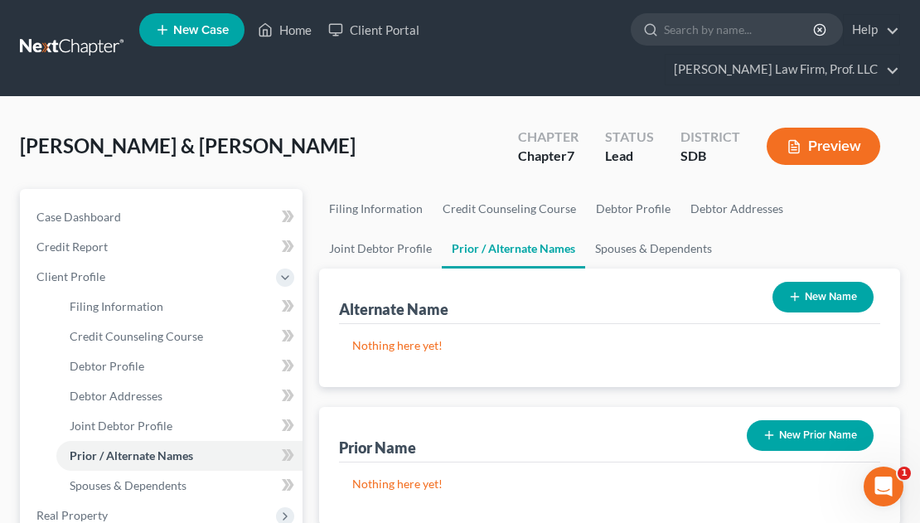
click at [810, 282] on button "New Name" at bounding box center [823, 297] width 101 height 31
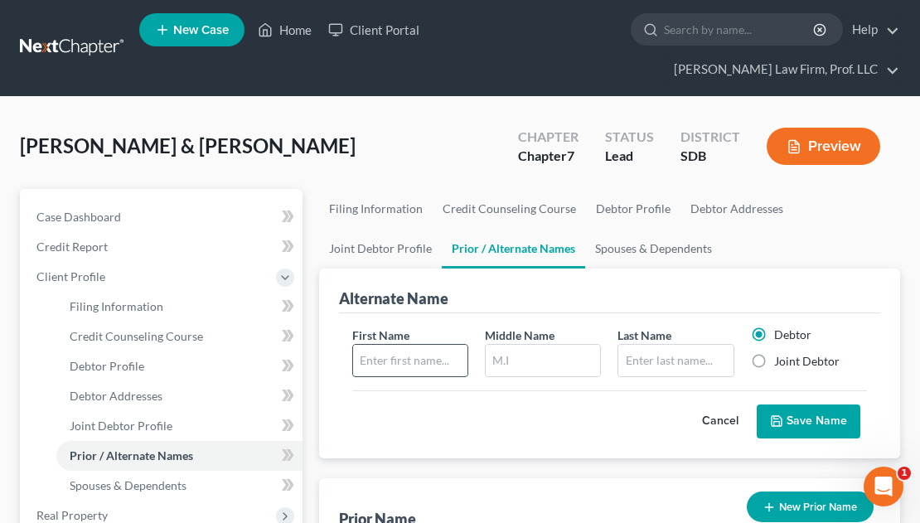
drag, startPoint x: 385, startPoint y: 335, endPoint x: 379, endPoint y: 327, distance: 10.1
click at [385, 345] on input "text" at bounding box center [410, 361] width 114 height 32
type input "[PERSON_NAME]"
click at [792, 405] on button "Save Name" at bounding box center [809, 422] width 104 height 35
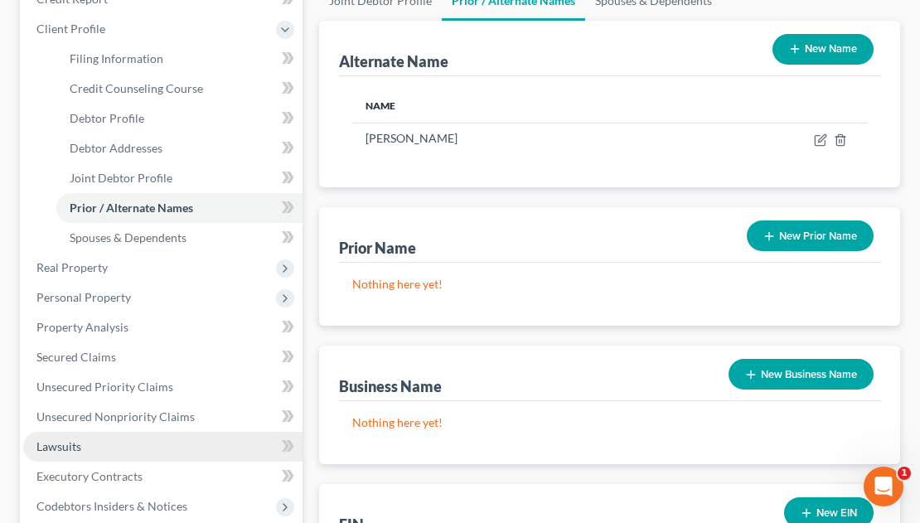
scroll to position [249, 0]
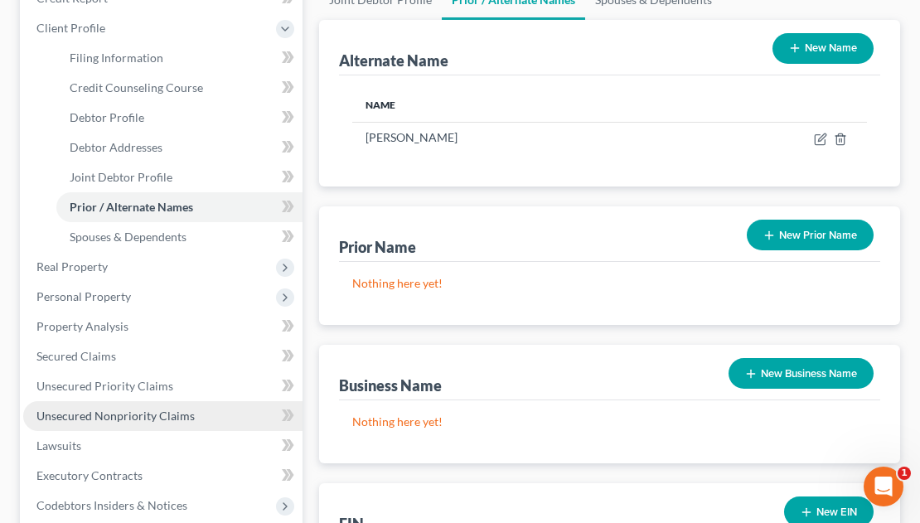
click at [129, 409] on span "Unsecured Nonpriority Claims" at bounding box center [115, 416] width 158 height 14
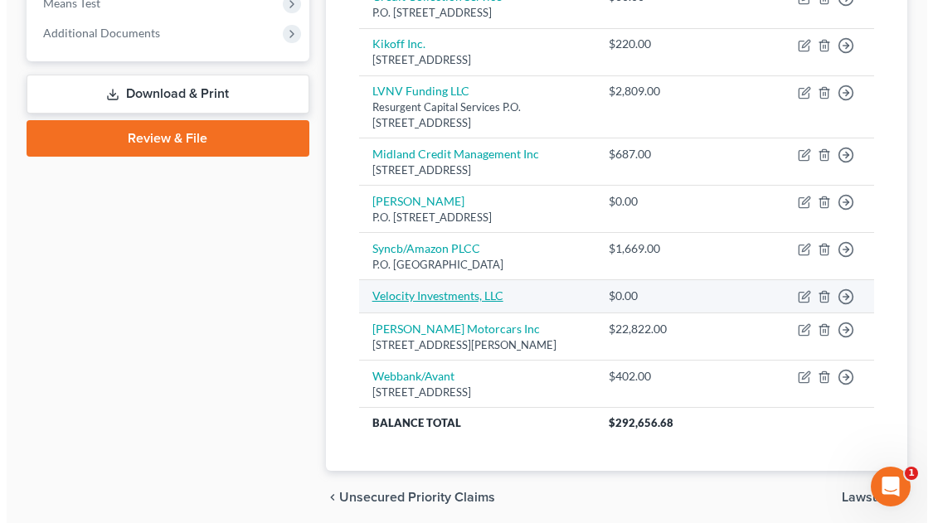
scroll to position [746, 0]
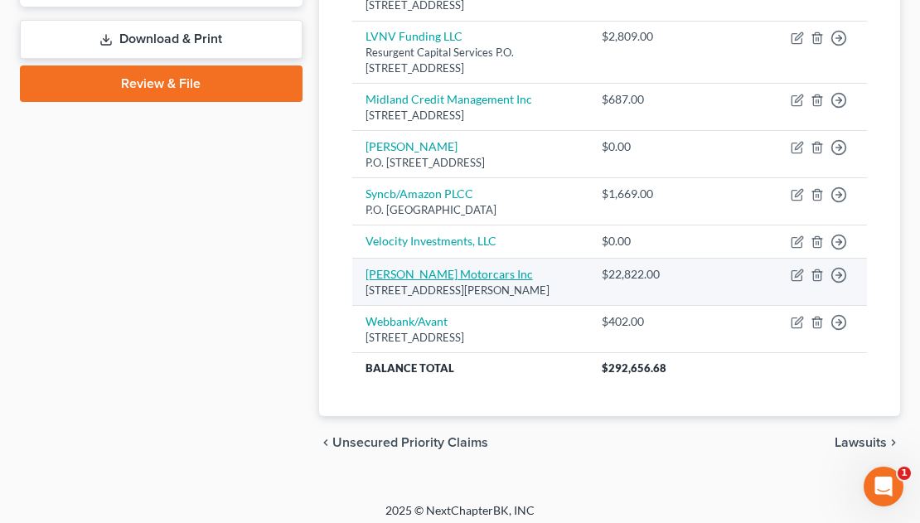
click at [434, 281] on link "[PERSON_NAME] Motorcars Inc" at bounding box center [449, 274] width 167 height 14
select select "43"
select select "2"
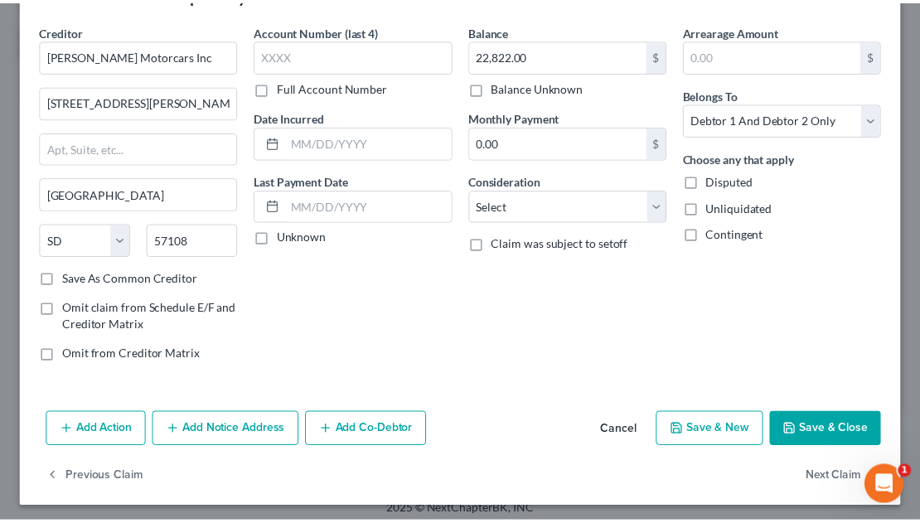
scroll to position [60, 0]
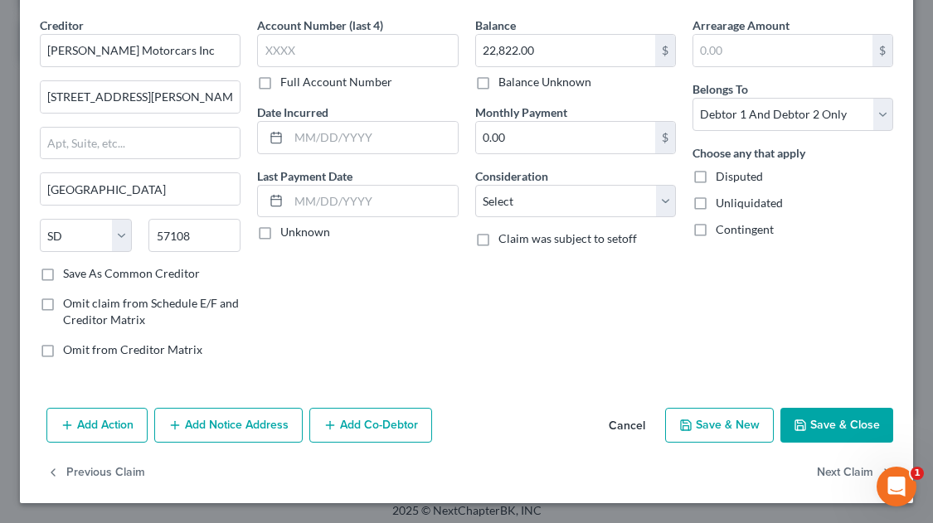
click at [618, 425] on button "Cancel" at bounding box center [626, 426] width 63 height 33
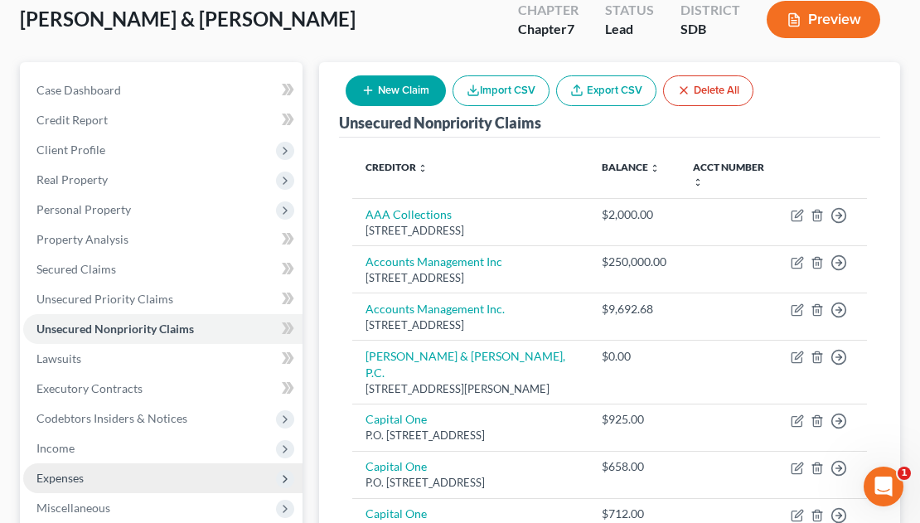
scroll to position [166, 0]
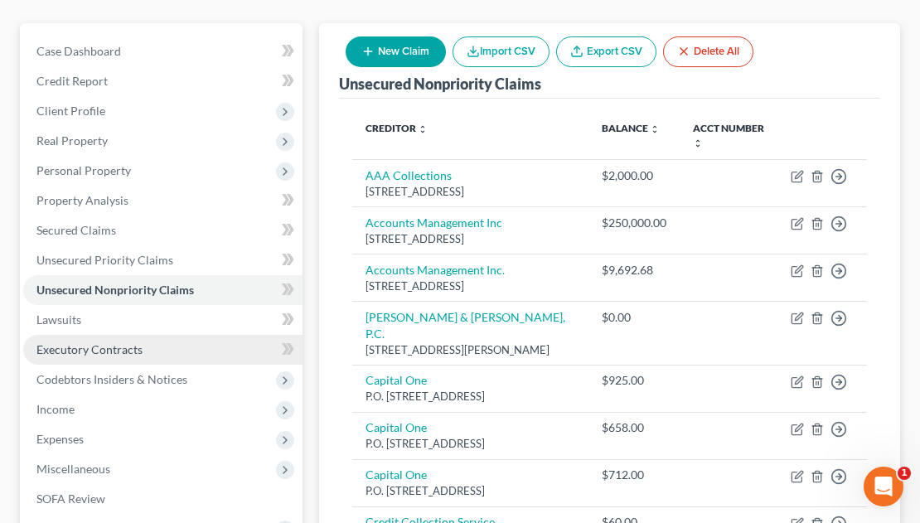
click at [80, 342] on span "Executory Contracts" at bounding box center [89, 349] width 106 height 14
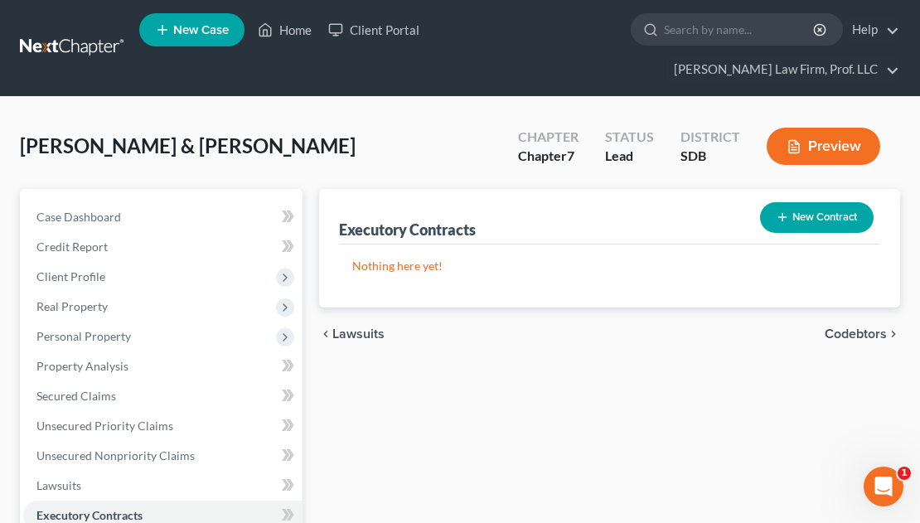
click at [825, 202] on button "New Contract" at bounding box center [817, 217] width 114 height 31
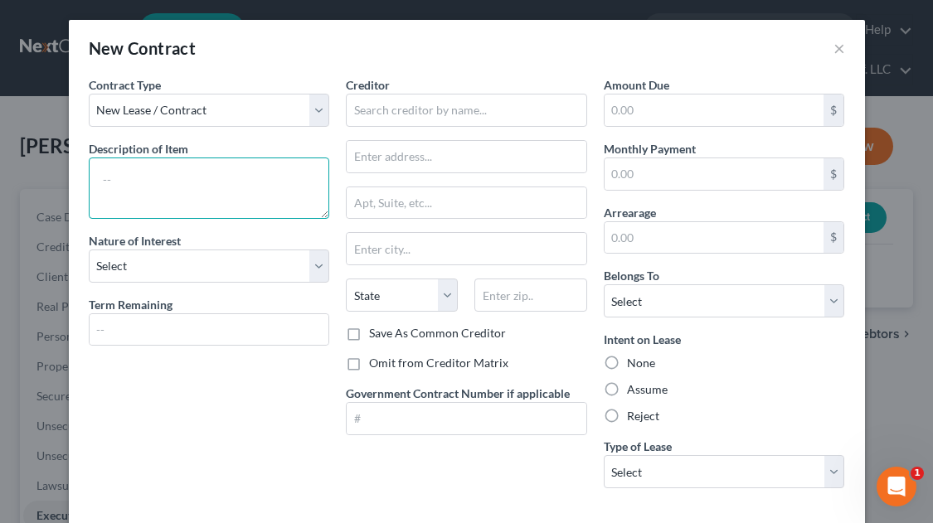
click at [183, 177] on textarea at bounding box center [209, 188] width 241 height 61
type textarea "Lease on 2024 Mitsubishi"
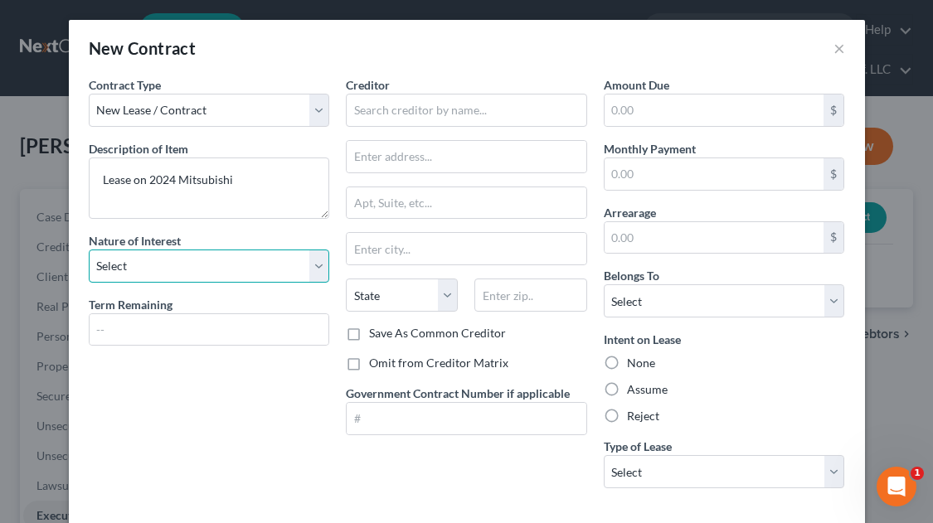
click at [166, 277] on select "Select Purchaser Agent Lessor Lessee" at bounding box center [209, 266] width 241 height 33
select select "3"
click at [89, 250] on select "Select Purchaser Agent Lessor Lessee" at bounding box center [209, 266] width 241 height 33
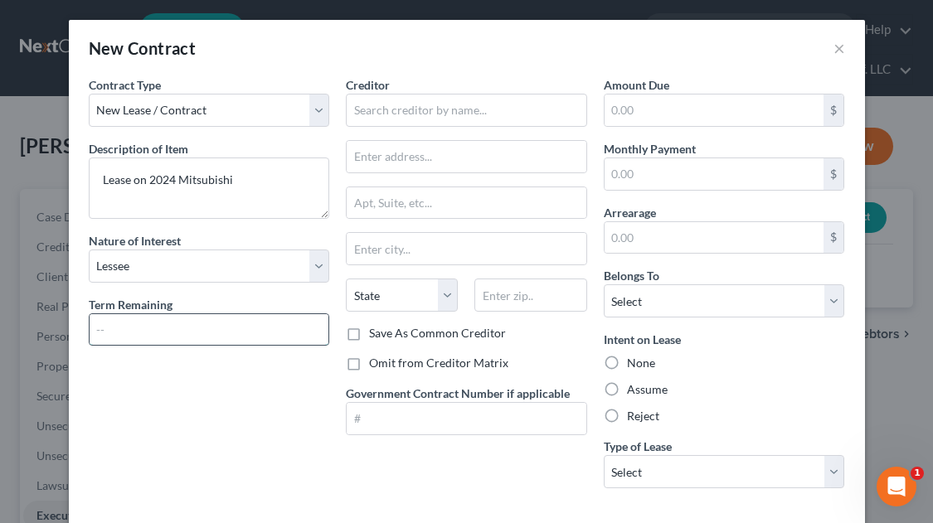
click at [163, 332] on input "text" at bounding box center [210, 330] width 240 height 32
click at [484, 115] on input "text" at bounding box center [466, 110] width 241 height 33
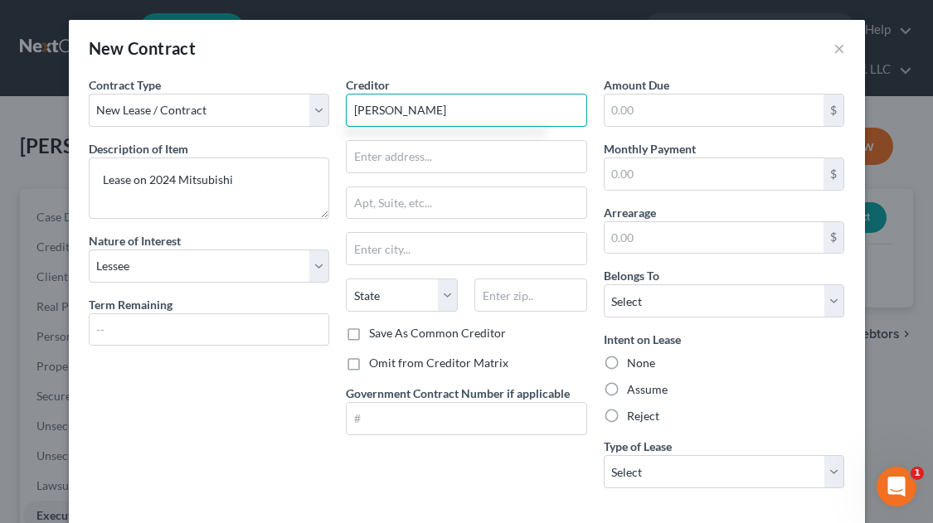
type input "[PERSON_NAME]"
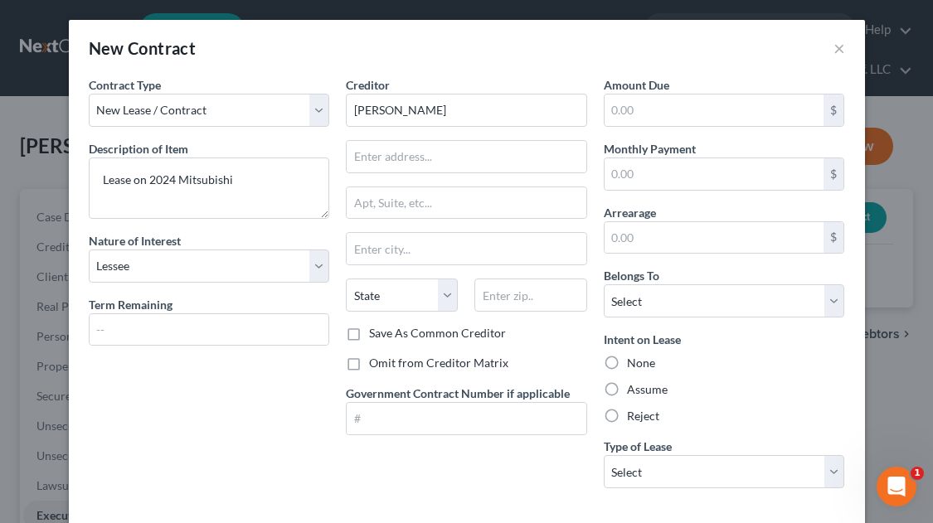
click at [627, 395] on label "Assume" at bounding box center [647, 389] width 41 height 17
click at [633, 392] on input "Assume" at bounding box center [638, 386] width 11 height 11
radio input "true"
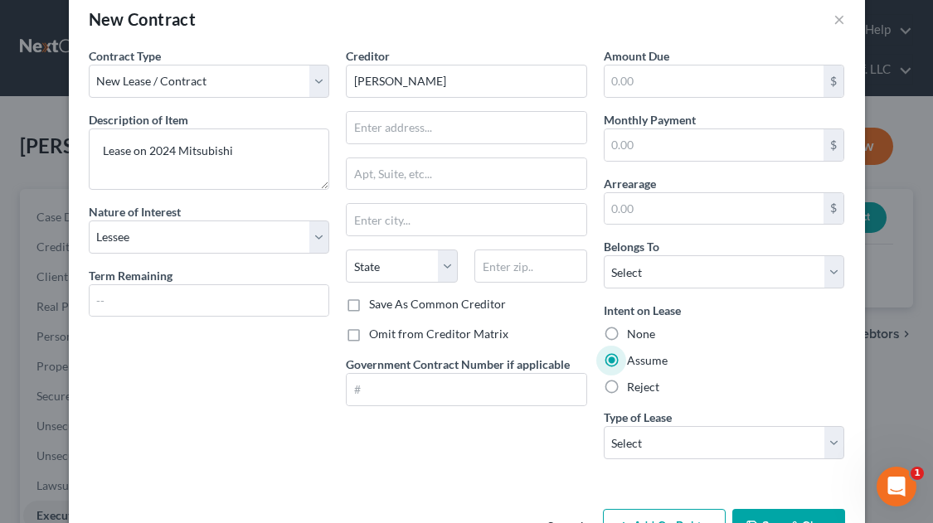
scroll to position [83, 0]
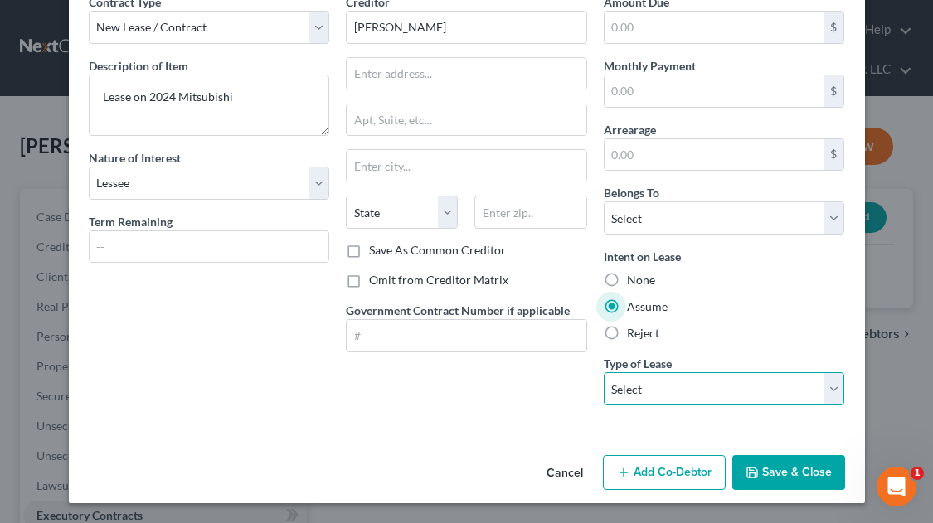
click at [667, 376] on select "Select Real Estate Car Other" at bounding box center [724, 388] width 241 height 33
select select "1"
click at [604, 372] on select "Select Real Estate Car Other" at bounding box center [724, 388] width 241 height 33
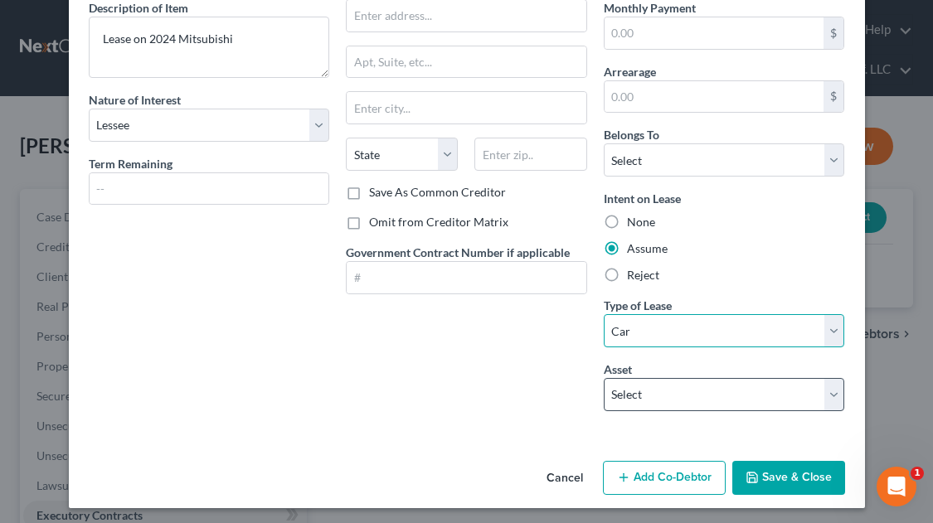
scroll to position [146, 0]
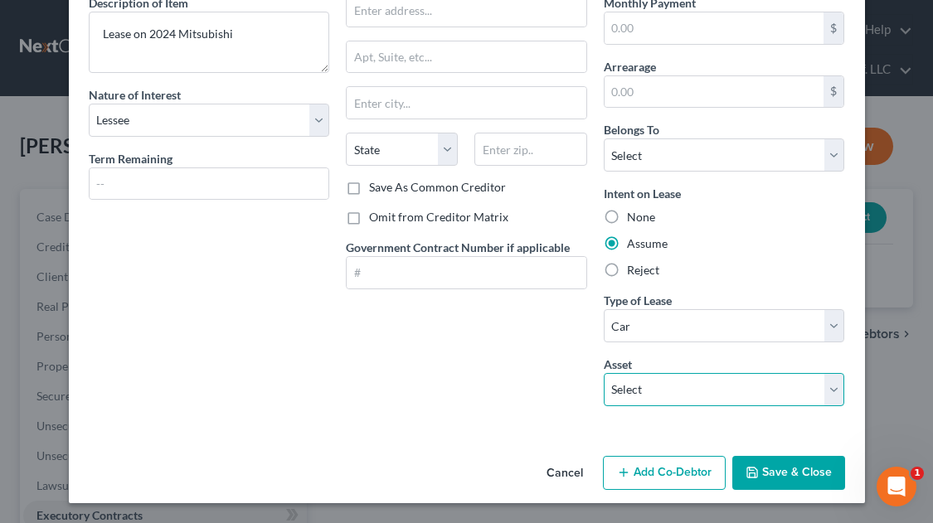
click at [621, 397] on select "Select 2024 Mitsubishi - - $0.0" at bounding box center [724, 389] width 241 height 33
click at [621, 395] on select "Select 2024 Mitsubishi - - $0.0" at bounding box center [724, 389] width 241 height 33
select select "0"
click at [604, 373] on select "Select 2024 Mitsubishi - - $0.0" at bounding box center [724, 389] width 241 height 33
type textarea "2024 Mitsubishi -"
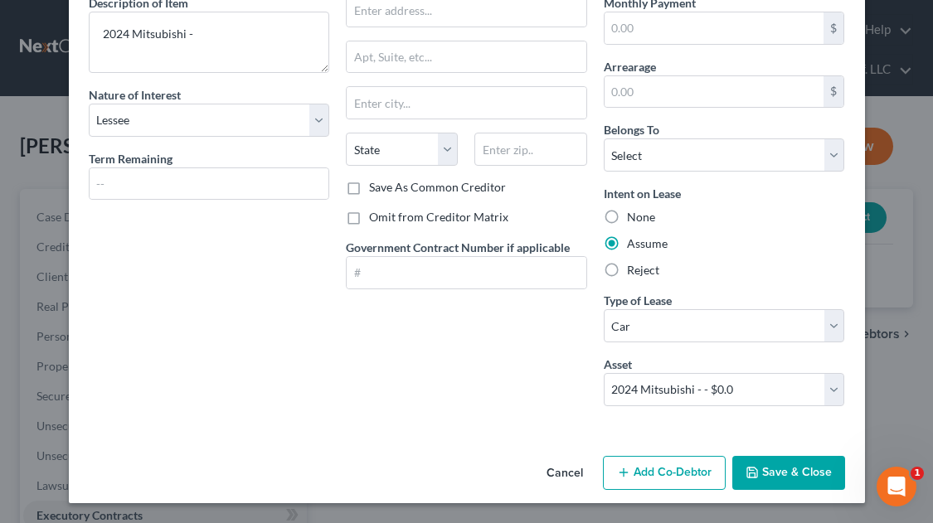
click at [778, 476] on button "Save & Close" at bounding box center [788, 473] width 113 height 35
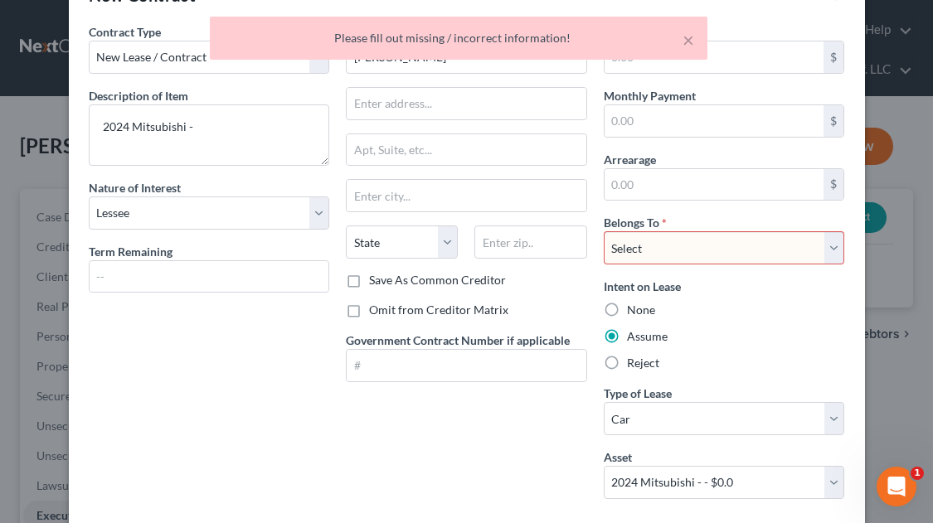
scroll to position [0, 0]
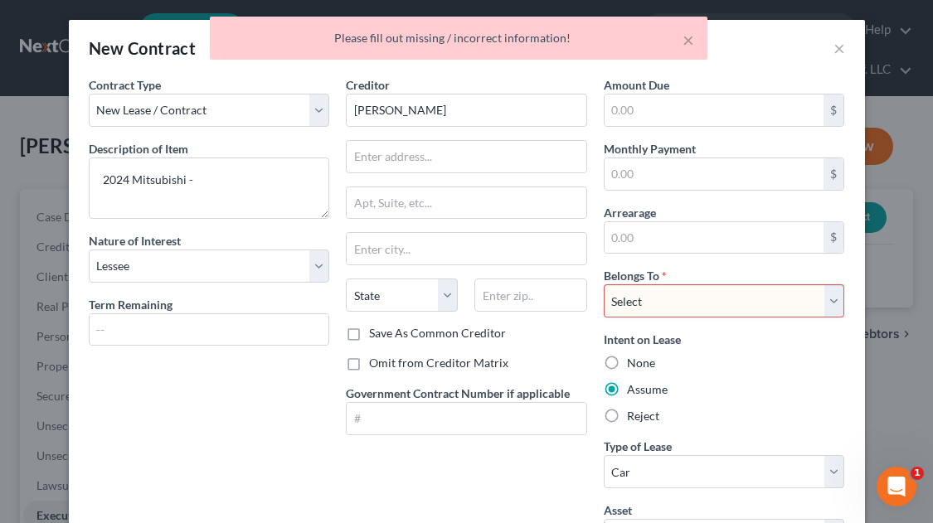
click at [649, 302] on select "Select Debtor 1 Only Debtor 2 Only Debtor 1 And Debtor 2 Only At Least One Of T…" at bounding box center [724, 300] width 241 height 33
select select "2"
click at [604, 284] on select "Select Debtor 1 Only Debtor 2 Only Debtor 1 And Debtor 2 Only At Least One Of T…" at bounding box center [724, 300] width 241 height 33
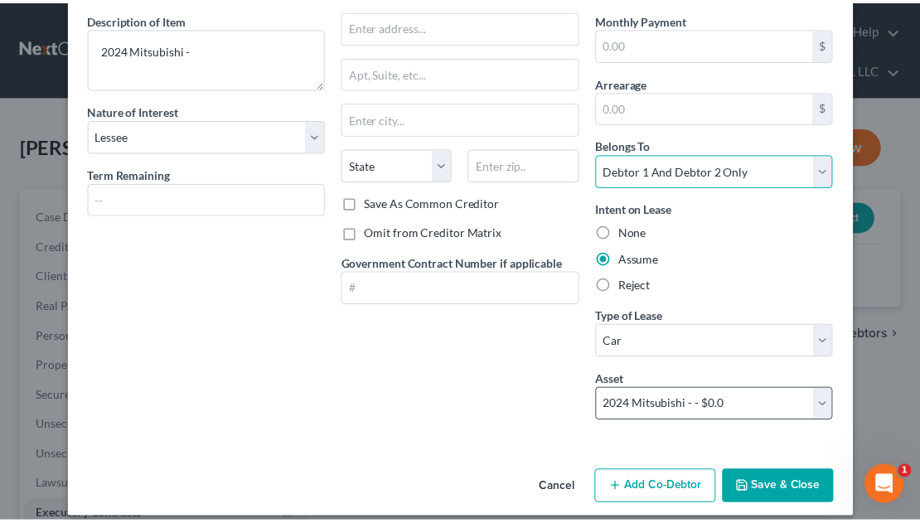
scroll to position [146, 0]
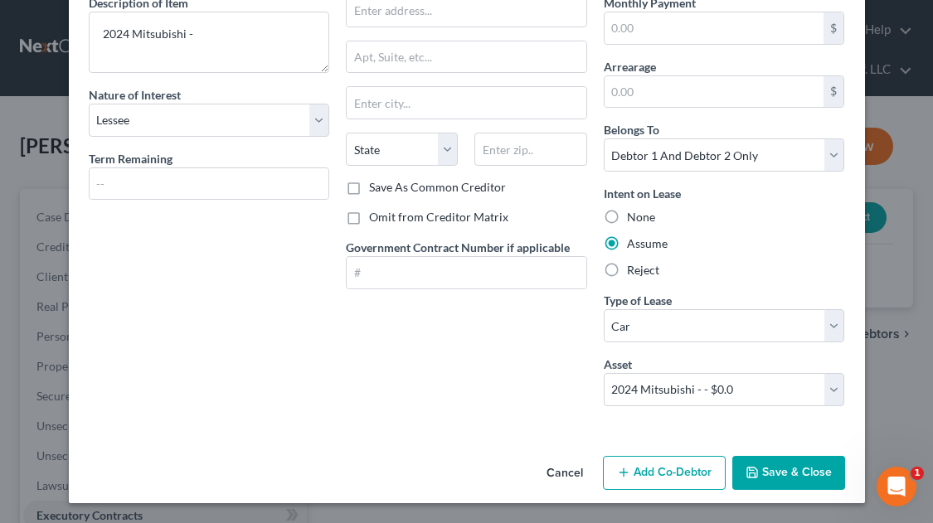
click at [768, 467] on button "Save & Close" at bounding box center [788, 473] width 113 height 35
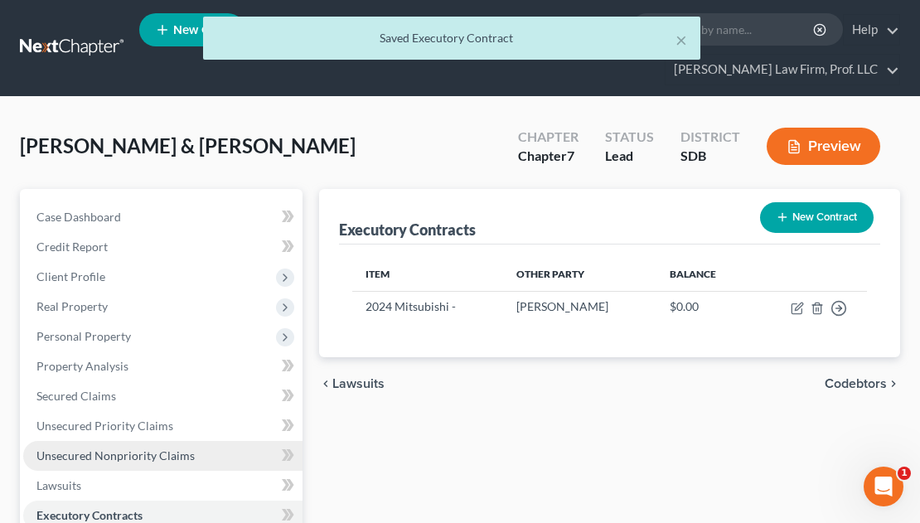
click at [145, 449] on span "Unsecured Nonpriority Claims" at bounding box center [115, 456] width 158 height 14
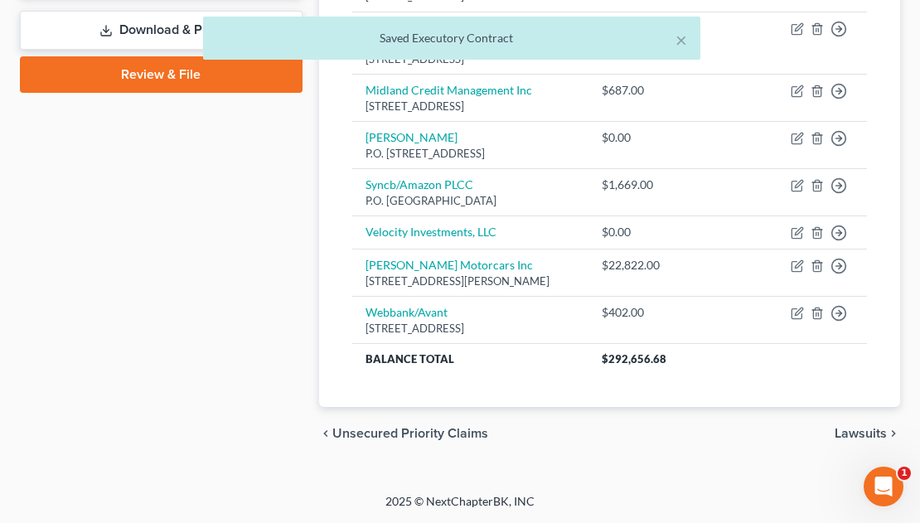
scroll to position [801, 0]
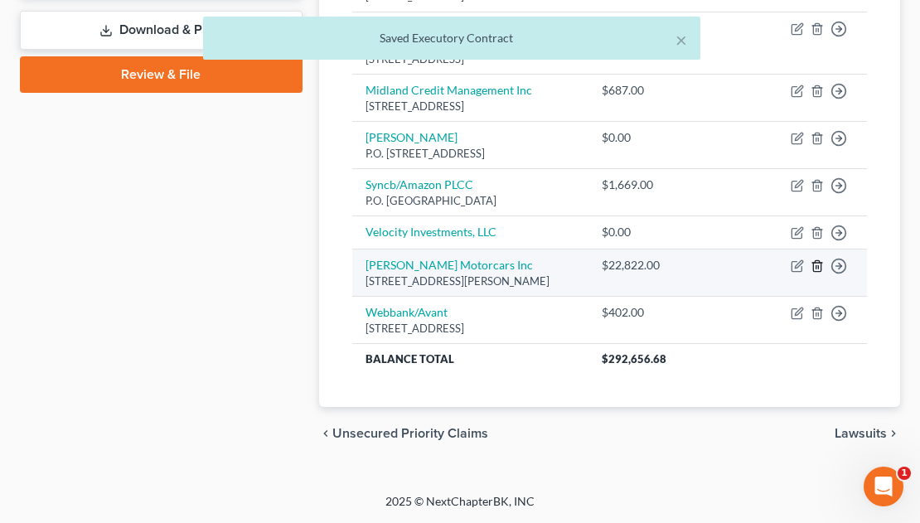
click at [821, 260] on icon "button" at bounding box center [816, 265] width 7 height 11
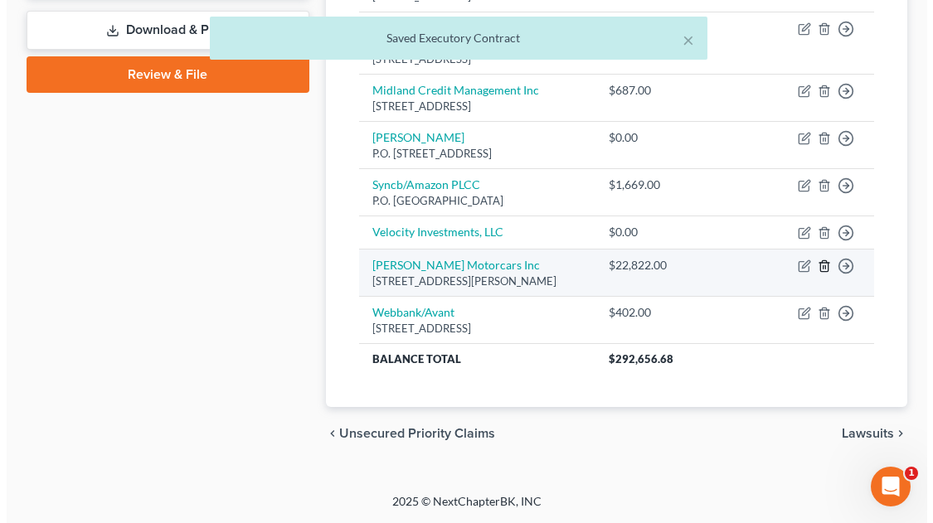
scroll to position [786, 0]
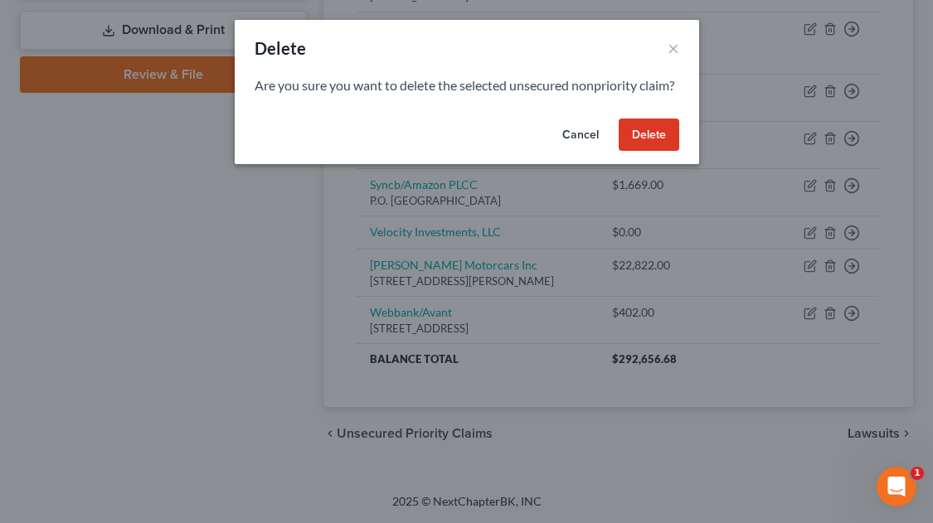
click at [665, 152] on button "Delete" at bounding box center [648, 135] width 61 height 33
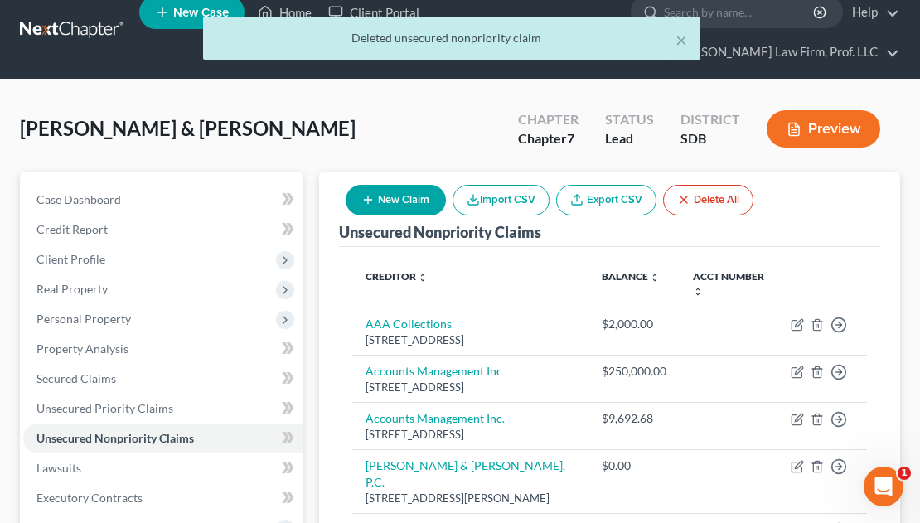
scroll to position [0, 0]
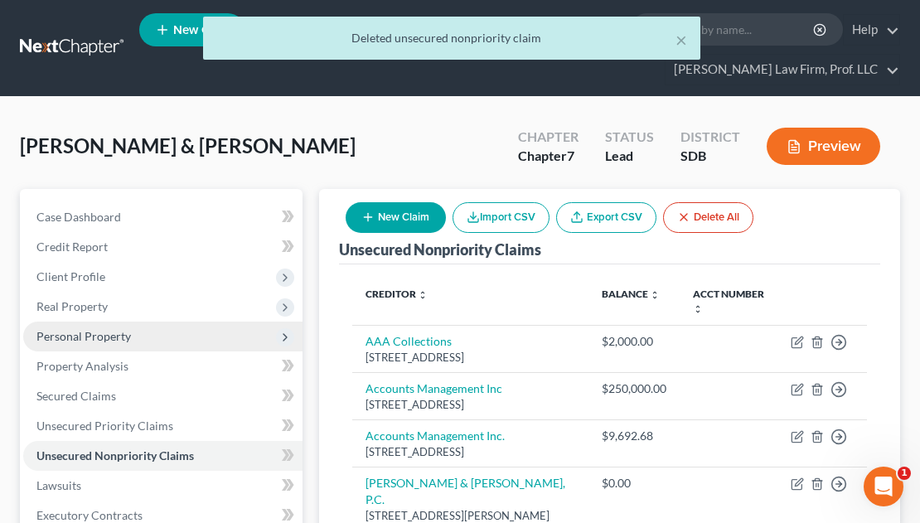
click at [66, 329] on span "Personal Property" at bounding box center [83, 336] width 95 height 14
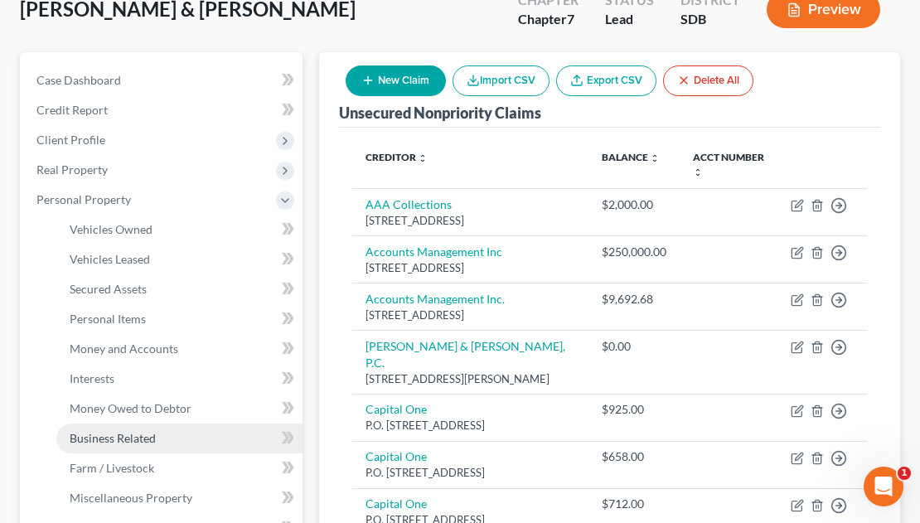
scroll to position [166, 0]
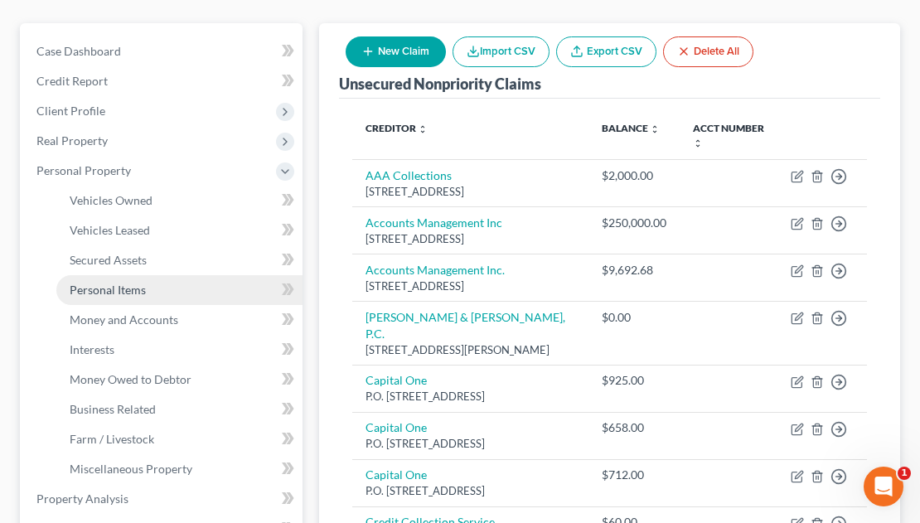
click at [99, 283] on span "Personal Items" at bounding box center [108, 290] width 76 height 14
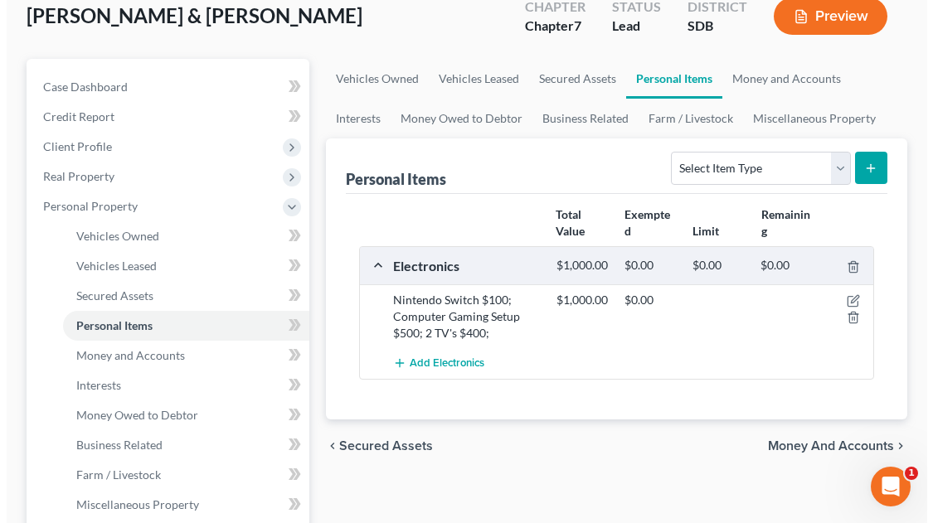
scroll to position [83, 0]
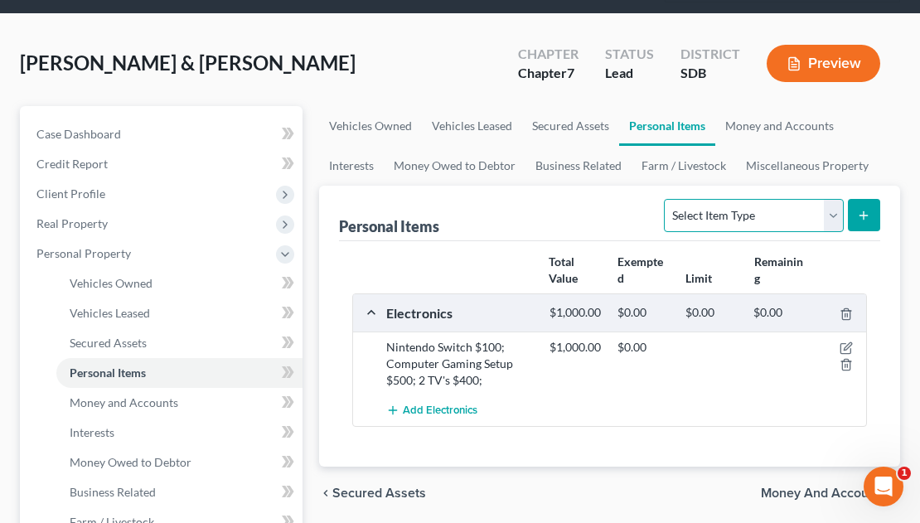
click at [745, 199] on select "Select Item Type Clothing Collectibles Of Value Electronics Firearms Household …" at bounding box center [753, 215] width 179 height 33
select select "pets"
click at [667, 199] on select "Select Item Type Clothing Collectibles Of Value Electronics Firearms Household …" at bounding box center [753, 215] width 179 height 33
click at [856, 199] on button "submit" at bounding box center [864, 215] width 32 height 32
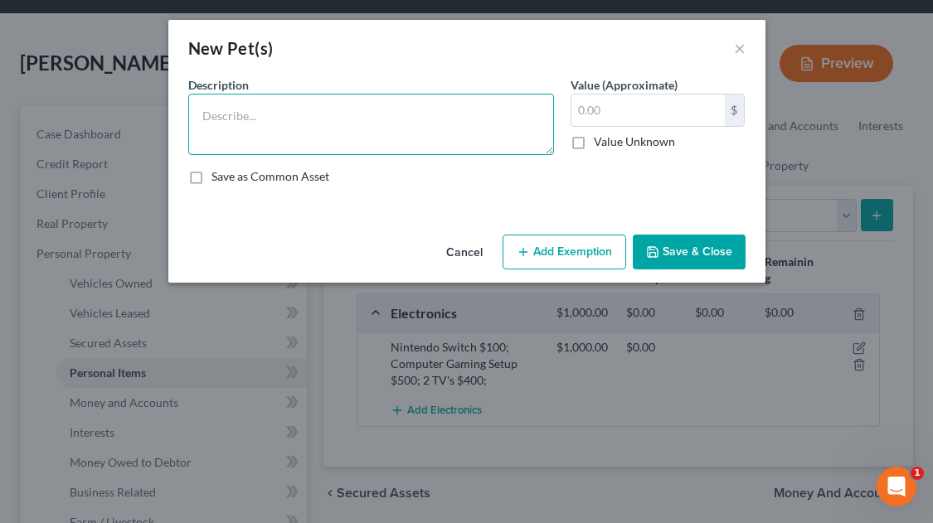
click at [391, 136] on textarea at bounding box center [371, 124] width 366 height 61
type textarea "2 cats"
type input "10.00"
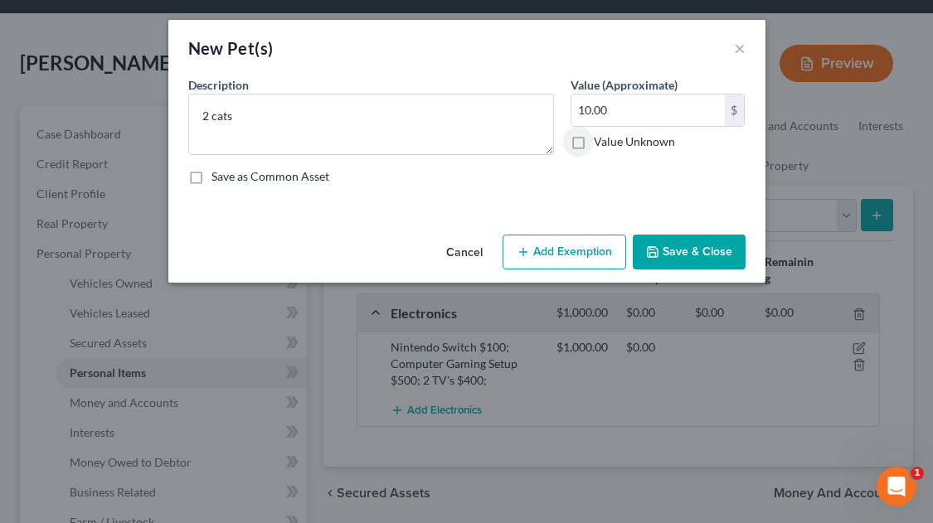
click at [542, 250] on button "Add Exemption" at bounding box center [564, 252] width 124 height 35
select select "2"
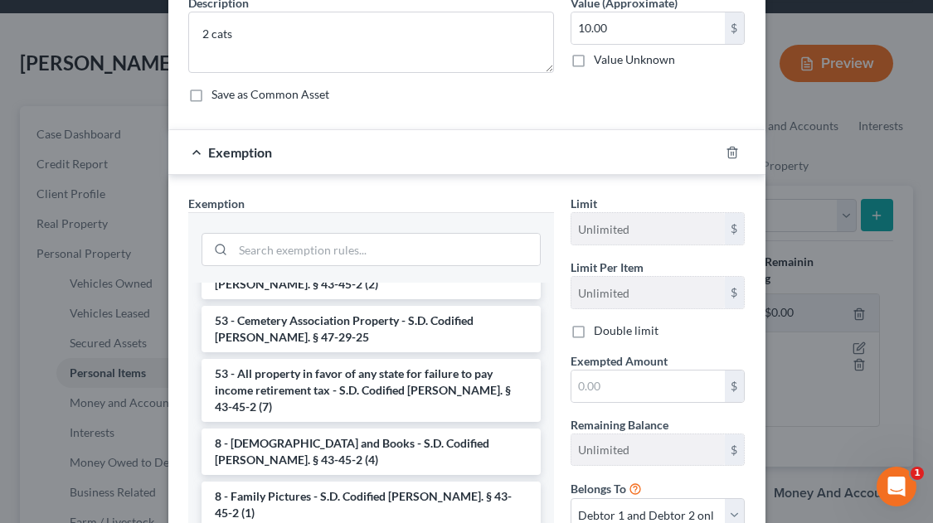
scroll to position [226, 0]
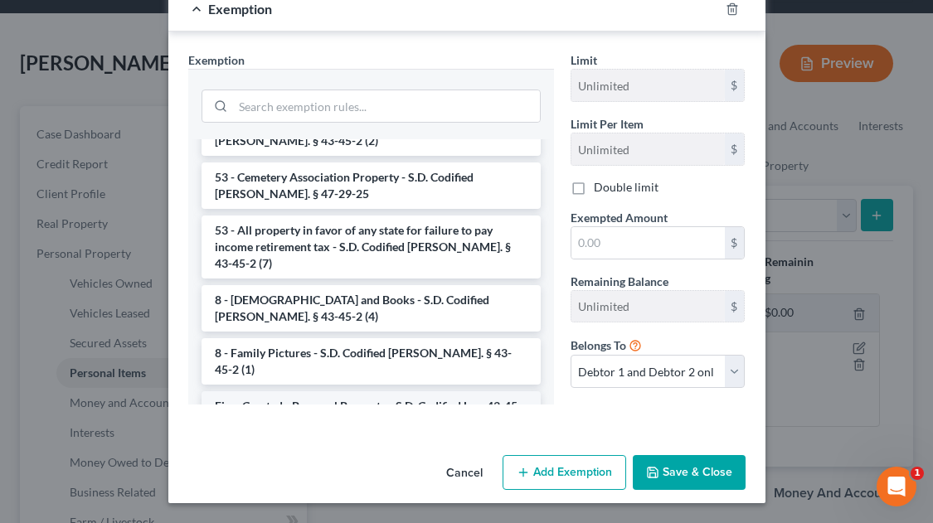
click at [350, 391] on li "Firm Created - Personal Property - S.D. Codified Law 43-45-4" at bounding box center [370, 414] width 339 height 46
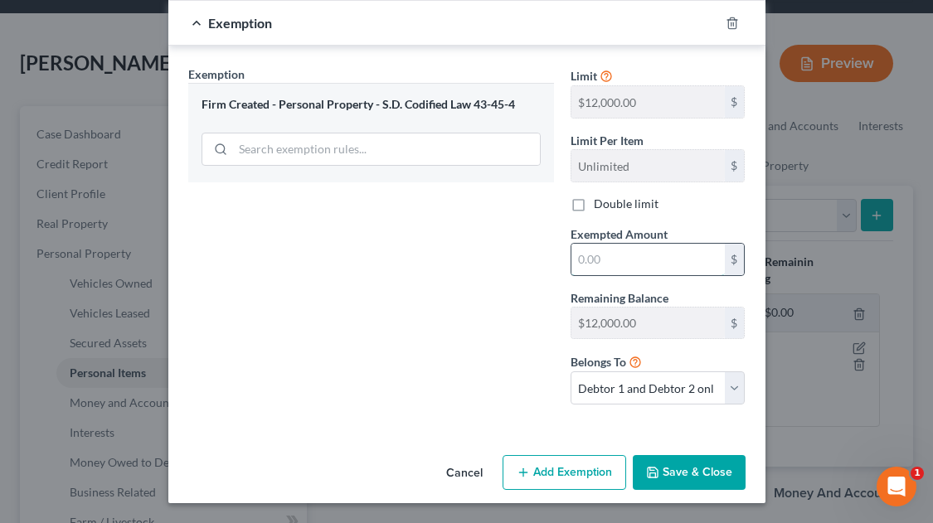
click at [612, 261] on input "text" at bounding box center [647, 260] width 153 height 32
type input "10.00"
click at [667, 469] on button "Save & Close" at bounding box center [689, 472] width 113 height 35
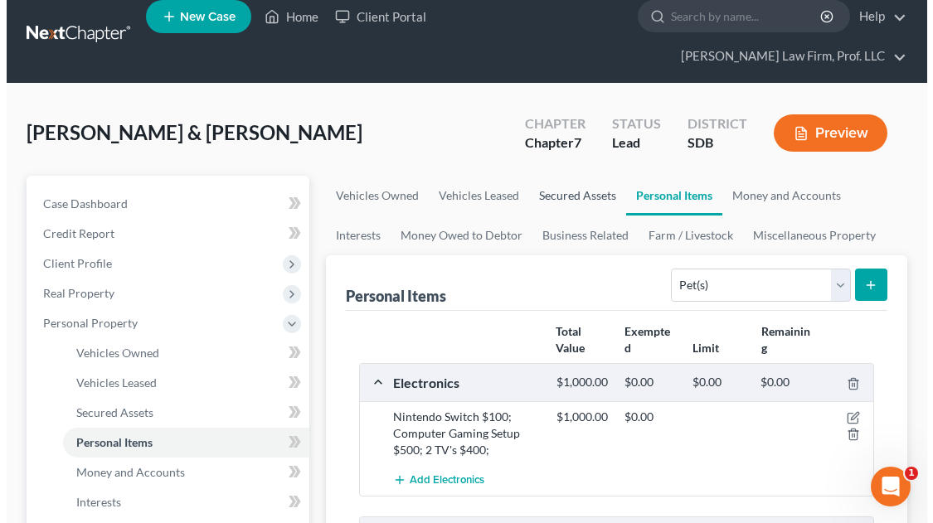
scroll to position [0, 0]
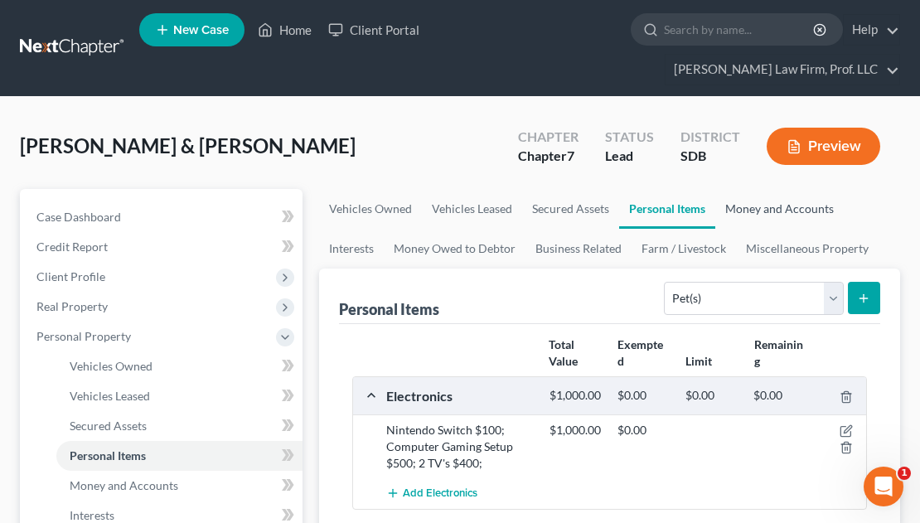
click at [756, 189] on link "Money and Accounts" at bounding box center [779, 209] width 129 height 40
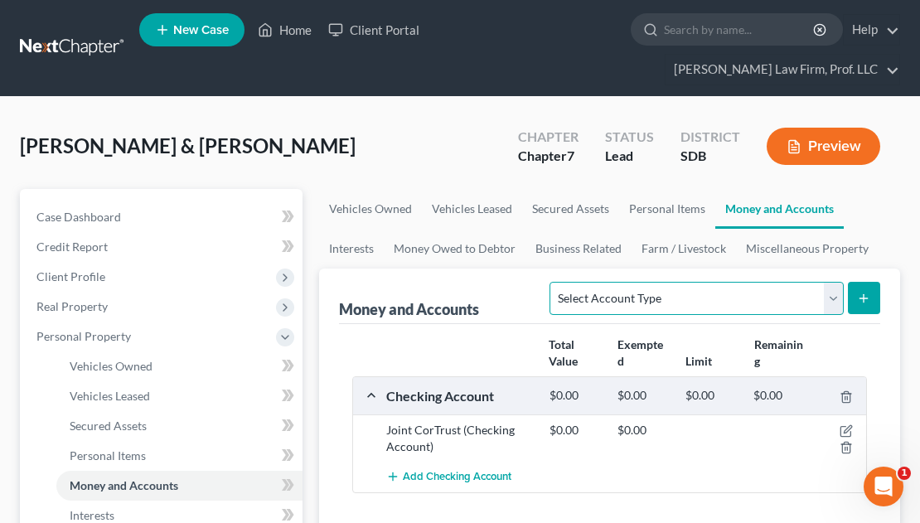
drag, startPoint x: 691, startPoint y: 266, endPoint x: 682, endPoint y: 276, distance: 13.5
click at [691, 282] on select "Select Account Type Brokerage Cash on Hand Certificates of Deposit Checking Acc…" at bounding box center [696, 298] width 293 height 33
select select "cash_on_hand"
click at [554, 282] on select "Select Account Type Brokerage Cash on Hand Certificates of Deposit Checking Acc…" at bounding box center [696, 298] width 293 height 33
click at [871, 292] on icon "submit" at bounding box center [863, 298] width 13 height 13
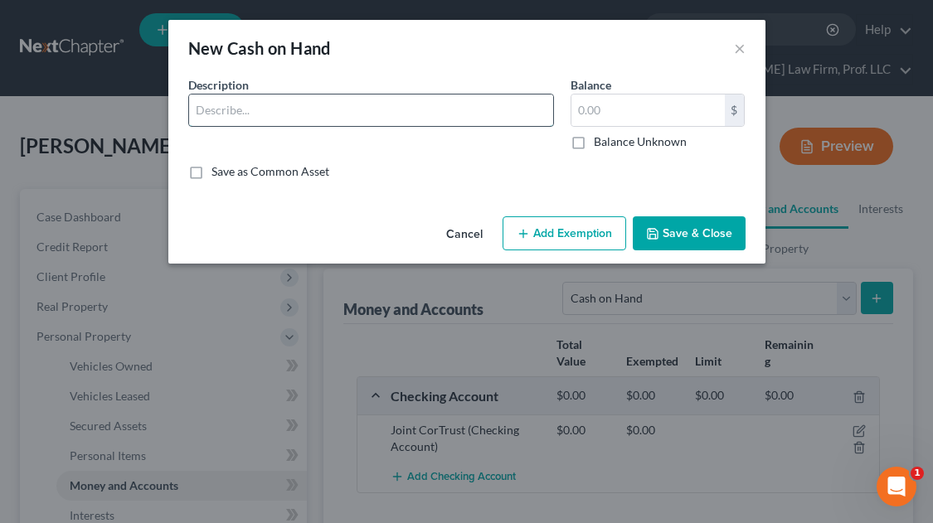
drag, startPoint x: 384, startPoint y: 116, endPoint x: 408, endPoint y: 118, distance: 24.1
click at [384, 116] on input "text" at bounding box center [371, 111] width 364 height 32
type input "Cash on hand"
type input "5.00"
click at [592, 235] on button "Add Exemption" at bounding box center [564, 233] width 124 height 35
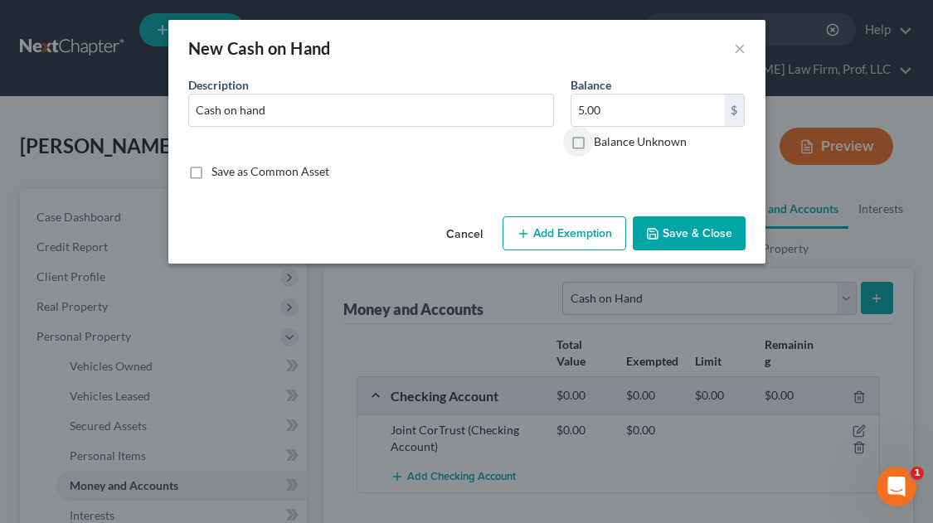
select select "2"
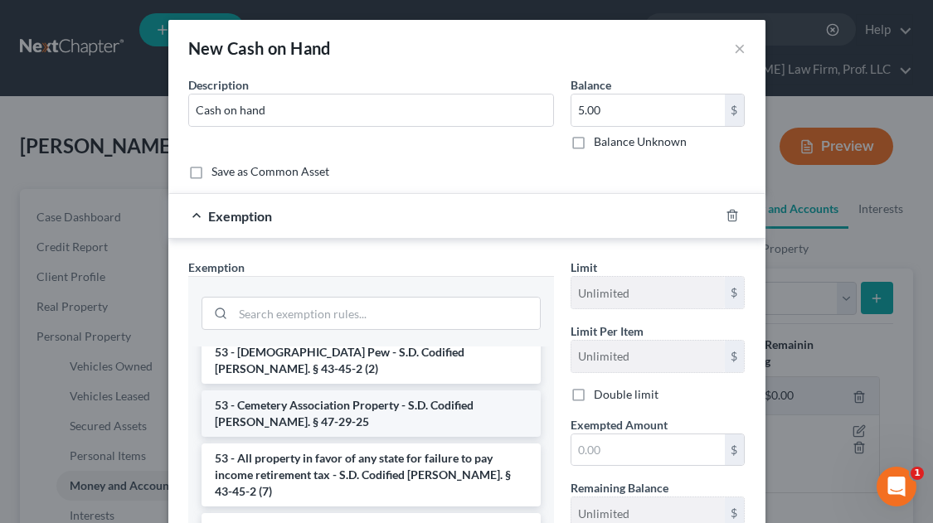
scroll to position [1529, 0]
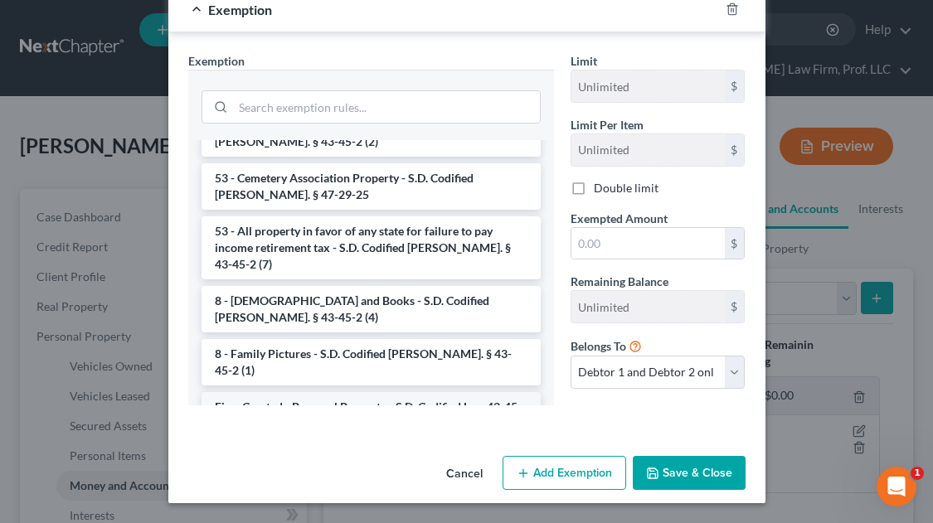
click at [282, 392] on li "Firm Created - Personal Property - S.D. Codified Law 43-45-4" at bounding box center [370, 415] width 339 height 46
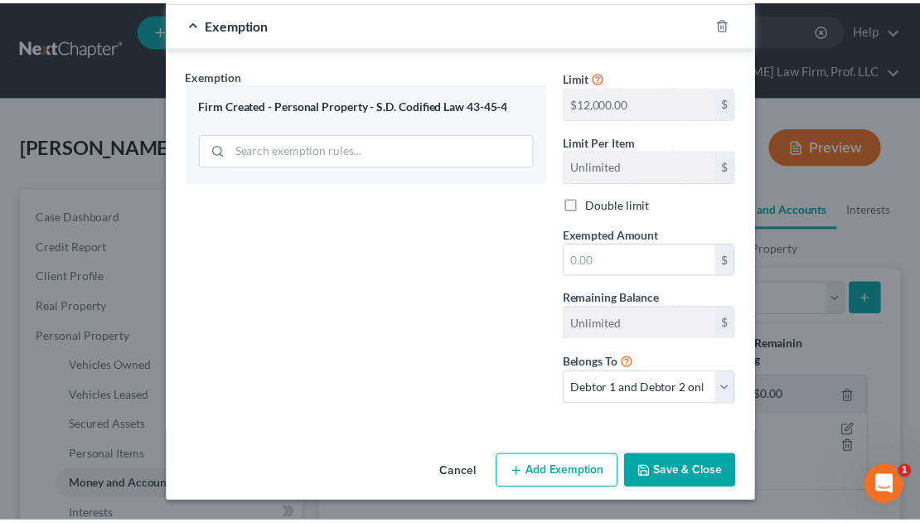
scroll to position [192, 0]
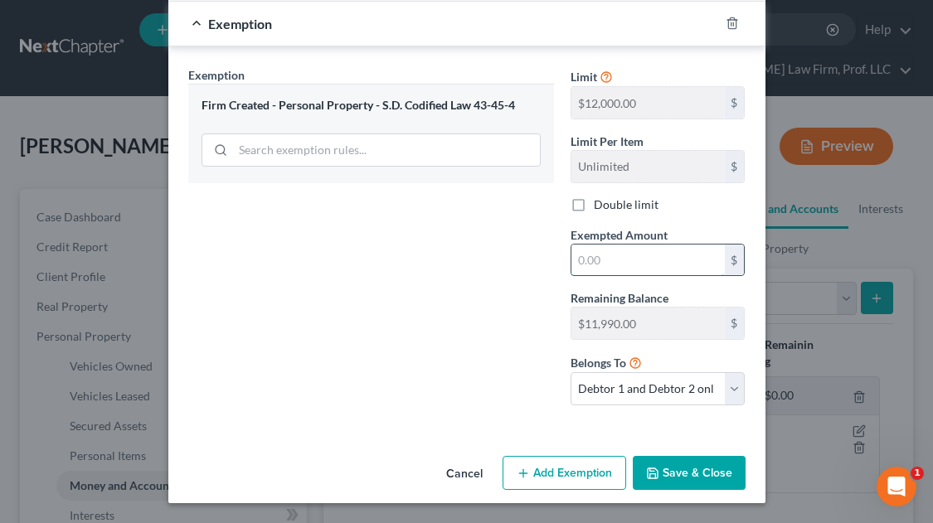
drag, startPoint x: 586, startPoint y: 262, endPoint x: 567, endPoint y: 246, distance: 24.7
click at [589, 263] on input "text" at bounding box center [647, 261] width 153 height 32
type input "5.00"
click at [646, 478] on icon "button" at bounding box center [652, 473] width 13 height 13
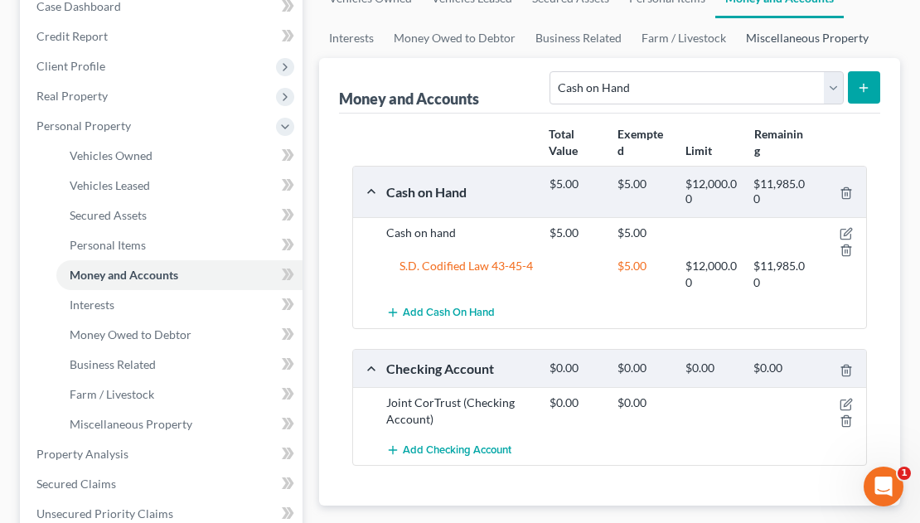
scroll to position [83, 0]
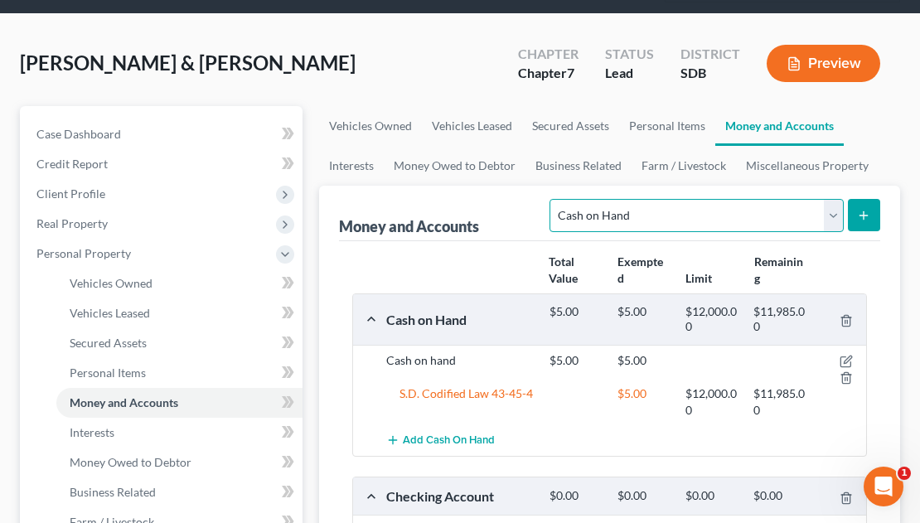
click at [657, 199] on select "Select Account Type Brokerage Cash on Hand Certificates of Deposit Checking Acc…" at bounding box center [696, 215] width 293 height 33
click at [656, 199] on select "Select Account Type Brokerage Cash on Hand Certificates of Deposit Checking Acc…" at bounding box center [696, 215] width 293 height 33
select select "savings"
click at [554, 199] on select "Select Account Type Brokerage Cash on Hand Certificates of Deposit Checking Acc…" at bounding box center [696, 215] width 293 height 33
click at [861, 199] on button "submit" at bounding box center [864, 215] width 32 height 32
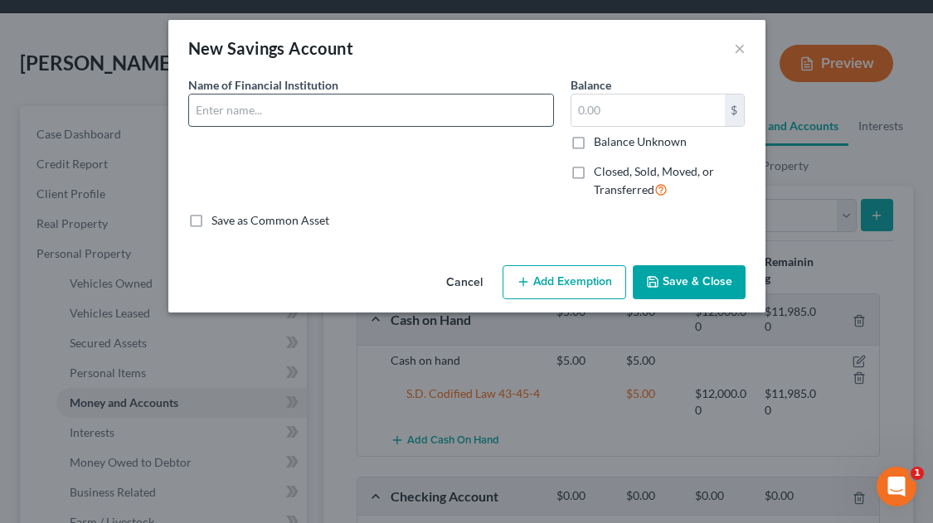
click at [251, 104] on input "text" at bounding box center [371, 111] width 364 height 32
type input "Savings @ CorTrust"
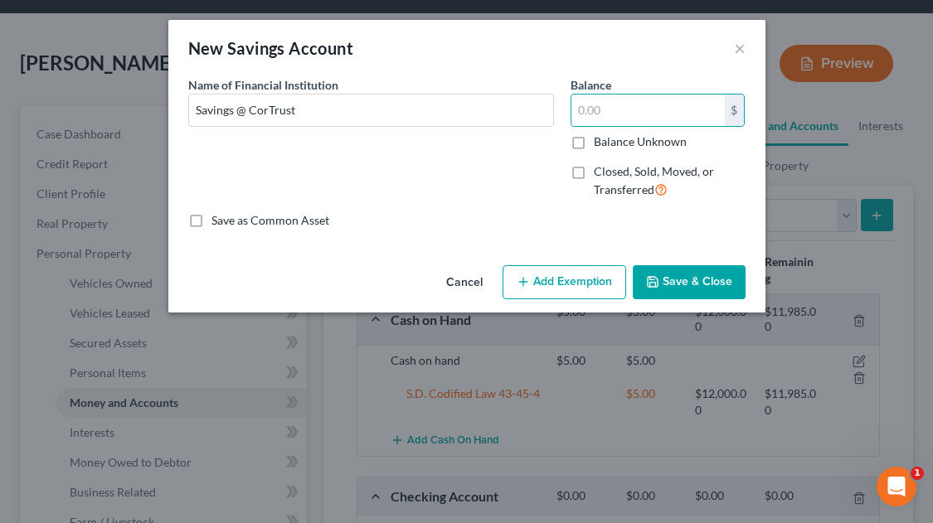
click at [677, 277] on button "Save & Close" at bounding box center [689, 282] width 113 height 35
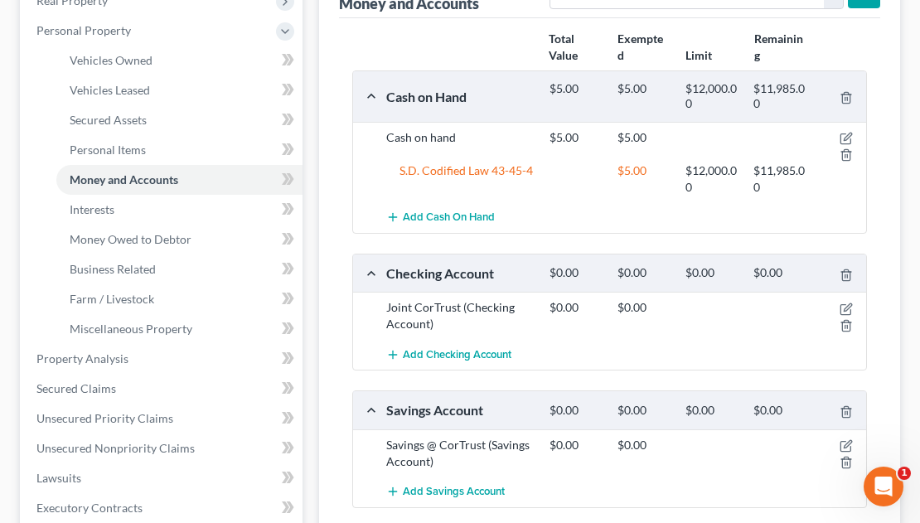
scroll to position [332, 0]
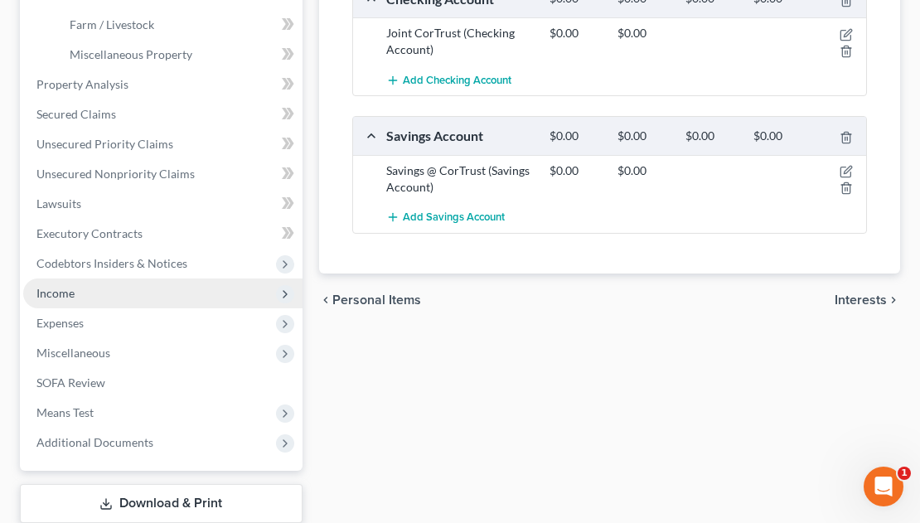
click at [66, 286] on span "Income" at bounding box center [55, 293] width 38 height 14
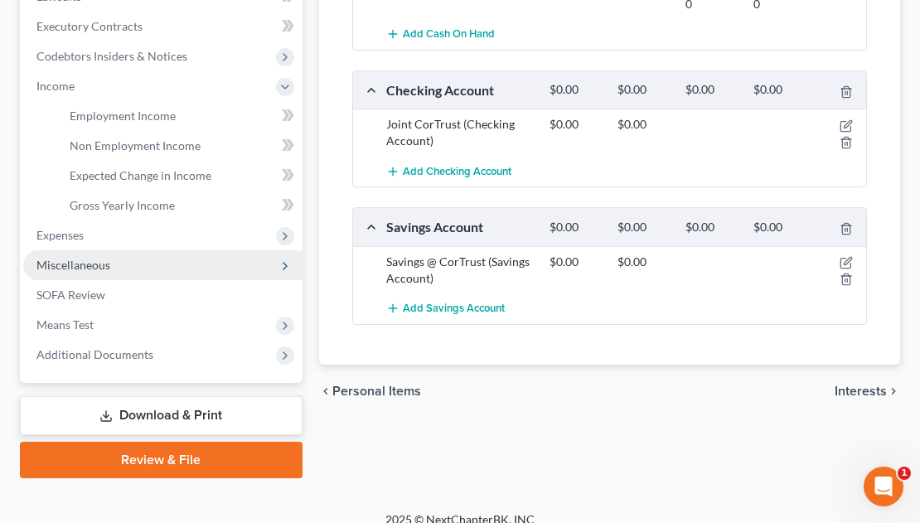
scroll to position [478, 0]
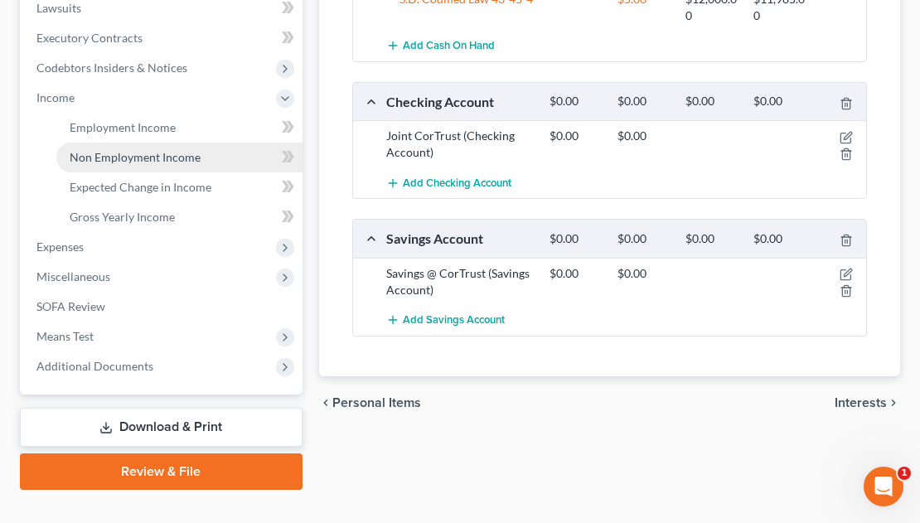
click at [135, 150] on span "Non Employment Income" at bounding box center [135, 157] width 131 height 14
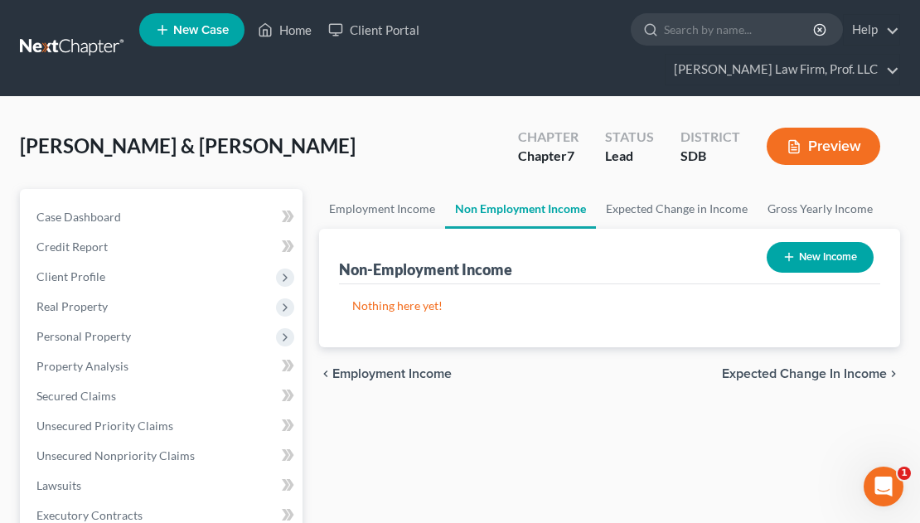
click at [827, 242] on button "New Income" at bounding box center [820, 257] width 107 height 31
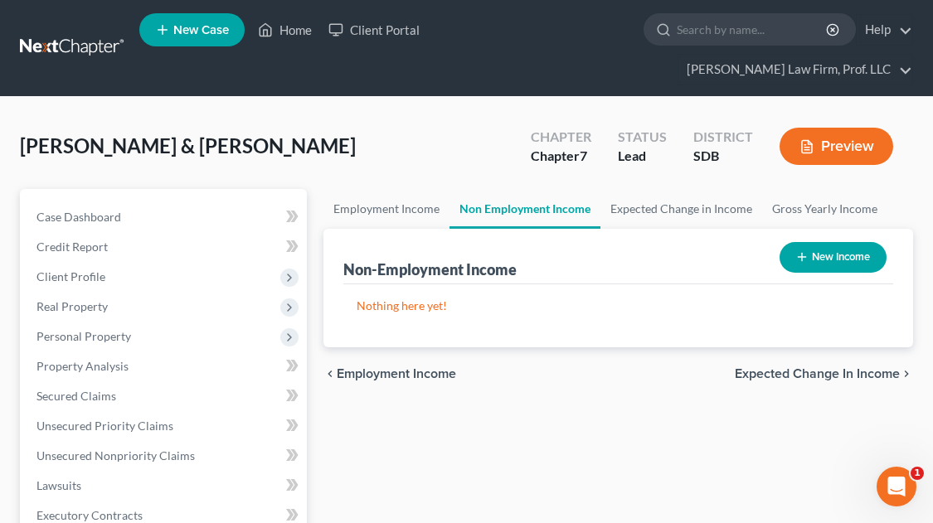
select select "0"
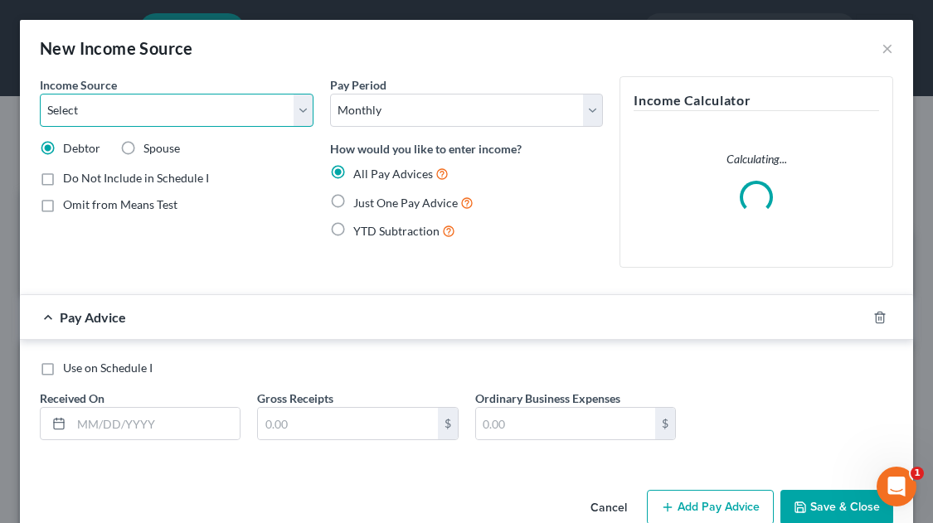
click at [124, 110] on select "Select Unemployment Disability (from employer) Pension Retirement Social Securi…" at bounding box center [177, 110] width 274 height 33
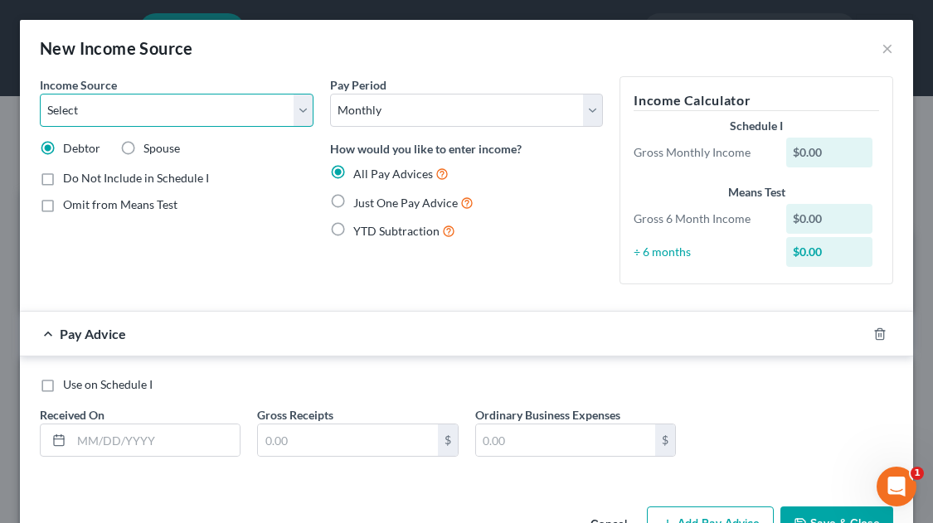
select select "5"
click at [40, 94] on select "Select Unemployment Disability (from employer) Pension Retirement Social Securi…" at bounding box center [177, 110] width 274 height 33
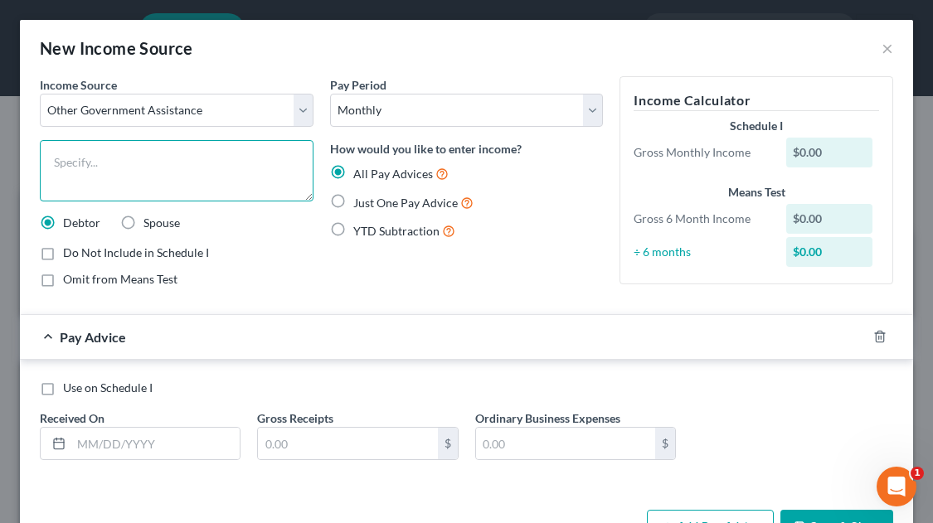
click at [86, 167] on textarea at bounding box center [177, 170] width 274 height 61
type textarea "SNAP benefits"
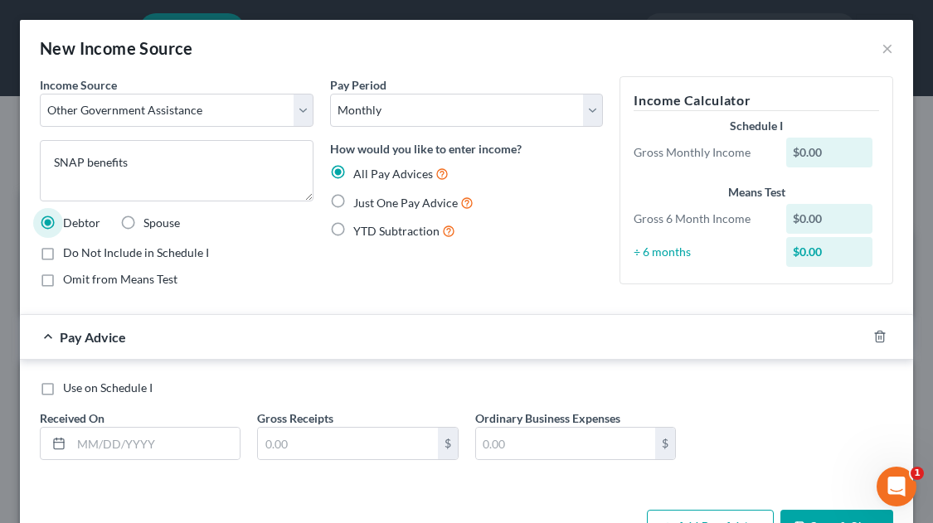
click at [143, 225] on label "Spouse" at bounding box center [161, 223] width 36 height 17
click at [150, 225] on input "Spouse" at bounding box center [155, 220] width 11 height 11
radio input "true"
click at [363, 208] on span "Just One Pay Advice" at bounding box center [405, 203] width 104 height 14
click at [363, 204] on input "Just One Pay Advice" at bounding box center [365, 198] width 11 height 11
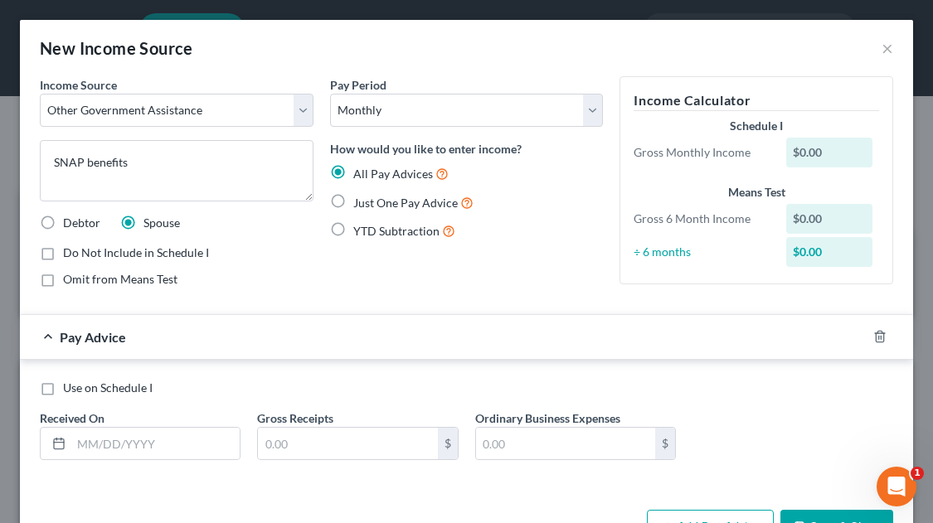
radio input "true"
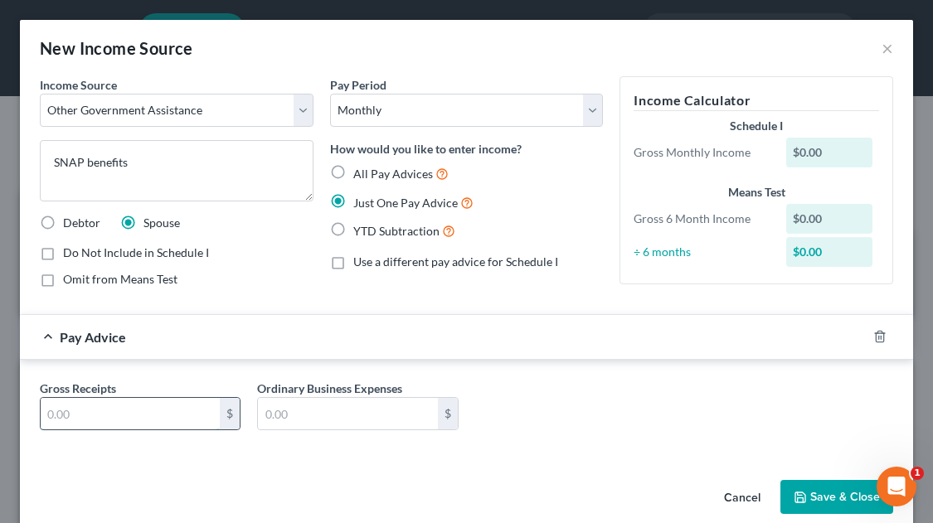
click at [115, 411] on input "text" at bounding box center [130, 414] width 179 height 32
type input "195.00"
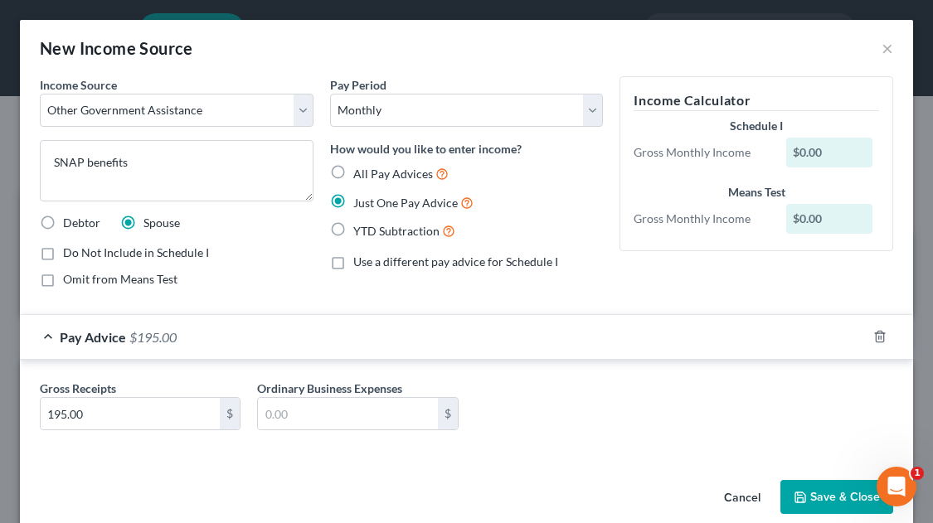
click at [826, 487] on button "Save & Close" at bounding box center [836, 497] width 113 height 35
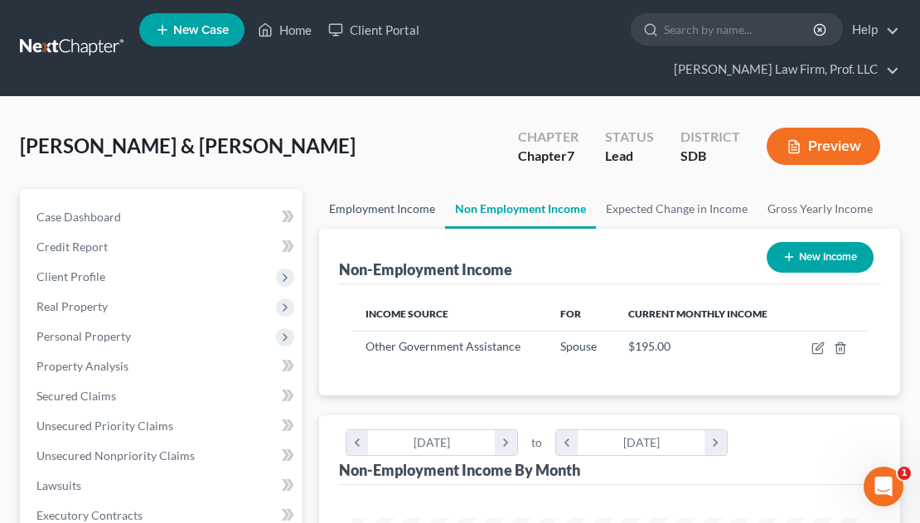
click at [400, 189] on link "Employment Income" at bounding box center [382, 209] width 126 height 40
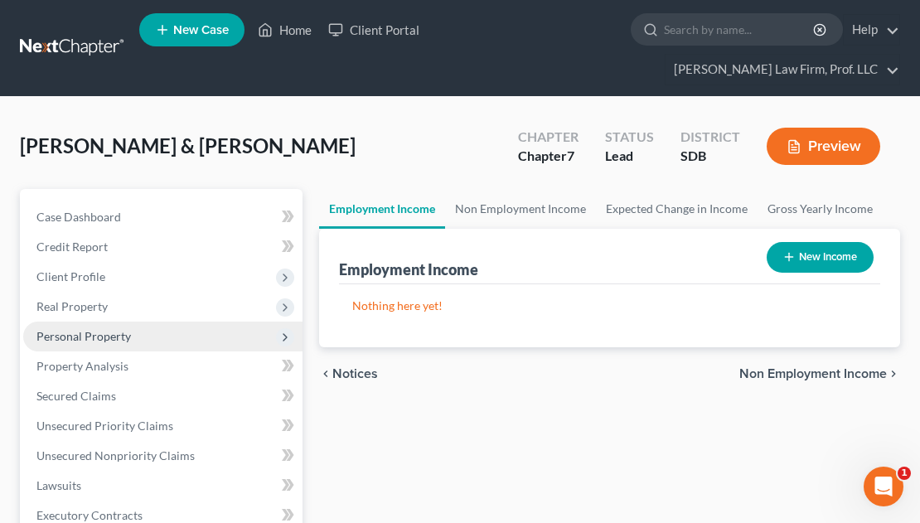
click at [101, 329] on span "Personal Property" at bounding box center [83, 336] width 95 height 14
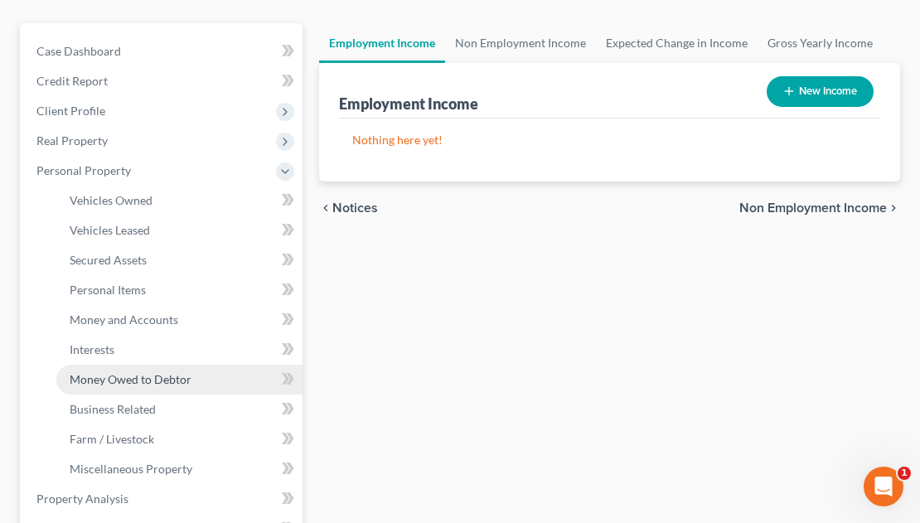
click at [129, 372] on span "Money Owed to Debtor" at bounding box center [131, 379] width 122 height 14
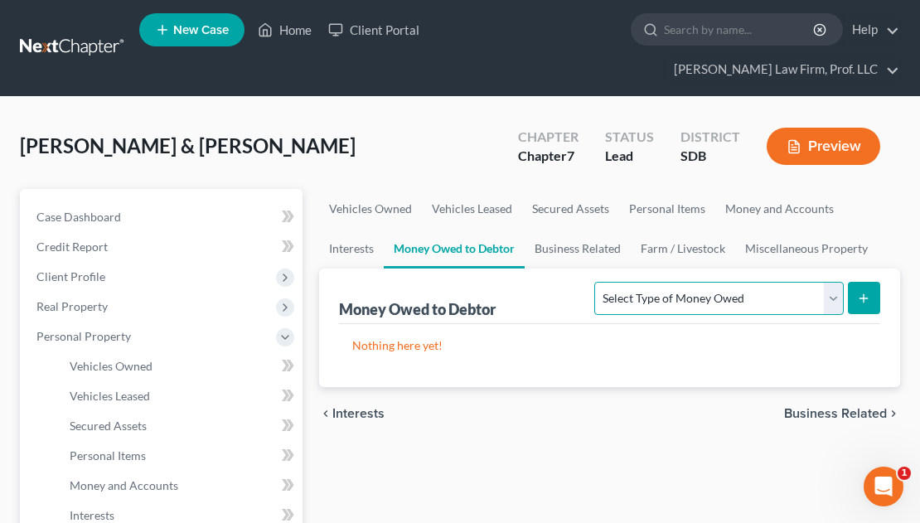
click at [700, 282] on select "Select Type of Money Owed Accounts Receivable Alimony Child Support Claims Agai…" at bounding box center [718, 298] width 249 height 33
select select "expected_tax_refund"
click at [594, 282] on select "Select Type of Money Owed Accounts Receivable Alimony Child Support Claims Agai…" at bounding box center [718, 298] width 249 height 33
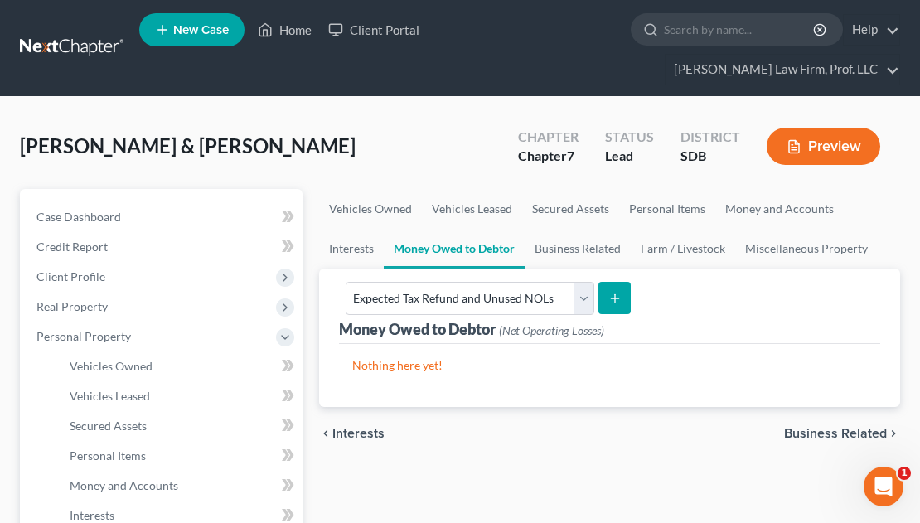
click at [615, 292] on icon "submit" at bounding box center [615, 298] width 13 height 13
select select "0"
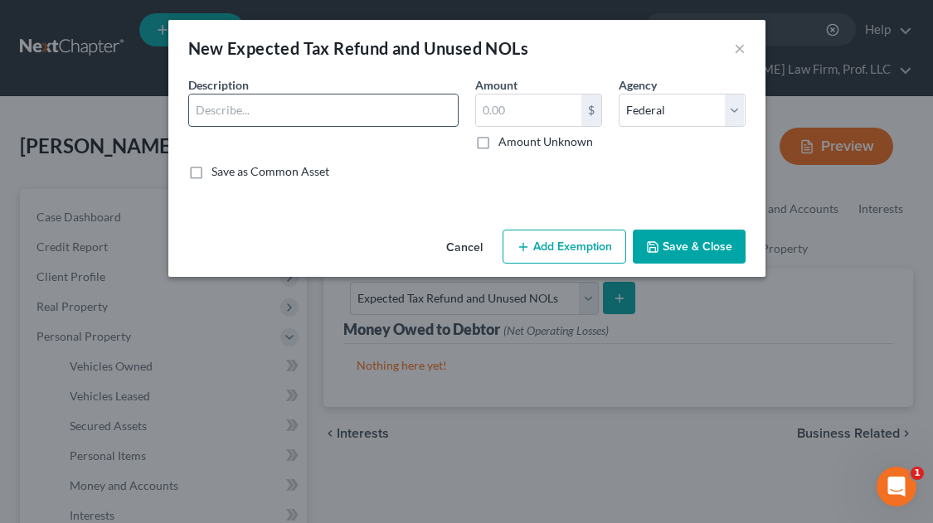
click at [301, 119] on input "text" at bounding box center [323, 111] width 269 height 32
type input "Est. 2025 tax refund pro-rated to the date of filing"
click at [683, 255] on button "Save & Close" at bounding box center [689, 247] width 113 height 35
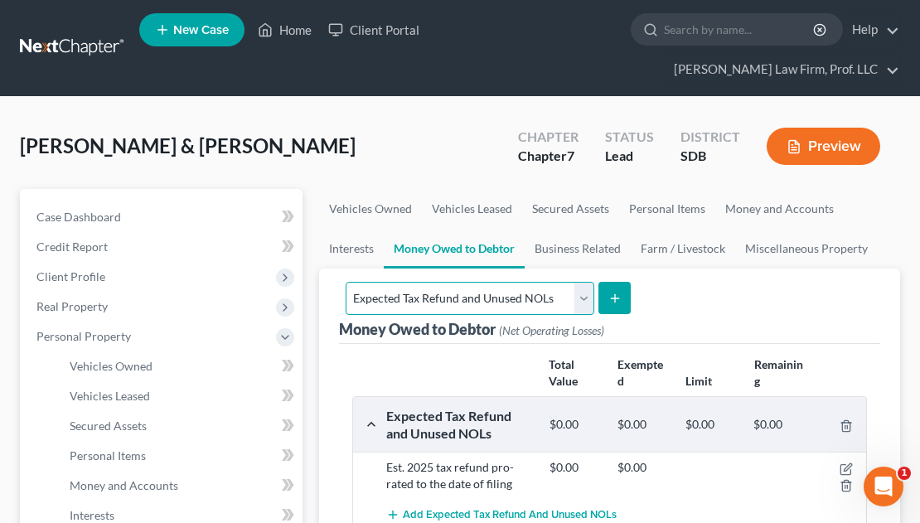
click at [482, 282] on select "Select Type of Money Owed Accounts Receivable Alimony Child Support Claims Agai…" at bounding box center [470, 298] width 249 height 33
select select "unpaid_wages"
click at [594, 282] on select "Select Type of Money Owed Accounts Receivable Alimony Child Support Claims Agai…" at bounding box center [470, 298] width 249 height 33
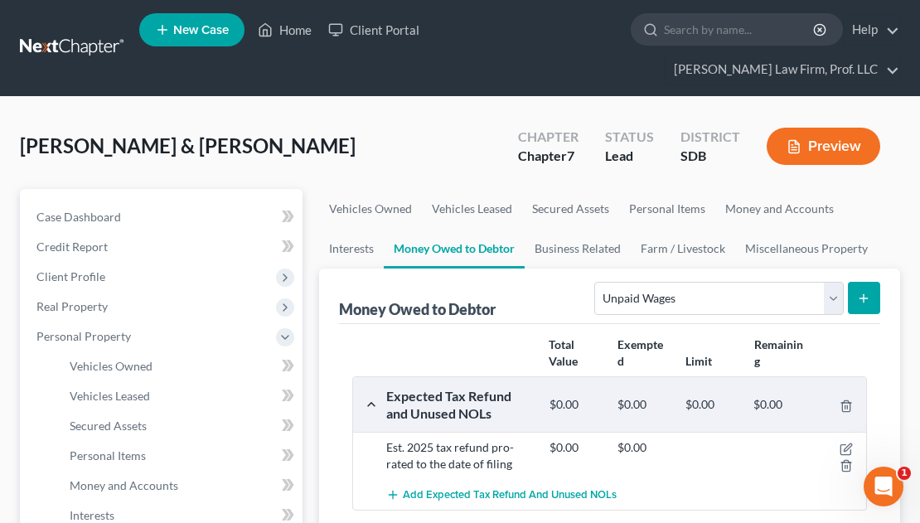
click at [859, 282] on button "submit" at bounding box center [864, 298] width 32 height 32
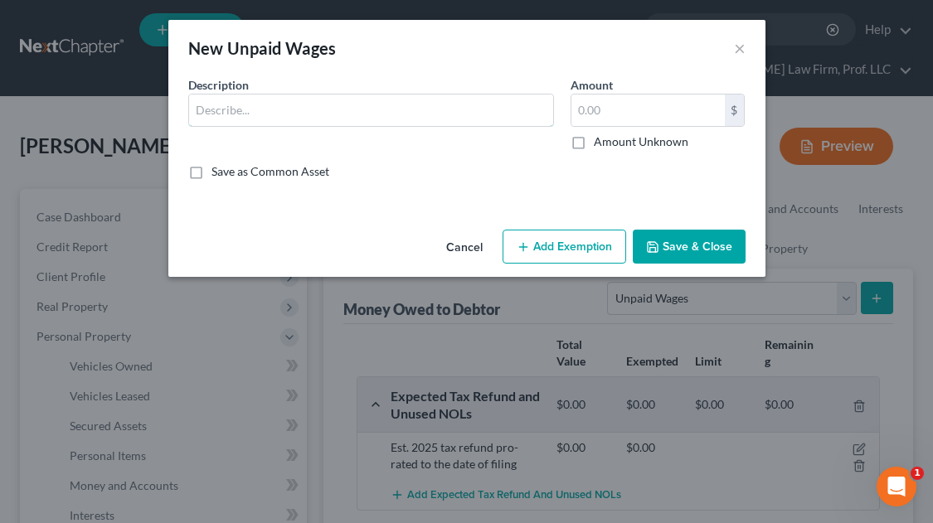
drag, startPoint x: 224, startPoint y: 104, endPoint x: 216, endPoint y: 84, distance: 21.3
click at [224, 104] on input "text" at bounding box center [371, 111] width 364 height 32
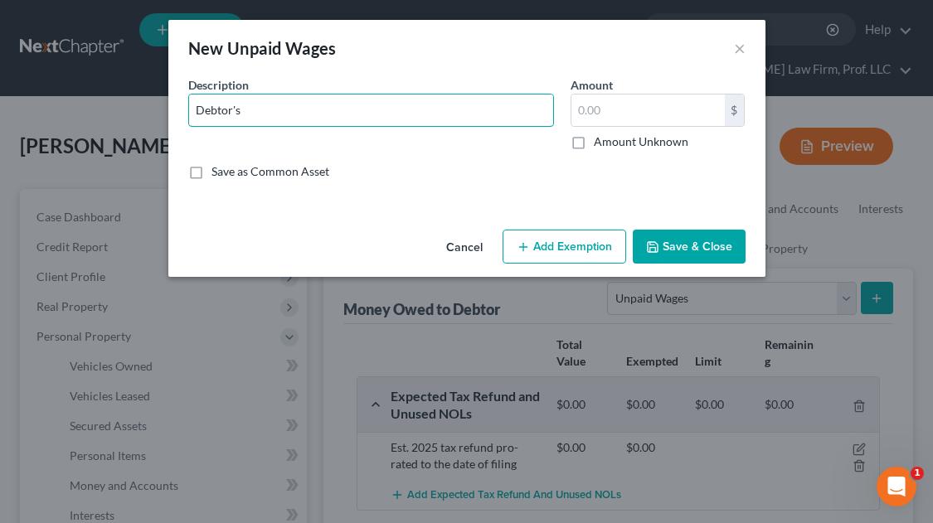
type input "[PERSON_NAME]'s est. net wages earned but not received as of the date of filing"
click at [700, 252] on button "Save & Close" at bounding box center [689, 247] width 113 height 35
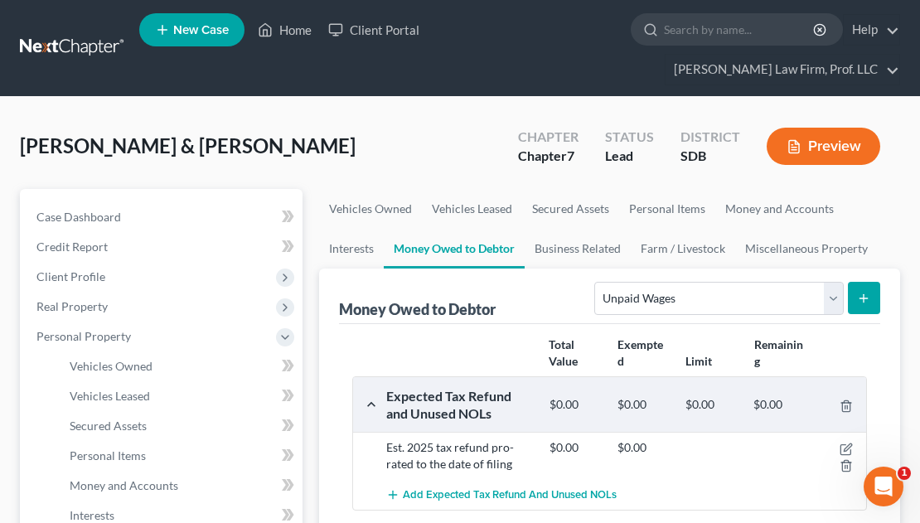
click at [871, 292] on icon "submit" at bounding box center [863, 298] width 13 height 13
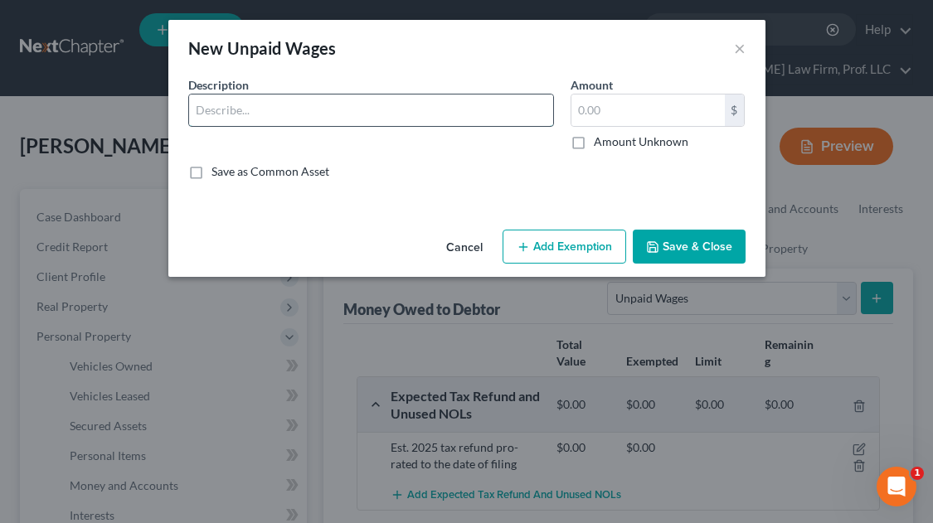
click at [261, 108] on input "text" at bounding box center [371, 111] width 364 height 32
type input "Spouse's est. net wages earned but not received as of the date of filing"
click at [688, 245] on button "Save & Close" at bounding box center [689, 247] width 113 height 35
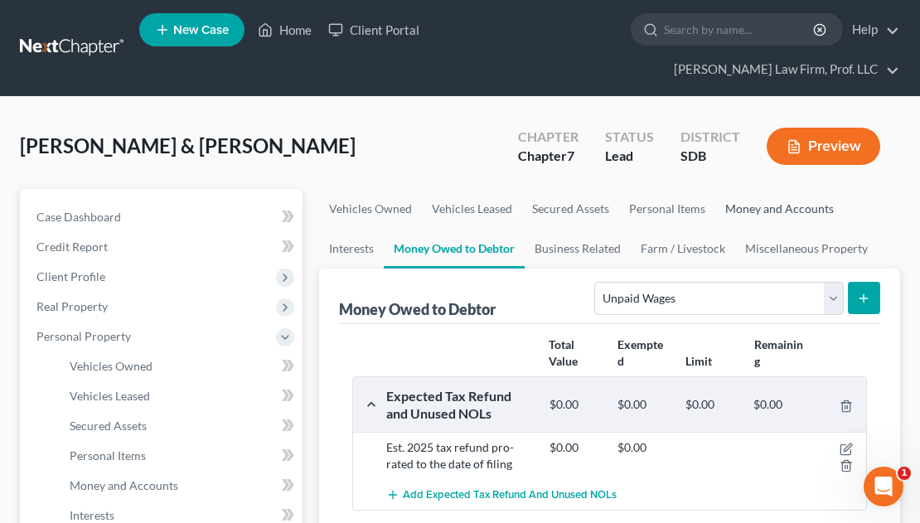
click at [774, 189] on link "Money and Accounts" at bounding box center [779, 209] width 129 height 40
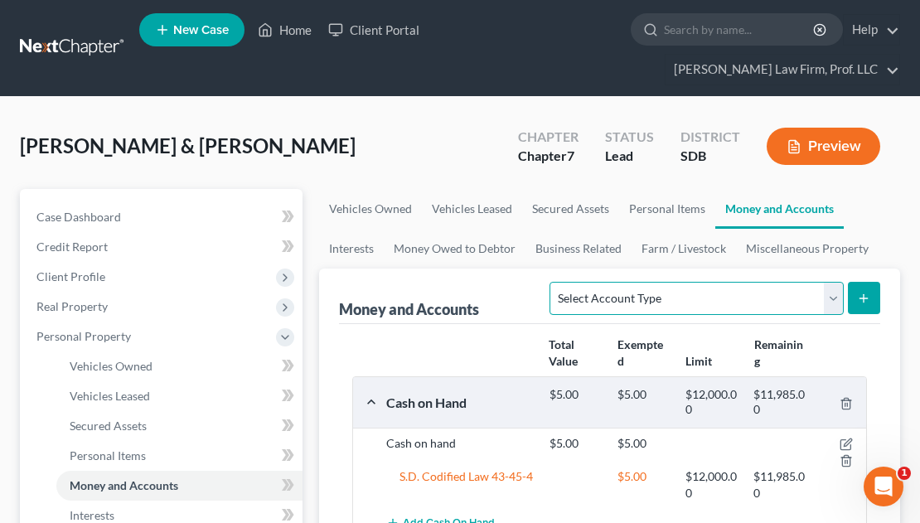
click at [669, 282] on select "Select Account Type Brokerage Cash on Hand Certificates of Deposit Checking Acc…" at bounding box center [696, 298] width 293 height 33
select select "security_deposits"
click at [554, 282] on select "Select Account Type Brokerage Cash on Hand Certificates of Deposit Checking Acc…" at bounding box center [696, 298] width 293 height 33
click at [871, 282] on button "submit" at bounding box center [864, 298] width 32 height 32
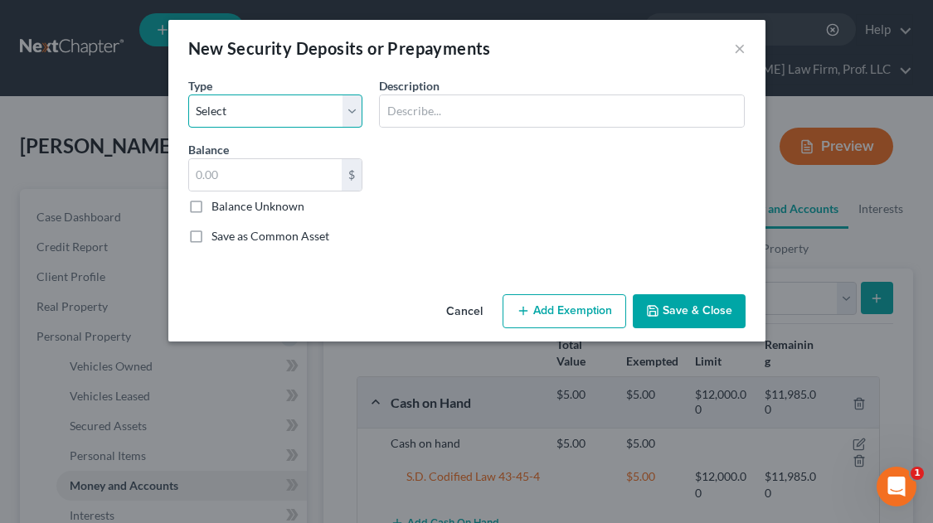
click at [247, 104] on select "Select Electric Gas Heating Oil Security Deposit On Rental Unit Prepaid Rent Te…" at bounding box center [275, 111] width 175 height 33
select select "3"
click at [188, 95] on select "Select Electric Gas Heating Oil Security Deposit On Rental Unit Prepaid Rent Te…" at bounding box center [275, 111] width 175 height 33
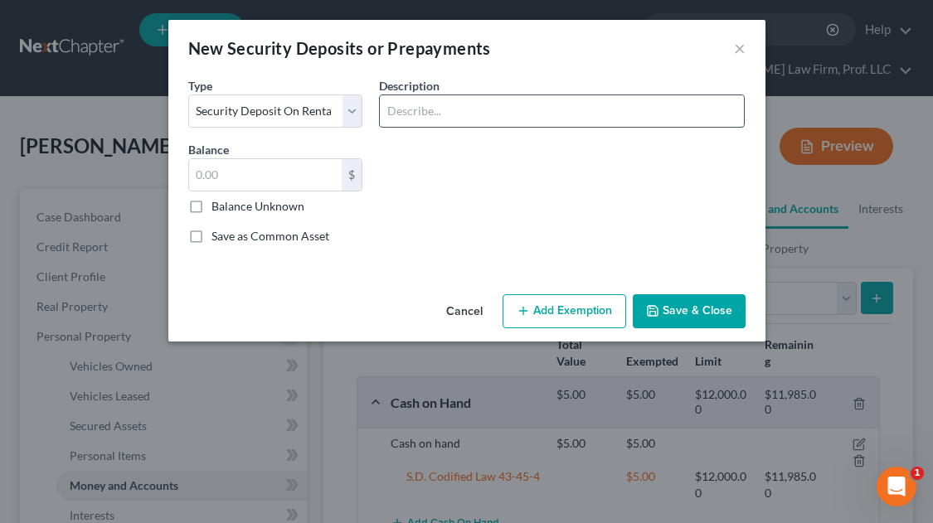
click at [409, 117] on input "text" at bounding box center [562, 111] width 364 height 32
drag, startPoint x: 585, startPoint y: 110, endPoint x: 615, endPoint y: 109, distance: 29.9
click at [615, 109] on input "Security deposit w/ current landlord - $2,800, but secured by lease" at bounding box center [562, 111] width 364 height 32
type input "Security deposit w/ current landlord - $750.00, but secured by lease"
click at [711, 310] on button "Save & Close" at bounding box center [689, 311] width 113 height 35
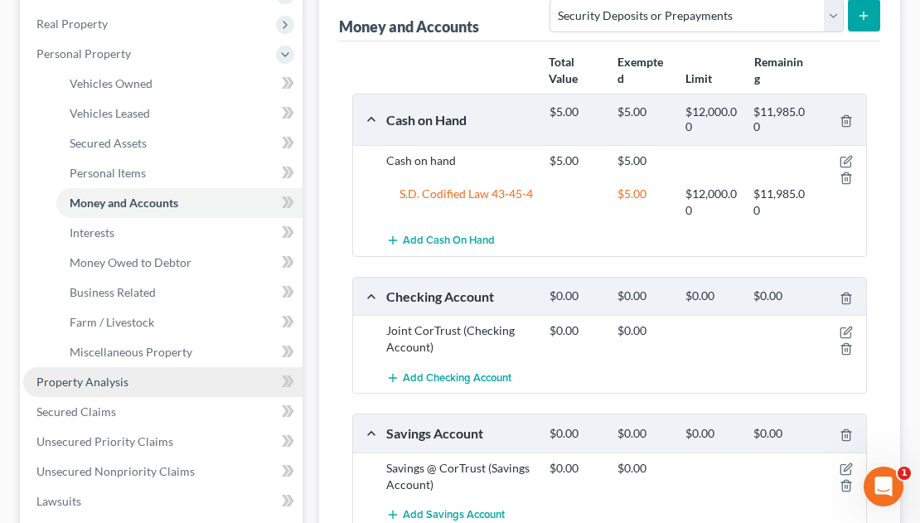
scroll to position [415, 0]
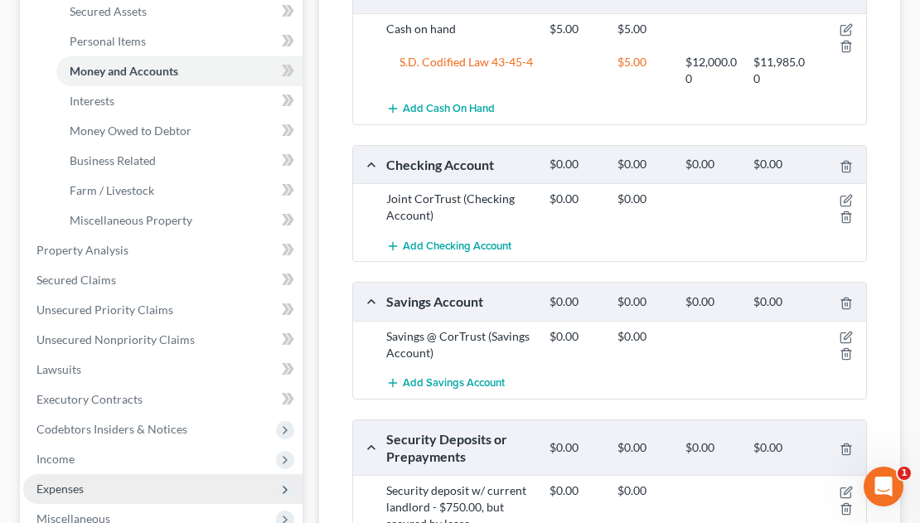
click at [71, 482] on span "Expenses" at bounding box center [59, 489] width 47 height 14
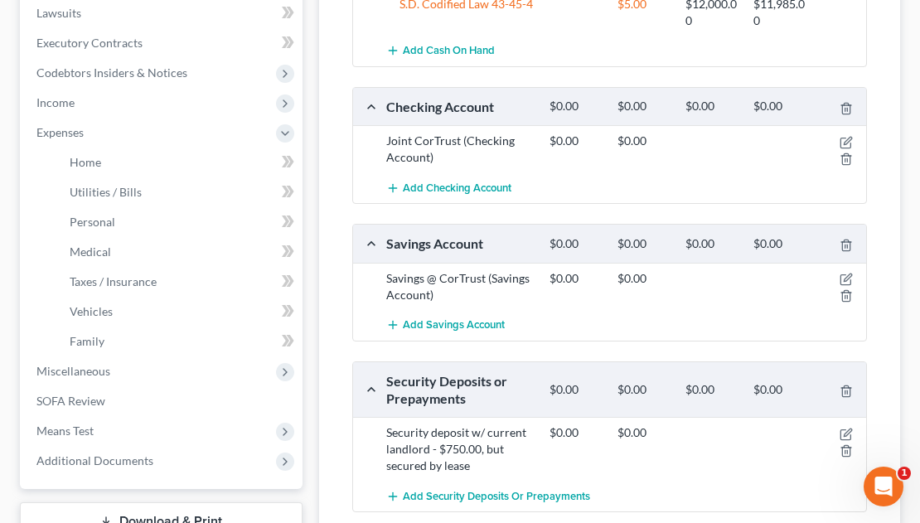
scroll to position [256, 0]
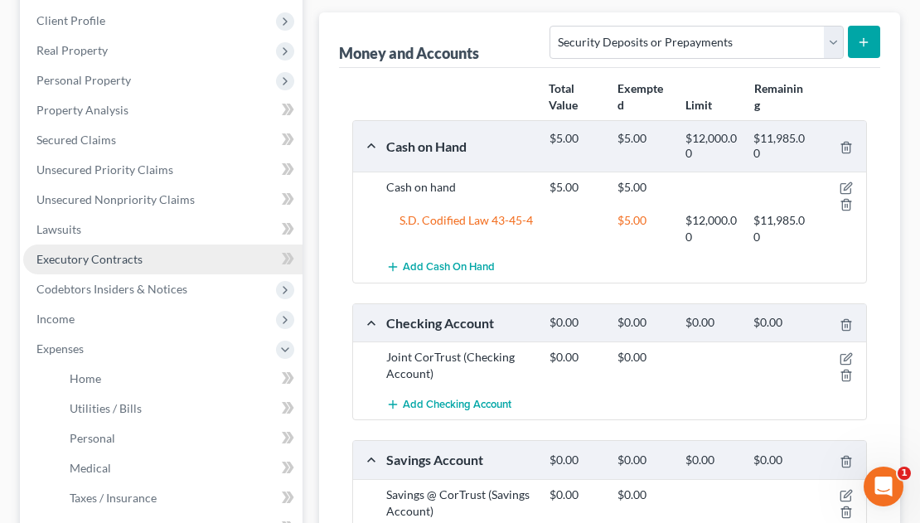
click at [69, 252] on span "Executory Contracts" at bounding box center [89, 259] width 106 height 14
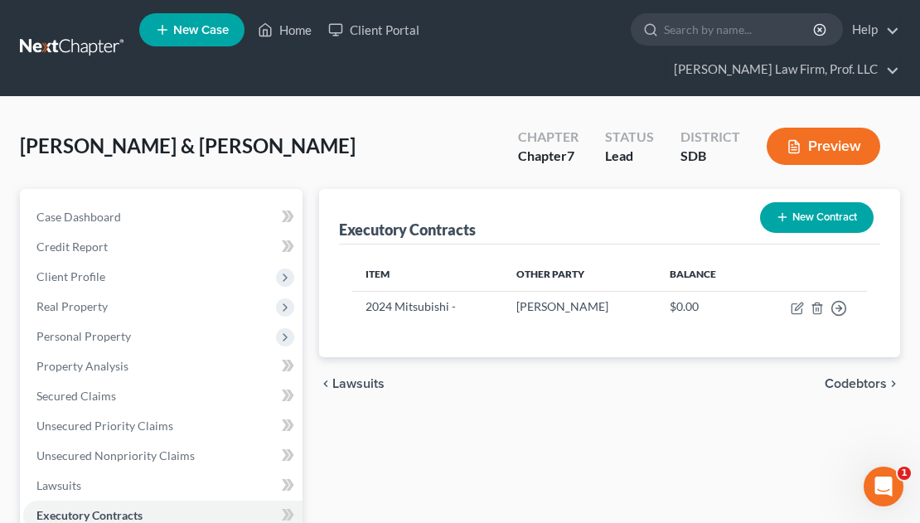
click at [787, 211] on icon "button" at bounding box center [782, 217] width 13 height 13
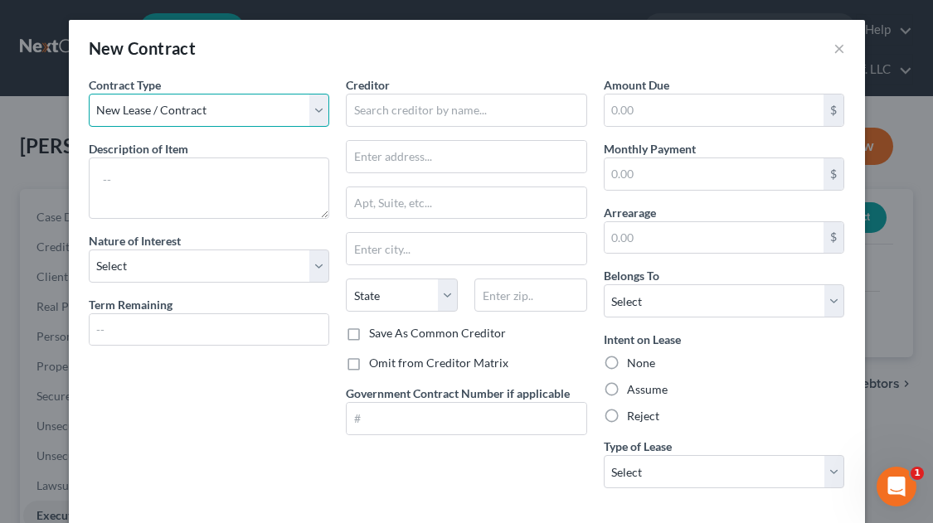
click at [187, 111] on select "New Lease / Contract New Timeshare" at bounding box center [209, 110] width 241 height 33
drag, startPoint x: 187, startPoint y: 111, endPoint x: 148, endPoint y: 164, distance: 65.3
click at [187, 111] on select "New Lease / Contract New Timeshare" at bounding box center [209, 110] width 241 height 33
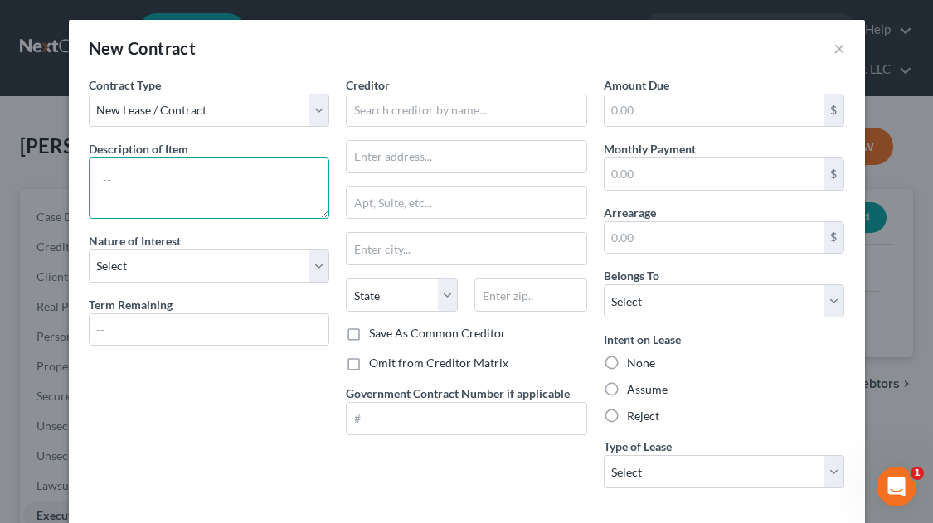
click at [148, 174] on textarea at bounding box center [209, 188] width 241 height 61
type textarea "Written residential lease"
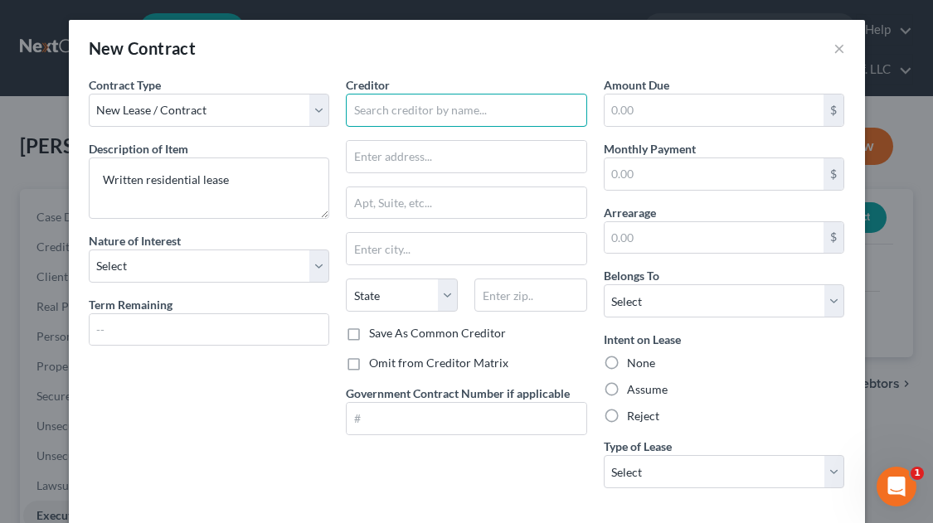
click at [458, 111] on input "text" at bounding box center [466, 110] width 241 height 33
type input "??"
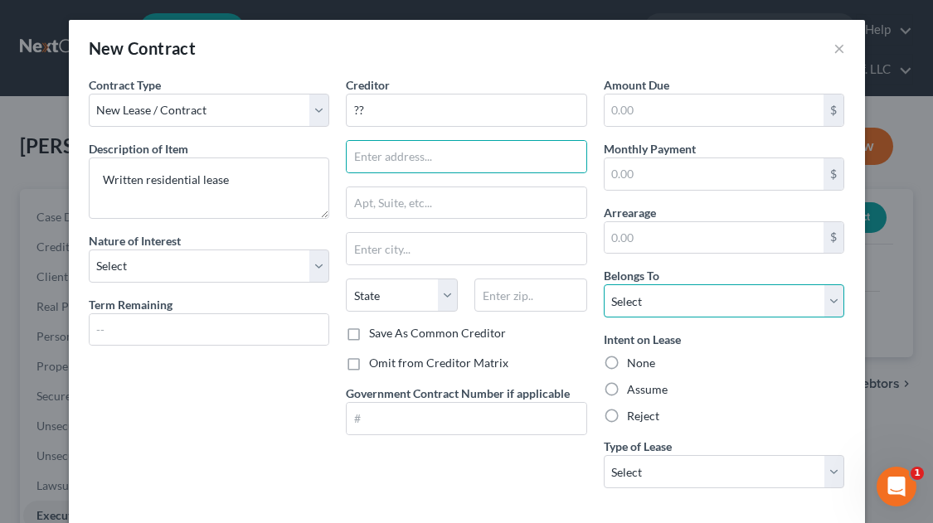
click at [670, 308] on select "Select Debtor 1 Only Debtor 2 Only Debtor 1 And Debtor 2 Only At Least One Of T…" at bounding box center [724, 300] width 241 height 33
drag, startPoint x: 670, startPoint y: 308, endPoint x: 671, endPoint y: 321, distance: 12.5
click at [670, 308] on select "Select Debtor 1 Only Debtor 2 Only Debtor 1 And Debtor 2 Only At Least One Of T…" at bounding box center [724, 300] width 241 height 33
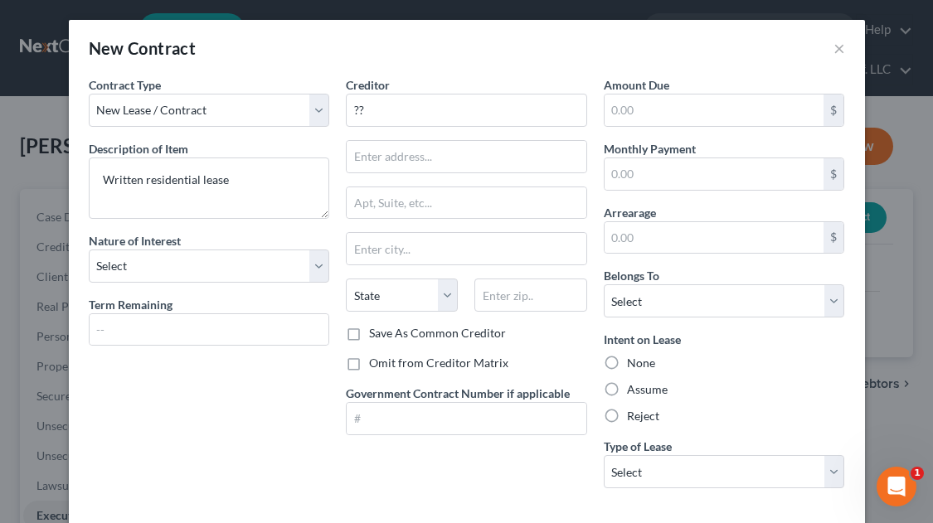
click at [634, 389] on label "Assume" at bounding box center [647, 389] width 41 height 17
click at [634, 389] on input "Assume" at bounding box center [638, 386] width 11 height 11
radio input "true"
click at [644, 461] on select "Select Real Estate Car Other" at bounding box center [724, 471] width 241 height 33
select select "0"
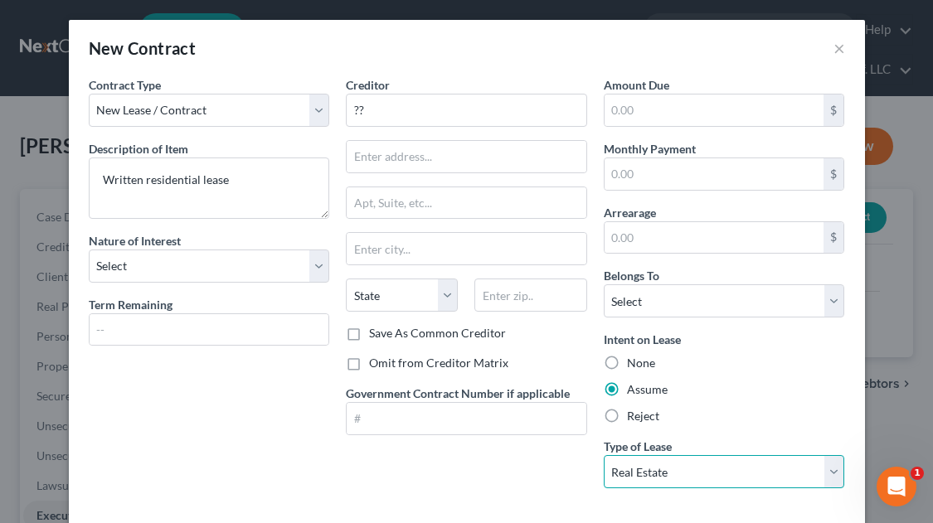
click at [604, 455] on select "Select Real Estate Car Other" at bounding box center [724, 471] width 241 height 33
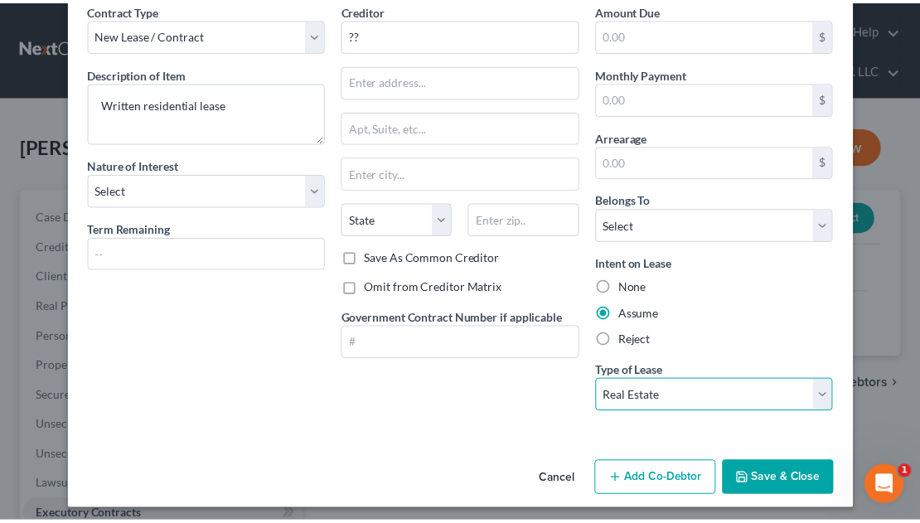
scroll to position [83, 0]
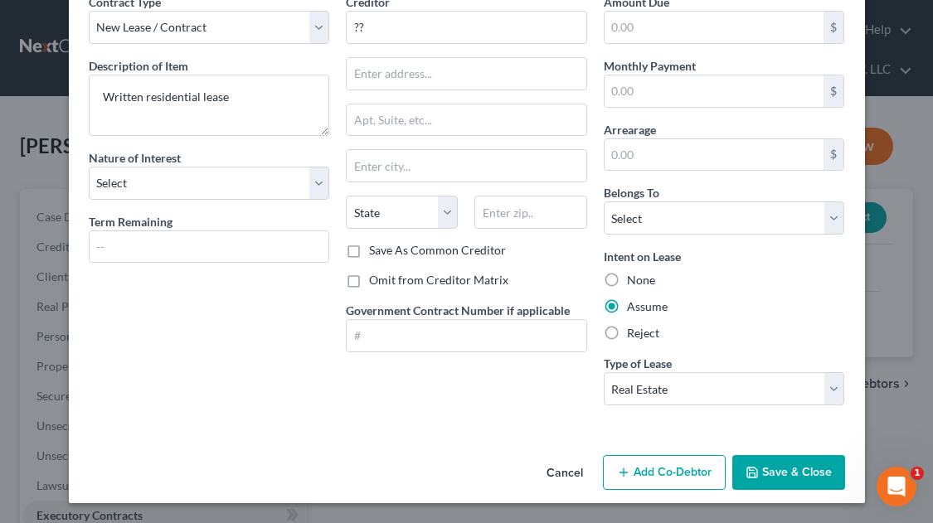
click at [769, 474] on button "Save & Close" at bounding box center [788, 472] width 113 height 35
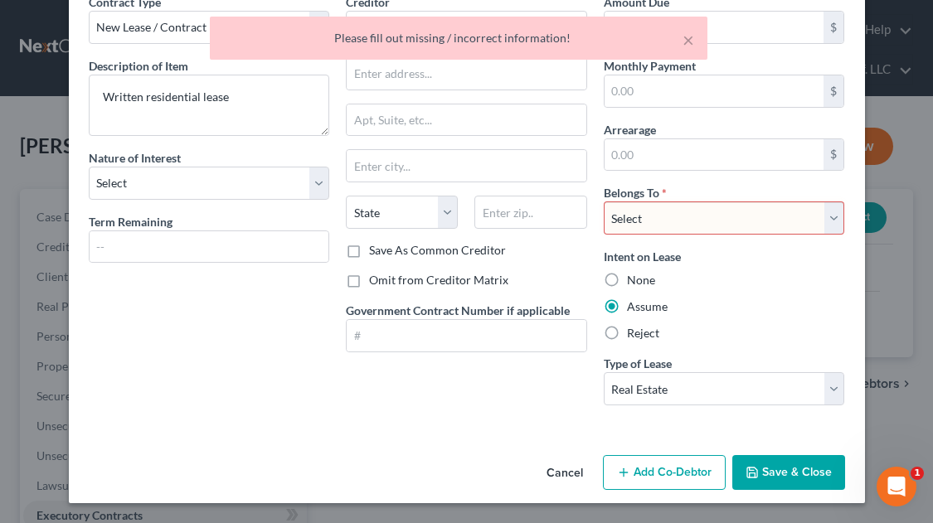
click at [681, 220] on select "Select Debtor 1 Only Debtor 2 Only Debtor 1 And Debtor 2 Only At Least One Of T…" at bounding box center [724, 217] width 241 height 33
select select "2"
click at [604, 201] on select "Select Debtor 1 Only Debtor 2 Only Debtor 1 And Debtor 2 Only At Least One Of T…" at bounding box center [724, 217] width 241 height 33
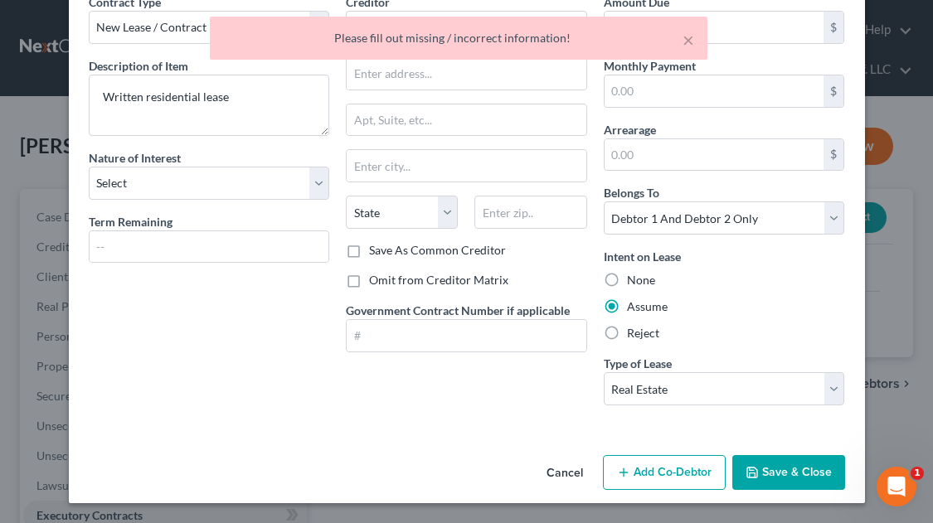
click at [788, 471] on button "Save & Close" at bounding box center [788, 472] width 113 height 35
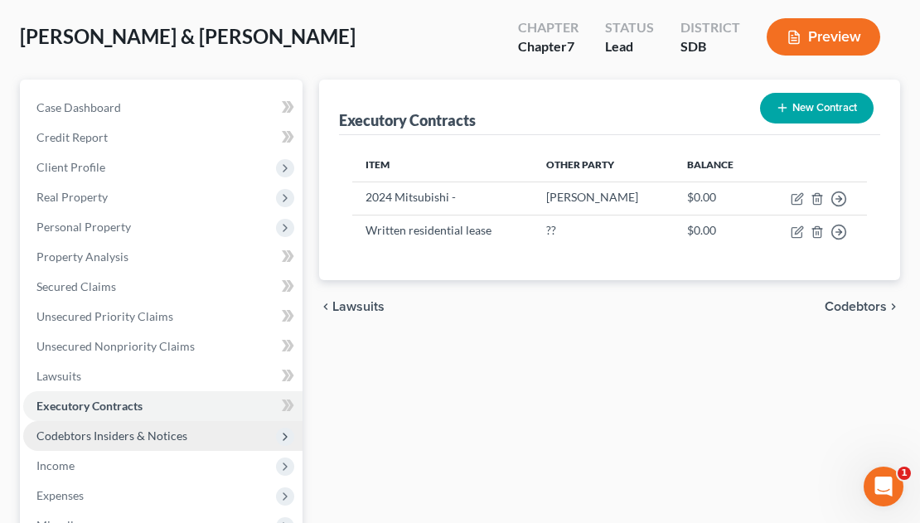
scroll to position [166, 0]
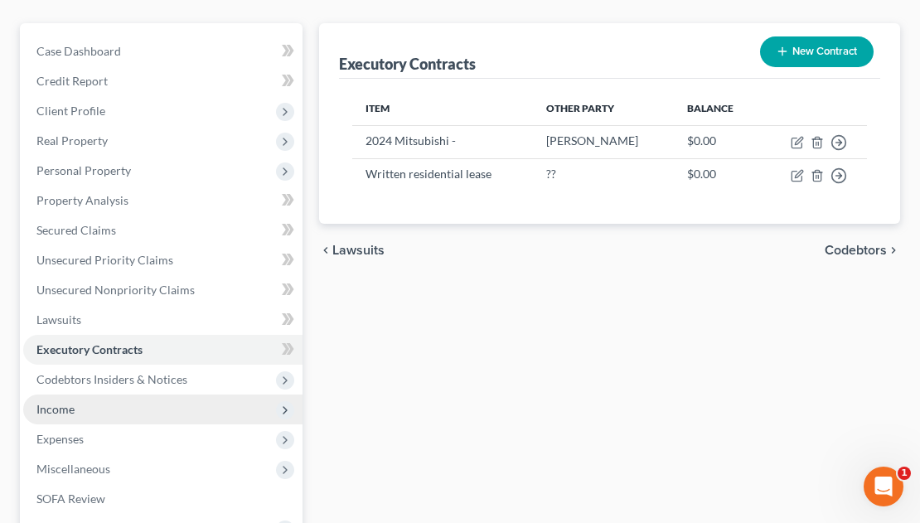
click at [57, 402] on span "Income" at bounding box center [55, 409] width 38 height 14
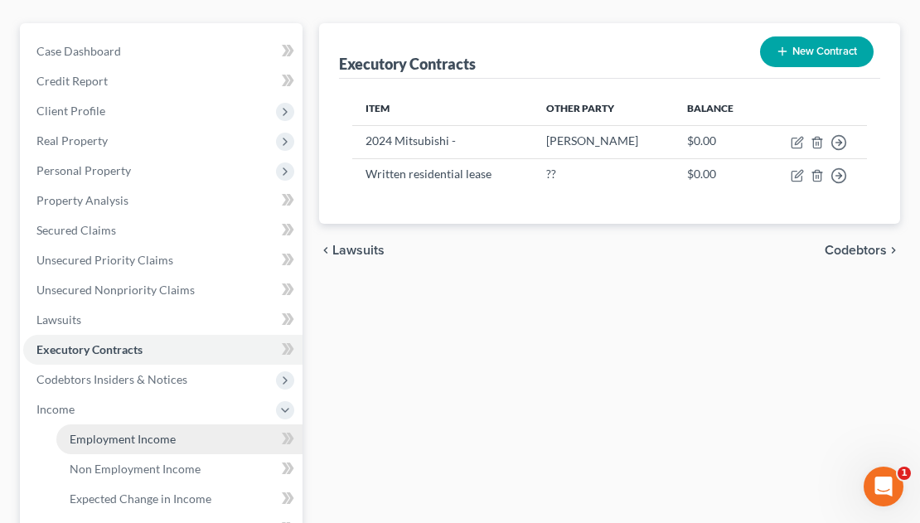
click at [103, 432] on span "Employment Income" at bounding box center [123, 439] width 106 height 14
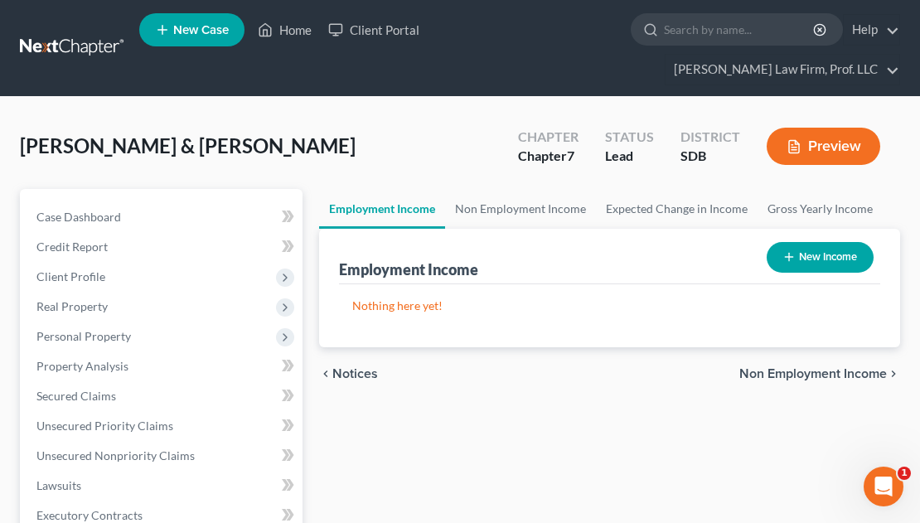
click at [811, 242] on button "New Income" at bounding box center [820, 257] width 107 height 31
select select "0"
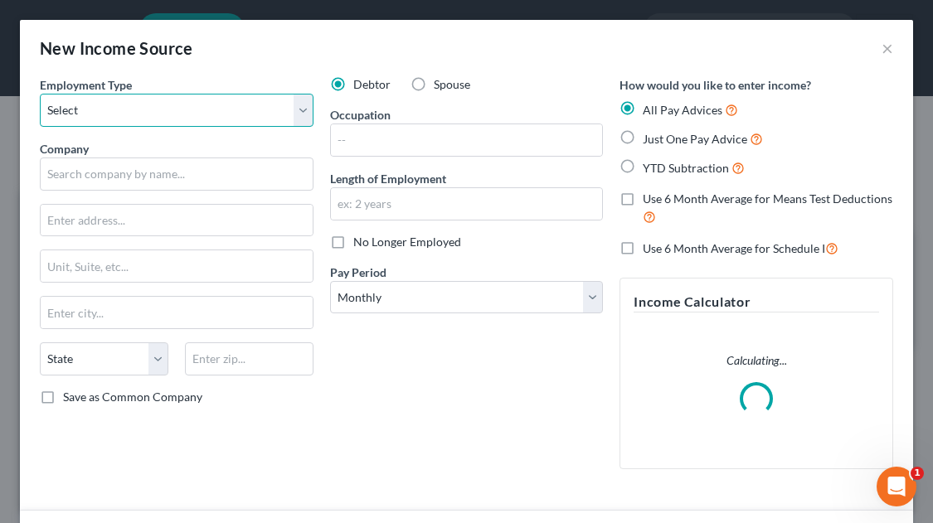
click at [150, 110] on select "Select Full or [DEMOGRAPHIC_DATA] Employment Self Employment" at bounding box center [177, 110] width 274 height 33
select select "0"
click at [40, 94] on select "Select Full or [DEMOGRAPHIC_DATA] Employment Self Employment" at bounding box center [177, 110] width 274 height 33
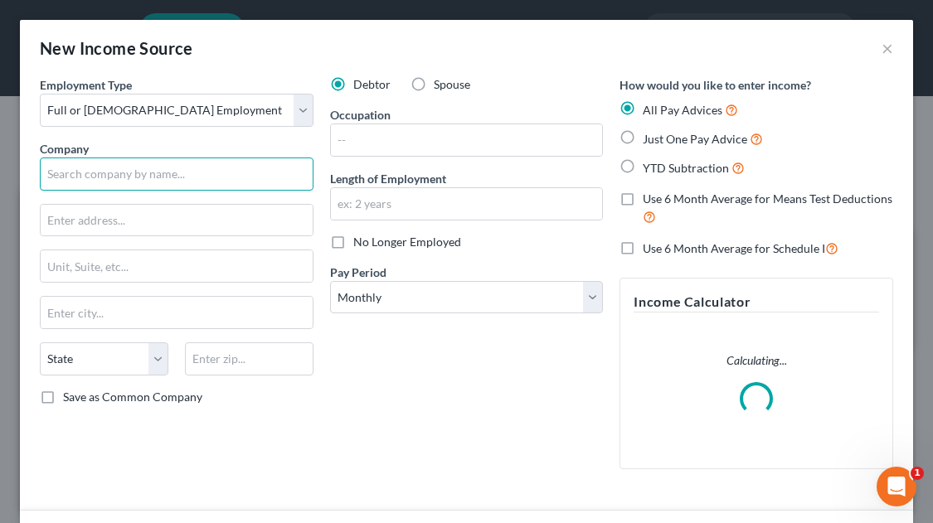
drag, startPoint x: 113, startPoint y: 175, endPoint x: 122, endPoint y: 154, distance: 22.6
click at [113, 175] on input "text" at bounding box center [177, 174] width 274 height 33
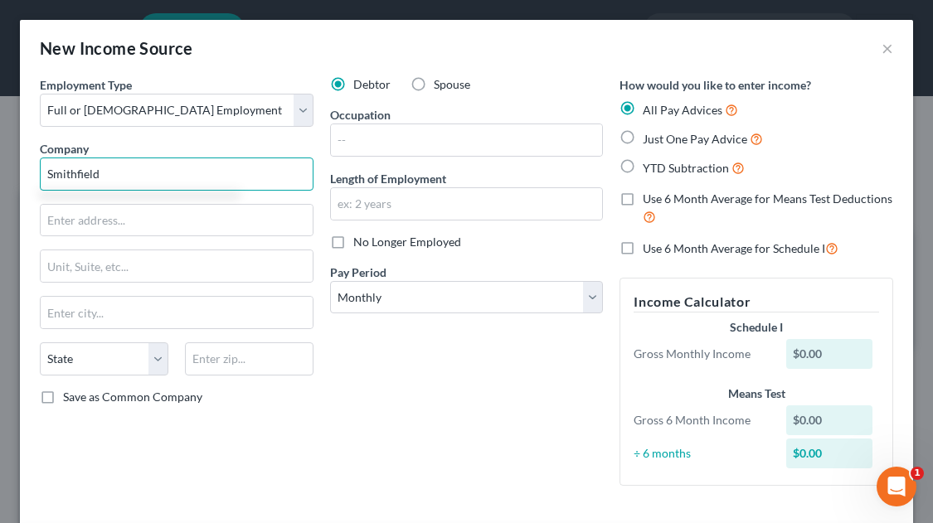
type input "Smithfield"
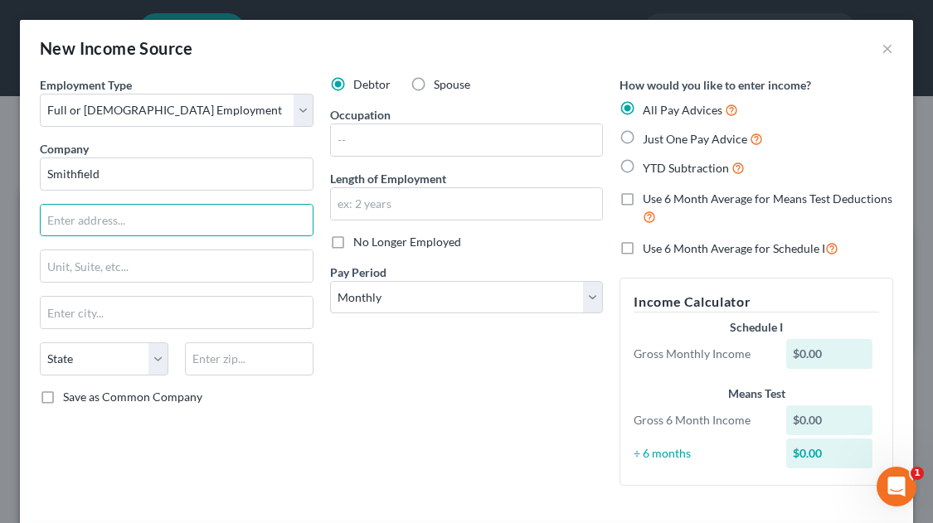
click at [353, 240] on label "No Longer Employed" at bounding box center [407, 242] width 108 height 17
click at [360, 240] on input "No Longer Employed" at bounding box center [365, 239] width 11 height 11
checkbox input "true"
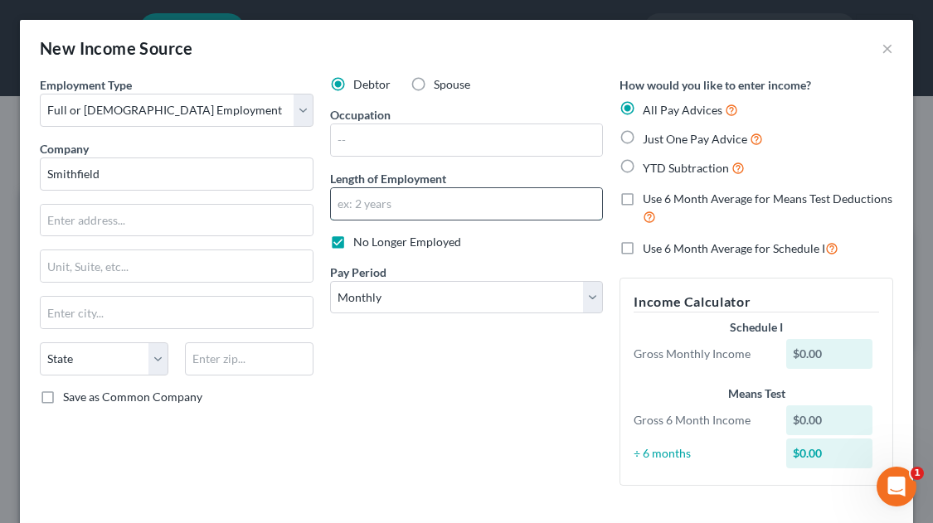
click at [355, 207] on input "text" at bounding box center [467, 204] width 272 height 32
type input "1 year 5 months"
drag, startPoint x: 378, startPoint y: 293, endPoint x: 357, endPoint y: 284, distance: 22.3
click at [378, 293] on select "Select Monthly Twice Monthly Every Other Week Weekly" at bounding box center [467, 297] width 274 height 33
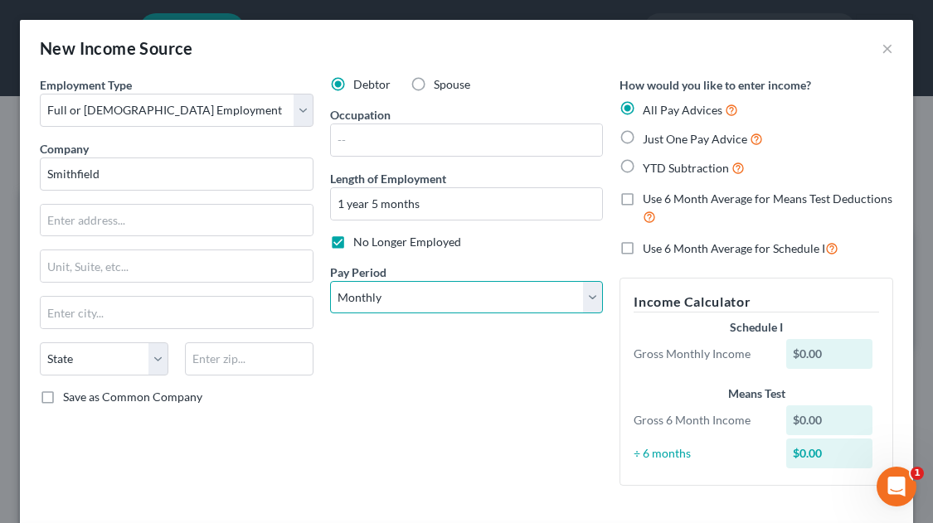
select select "2"
click at [330, 281] on select "Select Monthly Twice Monthly Every Other Week Weekly" at bounding box center [467, 297] width 274 height 33
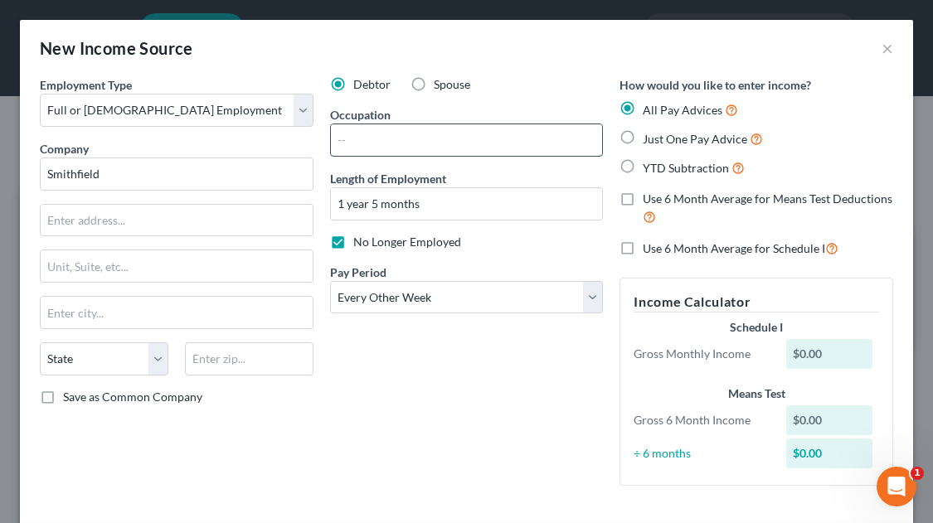
click at [381, 134] on input "text" at bounding box center [467, 140] width 272 height 32
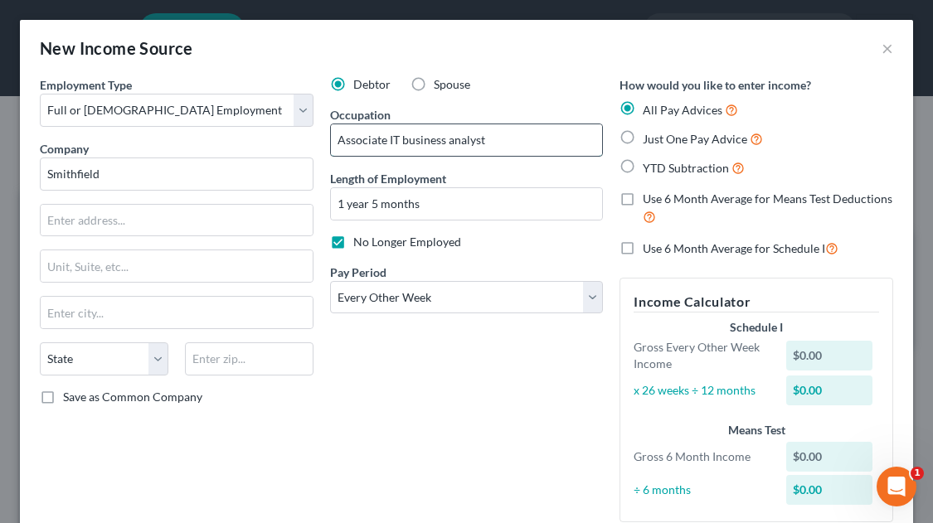
type input "Associate IT business analyst"
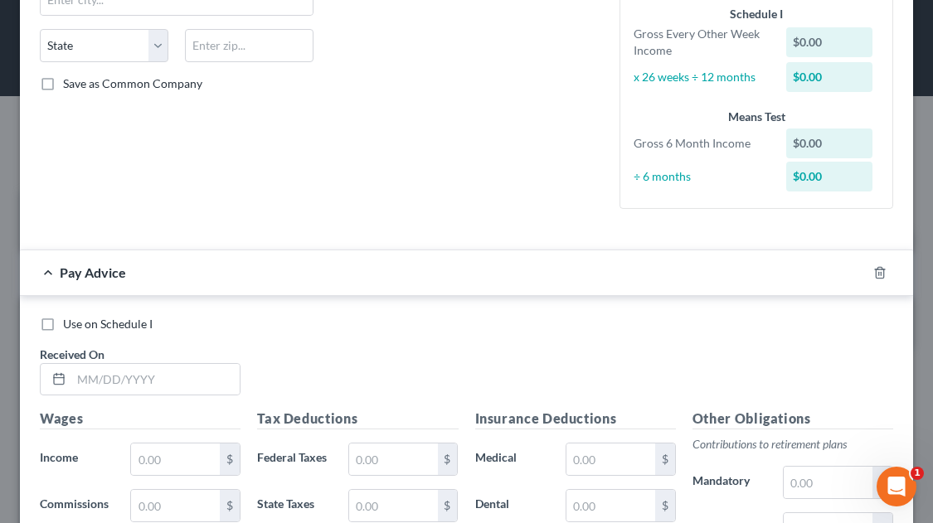
scroll to position [332, 0]
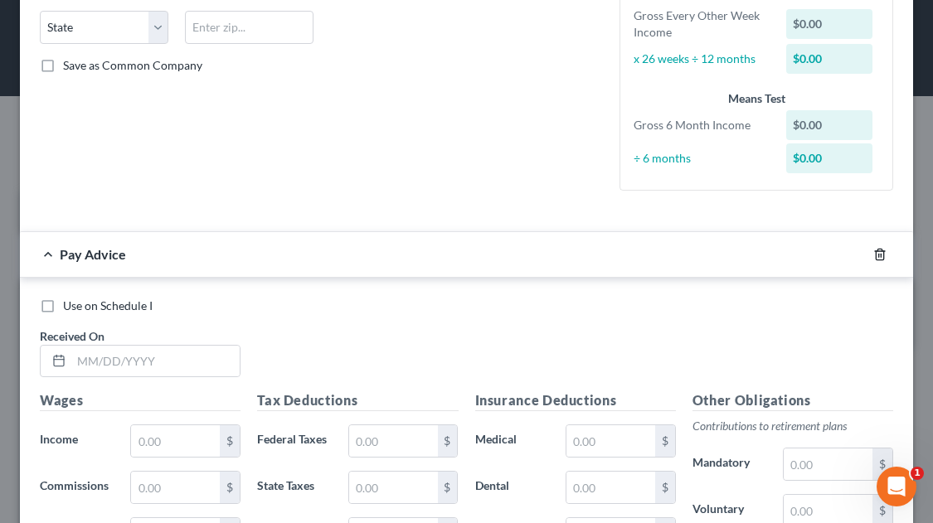
click at [875, 255] on icon "button" at bounding box center [878, 254] width 7 height 11
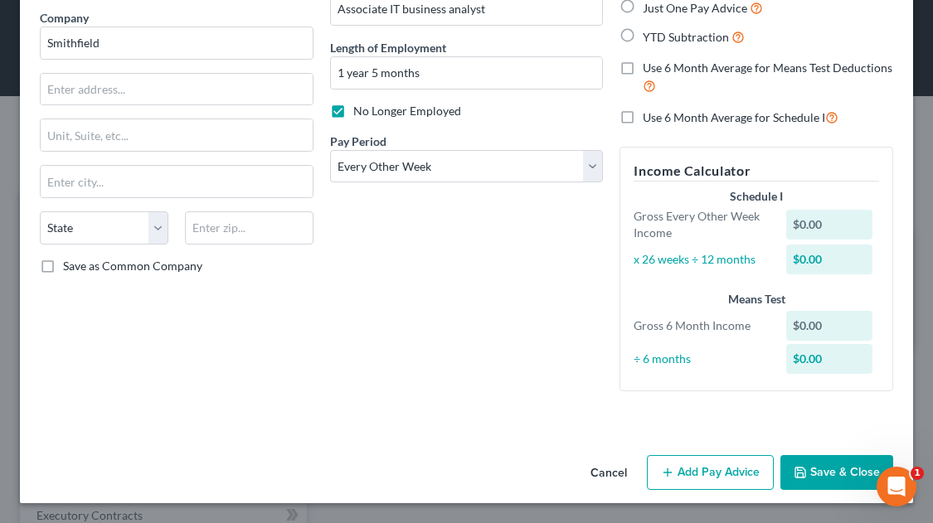
scroll to position [131, 0]
click at [820, 471] on button "Save & Close" at bounding box center [836, 472] width 113 height 35
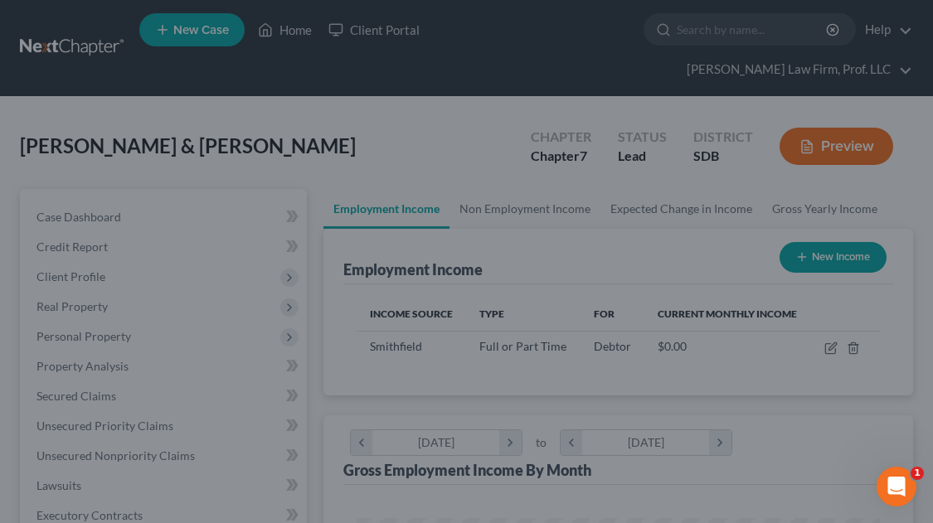
scroll to position [828795, 828504]
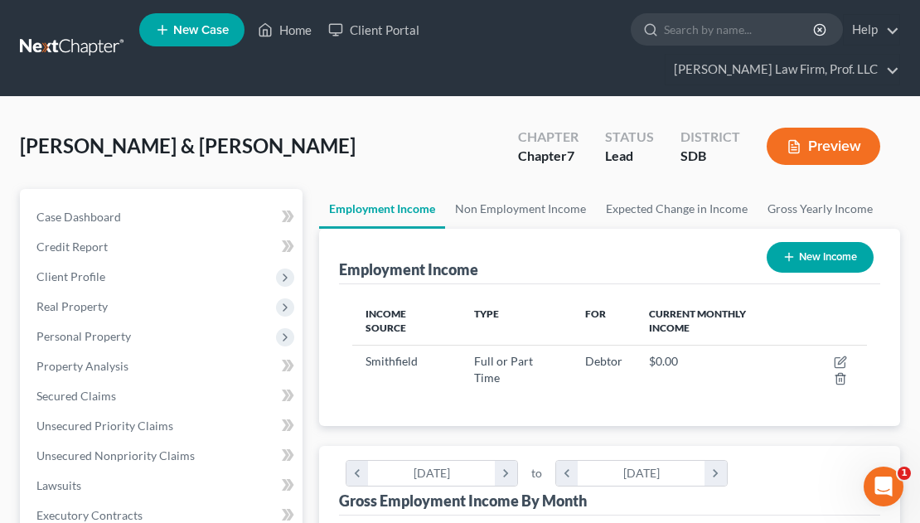
click at [824, 242] on button "New Income" at bounding box center [820, 257] width 107 height 31
select select "0"
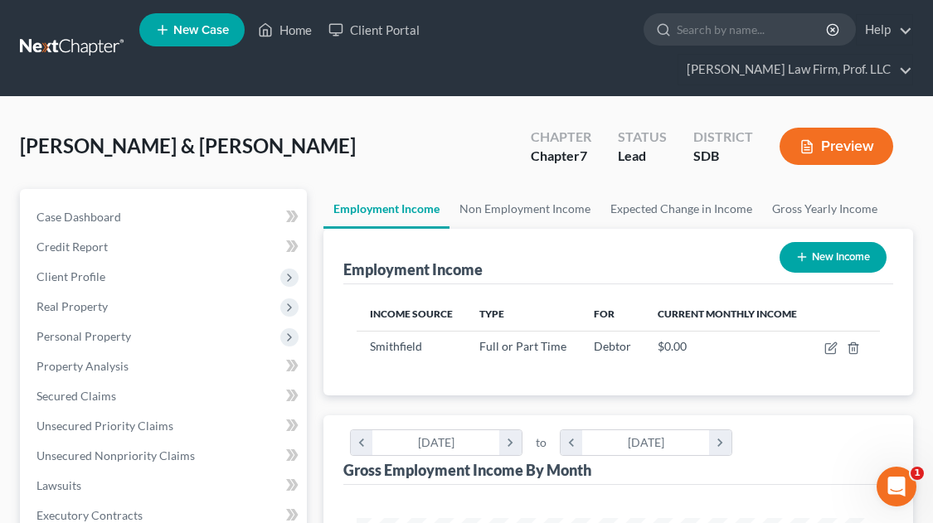
scroll to position [261, 557]
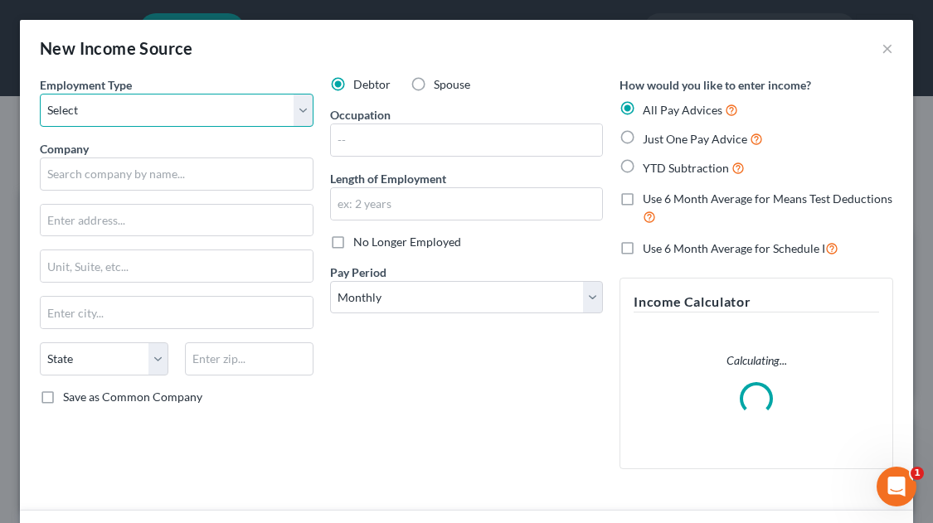
click at [143, 115] on select "Select Full or [DEMOGRAPHIC_DATA] Employment Self Employment" at bounding box center [177, 110] width 274 height 33
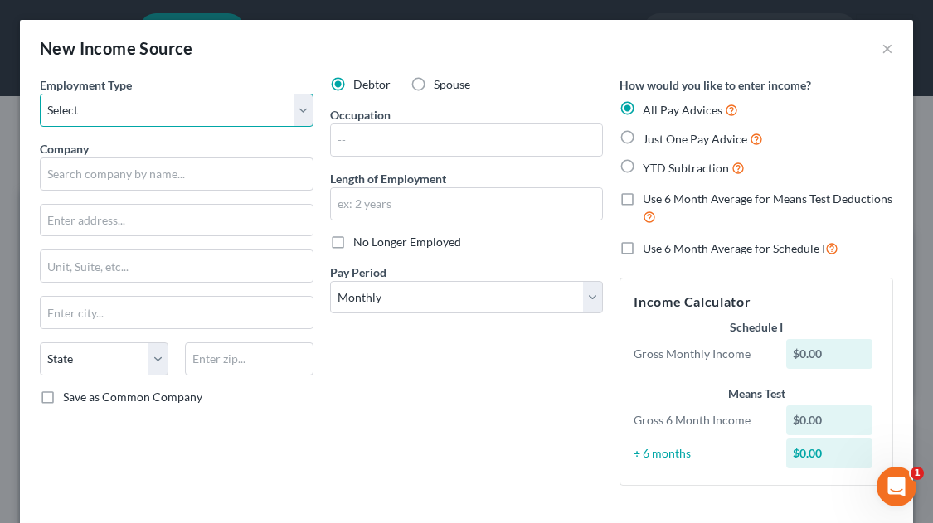
select select "0"
click at [40, 94] on select "Select Full or [DEMOGRAPHIC_DATA] Employment Self Employment" at bounding box center [177, 110] width 274 height 33
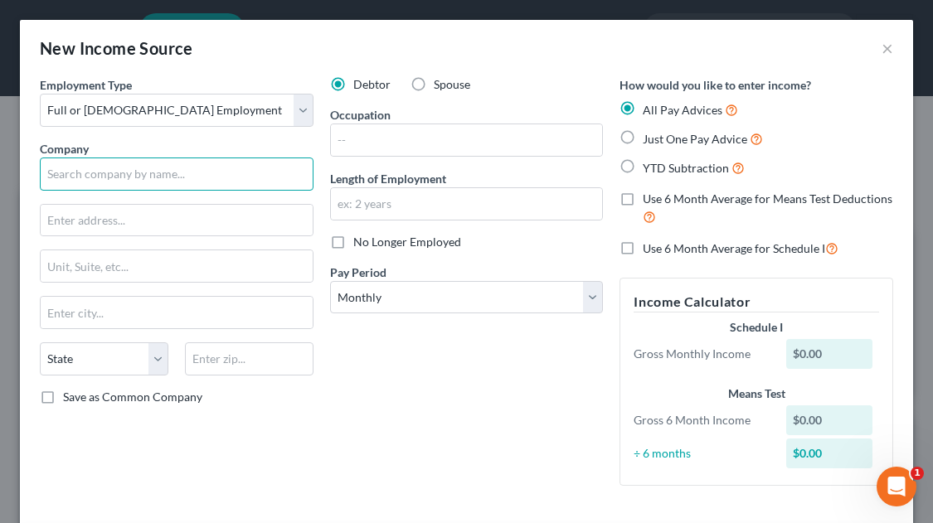
click at [100, 177] on input "text" at bounding box center [177, 174] width 274 height 33
type input "Unemployed"
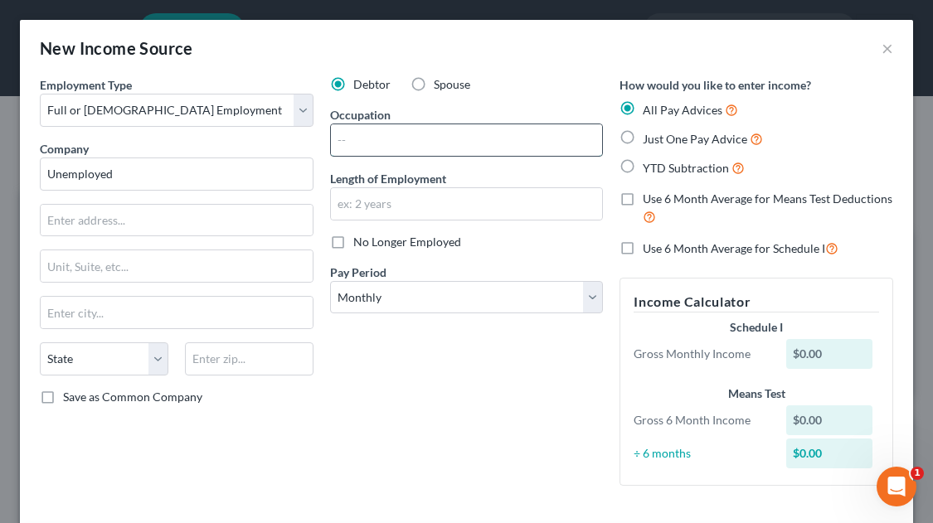
drag, startPoint x: 361, startPoint y: 137, endPoint x: 353, endPoint y: 148, distance: 14.3
click at [361, 137] on input "text" at bounding box center [467, 140] width 272 height 32
click at [342, 144] on input "text" at bounding box center [467, 140] width 272 height 32
type input "Unemployed"
type input "8"
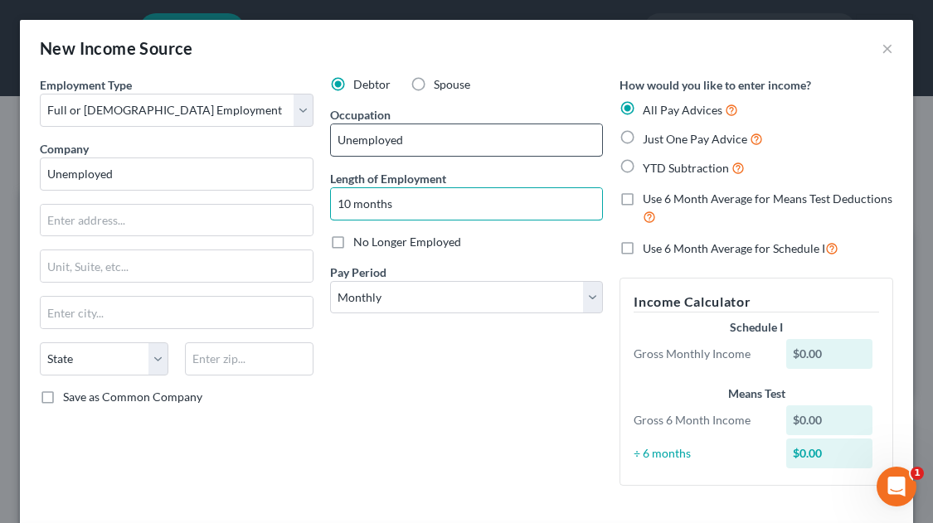
type input "10 months"
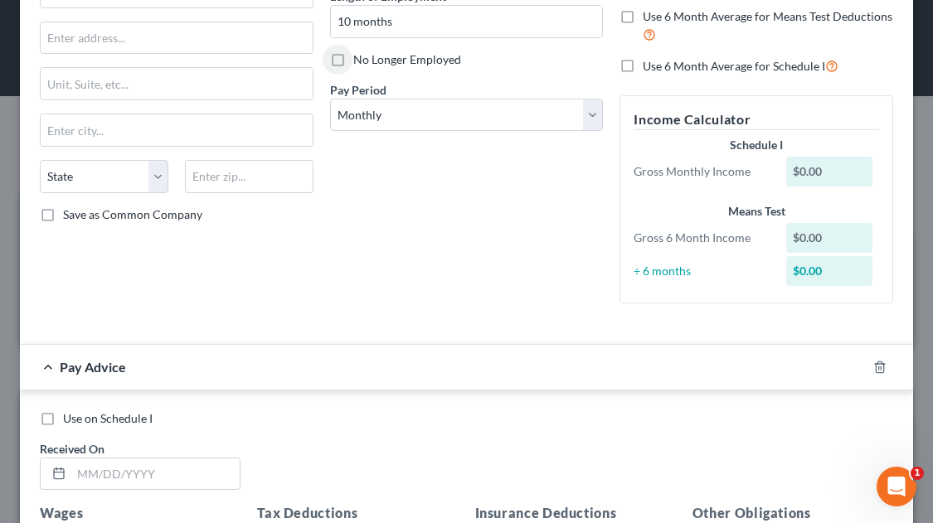
scroll to position [332, 0]
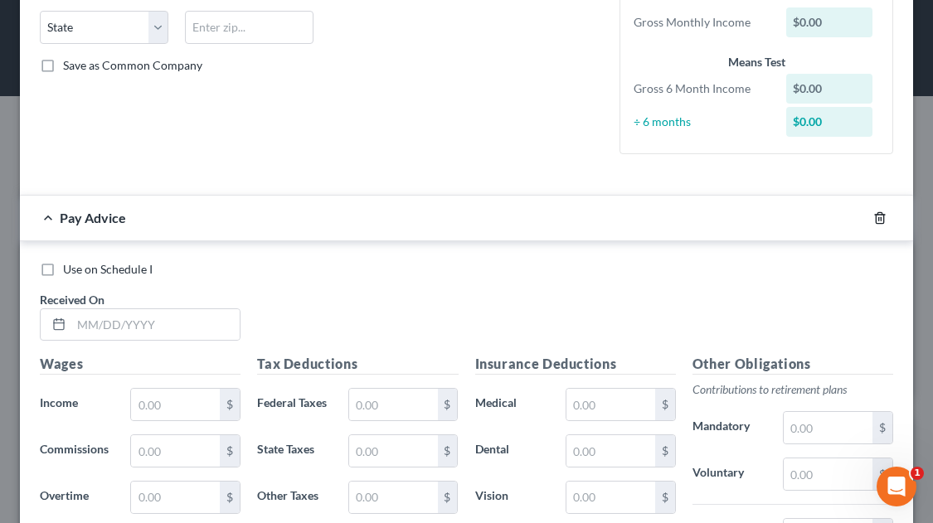
drag, startPoint x: 870, startPoint y: 219, endPoint x: 723, endPoint y: 218, distance: 146.7
click at [873, 219] on icon "button" at bounding box center [879, 217] width 13 height 13
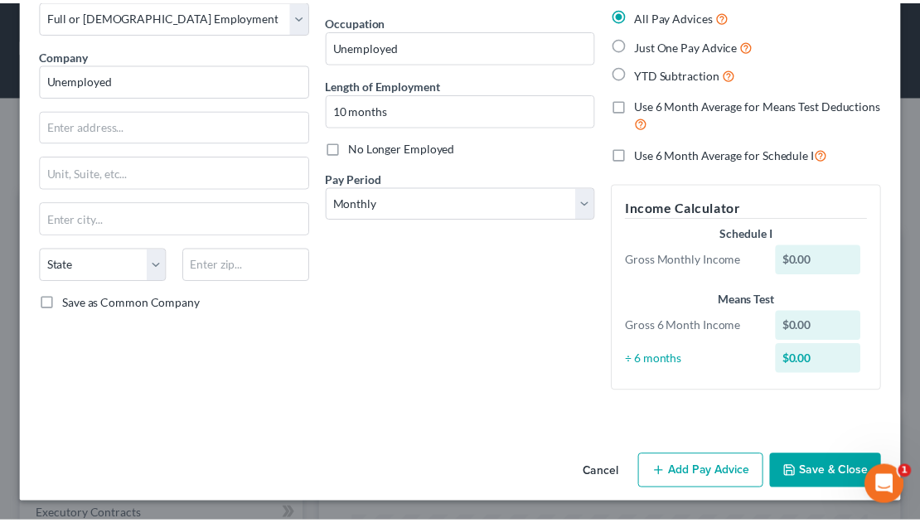
scroll to position [95, 0]
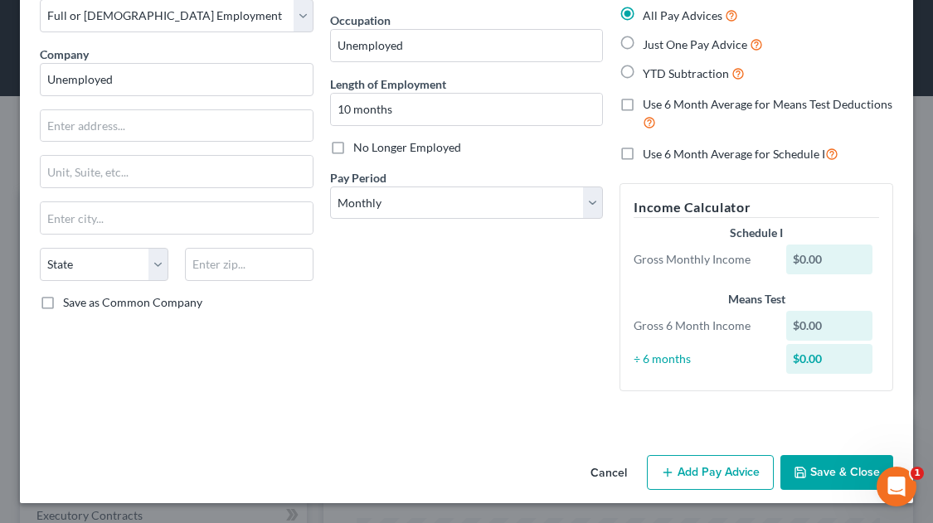
click at [830, 470] on button "Save & Close" at bounding box center [836, 472] width 113 height 35
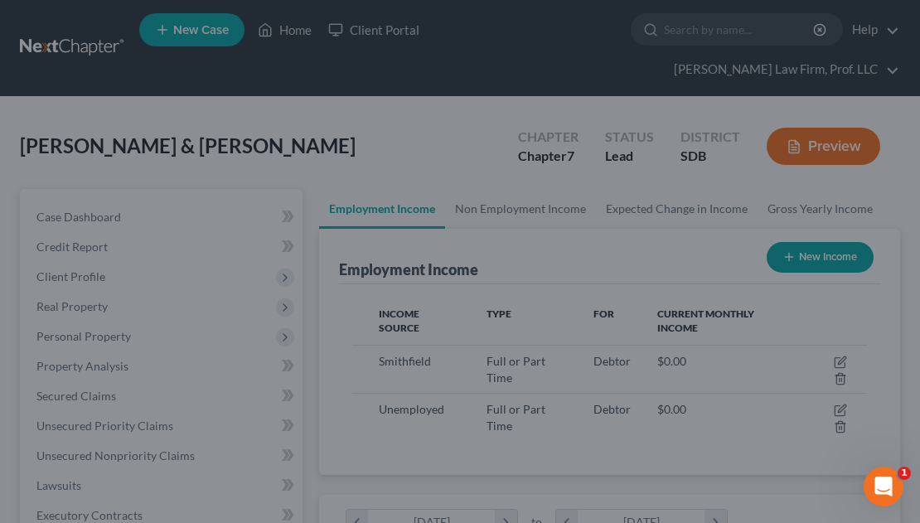
scroll to position [828795, 828504]
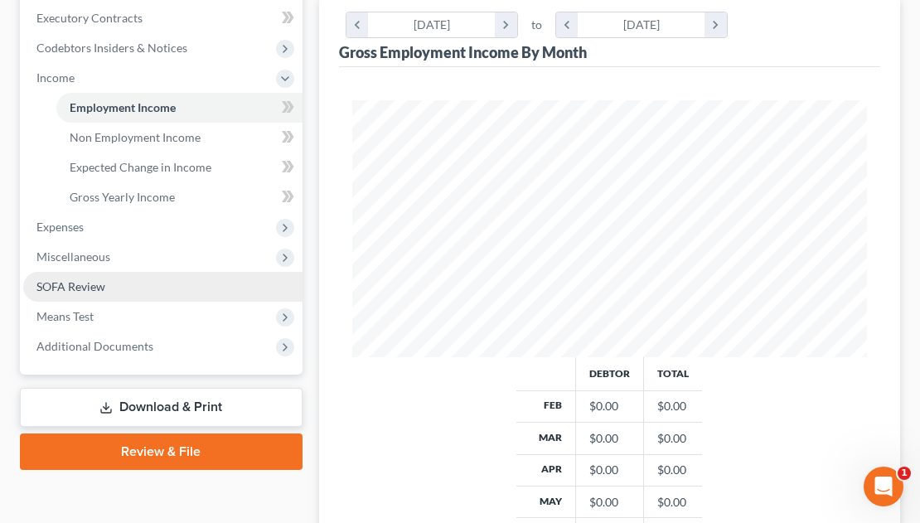
click at [84, 279] on span "SOFA Review" at bounding box center [70, 286] width 69 height 14
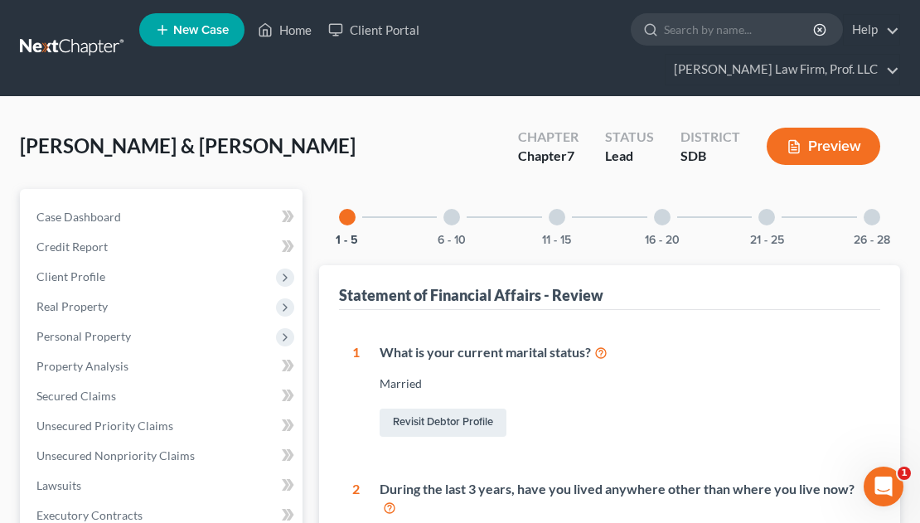
drag, startPoint x: 662, startPoint y: 189, endPoint x: 588, endPoint y: 225, distance: 82.7
click at [663, 209] on div at bounding box center [662, 217] width 17 height 17
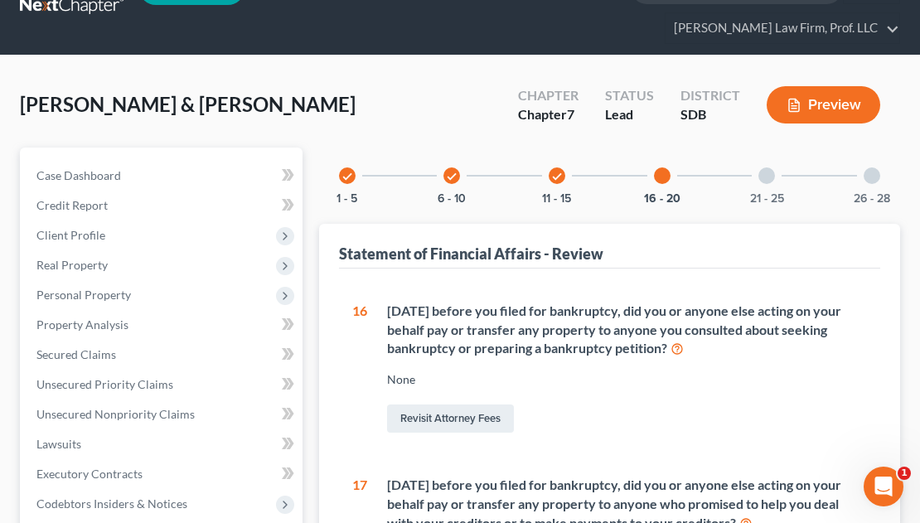
scroll to position [249, 0]
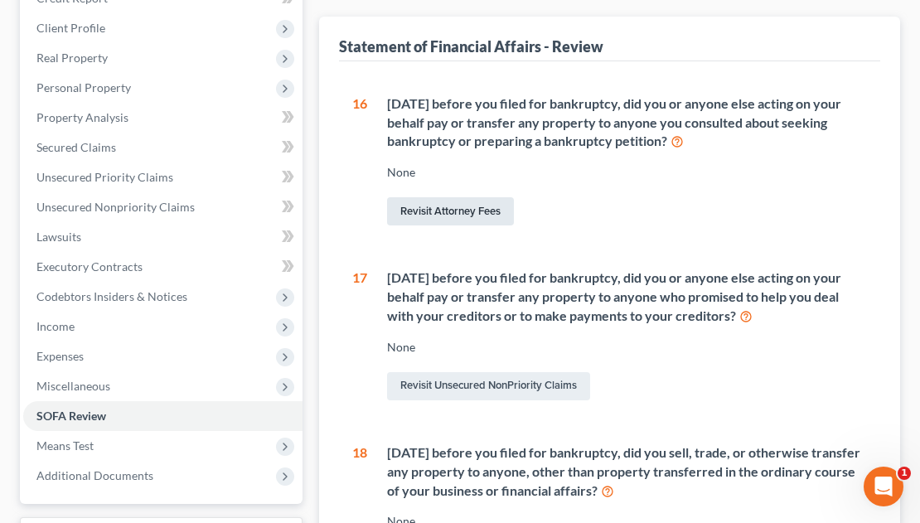
click at [492, 197] on link "Revisit Attorney Fees" at bounding box center [450, 211] width 127 height 28
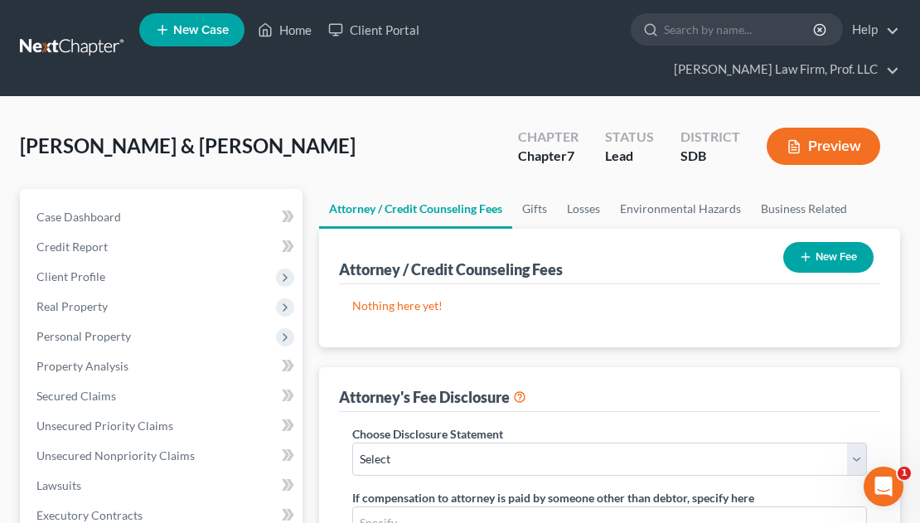
click at [827, 242] on button "New Fee" at bounding box center [828, 257] width 90 height 31
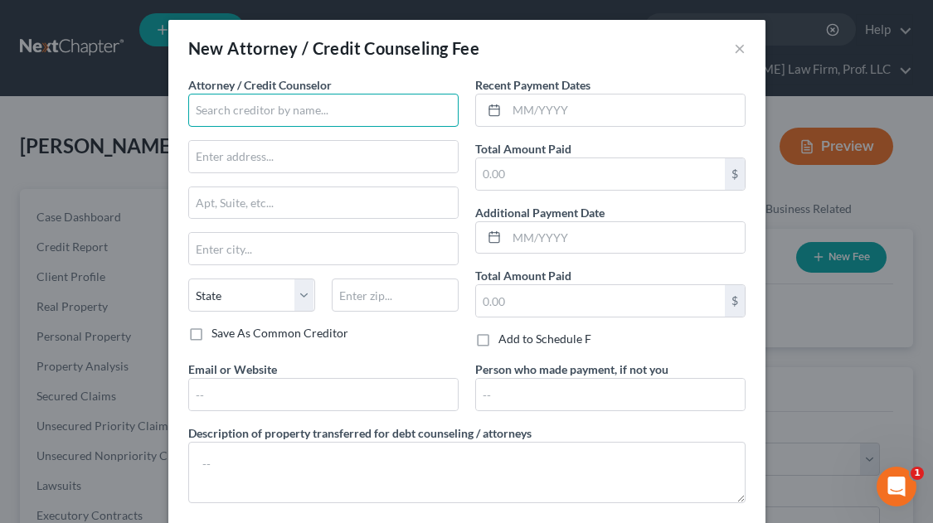
click at [298, 113] on input "text" at bounding box center [323, 110] width 270 height 33
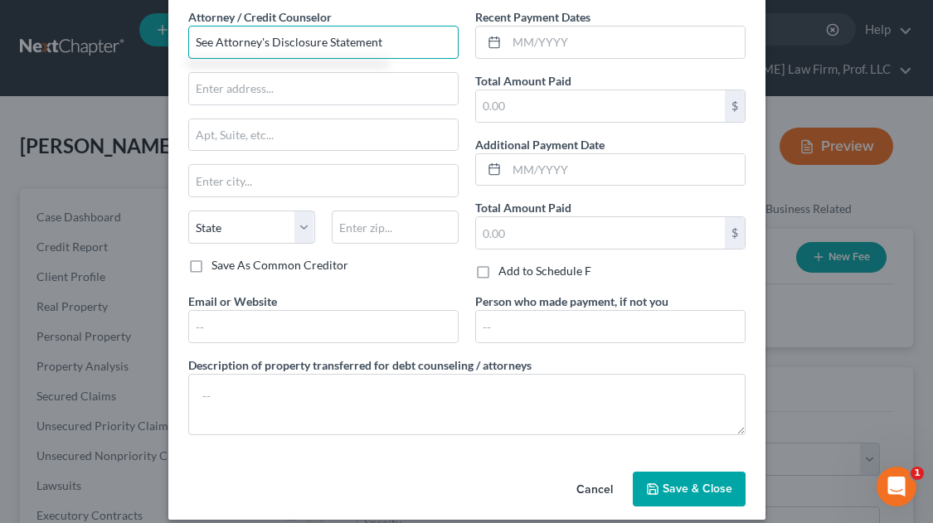
scroll to position [85, 0]
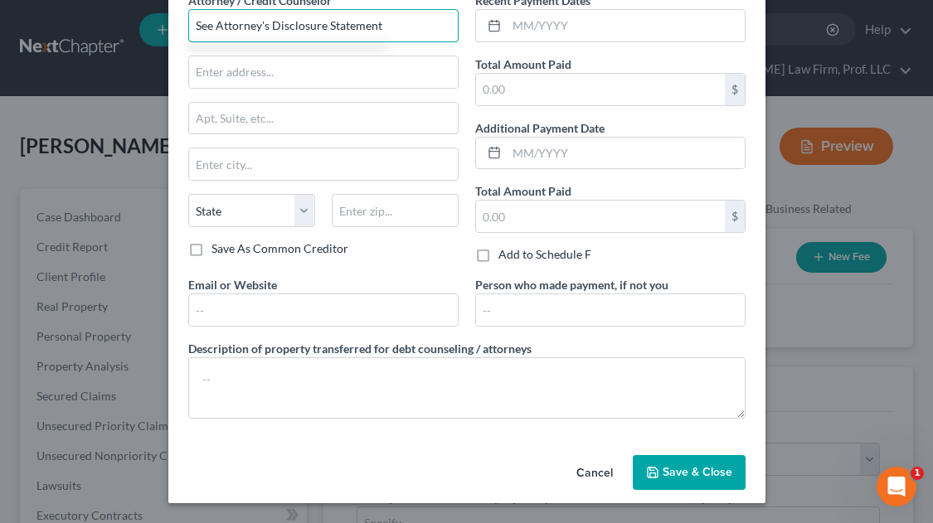
type input "See Attorney's Disclosure Statement"
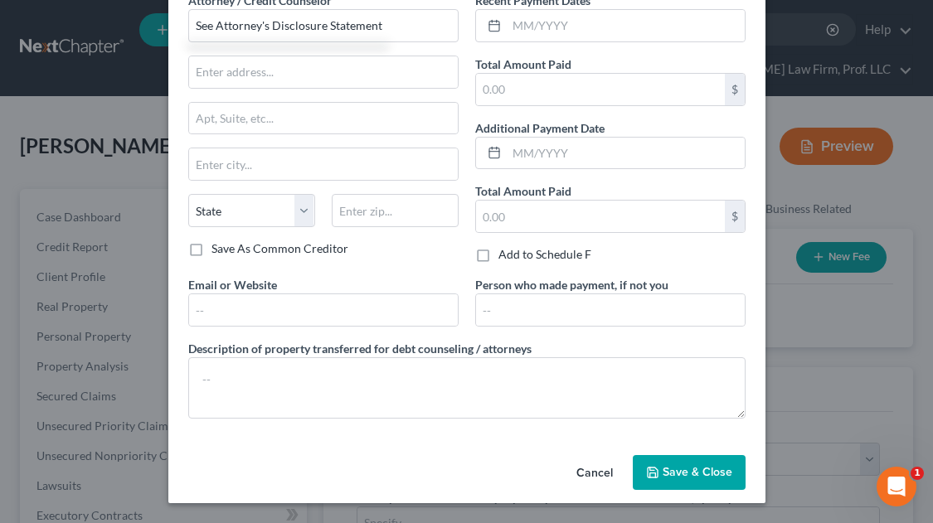
click at [675, 469] on span "Save & Close" at bounding box center [697, 472] width 70 height 14
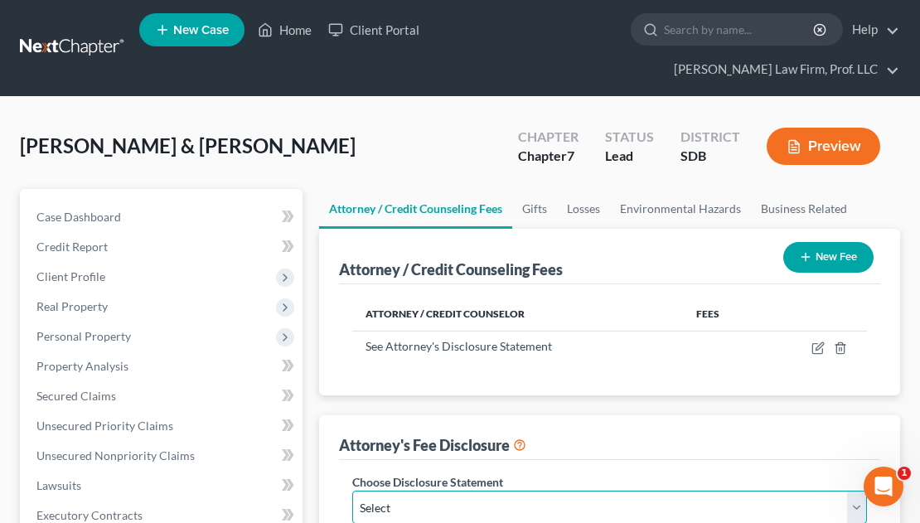
click at [411, 491] on select "Select Disclosure" at bounding box center [609, 507] width 515 height 33
select select "0"
click at [352, 491] on select "Select Disclosure" at bounding box center [609, 507] width 515 height 33
click at [840, 242] on button "New Fee" at bounding box center [828, 257] width 90 height 31
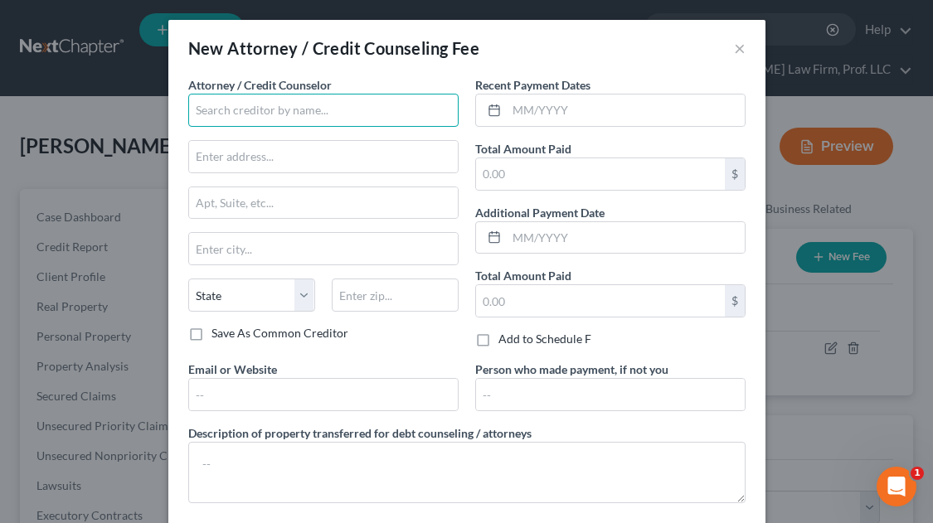
click at [303, 106] on input "text" at bounding box center [323, 110] width 270 height 33
type input "Access Counseling, Inc."
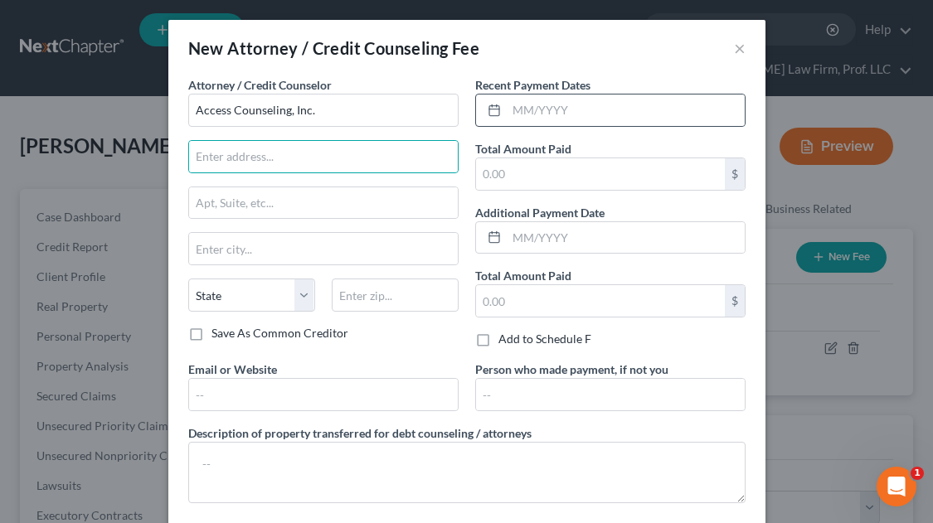
click at [533, 126] on div at bounding box center [610, 110] width 270 height 33
click at [531, 110] on input "text" at bounding box center [626, 111] width 238 height 32
type input "[DATE]"
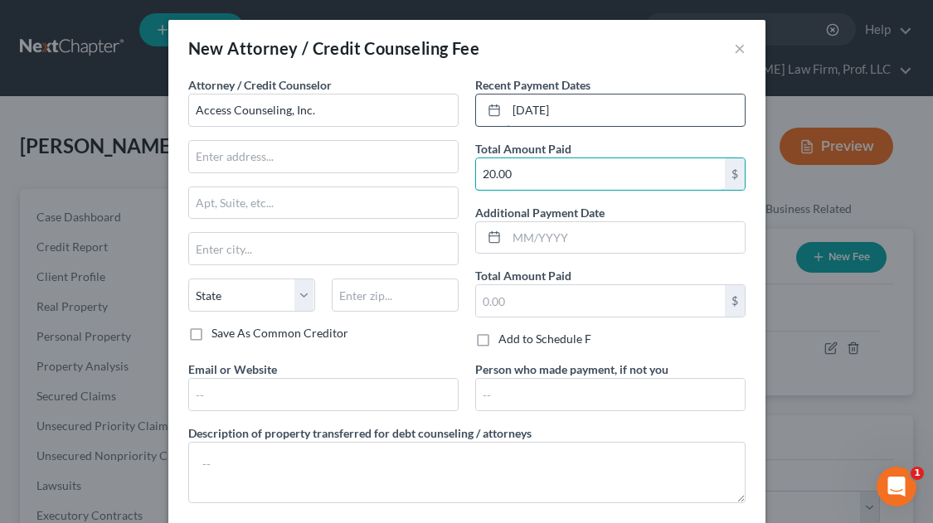
type input "20.00"
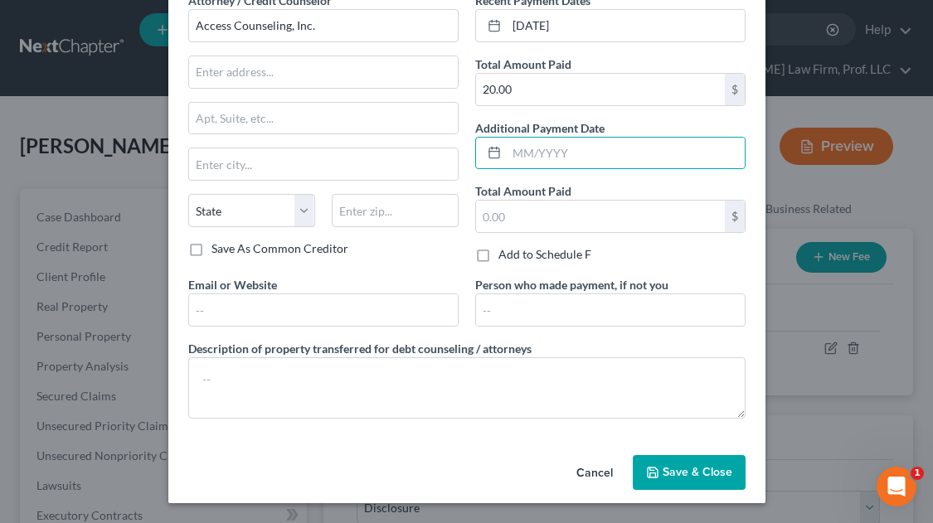
click at [709, 481] on button "Save & Close" at bounding box center [689, 472] width 113 height 35
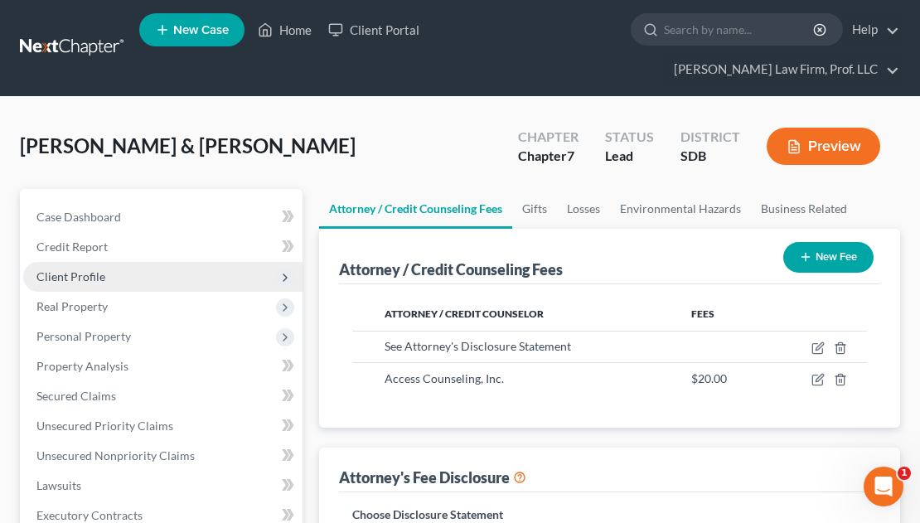
click at [81, 269] on span "Client Profile" at bounding box center [70, 276] width 69 height 14
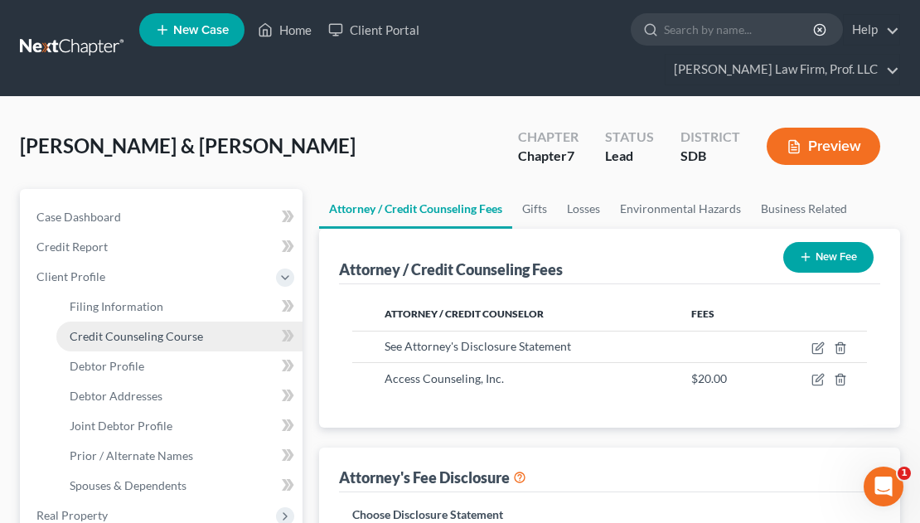
click at [140, 329] on span "Credit Counseling Course" at bounding box center [136, 336] width 133 height 14
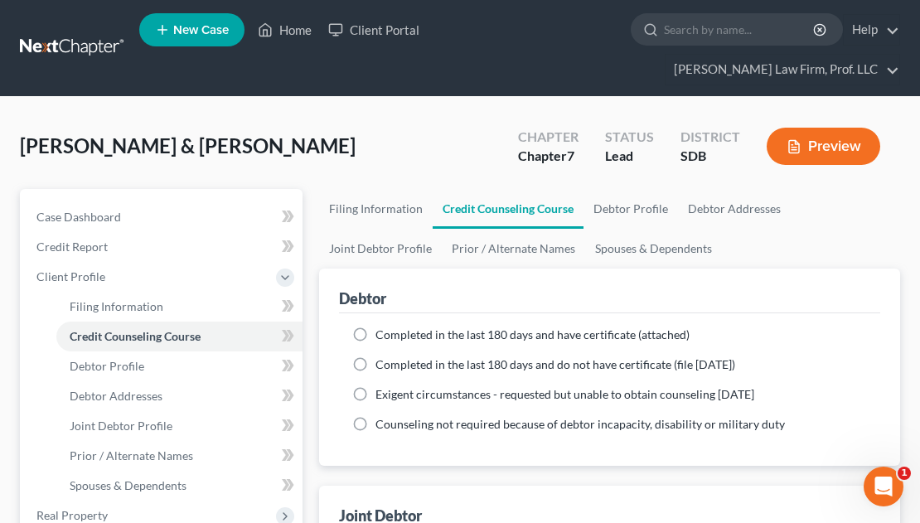
drag, startPoint x: 352, startPoint y: 308, endPoint x: 361, endPoint y: 305, distance: 9.5
click at [376, 327] on label "Completed in the last 180 days and have certificate (attached)" at bounding box center [533, 335] width 314 height 17
click at [382, 327] on input "Completed in the last 180 days and have certificate (attached)" at bounding box center [387, 332] width 11 height 11
radio input "true"
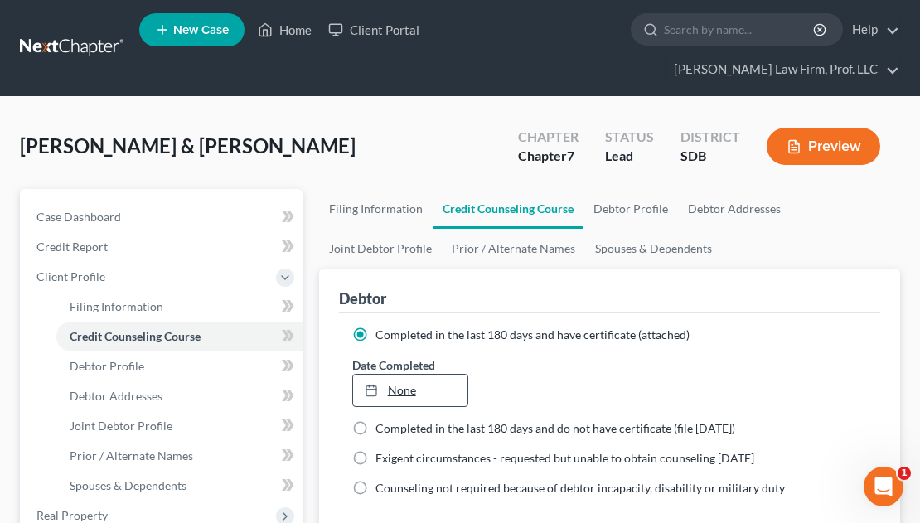
click at [416, 375] on link "None" at bounding box center [410, 391] width 114 height 32
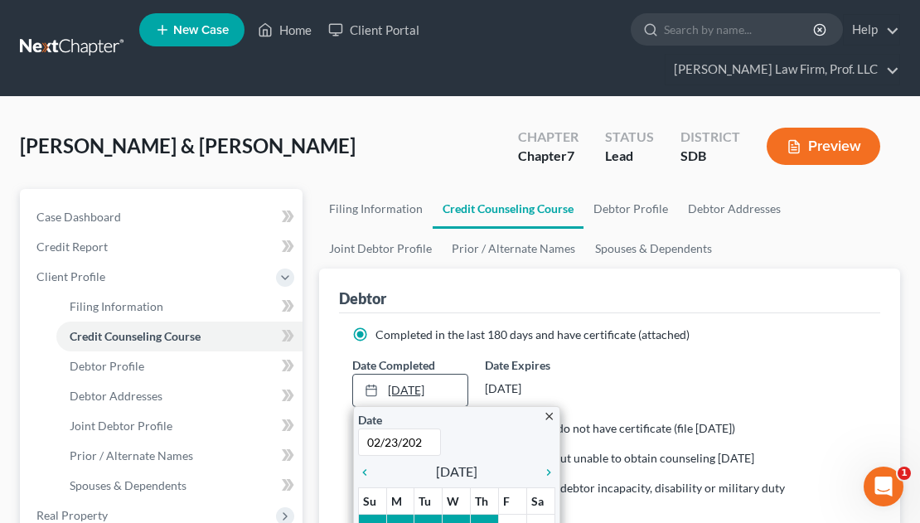
type input "[DATE]"
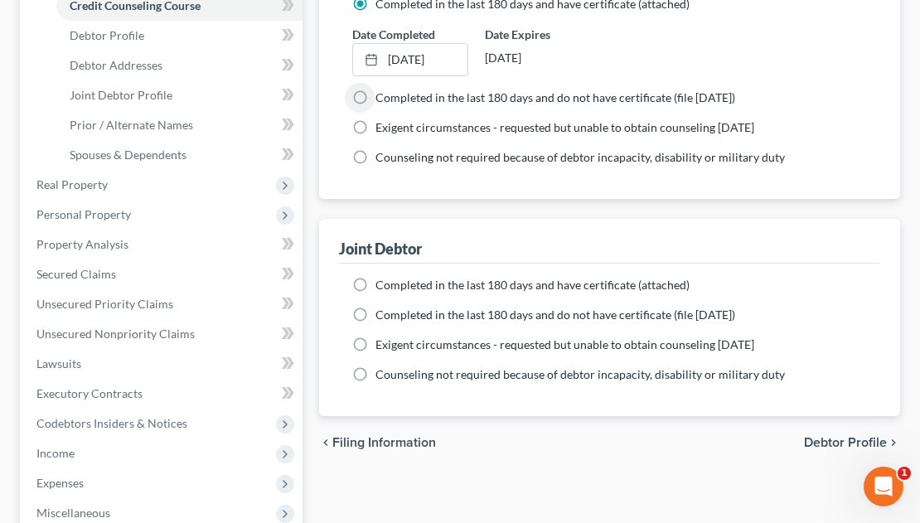
scroll to position [332, 0]
click at [376, 276] on label "Completed in the last 180 days and have certificate (attached)" at bounding box center [533, 284] width 314 height 17
click at [382, 276] on input "Completed in the last 180 days and have certificate (attached)" at bounding box center [387, 281] width 11 height 11
radio input "true"
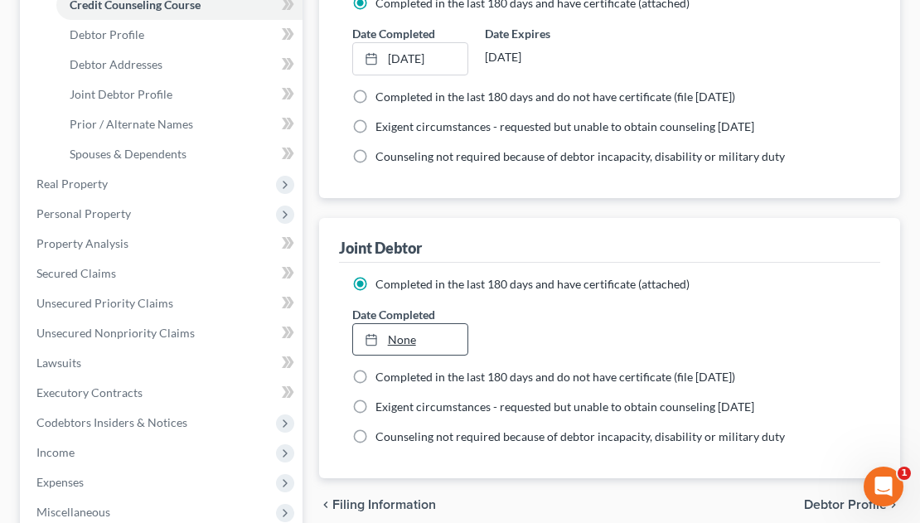
click at [406, 324] on link "None" at bounding box center [410, 340] width 114 height 32
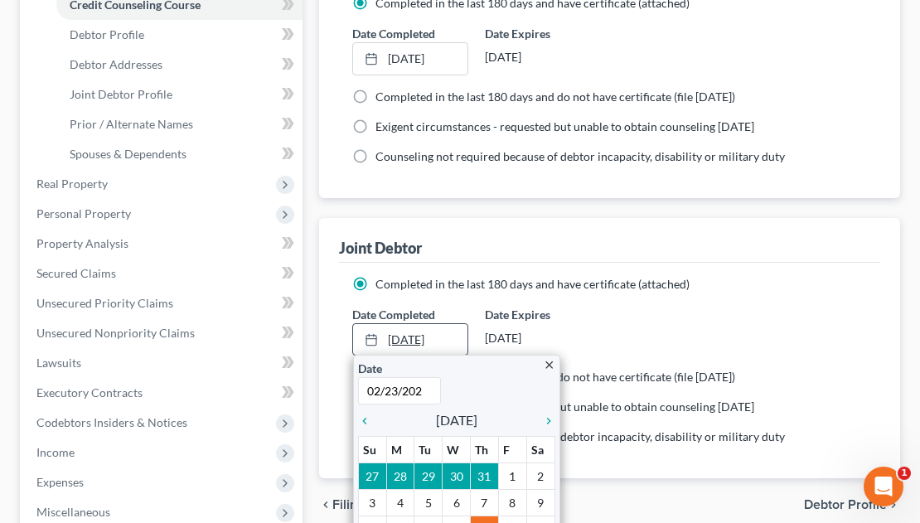
type input "[DATE]"
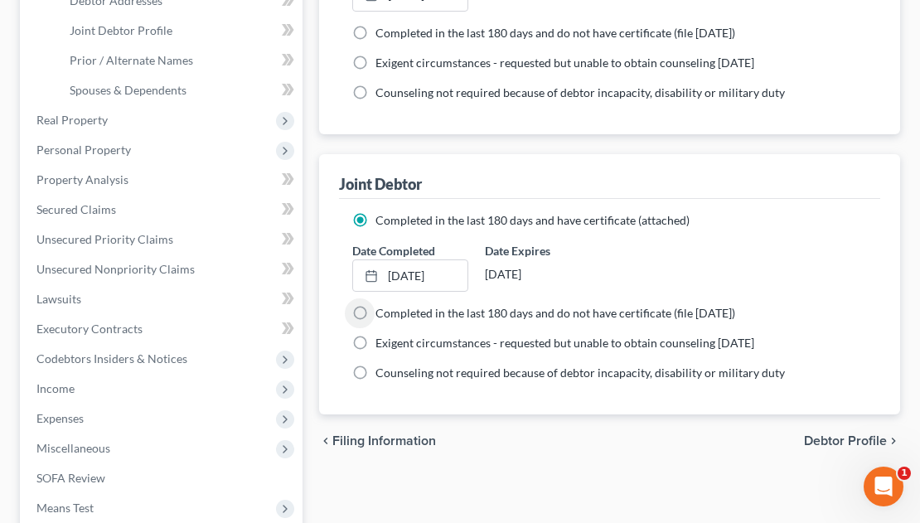
scroll to position [567, 0]
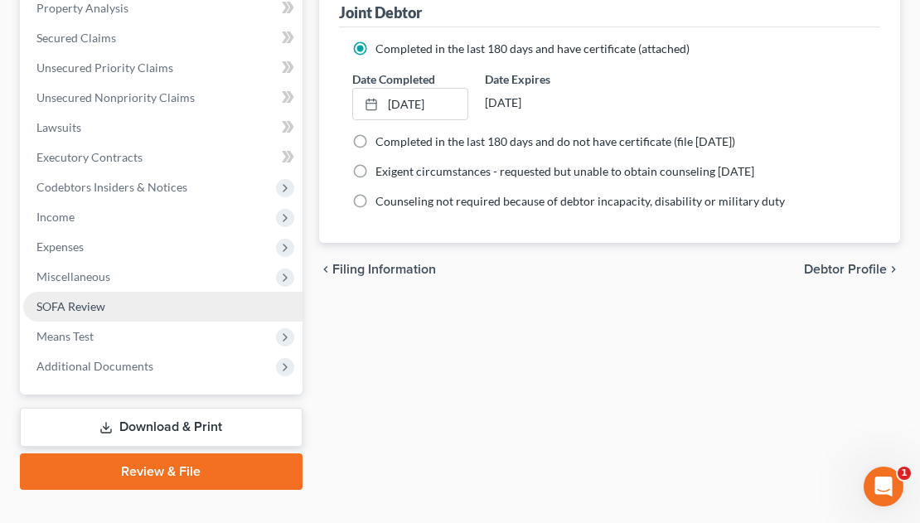
click at [67, 299] on span "SOFA Review" at bounding box center [70, 306] width 69 height 14
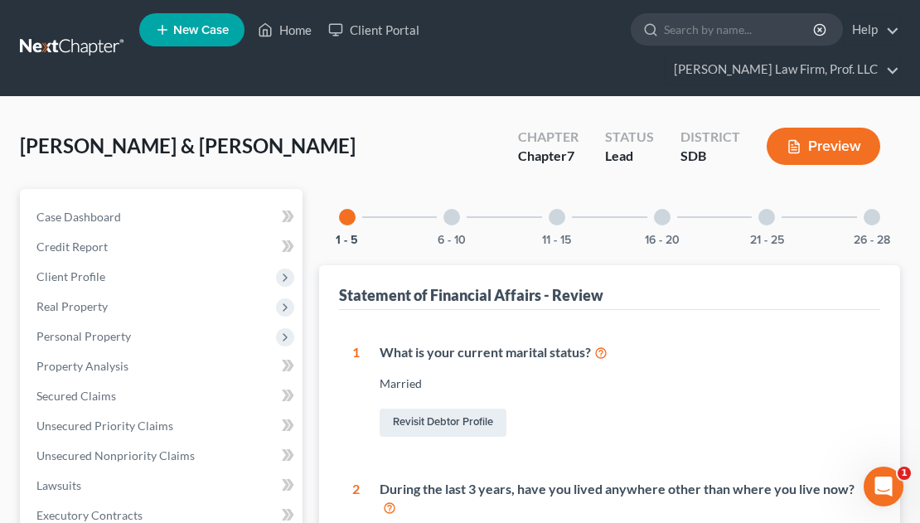
click at [666, 209] on div at bounding box center [662, 217] width 17 height 17
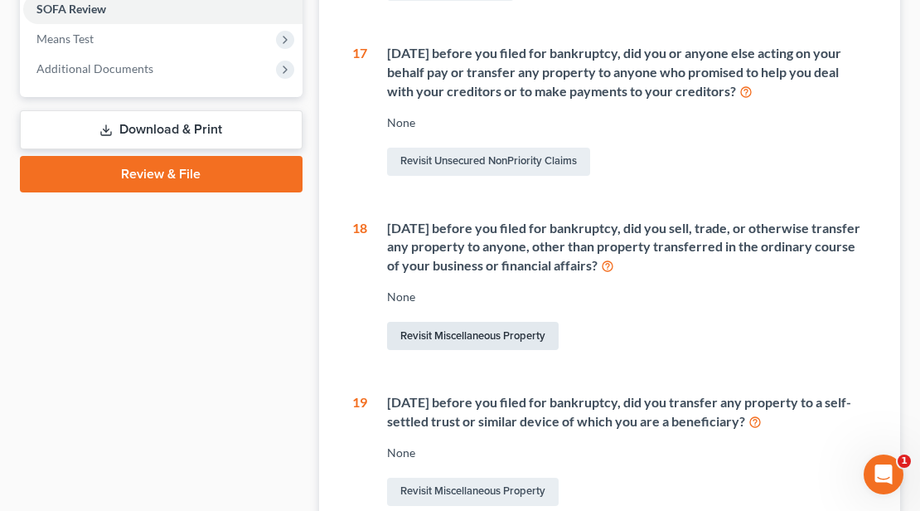
scroll to position [663, 0]
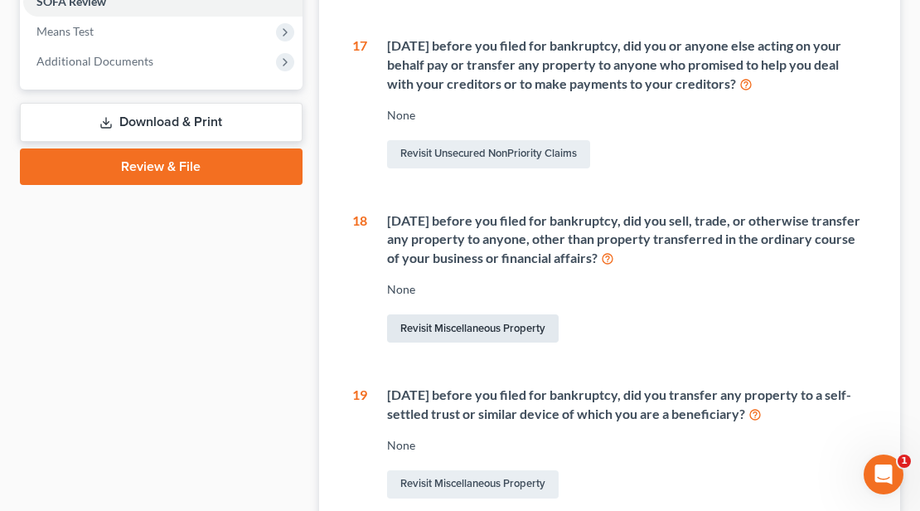
click at [452, 314] on link "Revisit Miscellaneous Property" at bounding box center [473, 328] width 172 height 28
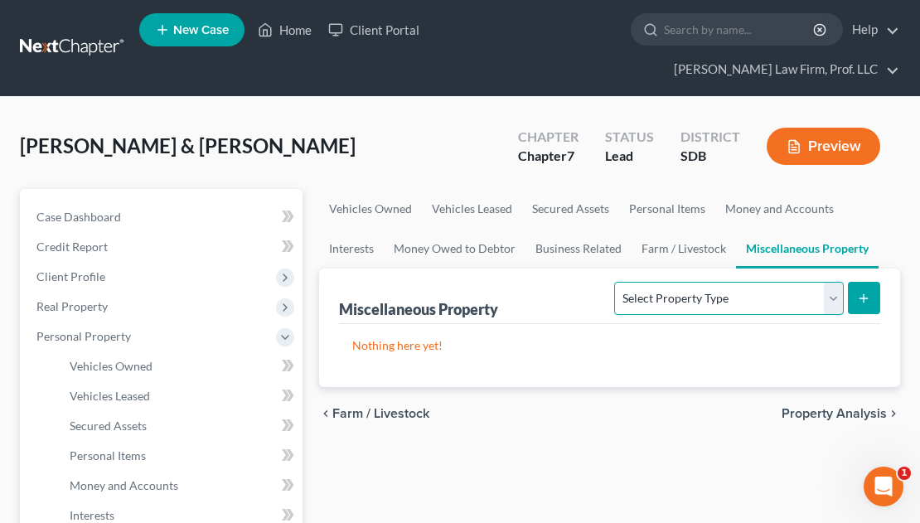
drag, startPoint x: 677, startPoint y: 264, endPoint x: 683, endPoint y: 281, distance: 18.4
click at [677, 282] on select "Select Property Type Assigned for Creditor Benefit [DATE] Holding for Another N…" at bounding box center [728, 298] width 229 height 33
select select "transferred"
click at [614, 282] on select "Select Property Type Assigned for Creditor Benefit [DATE] Holding for Another N…" at bounding box center [728, 298] width 229 height 33
click at [868, 292] on icon "submit" at bounding box center [863, 298] width 13 height 13
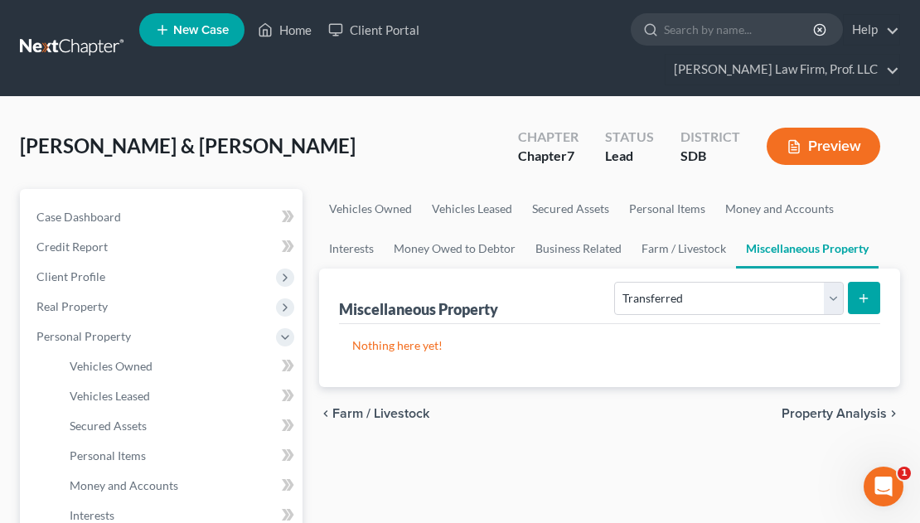
select select "Ordinary ([DATE])"
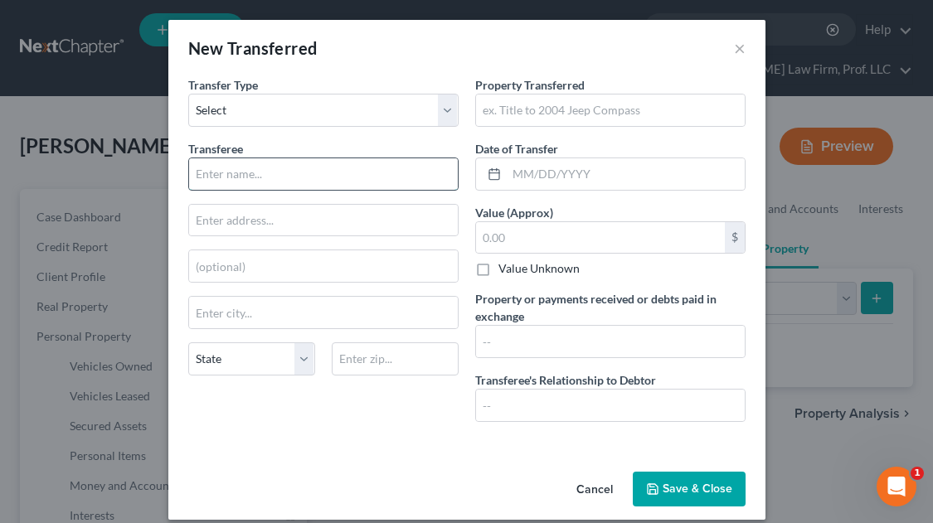
click at [247, 175] on input "text" at bounding box center [323, 174] width 269 height 32
type input "Unknown Individual"
click at [546, 104] on input "text" at bounding box center [610, 111] width 269 height 32
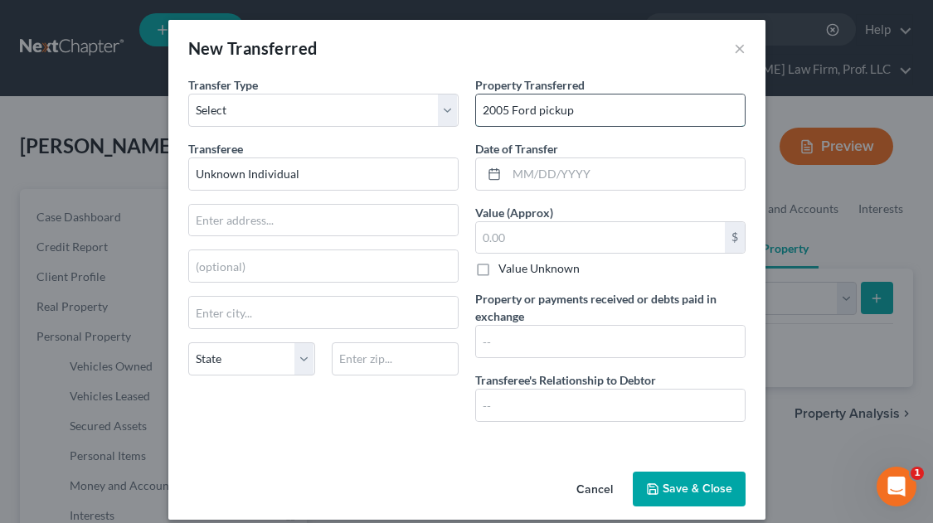
type input "2005 Ford pickup"
type input "[DATE]"
click at [535, 335] on input "text" at bounding box center [610, 342] width 269 height 32
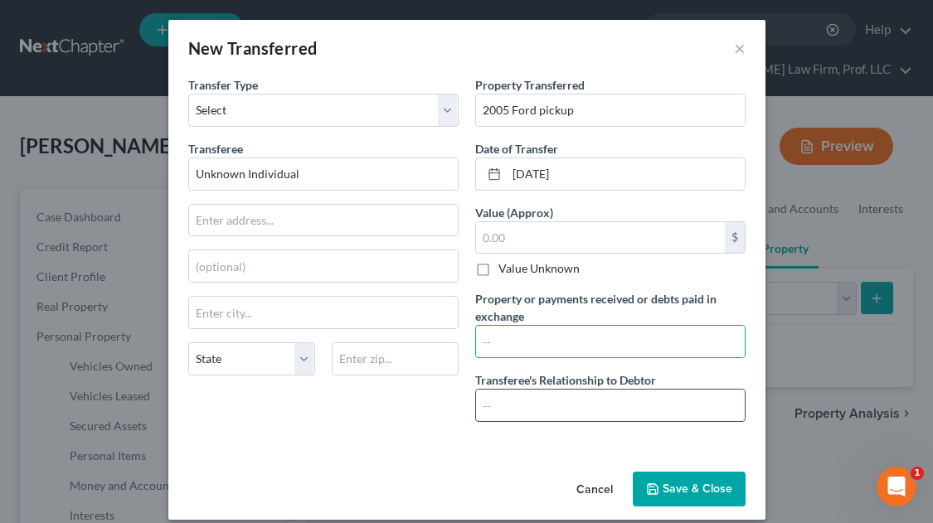
click at [532, 410] on input "text" at bounding box center [610, 406] width 269 height 32
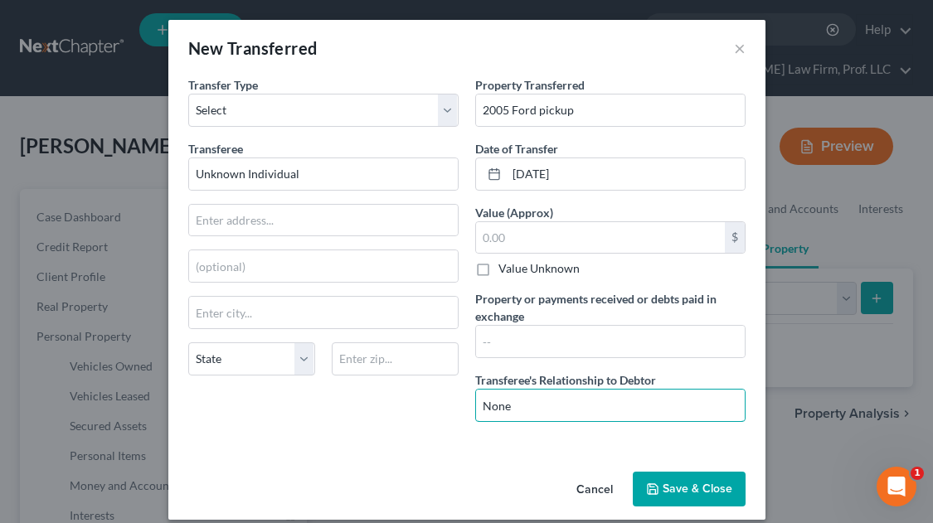
type input "None"
click at [517, 323] on label "Property or payments received or debts paid in exchange" at bounding box center [610, 307] width 270 height 35
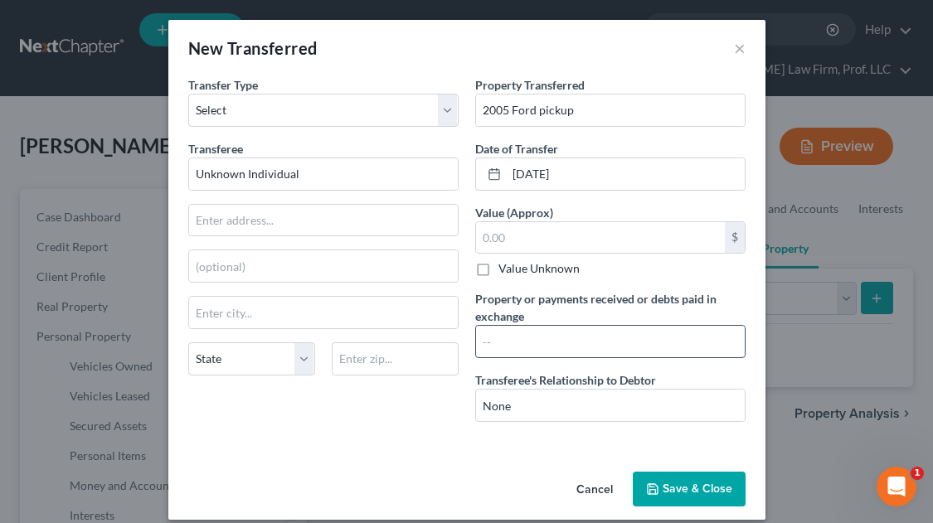
click at [498, 344] on input "text" at bounding box center [610, 342] width 269 height 32
type input "Sold for $600 / proceeds went to current living expenses"
click at [673, 495] on button "Save & Close" at bounding box center [689, 489] width 113 height 35
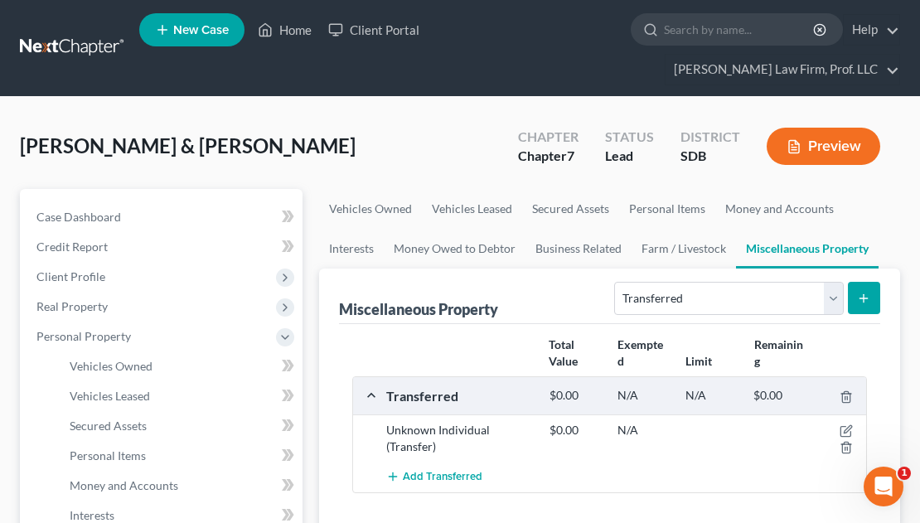
click at [871, 282] on button "submit" at bounding box center [864, 298] width 32 height 32
select select "Ordinary ([DATE])"
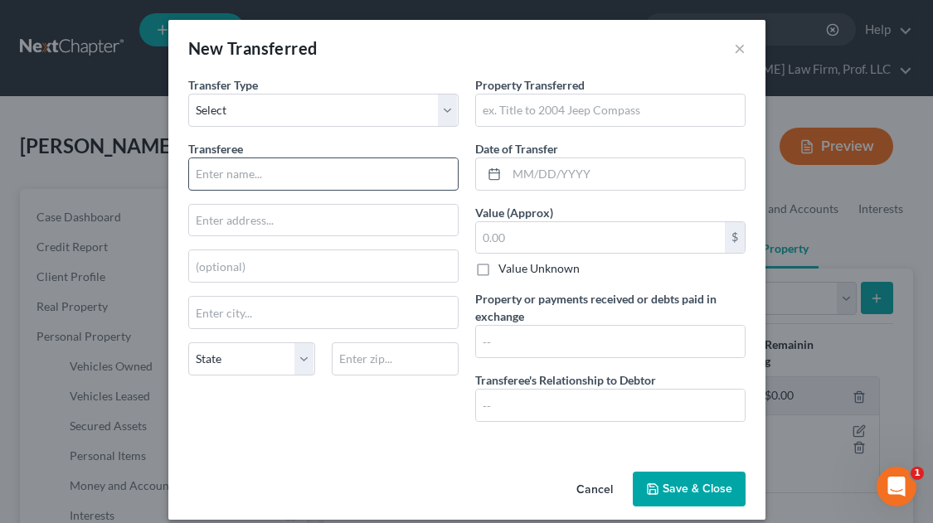
click at [248, 175] on input "text" at bounding box center [323, 174] width 269 height 32
type input "[PERSON_NAME]"
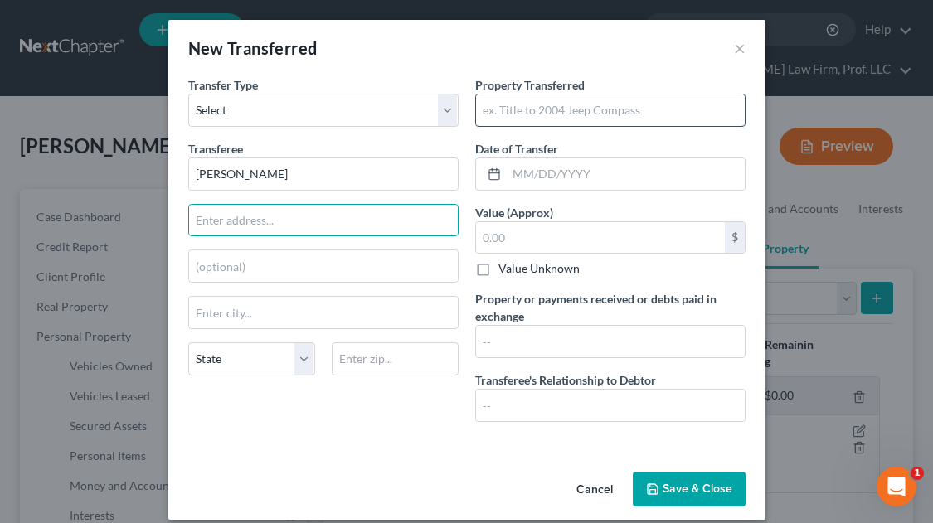
click at [507, 110] on input "text" at bounding box center [610, 111] width 269 height 32
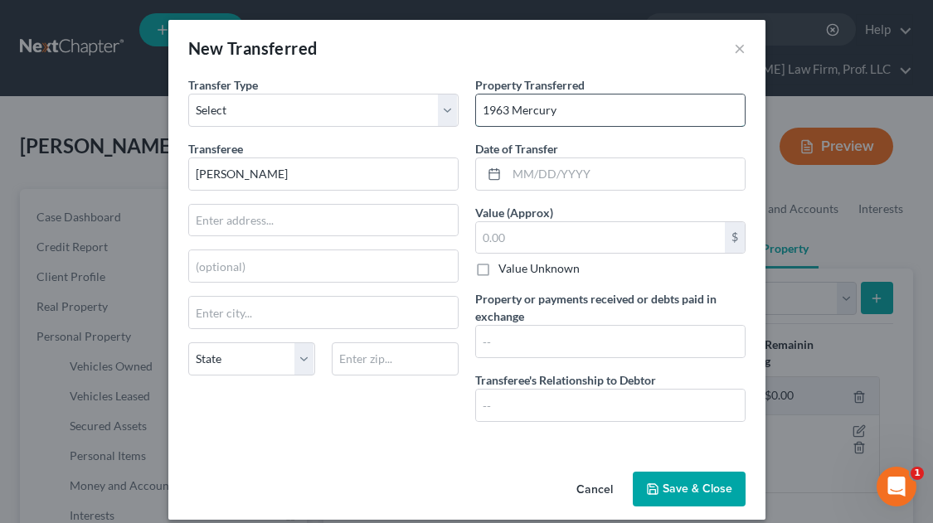
type input "1963 Mercury"
type input "[DATE]"
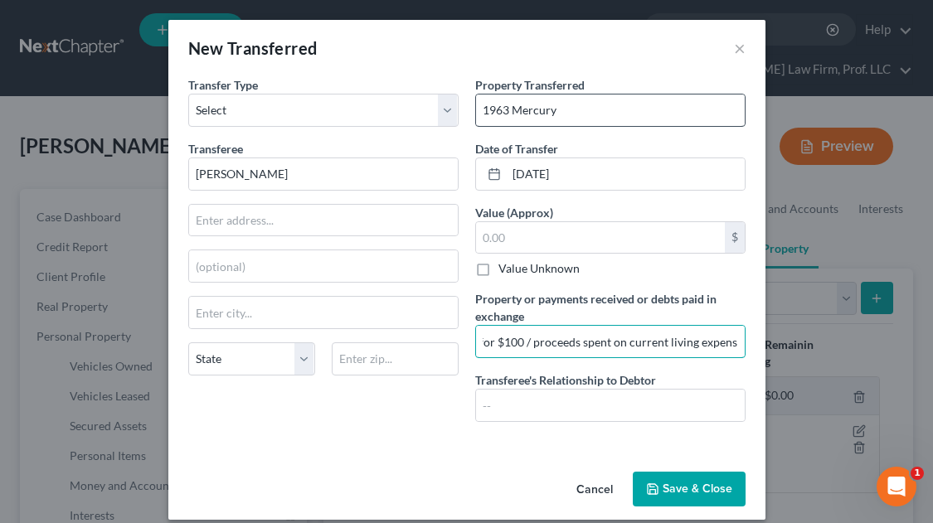
scroll to position [0, 33]
type input "Sold for $100 / proceeds spent on current living expenses"
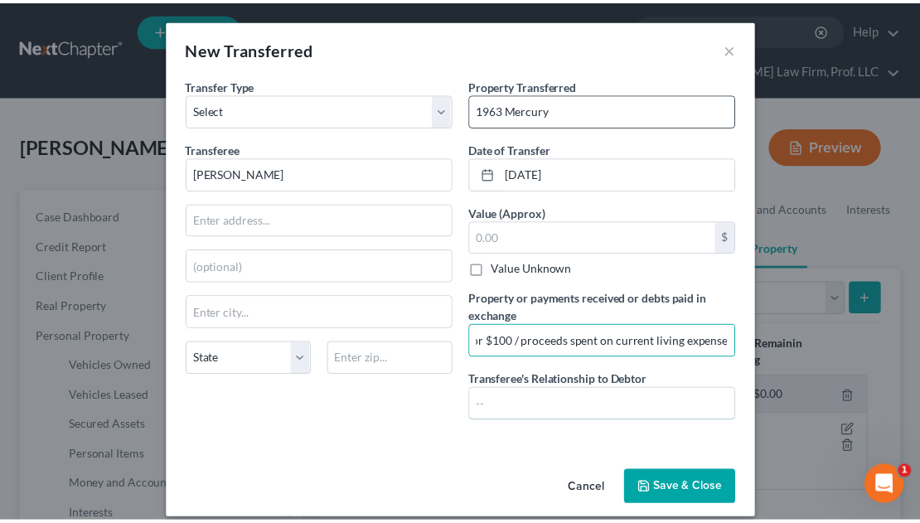
scroll to position [0, 0]
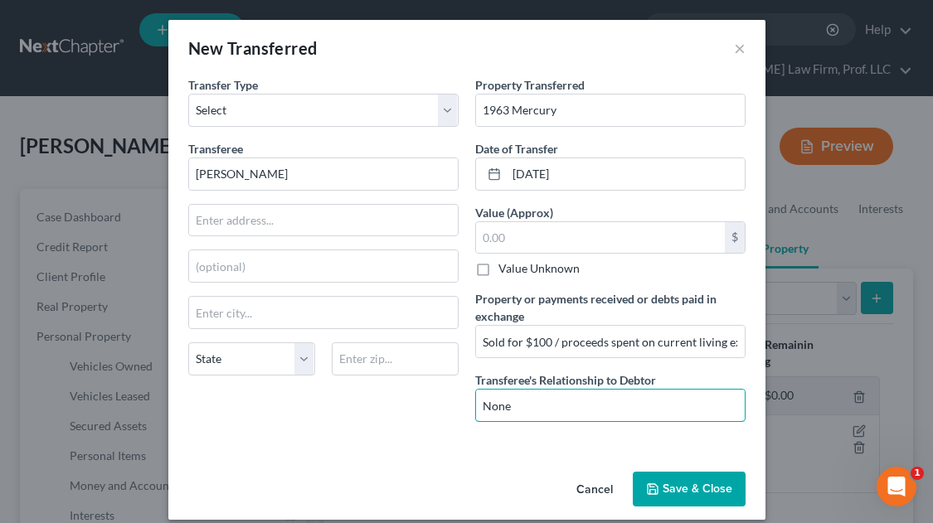
type input "None"
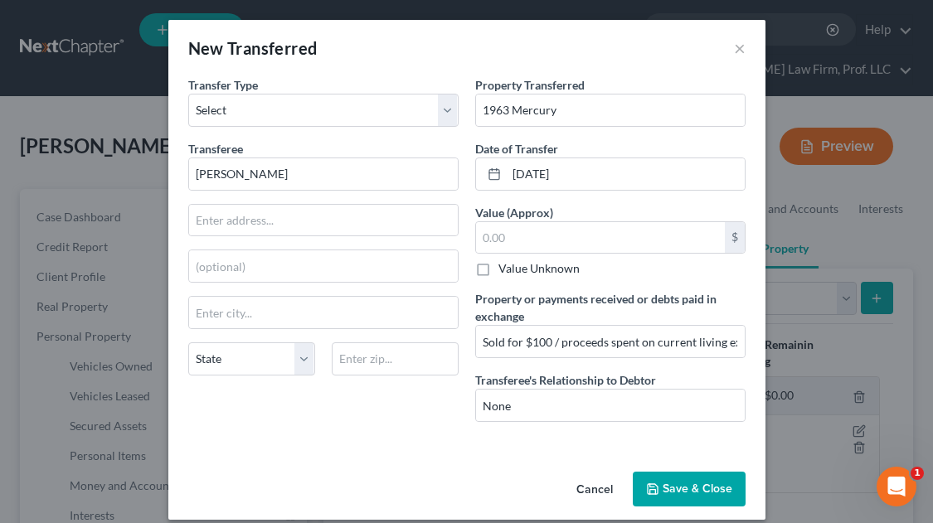
click at [659, 489] on button "Save & Close" at bounding box center [689, 489] width 113 height 35
